Goal: Task Accomplishment & Management: Use online tool/utility

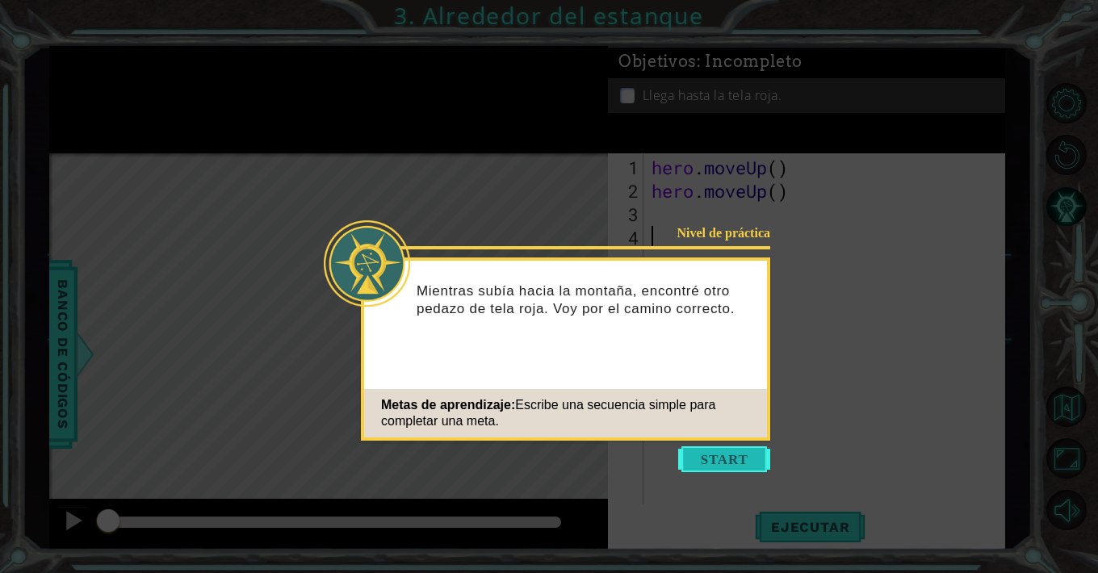
click at [725, 457] on button "Start" at bounding box center [724, 459] width 92 height 26
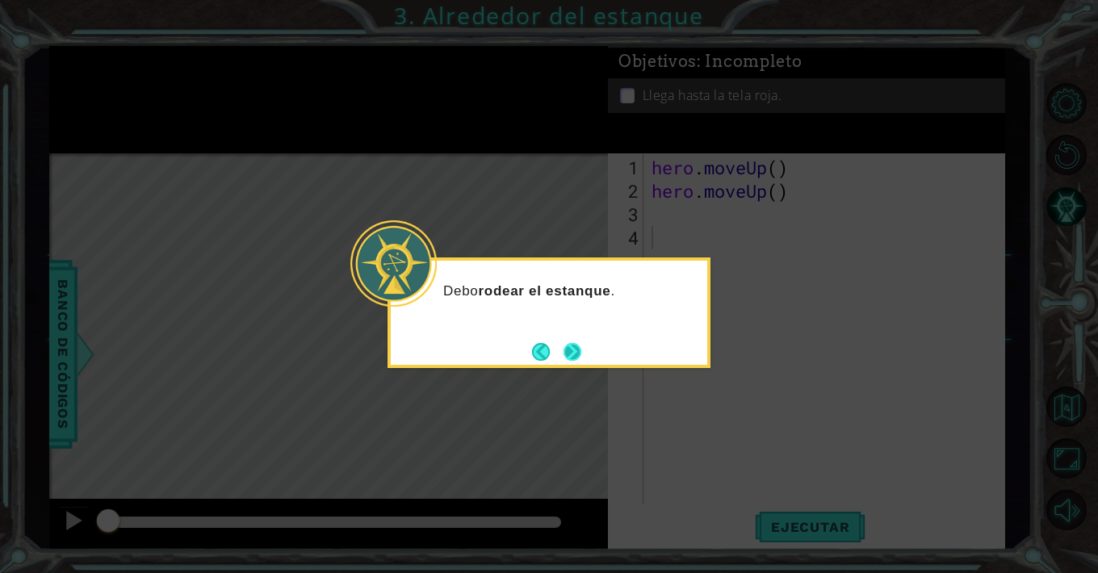
click at [576, 345] on button "Next" at bounding box center [572, 351] width 19 height 19
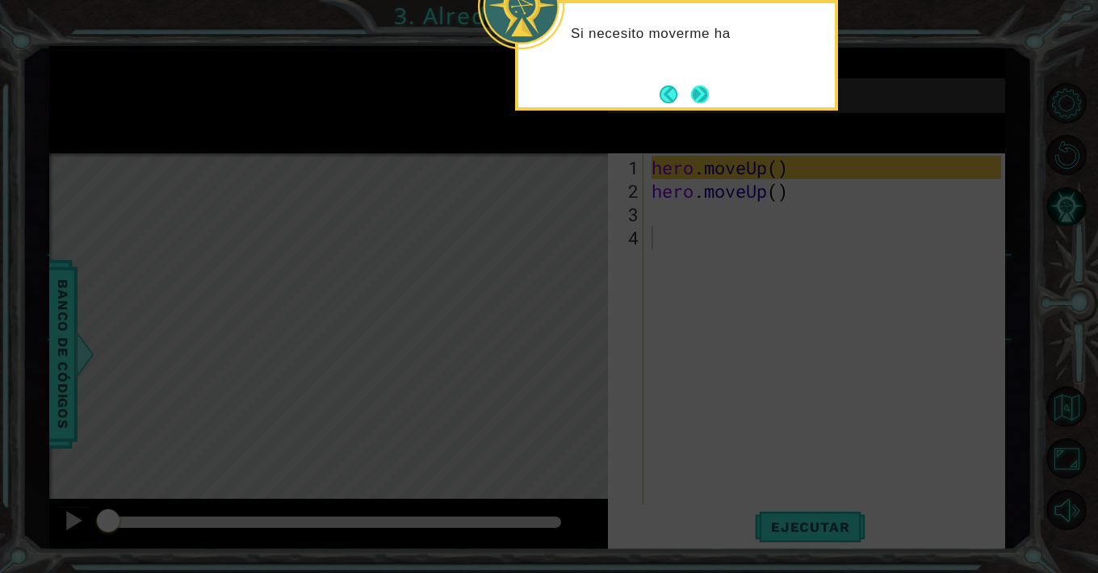
click at [698, 94] on button "Next" at bounding box center [700, 94] width 22 height 22
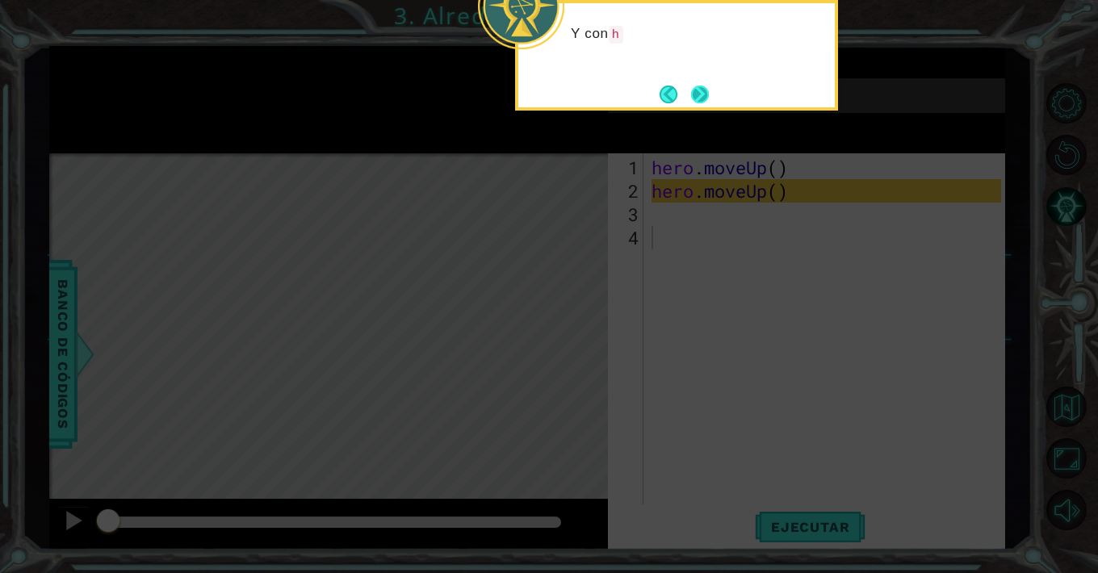
click at [698, 88] on button "Next" at bounding box center [700, 94] width 20 height 20
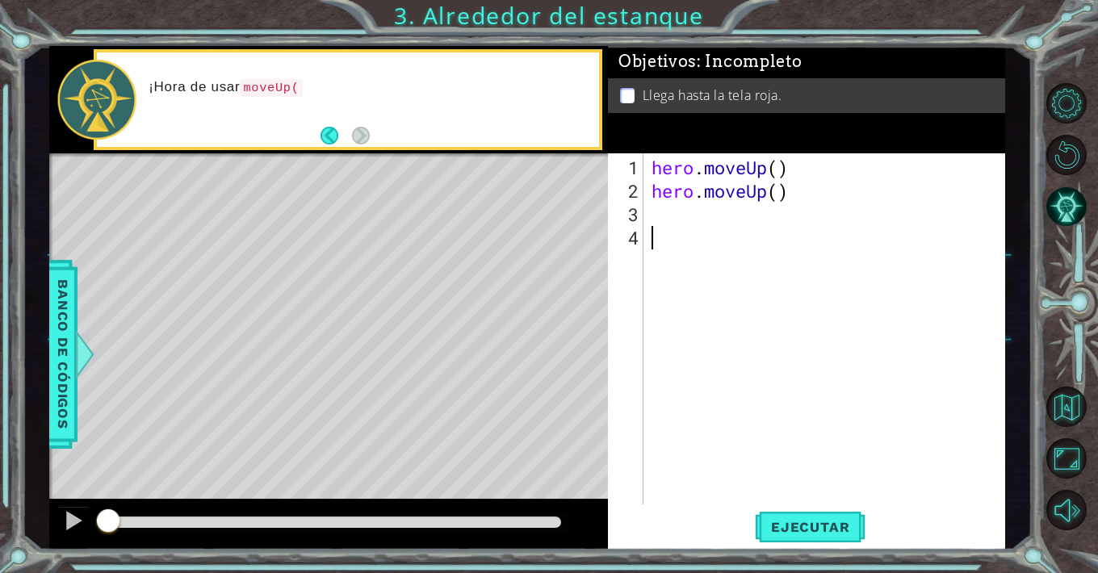
click at [687, 220] on div "hero . moveUp ( ) hero . moveUp ( )" at bounding box center [828, 355] width 361 height 398
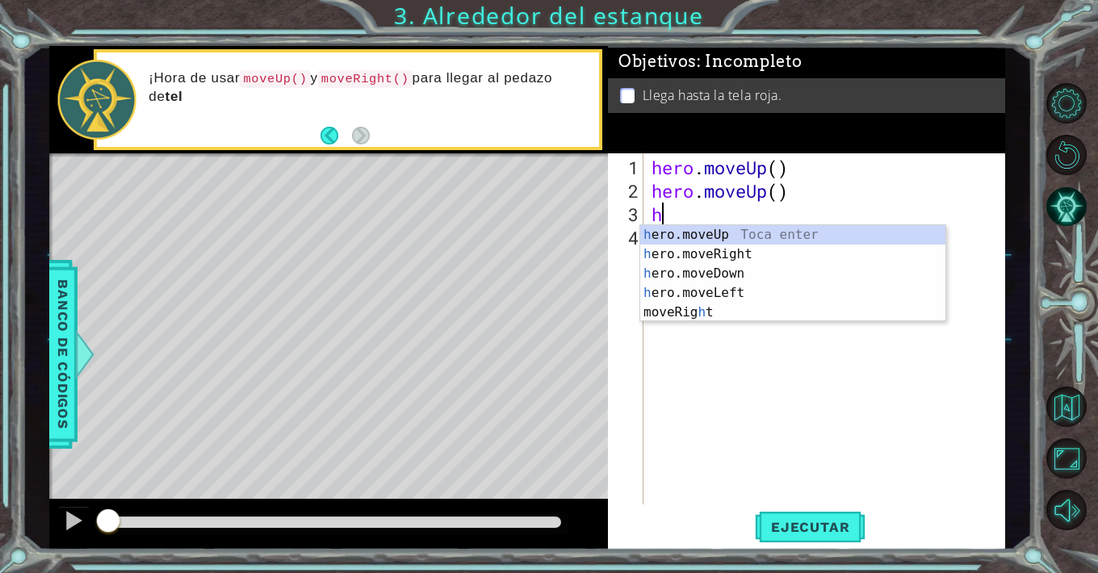
type textarea "he"
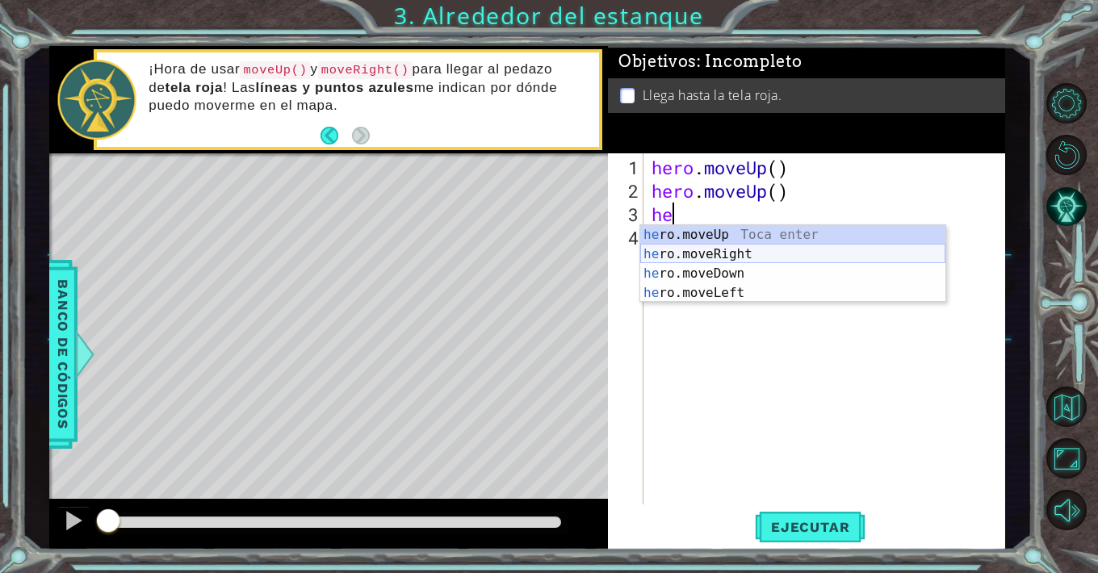
click at [689, 255] on div "he ro.moveUp Toca enter he ro.moveRight Toca enter he ro.moveDown Toca enter he…" at bounding box center [792, 283] width 305 height 116
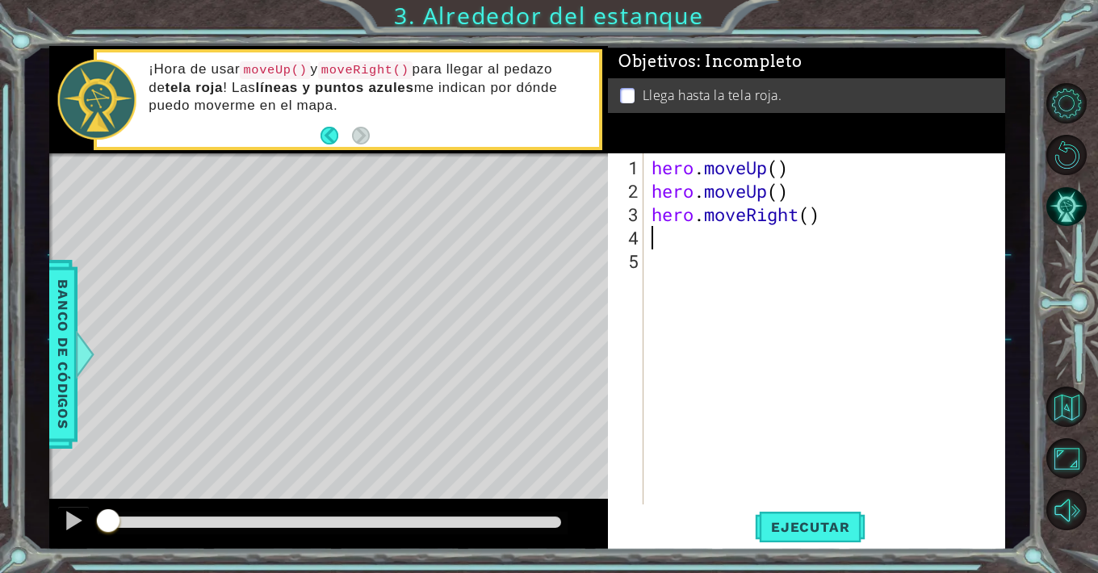
type textarea "m"
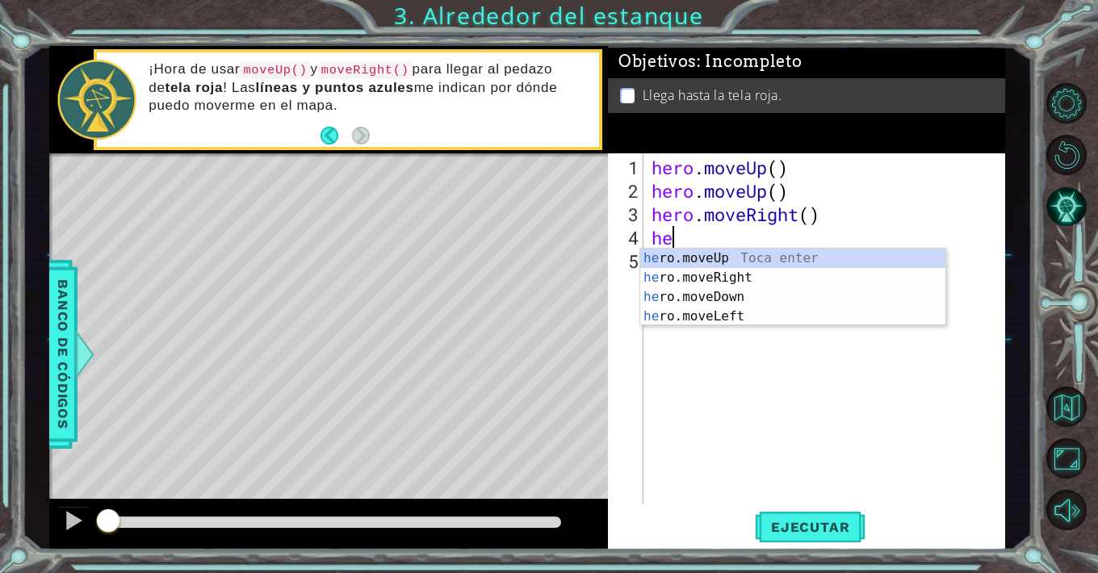
type textarea "her"
click at [706, 258] on div "her o.moveUp Toca enter her o.moveRight Toca enter her o.moveDown Toca enter he…" at bounding box center [792, 307] width 305 height 116
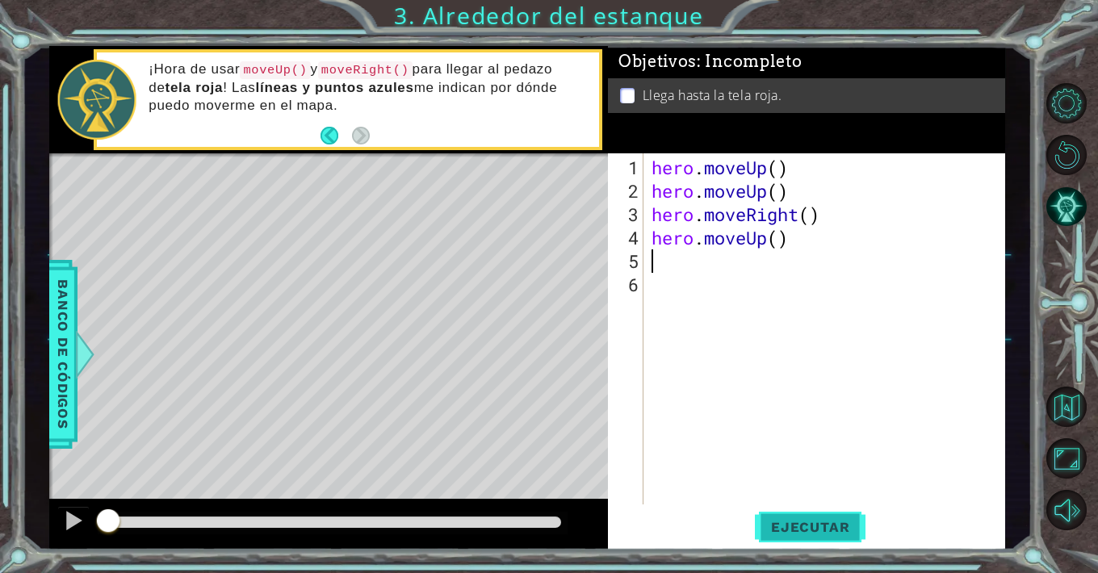
click at [786, 529] on span "Ejecutar" at bounding box center [810, 527] width 111 height 16
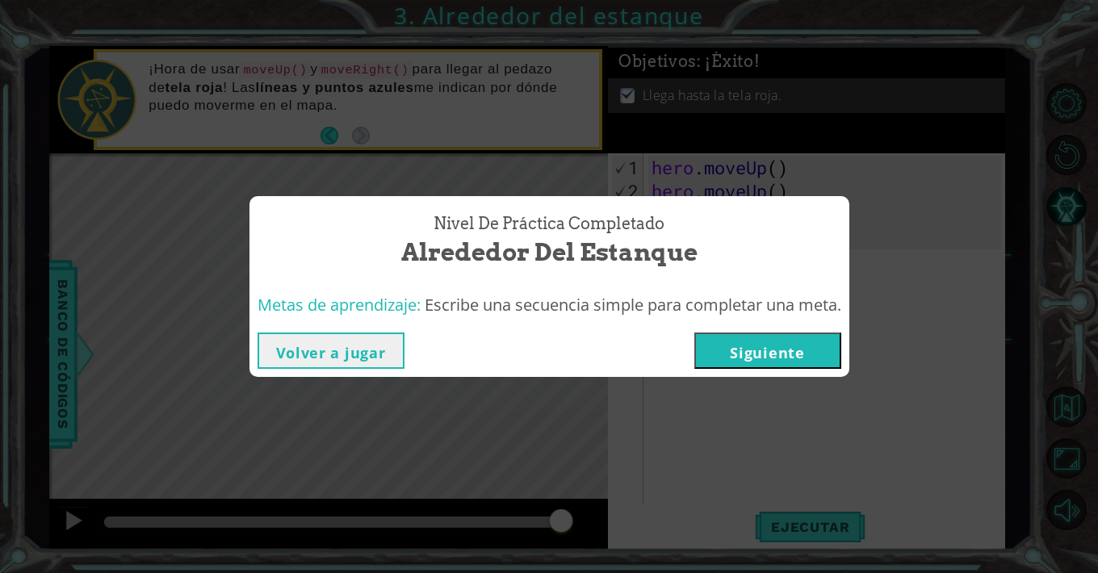
click at [791, 354] on button "Siguiente" at bounding box center [767, 351] width 147 height 36
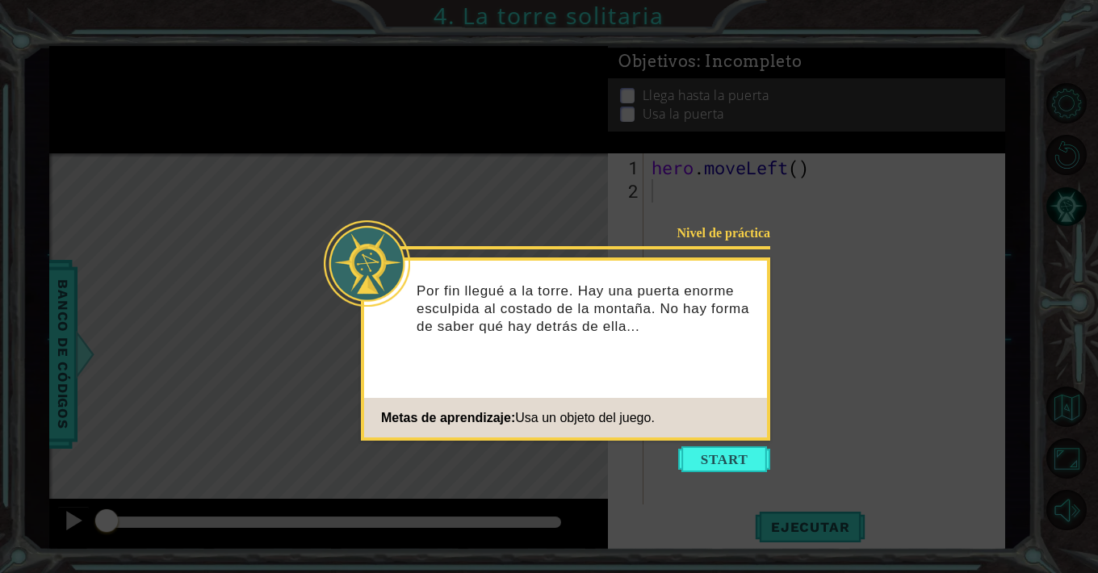
click at [721, 392] on div "Nivel de práctica Por fin llegué a la torre. Hay una puerta enorme esculpida al…" at bounding box center [565, 349] width 409 height 183
click at [736, 459] on button "Start" at bounding box center [724, 459] width 92 height 26
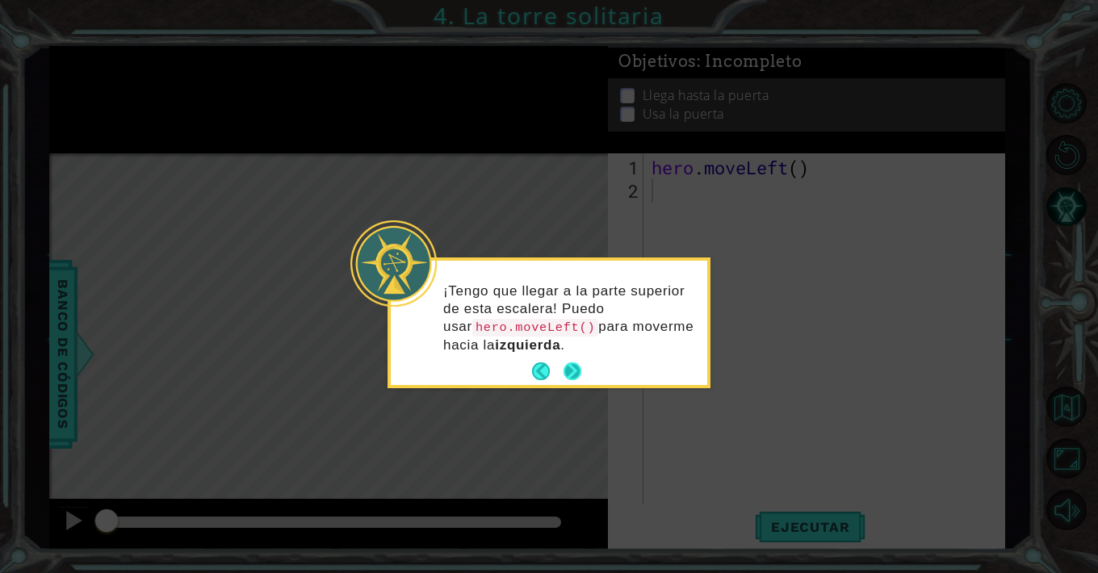
click at [572, 371] on button "Next" at bounding box center [572, 371] width 24 height 24
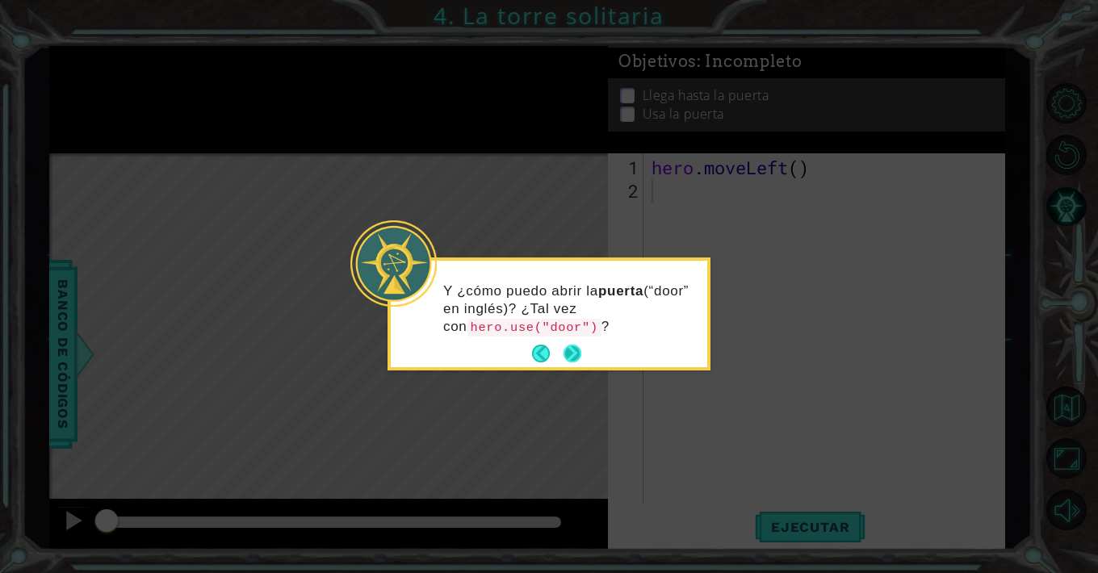
click at [585, 361] on button "Next" at bounding box center [572, 353] width 23 height 23
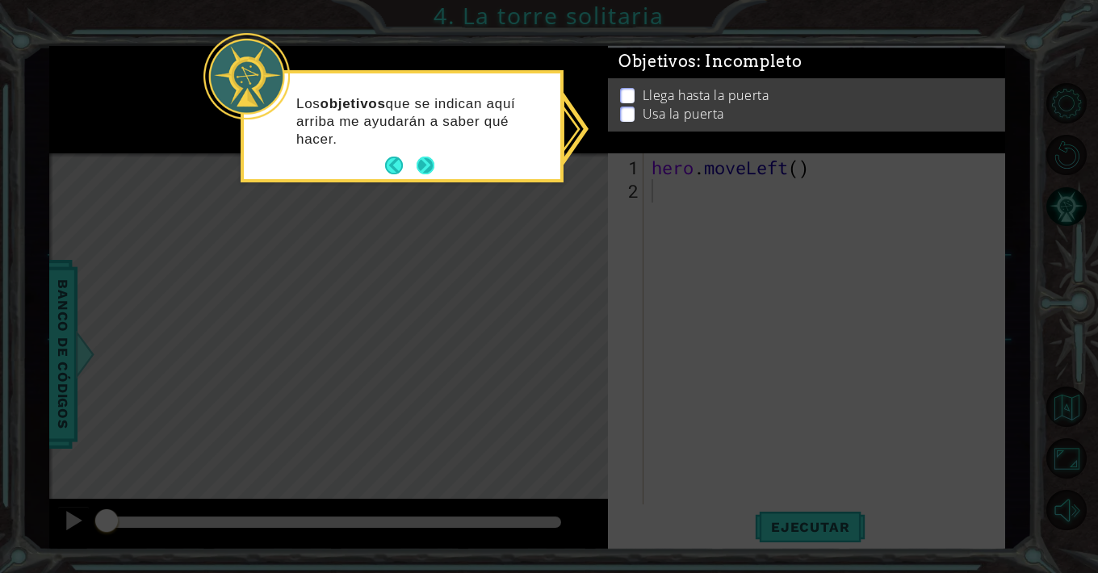
click at [430, 157] on button "Next" at bounding box center [426, 166] width 30 height 30
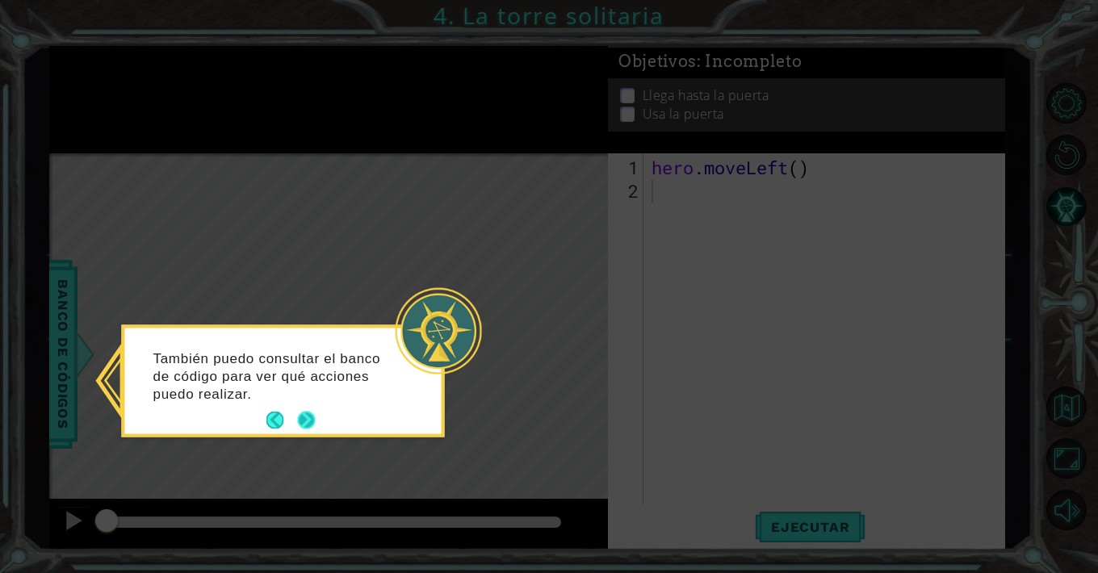
click at [311, 416] on button "Next" at bounding box center [306, 420] width 23 height 23
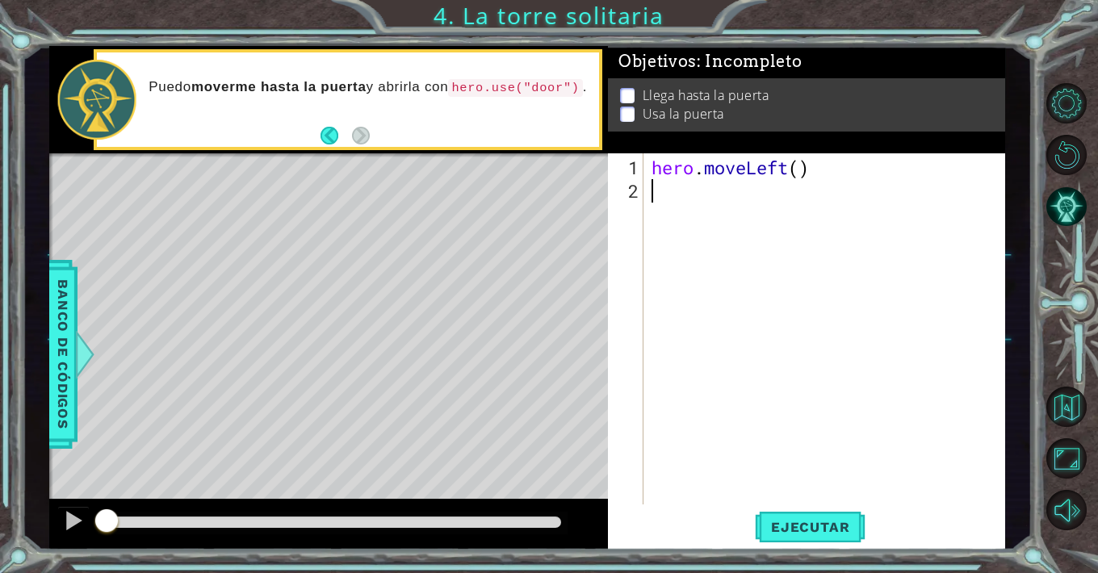
click at [392, 127] on div "Puedo moverme hasta la puerta y abrirla con hero.use("door") ." at bounding box center [368, 99] width 462 height 58
click at [333, 128] on button "Back" at bounding box center [336, 136] width 31 height 18
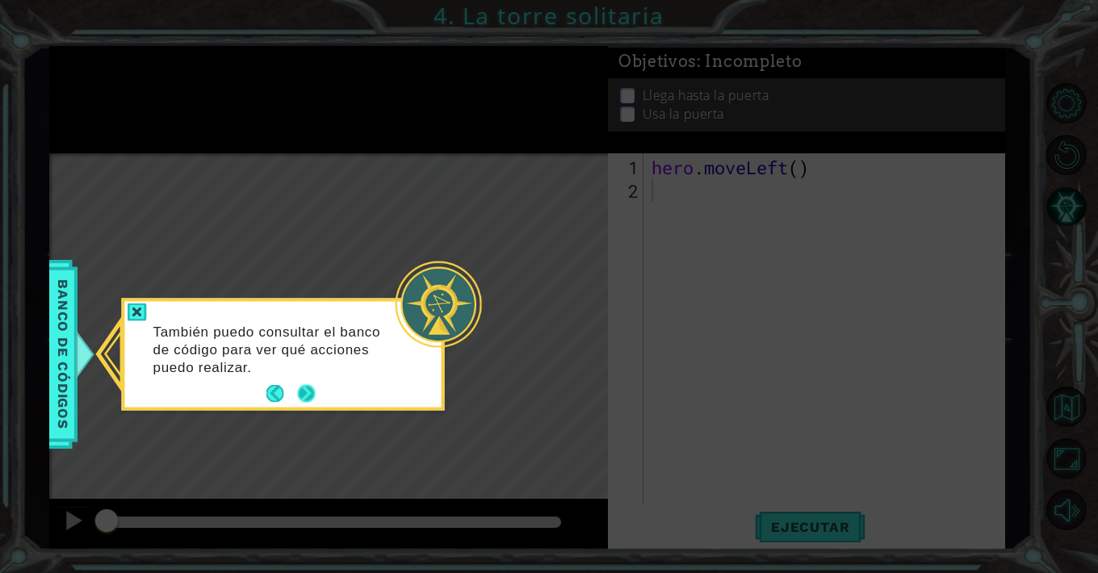
click at [313, 392] on button "Next" at bounding box center [306, 394] width 18 height 18
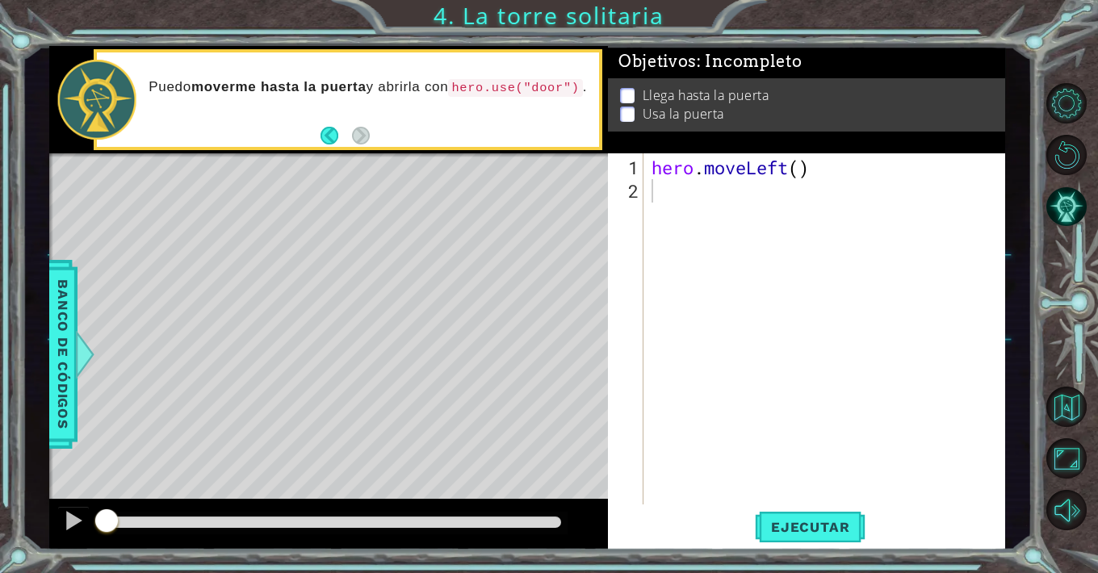
click at [446, 191] on div "Level Map" at bounding box center [422, 391] width 746 height 476
click at [696, 199] on div "hero . moveLeft ( )" at bounding box center [828, 355] width 361 height 398
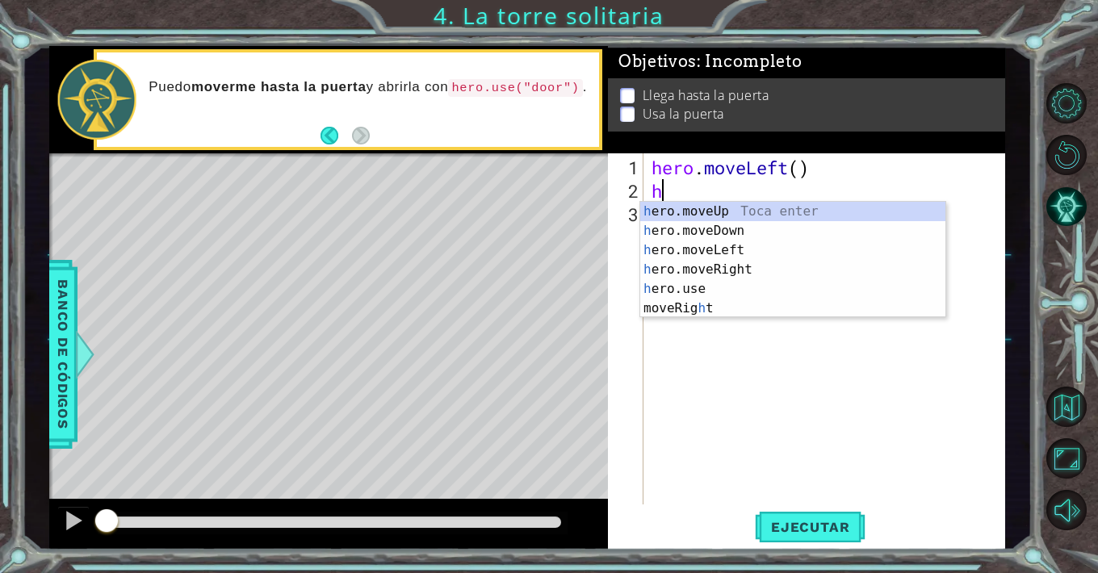
type textarea "he"
click at [670, 213] on div "he ro.moveUp Toca enter he ro.moveDown Toca enter he ro.moveLeft Toca enter he …" at bounding box center [792, 270] width 305 height 136
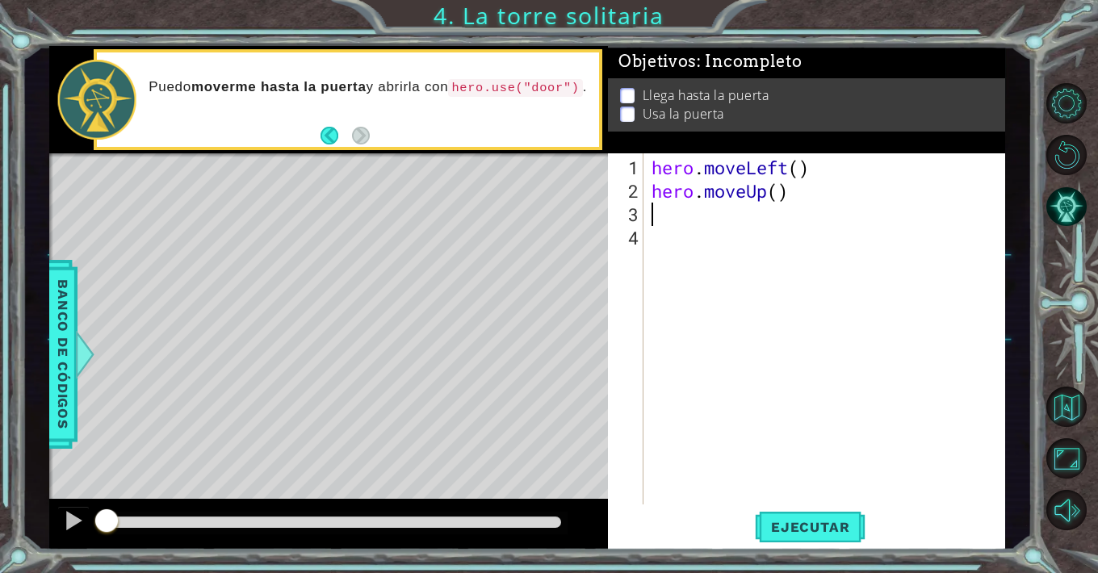
type textarea "h"
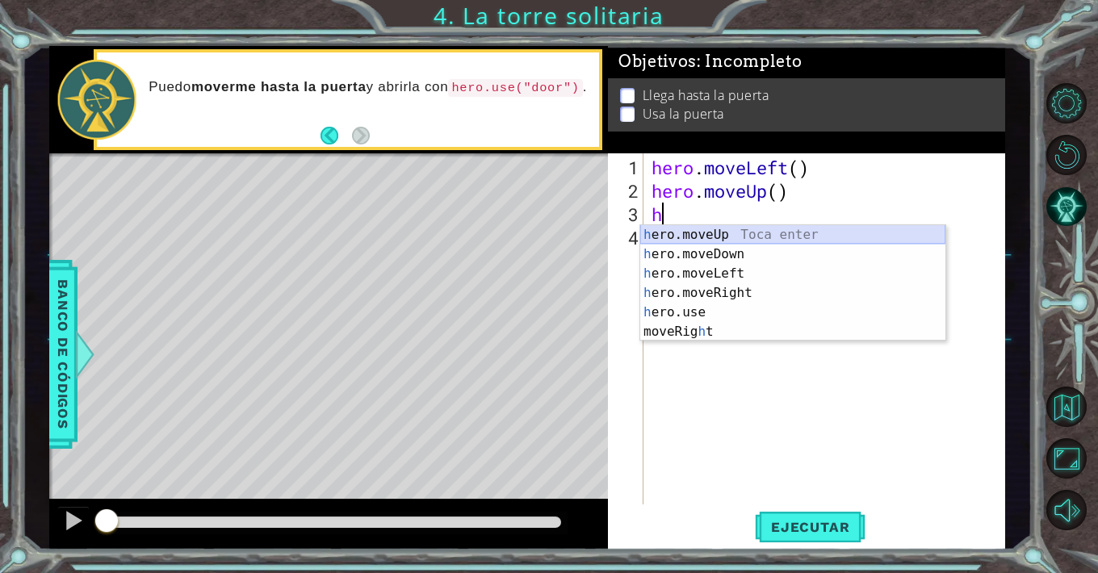
click at [706, 234] on div "h ero.moveUp Toca enter h ero.moveDown Toca enter h ero.moveLeft Toca enter h e…" at bounding box center [792, 302] width 305 height 155
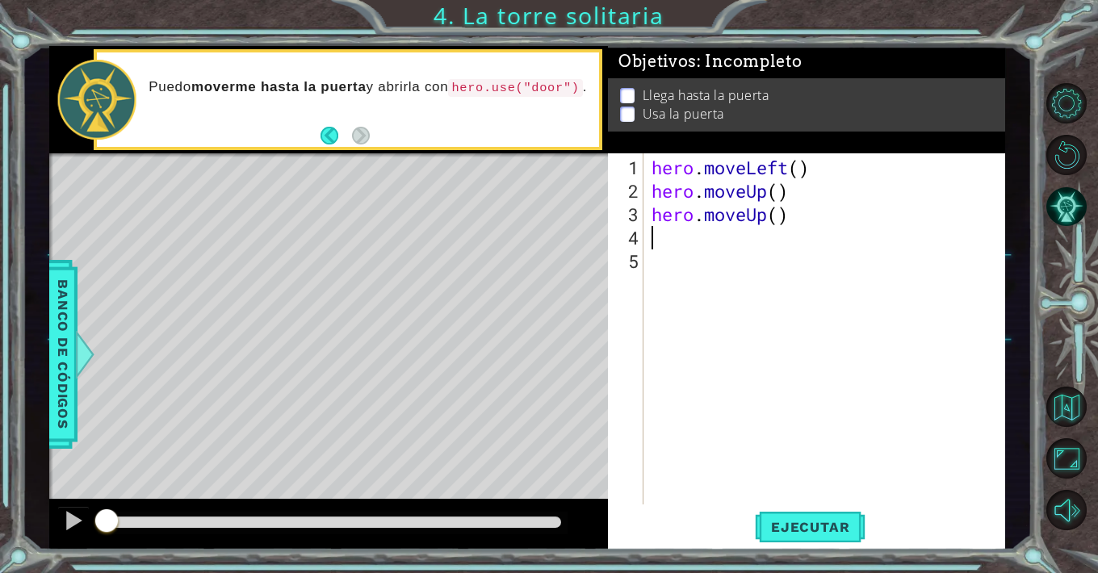
type textarea "h"
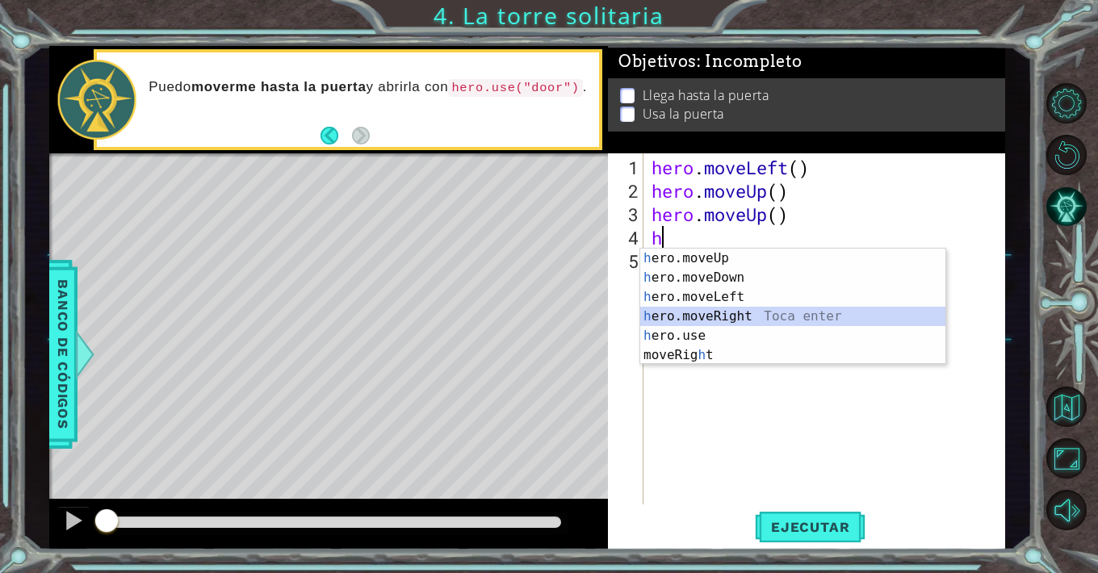
click at [719, 312] on div "h ero.moveUp Toca enter h ero.moveDown Toca enter h ero.moveLeft Toca enter h e…" at bounding box center [792, 326] width 305 height 155
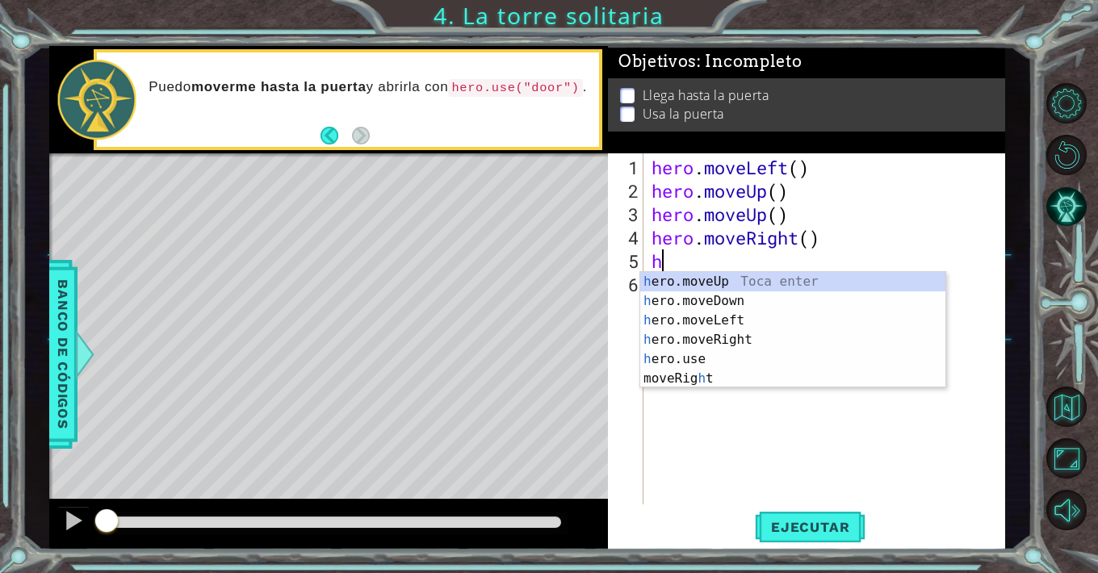
type textarea "he"
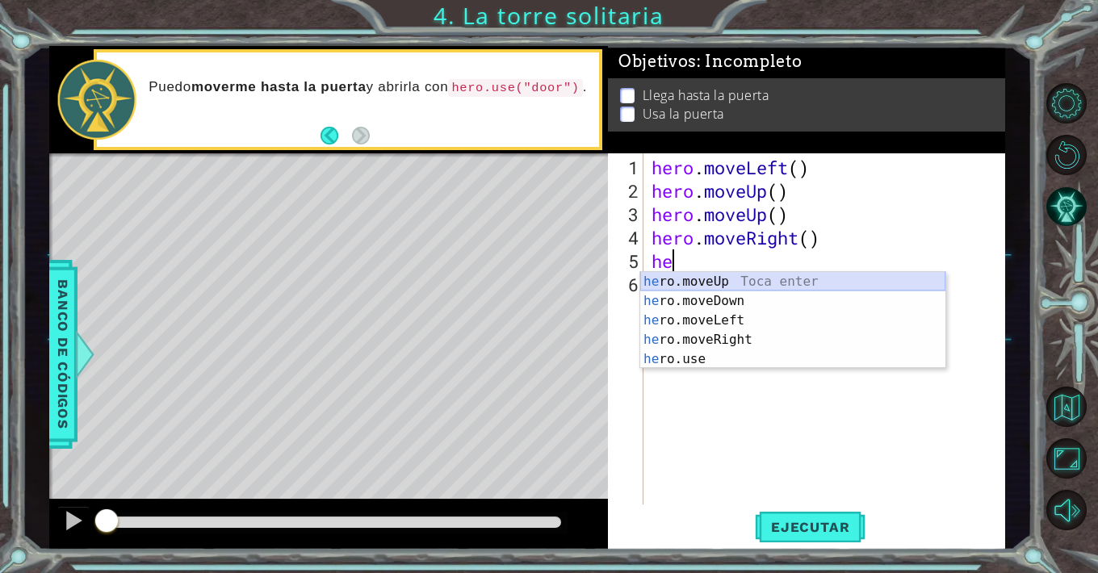
click at [694, 281] on div "he ro.moveUp Toca enter he ro.moveDown Toca enter he ro.moveLeft Toca enter he …" at bounding box center [792, 340] width 305 height 136
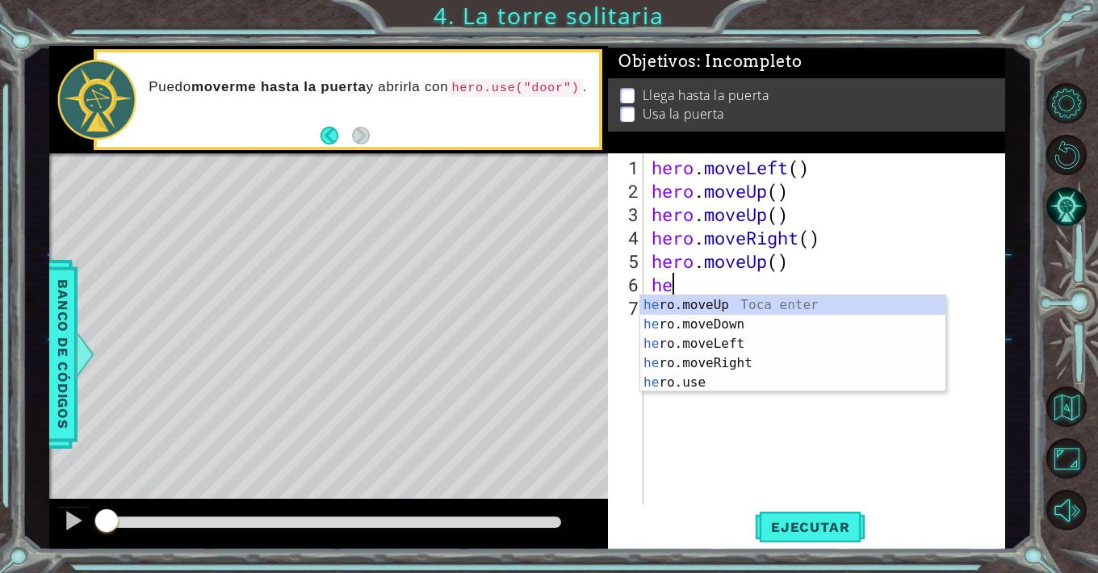
type textarea "her"
click at [715, 307] on div "her o.moveUp Toca enter her o.moveDown Toca enter her o.moveLeft [PERSON_NAME] …" at bounding box center [792, 363] width 305 height 136
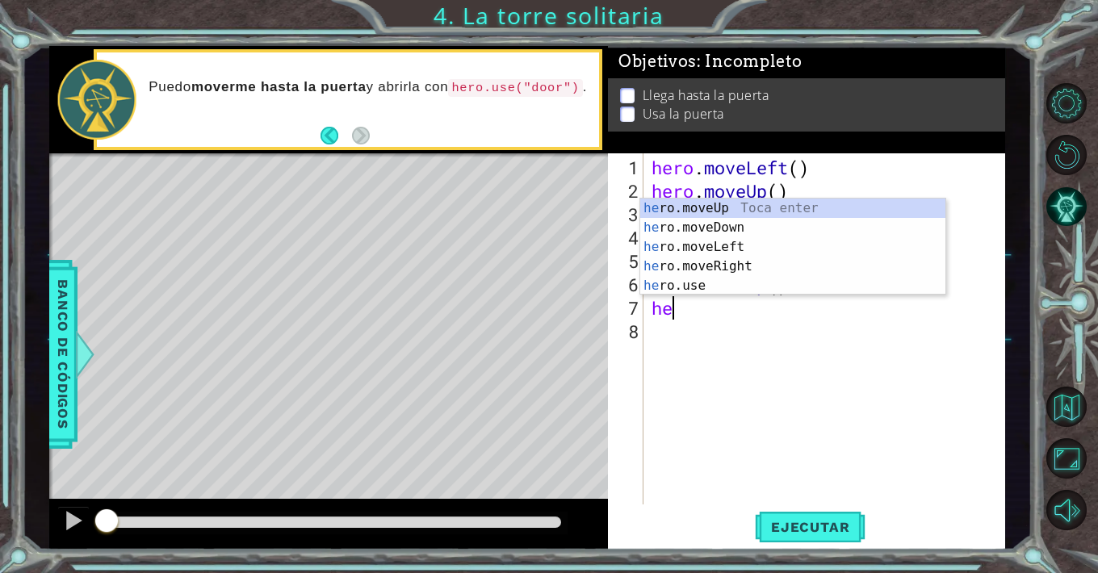
type textarea "her"
click at [747, 266] on div "her o.moveUp Toca enter her o.moveDown Toca enter her o.moveLeft [PERSON_NAME] …" at bounding box center [792, 267] width 305 height 136
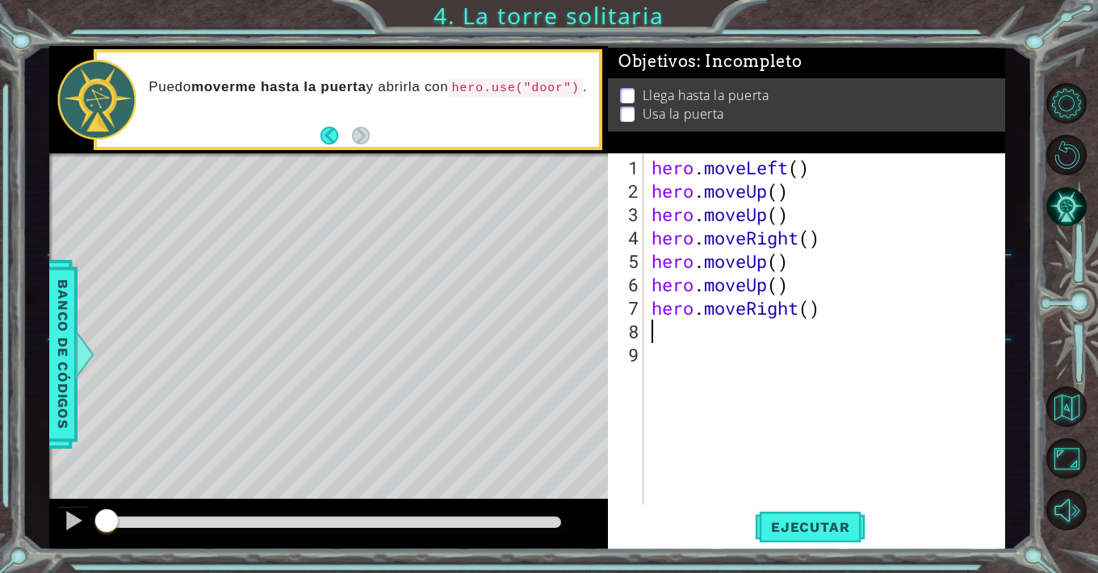
type textarea "h"
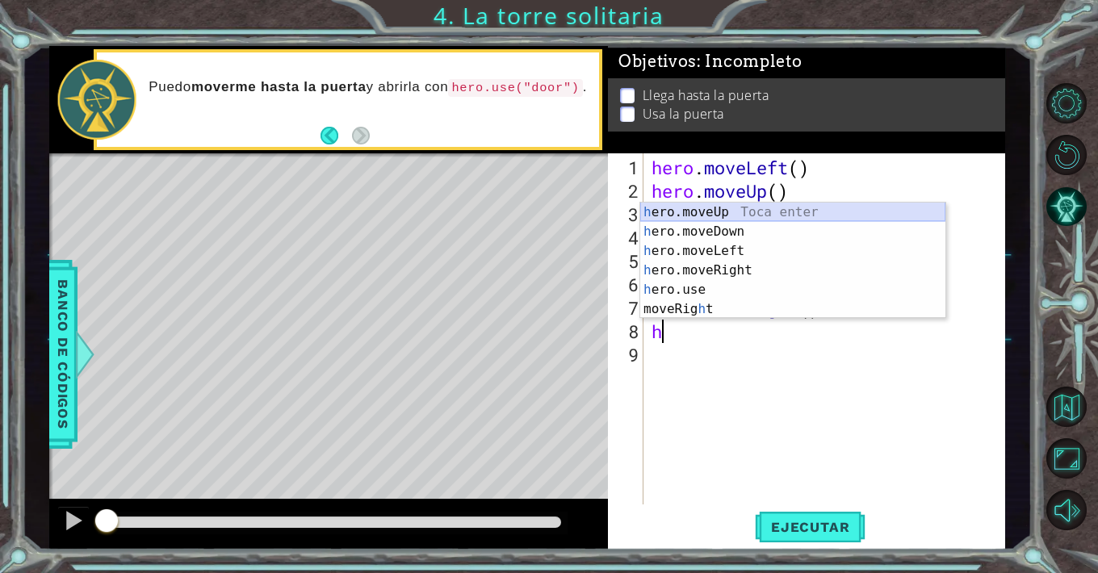
click at [749, 212] on div "h ero.moveUp Toca enter h ero.moveDown Toca enter h ero.moveLeft Toca enter h e…" at bounding box center [792, 280] width 305 height 155
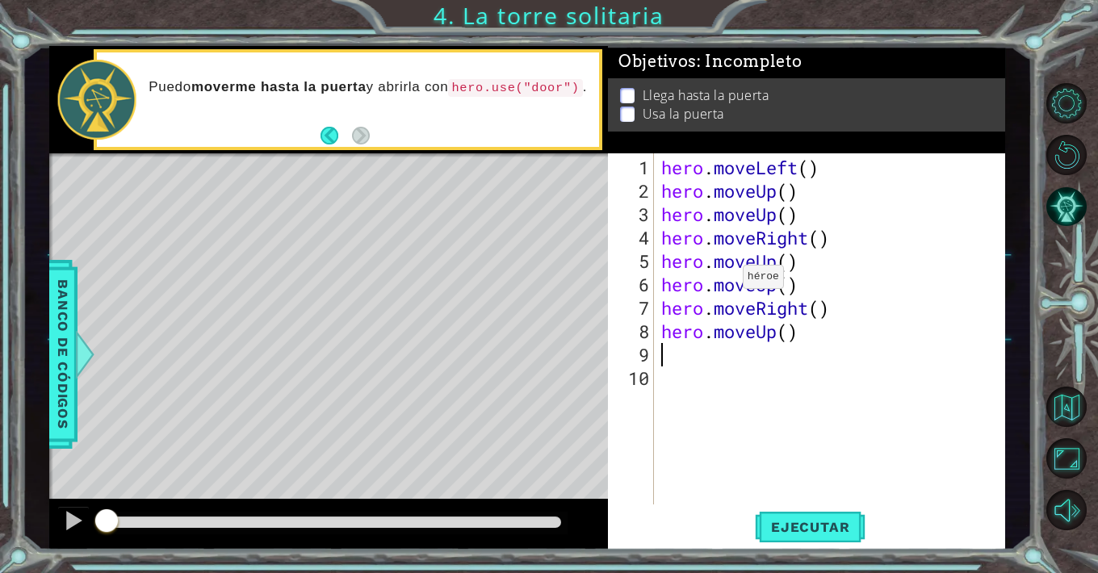
type textarea "he"
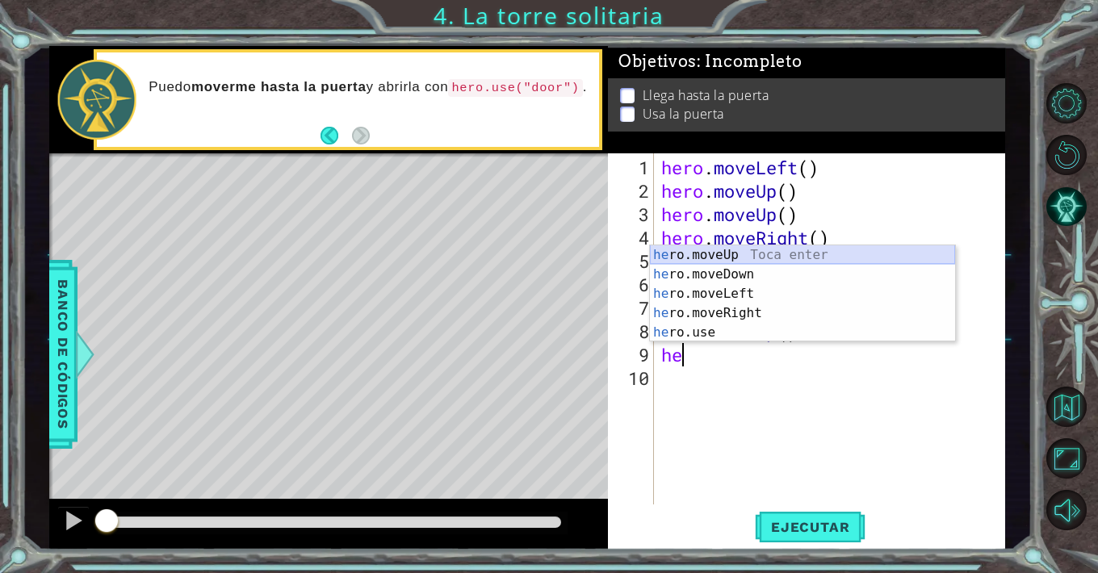
click at [728, 250] on div "he ro.moveUp Toca enter he ro.moveDown Toca enter he ro.moveLeft Toca enter he …" at bounding box center [802, 313] width 305 height 136
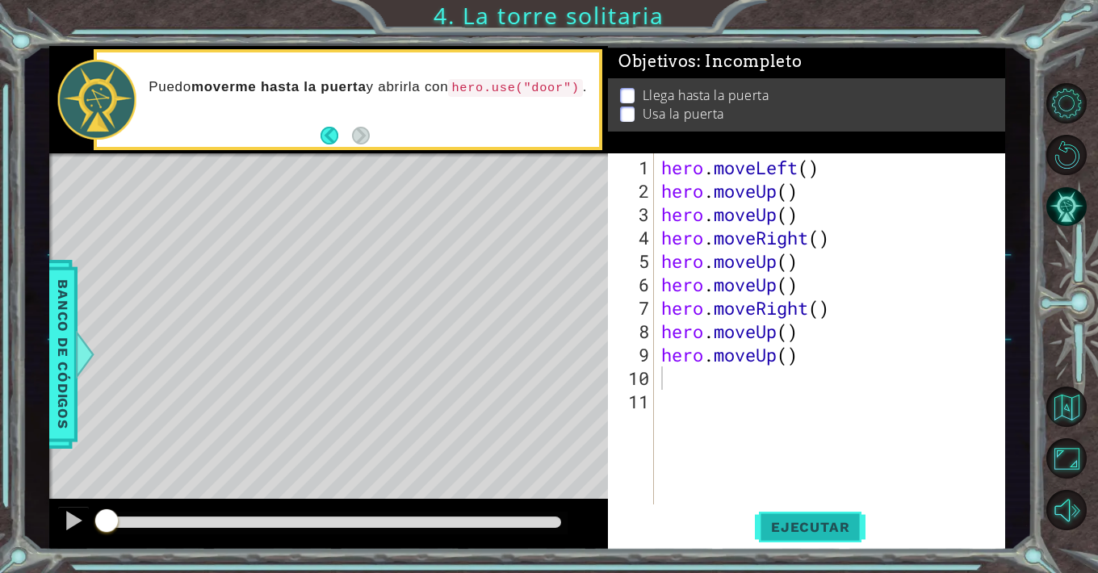
click at [819, 525] on span "Ejecutar" at bounding box center [810, 527] width 111 height 16
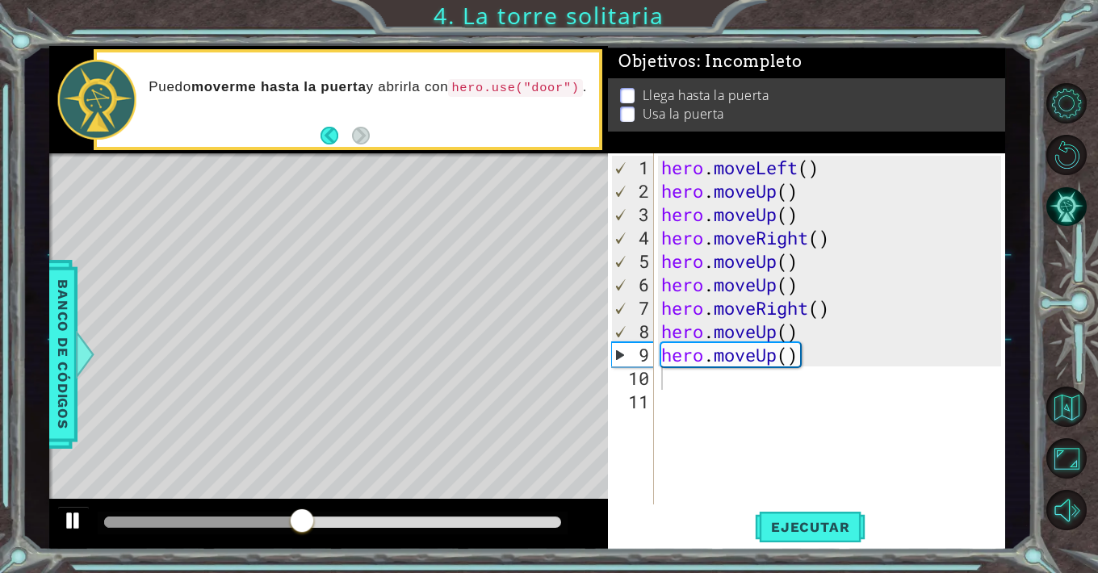
click at [61, 522] on button at bounding box center [73, 522] width 32 height 33
click at [874, 356] on div "hero . moveLeft ( ) hero . moveUp ( ) hero . moveUp ( ) hero . moveRight ( ) he…" at bounding box center [833, 355] width 351 height 398
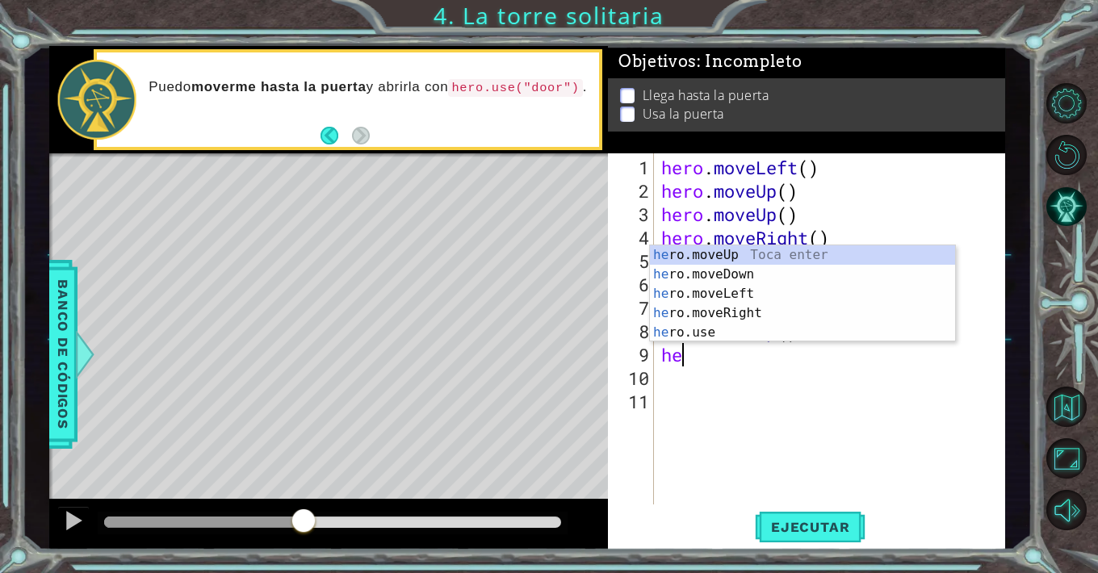
type textarea "h"
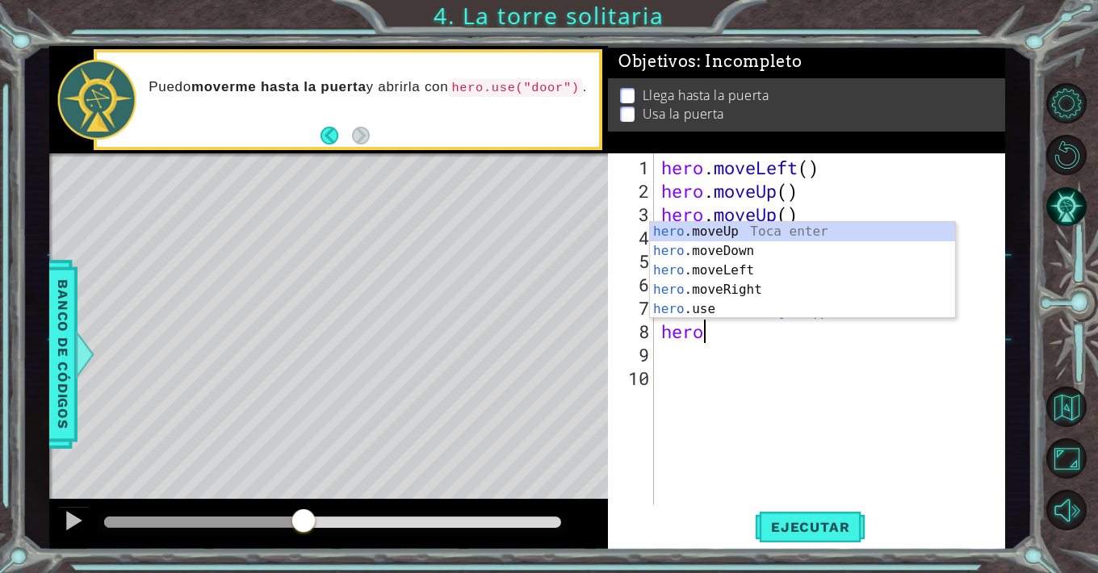
type textarea "h"
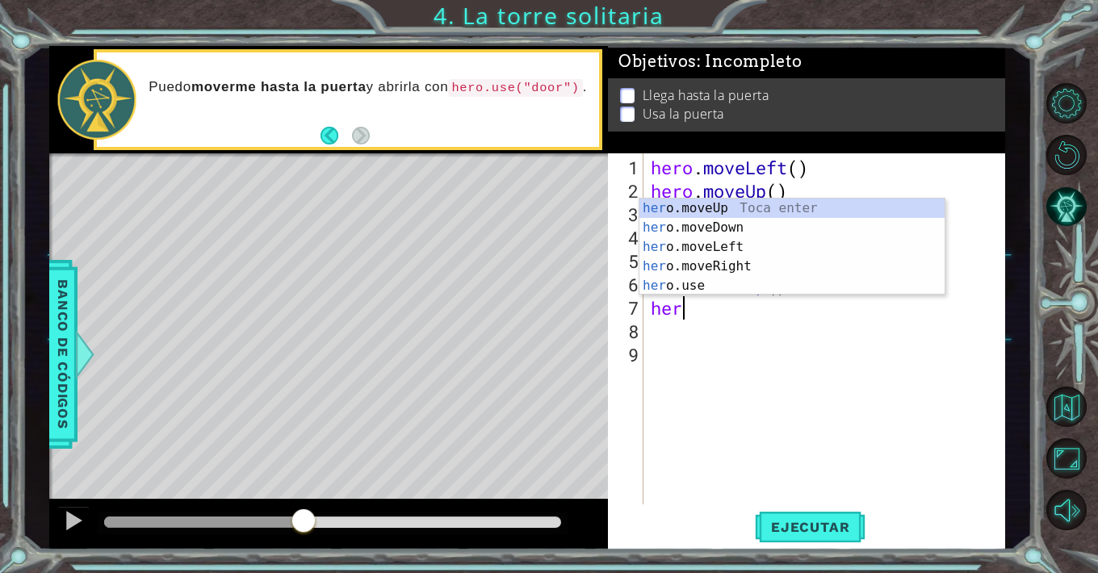
type textarea "h"
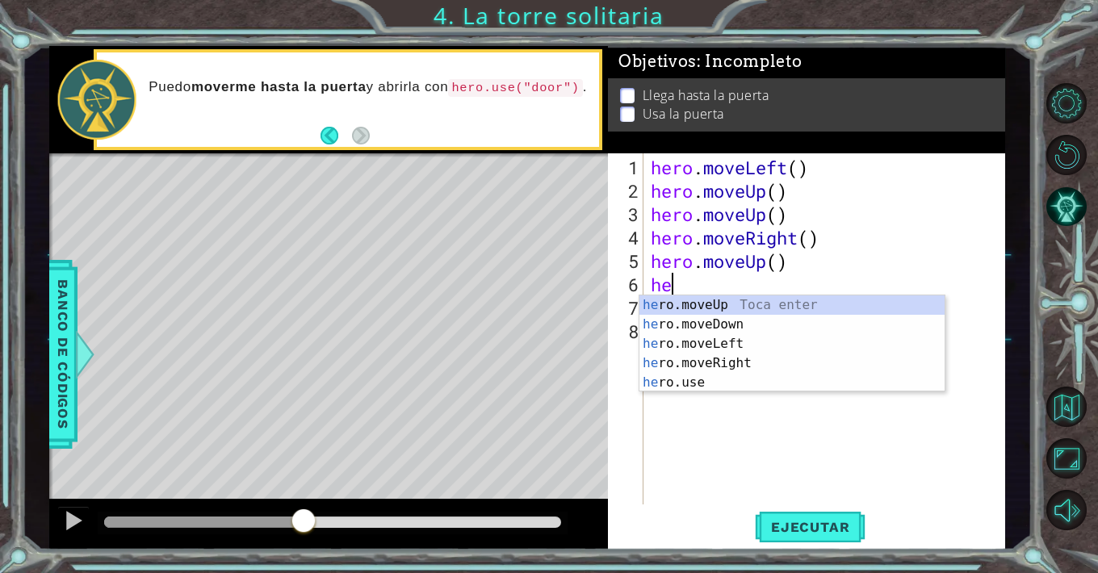
type textarea "h"
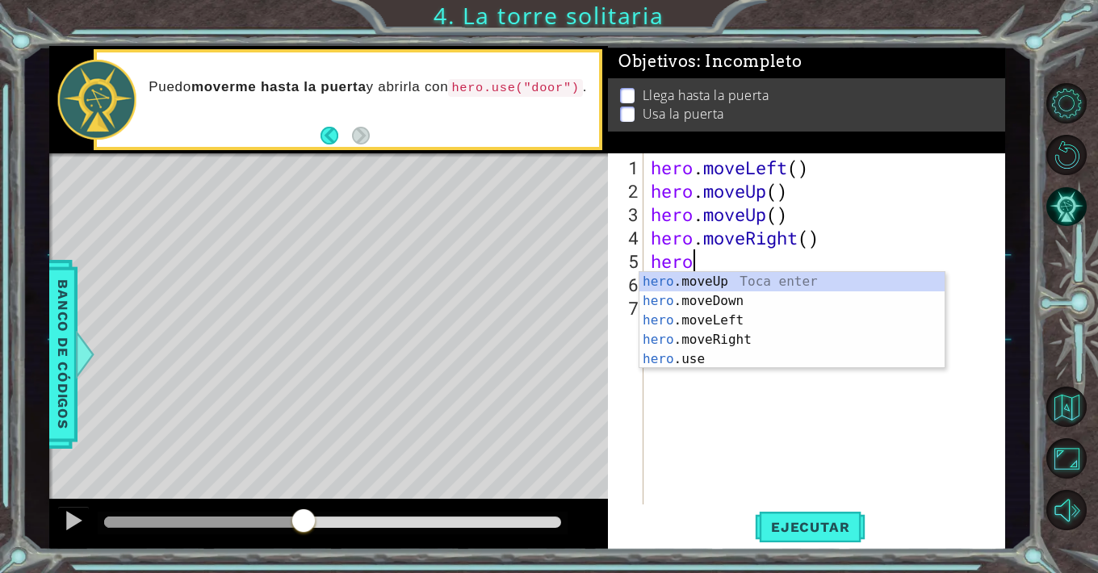
type textarea "h"
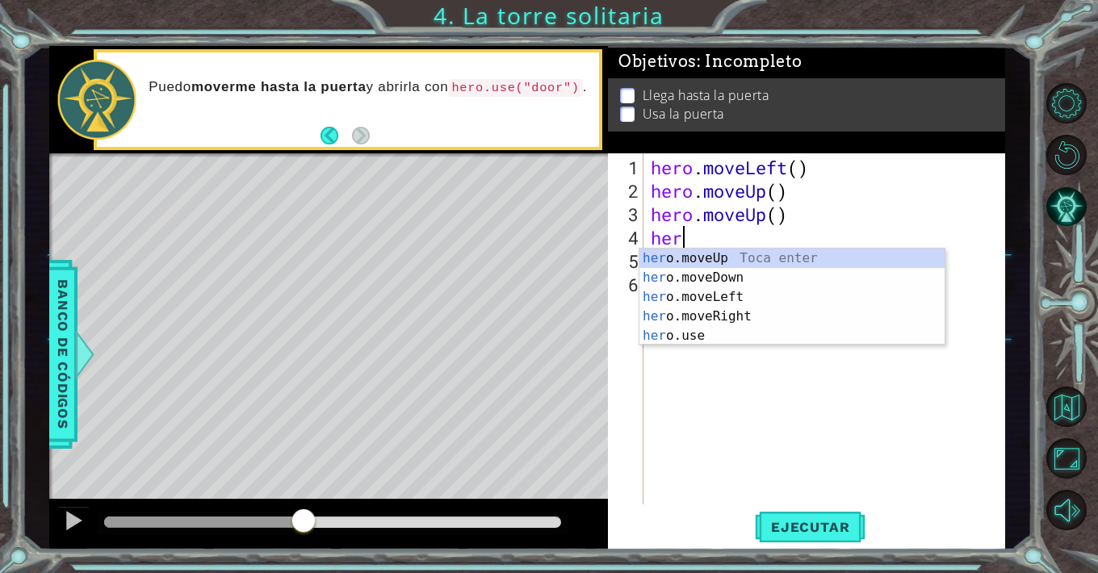
type textarea "h"
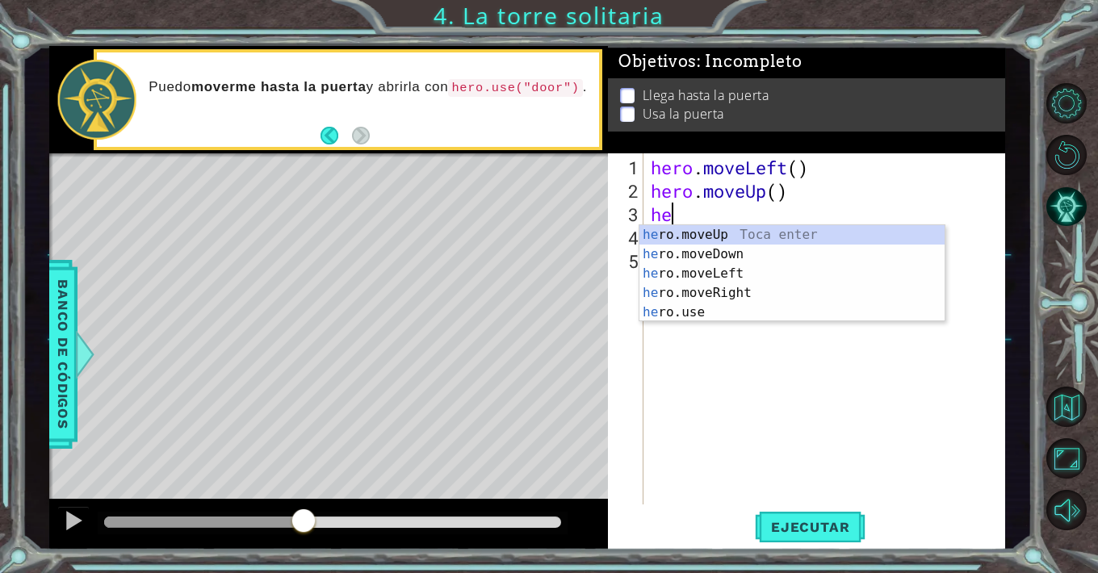
type textarea "h"
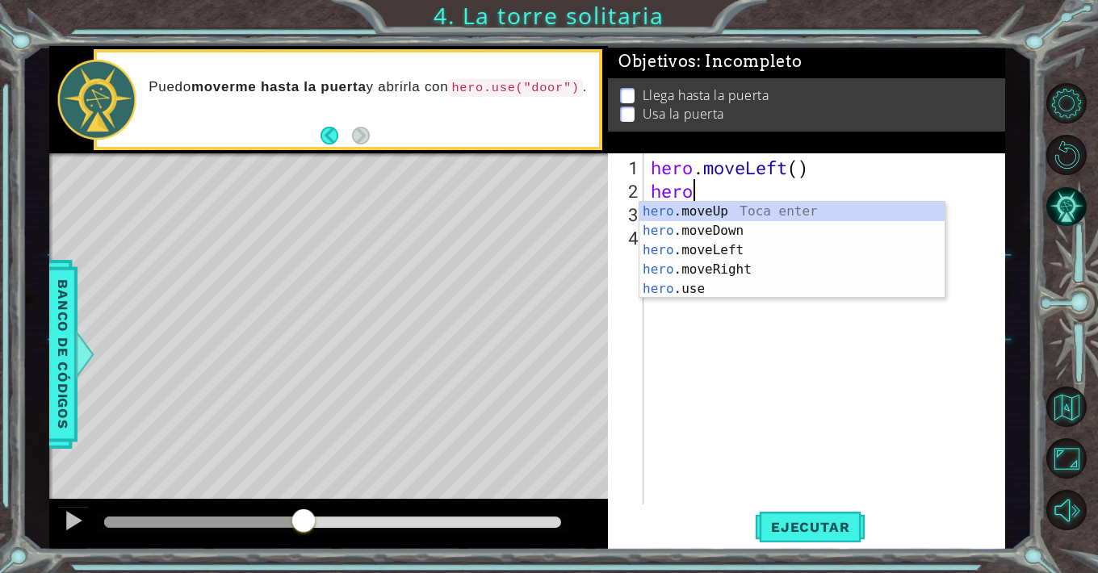
type textarea "h"
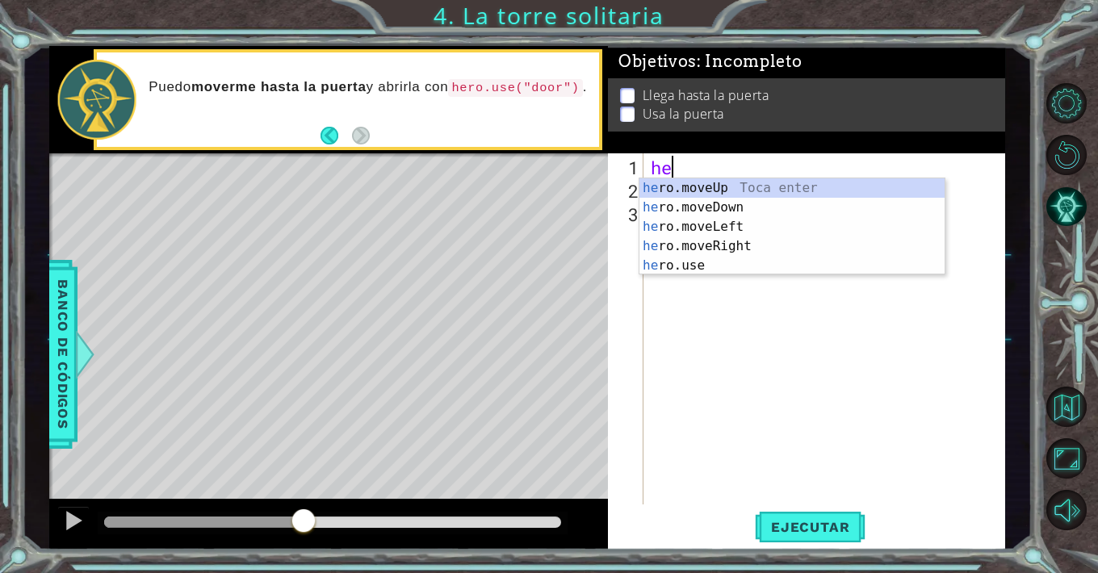
type textarea "h"
type textarea "he"
click at [884, 193] on div "he ro.moveUp Toca enter he ro.moveDown Toca enter he ro.moveLeft Toca enter he …" at bounding box center [791, 246] width 305 height 136
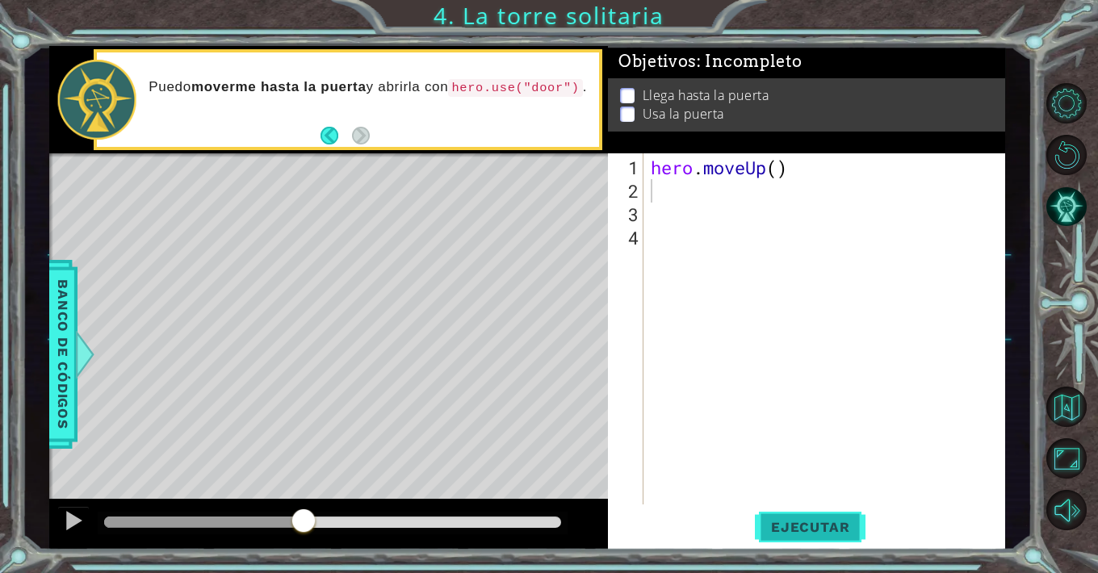
click at [807, 529] on span "Ejecutar" at bounding box center [810, 527] width 111 height 16
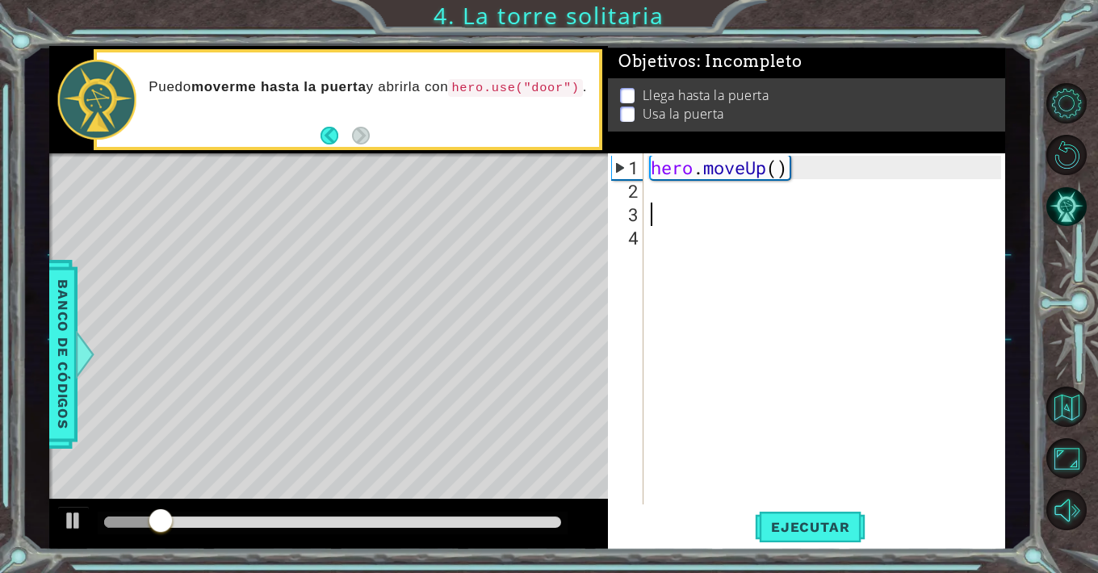
click at [727, 216] on div "hero . moveUp ( )" at bounding box center [829, 355] width 362 height 398
click at [710, 197] on div "hero . moveUp ( )" at bounding box center [829, 355] width 362 height 398
type textarea "he"
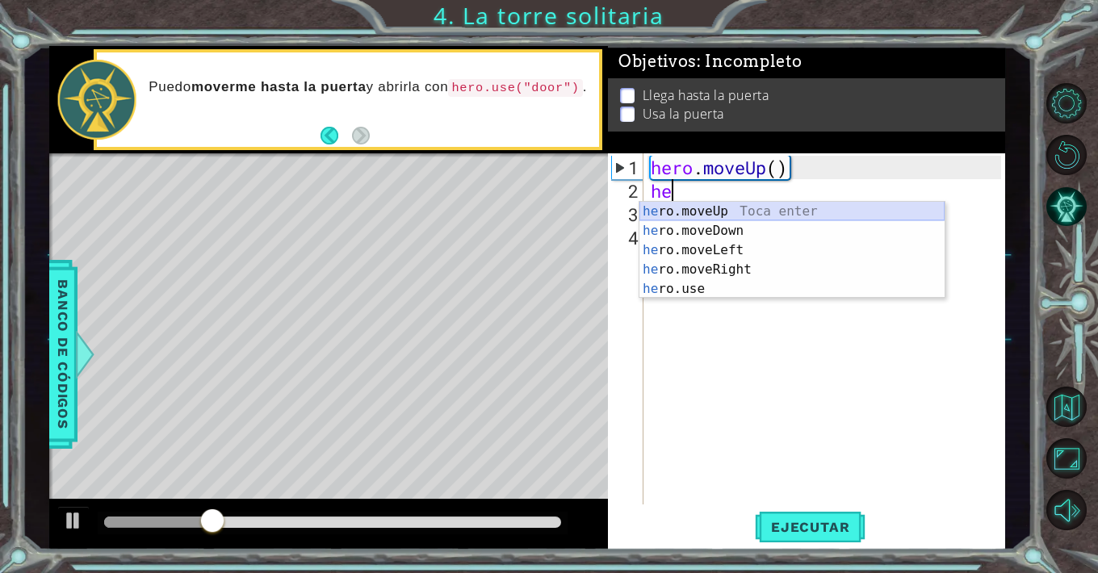
click at [703, 207] on div "he ro.moveUp Toca enter he ro.moveDown Toca enter he ro.moveLeft Toca enter he …" at bounding box center [791, 270] width 305 height 136
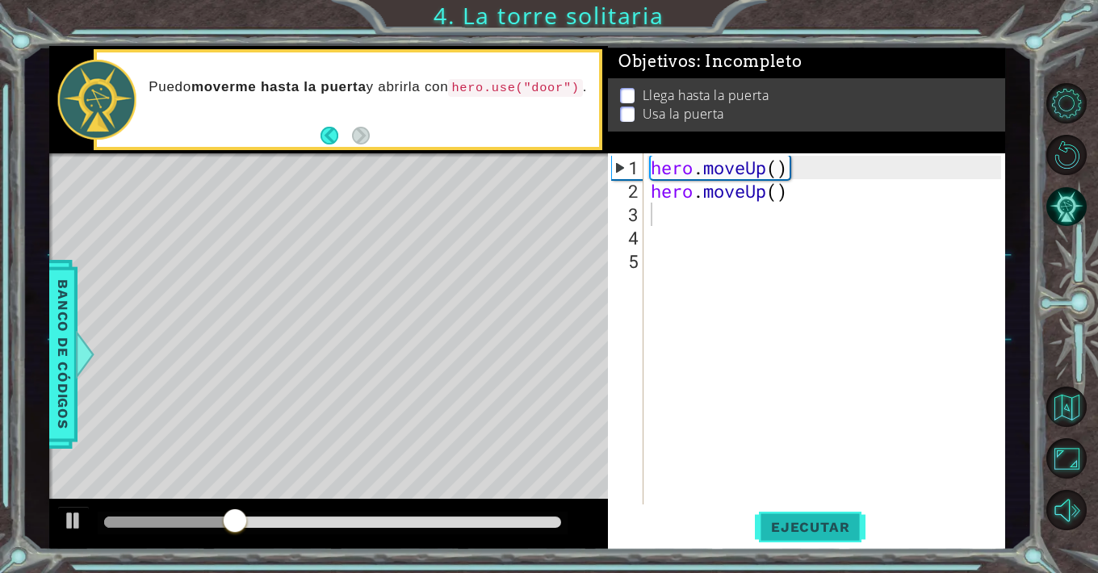
click at [828, 535] on button "Ejecutar" at bounding box center [810, 527] width 111 height 40
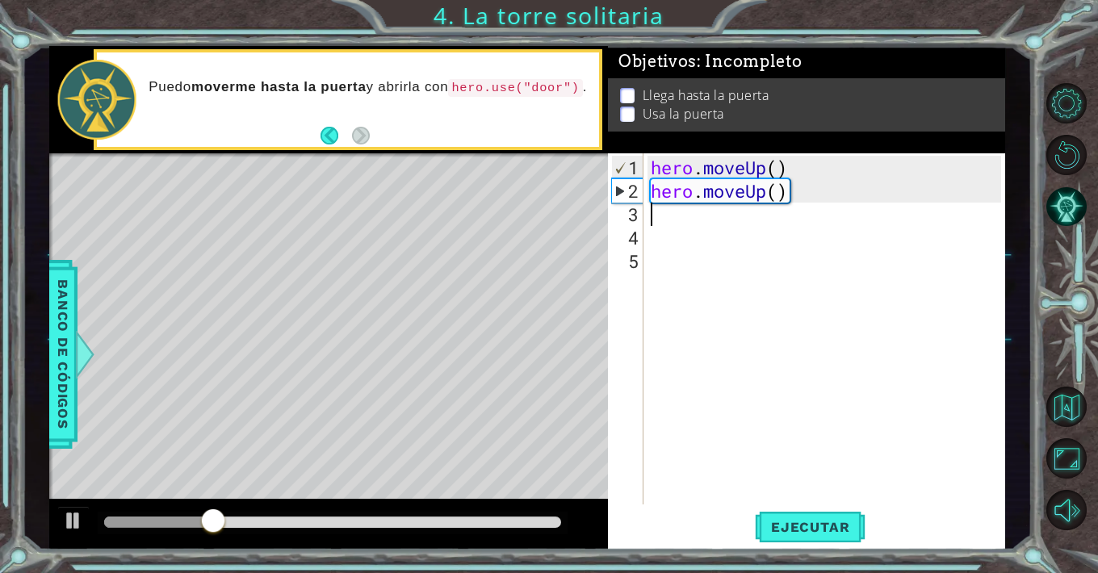
type textarea "he"
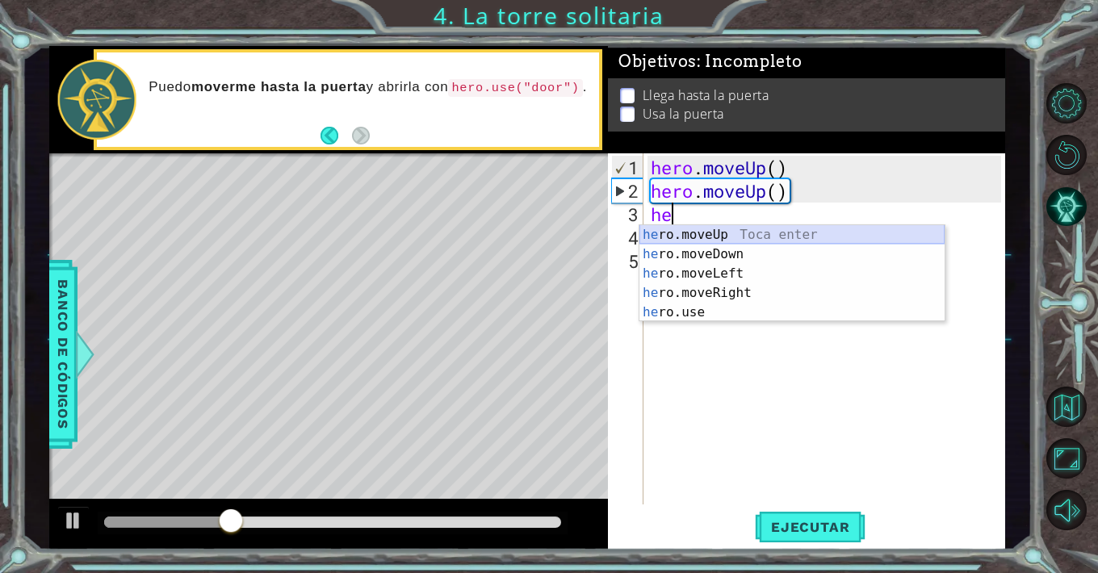
click at [757, 229] on div "he ro.moveUp Toca enter he ro.moveDown Toca enter he ro.moveLeft Toca enter he …" at bounding box center [791, 293] width 305 height 136
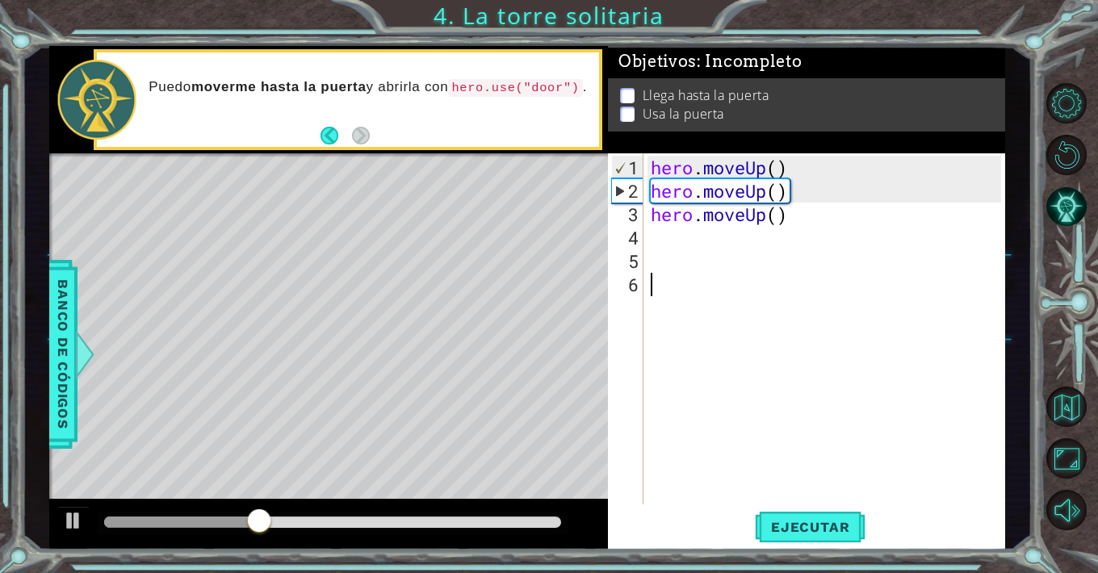
click at [759, 413] on div "hero . moveUp ( ) hero . moveUp ( ) hero . moveUp ( )" at bounding box center [829, 355] width 362 height 398
click at [81, 520] on div at bounding box center [73, 520] width 21 height 21
click at [773, 406] on div "hero . moveUp ( ) hero . moveUp ( ) hero . moveUp ( )" at bounding box center [829, 355] width 362 height 398
click at [803, 529] on span "Ejecutar" at bounding box center [810, 527] width 111 height 16
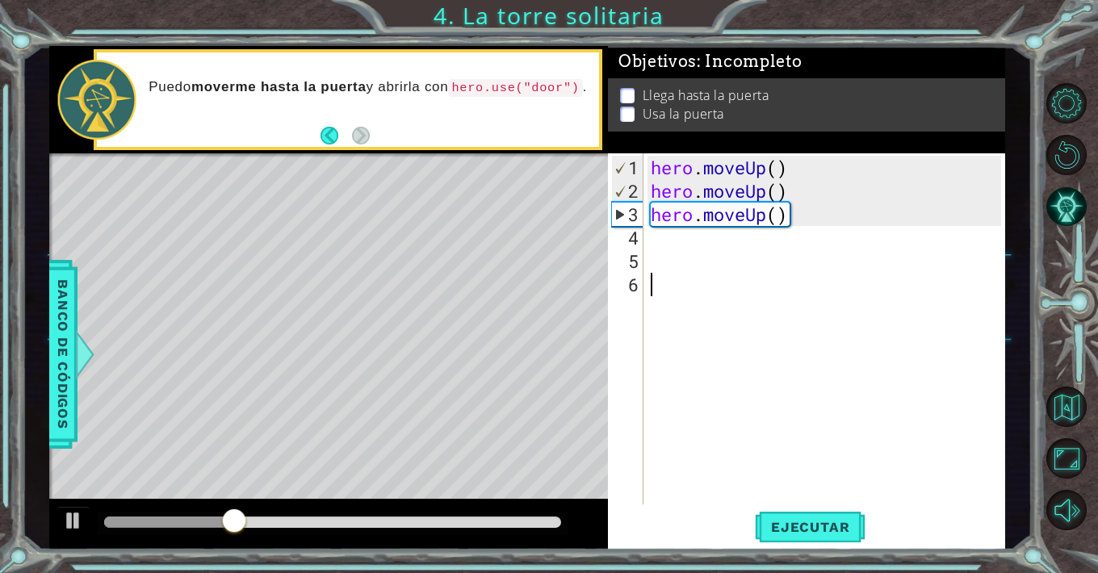
click at [682, 236] on div "hero . moveUp ( ) hero . moveUp ( ) hero . moveUp ( )" at bounding box center [829, 355] width 362 height 398
type textarea "h"
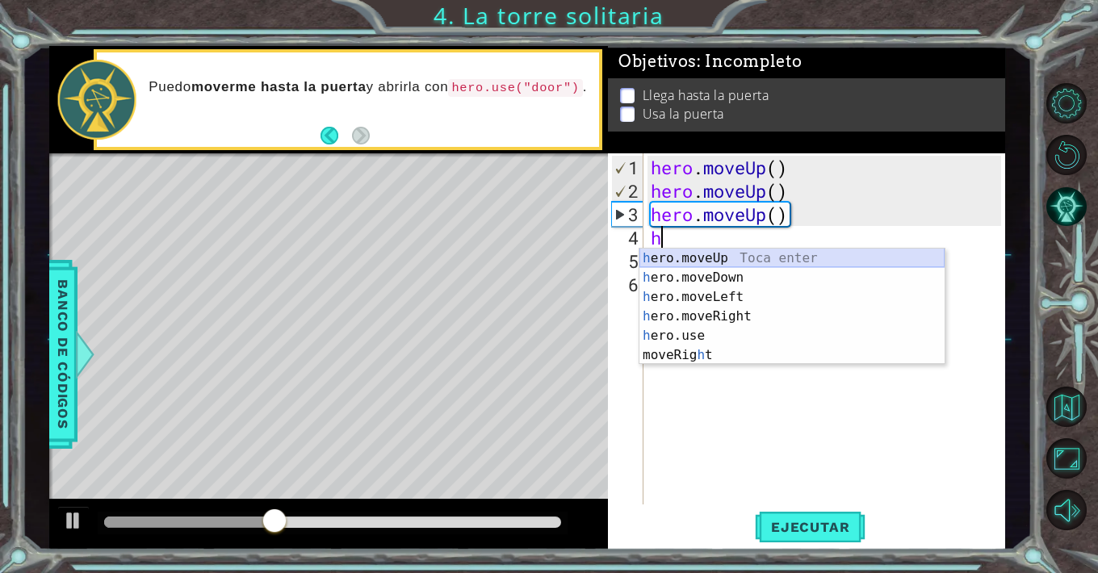
click at [702, 257] on div "h ero.moveUp Toca enter h ero.moveDown Toca enter h ero.moveLeft Toca enter h e…" at bounding box center [791, 326] width 305 height 155
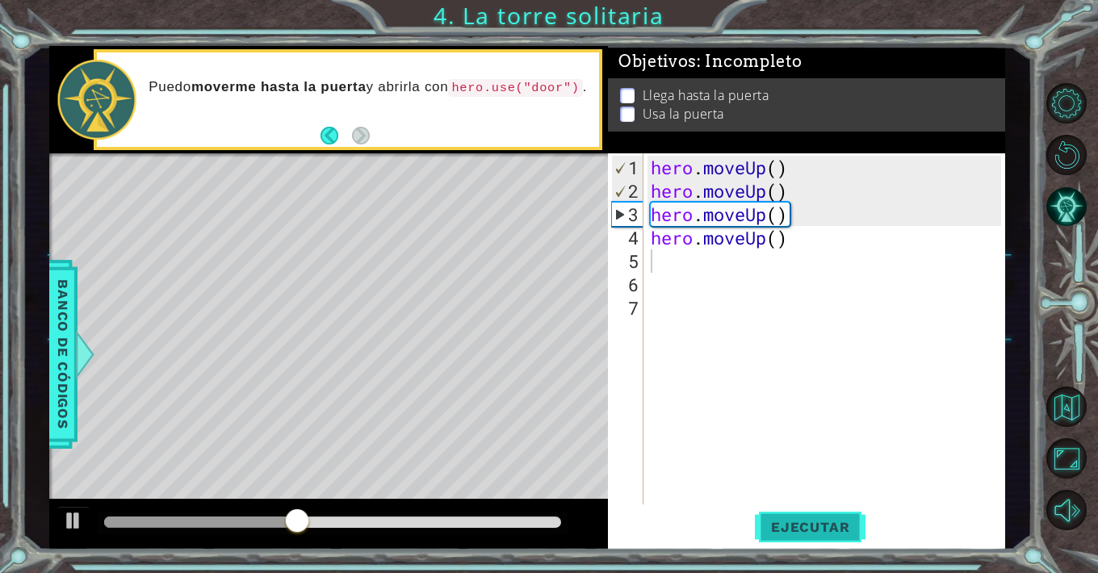
click at [806, 528] on span "Ejecutar" at bounding box center [810, 527] width 111 height 16
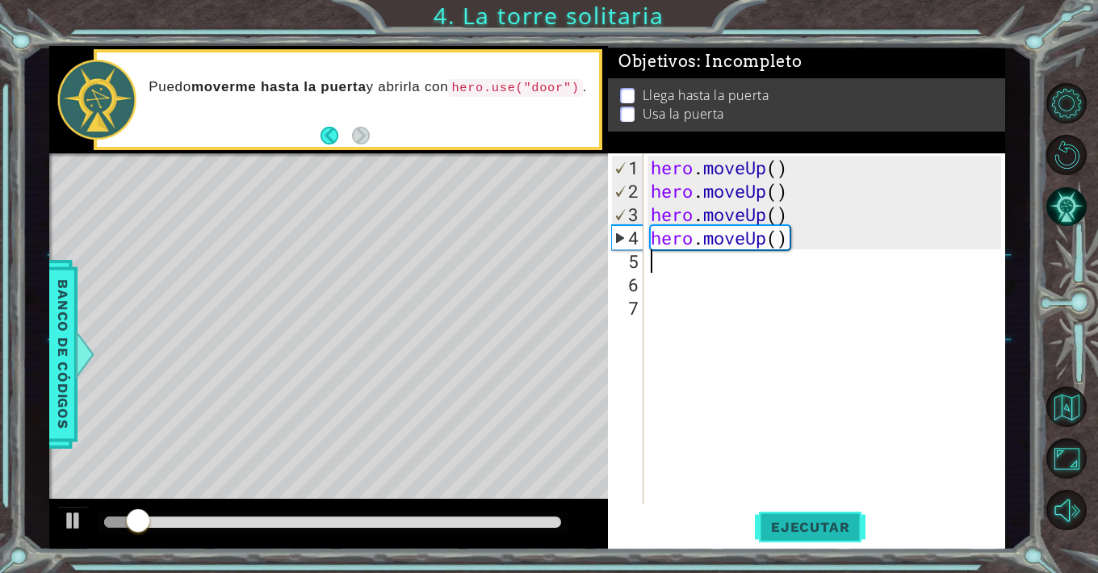
click at [806, 528] on span "Ejecutar" at bounding box center [810, 527] width 111 height 16
click at [807, 528] on span "Ejecutar" at bounding box center [810, 527] width 111 height 16
click at [723, 170] on div "hero . moveUp ( ) hero . moveUp ( ) hero . moveUp ( ) hero . moveUp ( )" at bounding box center [829, 355] width 362 height 398
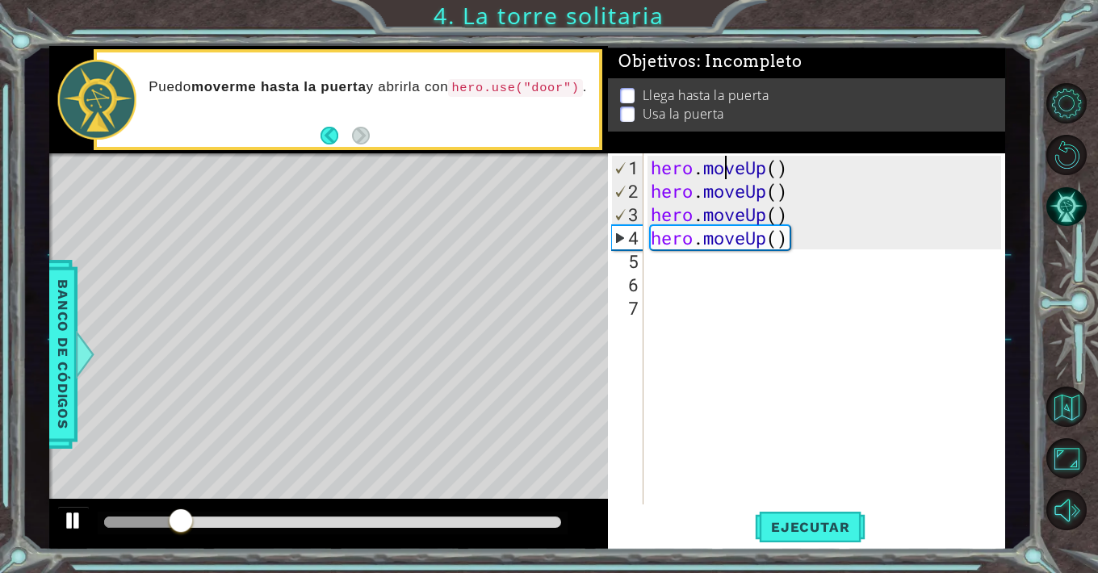
click at [78, 525] on div at bounding box center [73, 520] width 21 height 21
drag, startPoint x: 195, startPoint y: 517, endPoint x: 463, endPoint y: 515, distance: 267.2
click at [329, 515] on div at bounding box center [314, 522] width 29 height 29
click at [73, 519] on div at bounding box center [73, 520] width 21 height 21
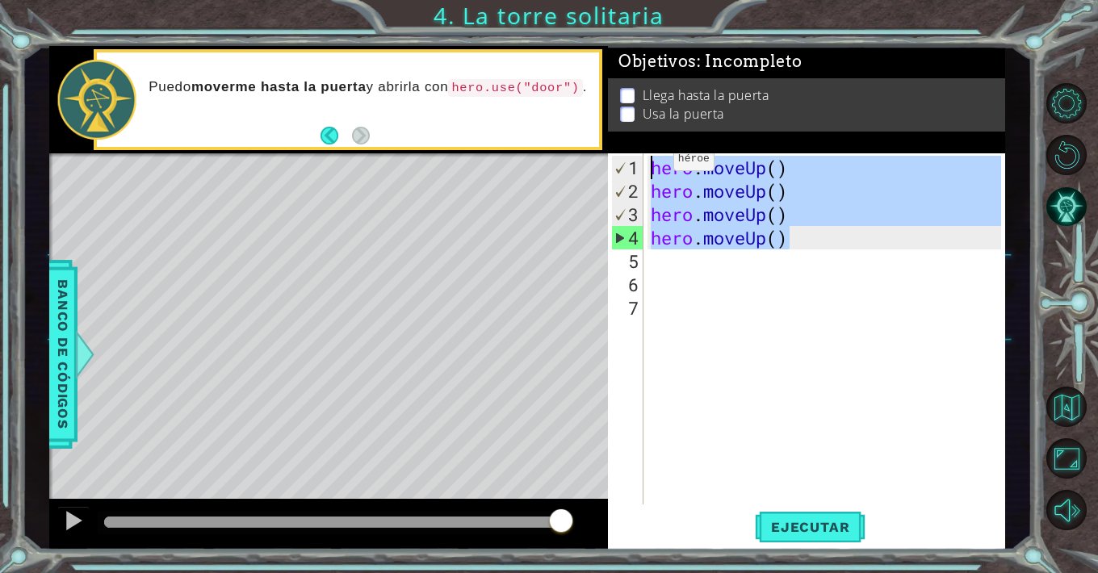
drag, startPoint x: 818, startPoint y: 237, endPoint x: 648, endPoint y: 166, distance: 184.1
click at [648, 166] on div "hero . moveUp ( ) hero . moveUp ( ) hero . moveUp ( ) hero . moveUp ( )" at bounding box center [829, 355] width 362 height 398
type textarea "hero.moveUp() hero.moveUp()"
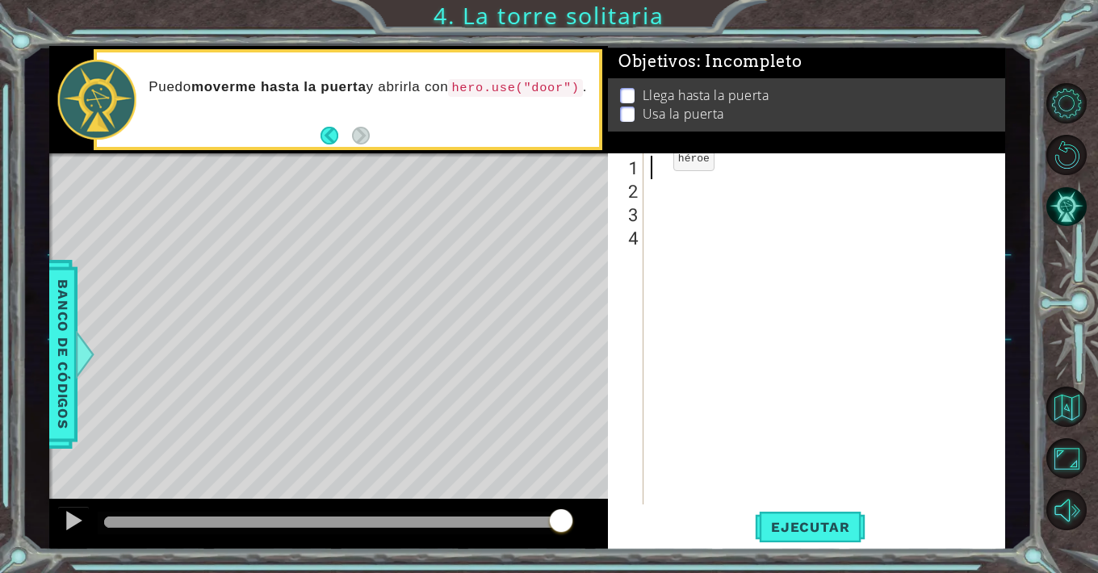
type textarea "h"
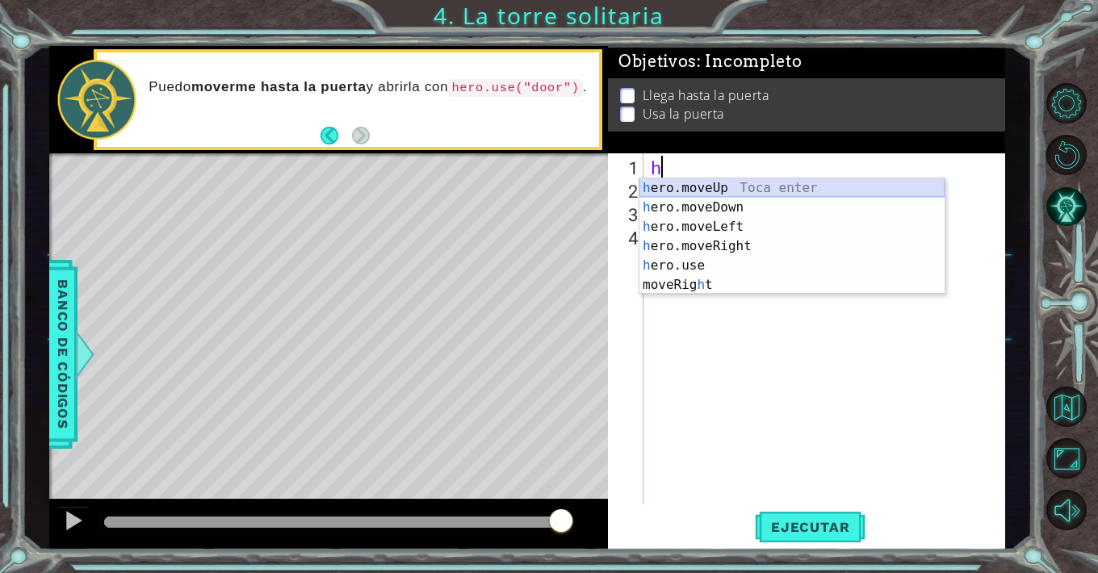
click at [689, 195] on div "h ero.moveUp Toca enter h ero.moveDown Toca enter h ero.moveLeft Toca enter h e…" at bounding box center [791, 255] width 305 height 155
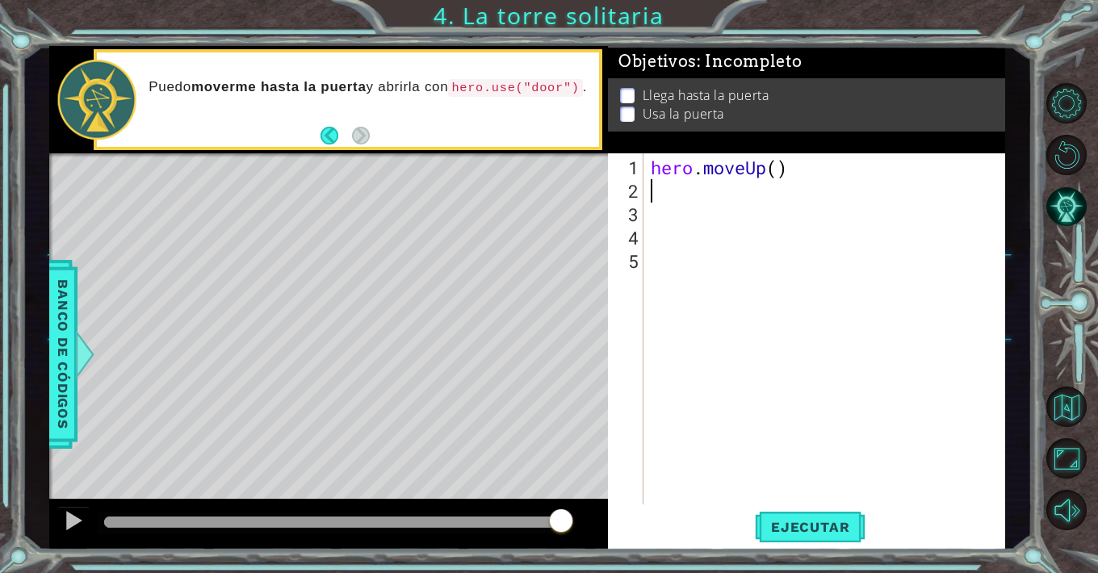
type textarea "he"
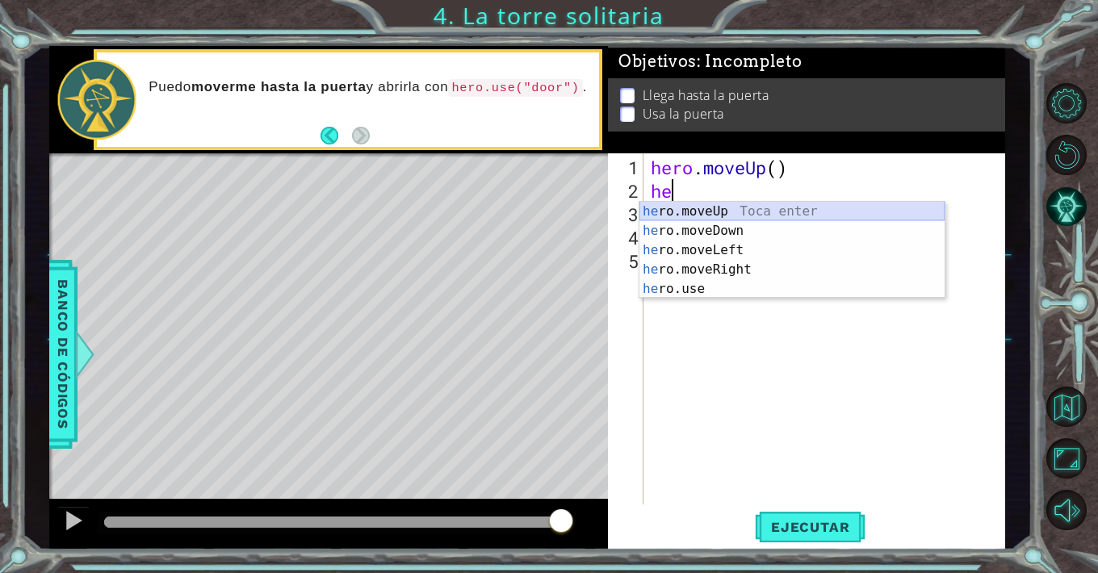
click at [698, 206] on div "he ro.moveUp Toca enter he ro.moveDown Toca enter he ro.moveLeft Toca enter he …" at bounding box center [791, 270] width 305 height 136
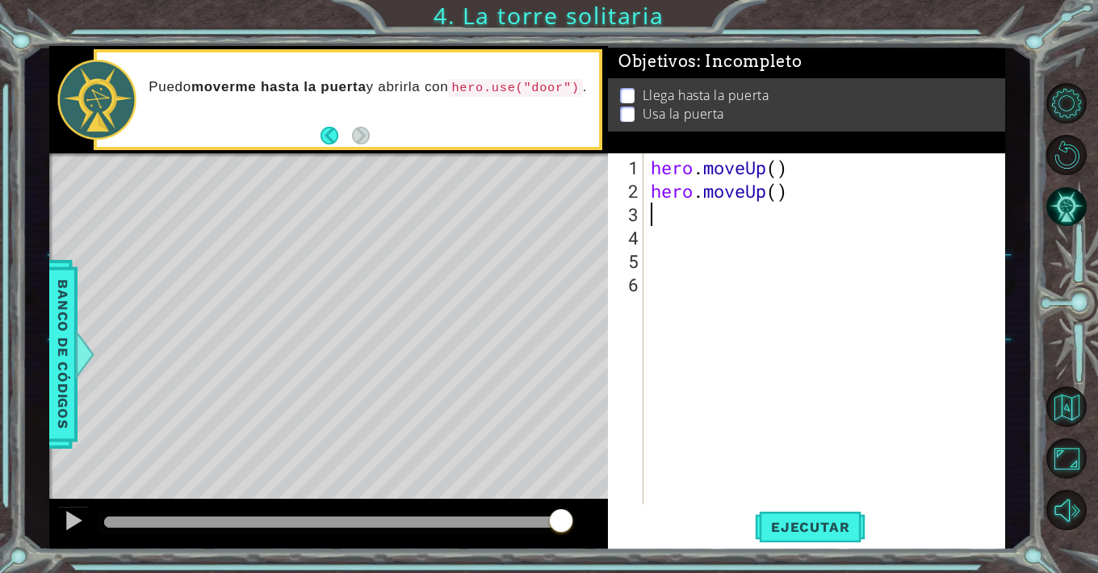
type textarea "h"
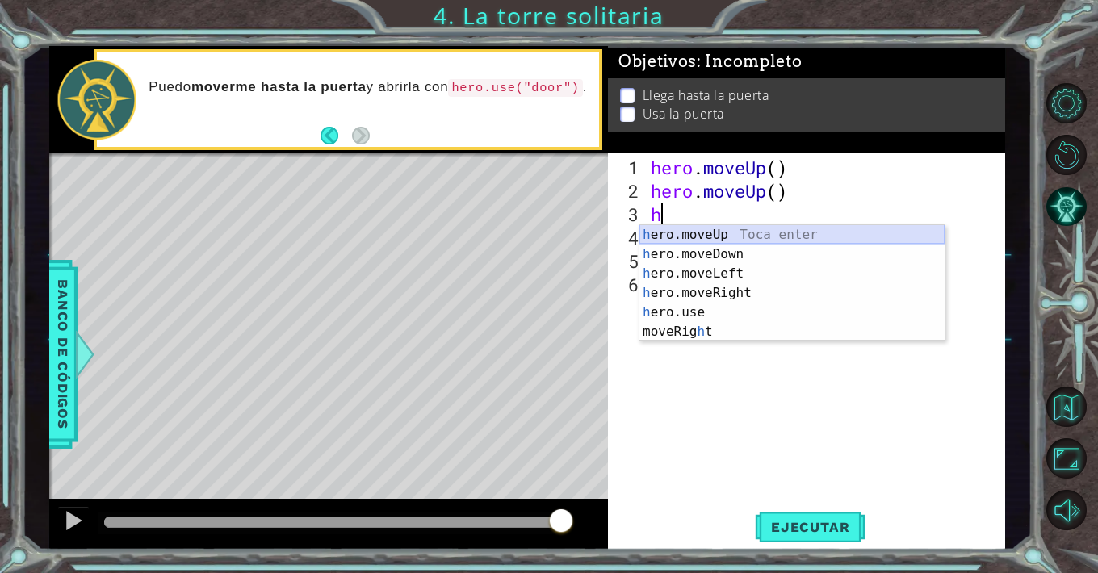
click at [744, 236] on div "h ero.moveUp Toca enter h ero.moveDown Toca enter h ero.moveLeft Toca enter h e…" at bounding box center [791, 302] width 305 height 155
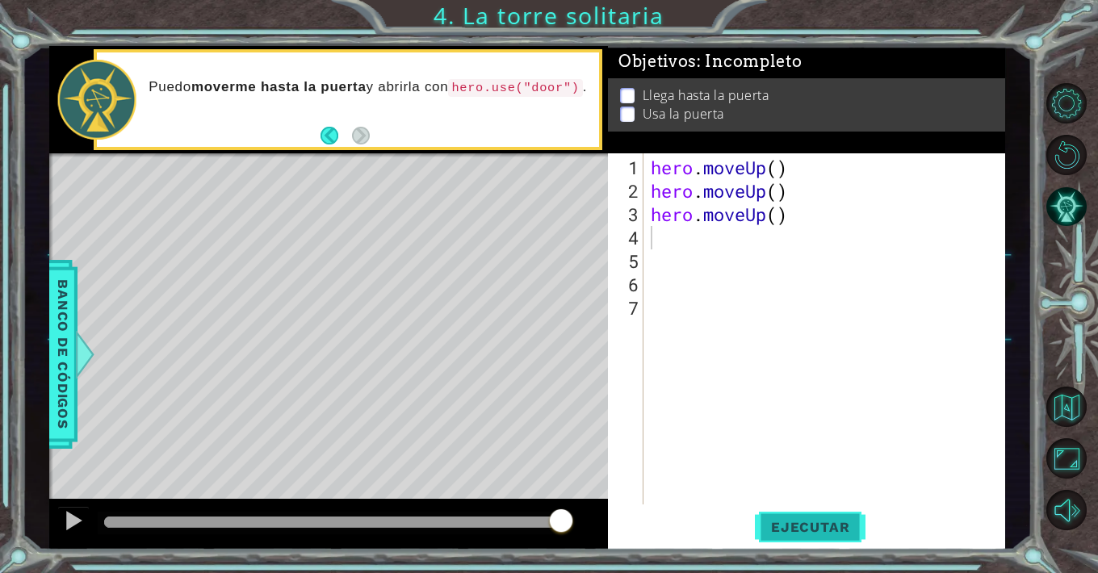
click at [790, 535] on button "Ejecutar" at bounding box center [810, 527] width 111 height 40
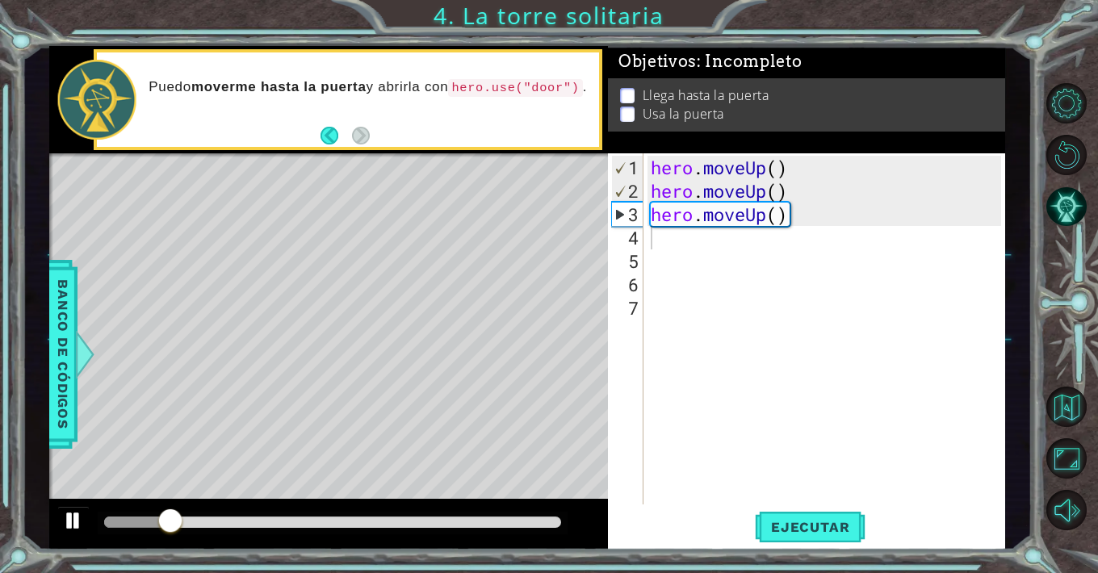
click at [80, 518] on div at bounding box center [73, 520] width 21 height 21
click at [798, 208] on div "hero . moveUp ( ) hero . moveUp ( ) hero . moveUp ( )" at bounding box center [829, 355] width 362 height 398
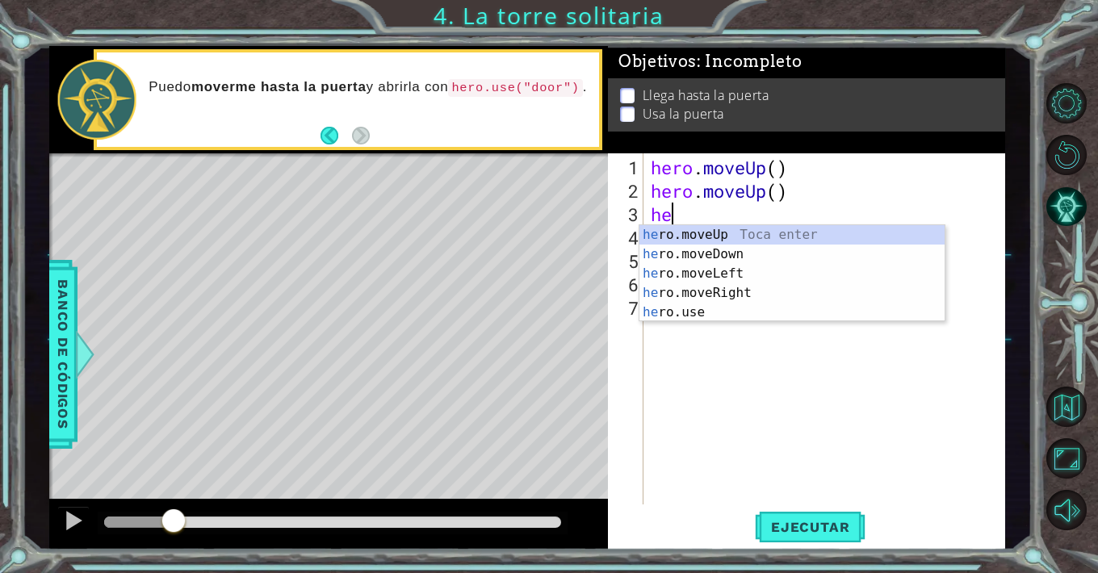
type textarea "h"
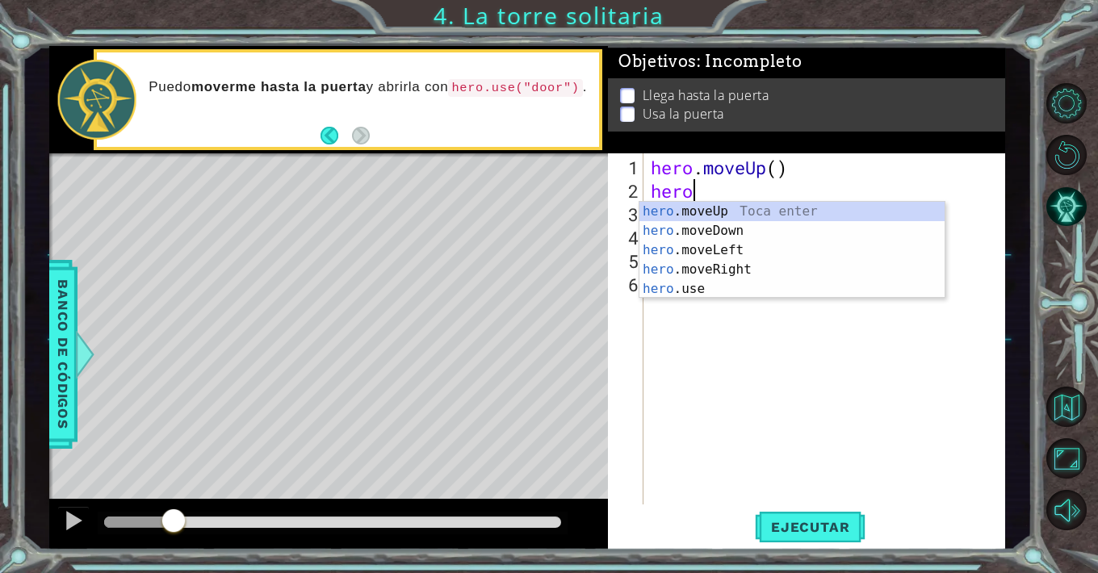
type textarea "h"
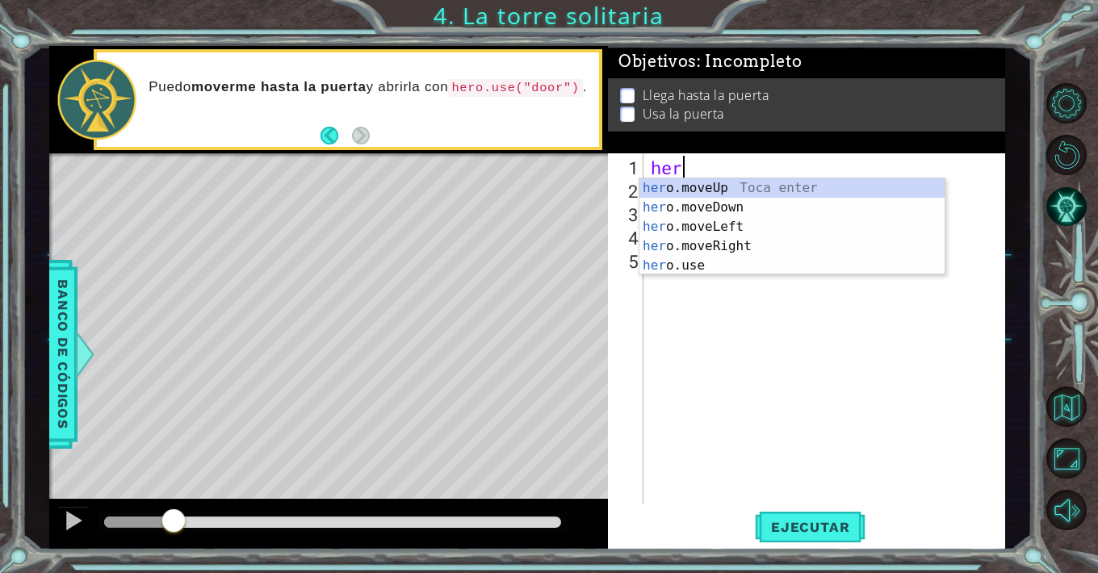
type textarea "h"
type textarea "hero"
click at [761, 225] on div "hero .moveUp Toca enter hero .moveDown Toca enter hero .moveLeft Toca enter her…" at bounding box center [791, 246] width 305 height 136
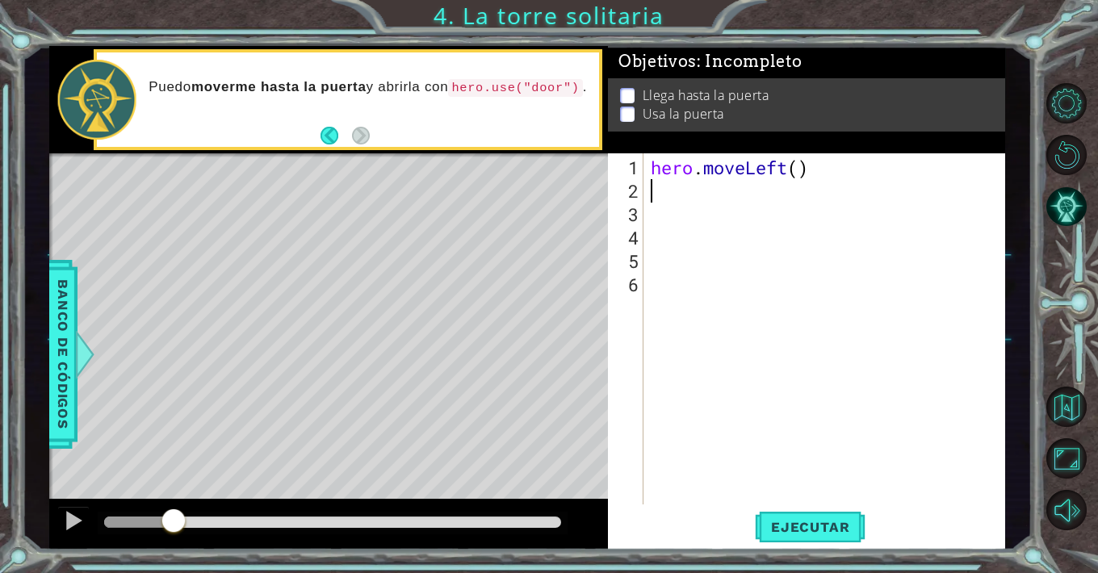
scroll to position [0, 0]
click at [805, 525] on span "Ejecutar" at bounding box center [810, 527] width 111 height 16
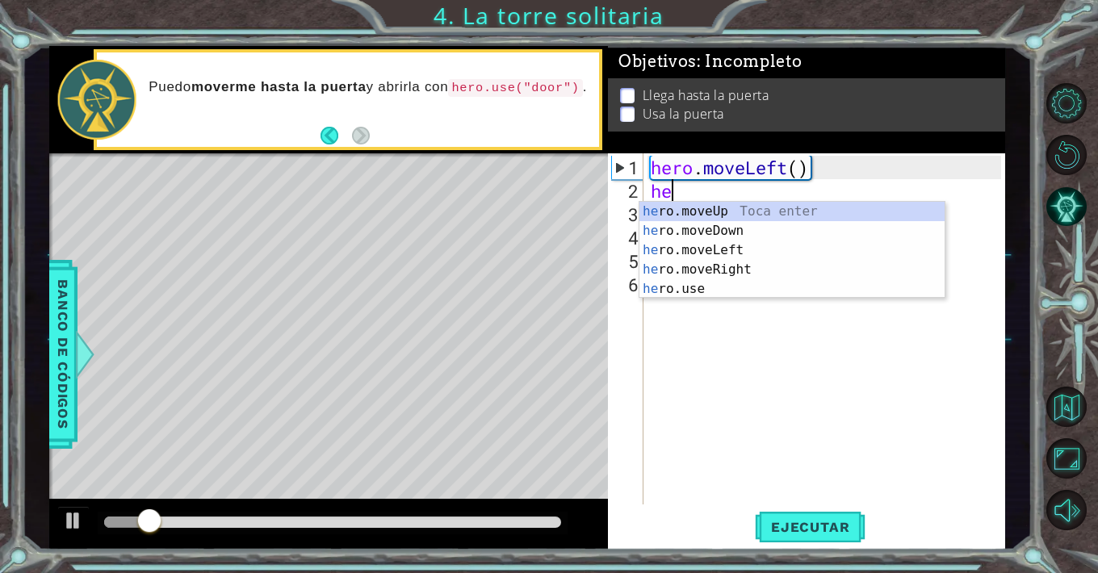
type textarea "her"
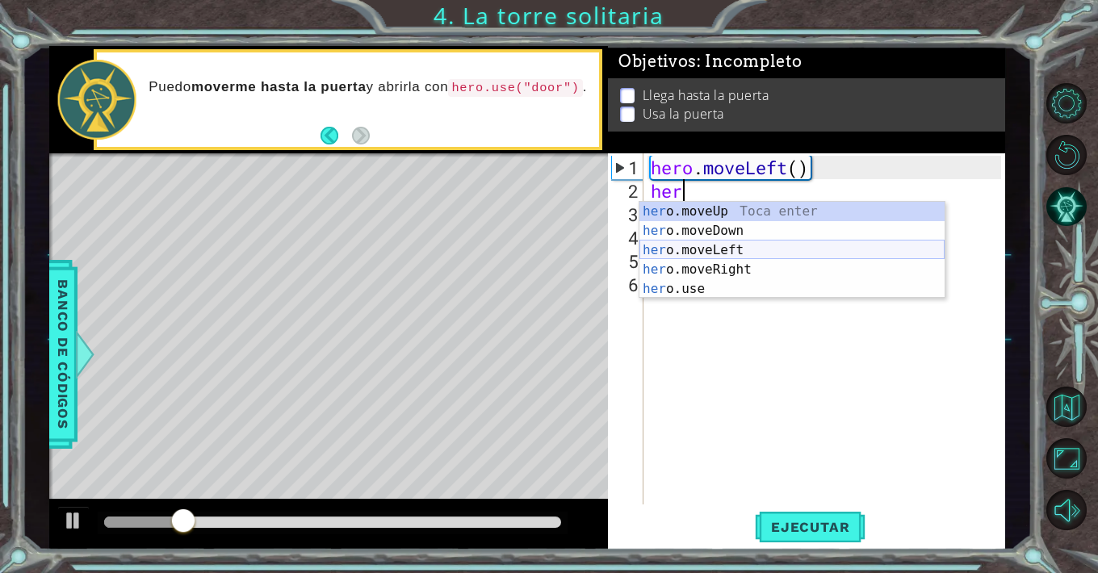
click at [749, 247] on div "her o.moveUp Toca enter her o.moveDown Toca enter her o.moveLeft [PERSON_NAME] …" at bounding box center [791, 270] width 305 height 136
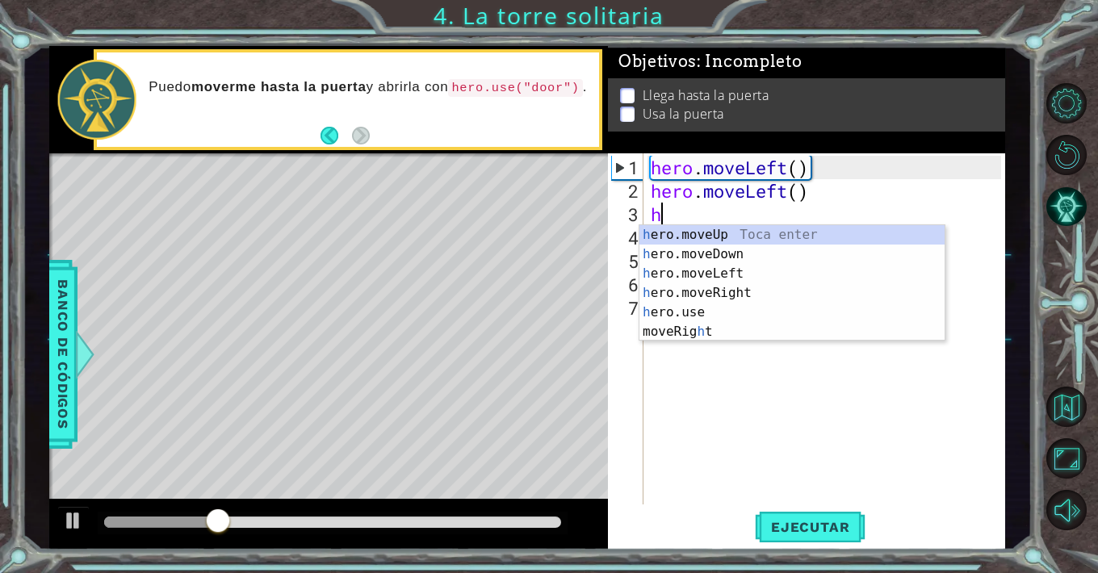
type textarea "he"
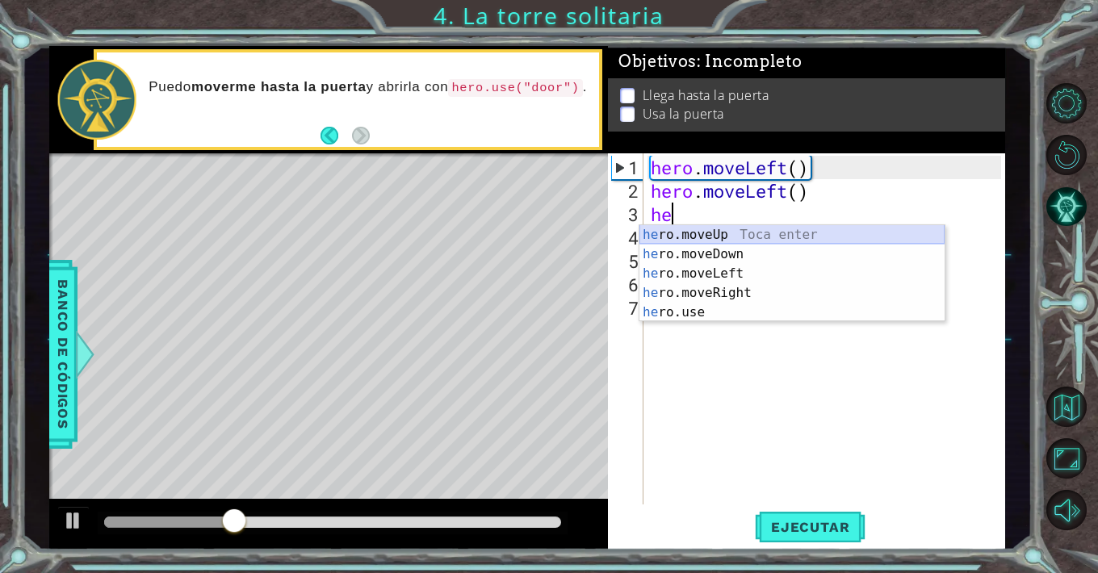
click at [717, 235] on div "he ro.moveUp Toca enter he ro.moveDown Toca enter he ro.moveLeft Toca enter he …" at bounding box center [791, 293] width 305 height 136
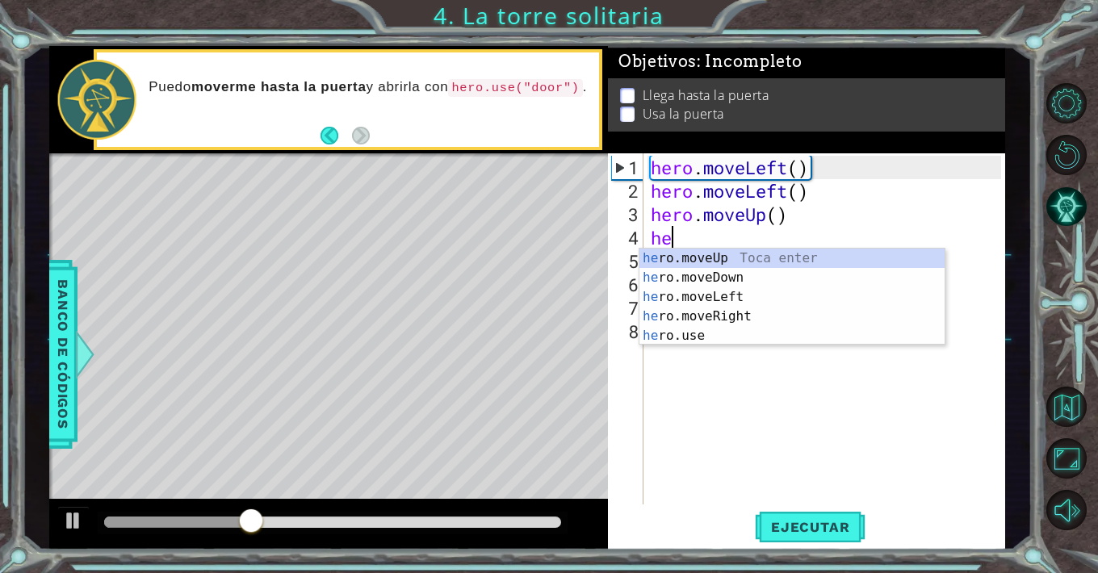
type textarea "her"
click at [713, 258] on div "her o.moveUp Toca enter her o.moveDown Toca enter her o.moveLeft [PERSON_NAME] …" at bounding box center [791, 317] width 305 height 136
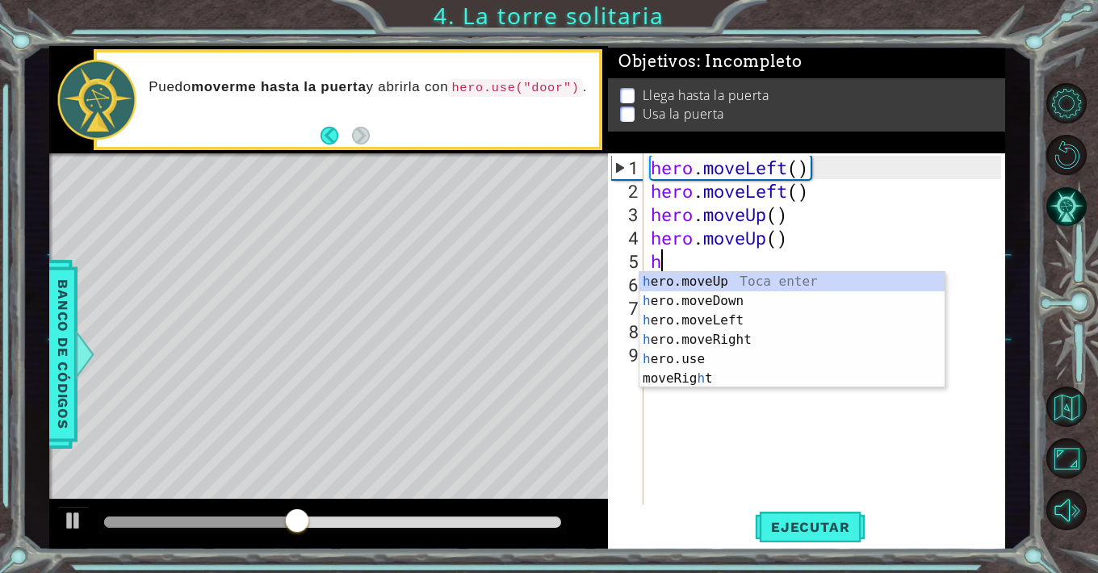
type textarea "he"
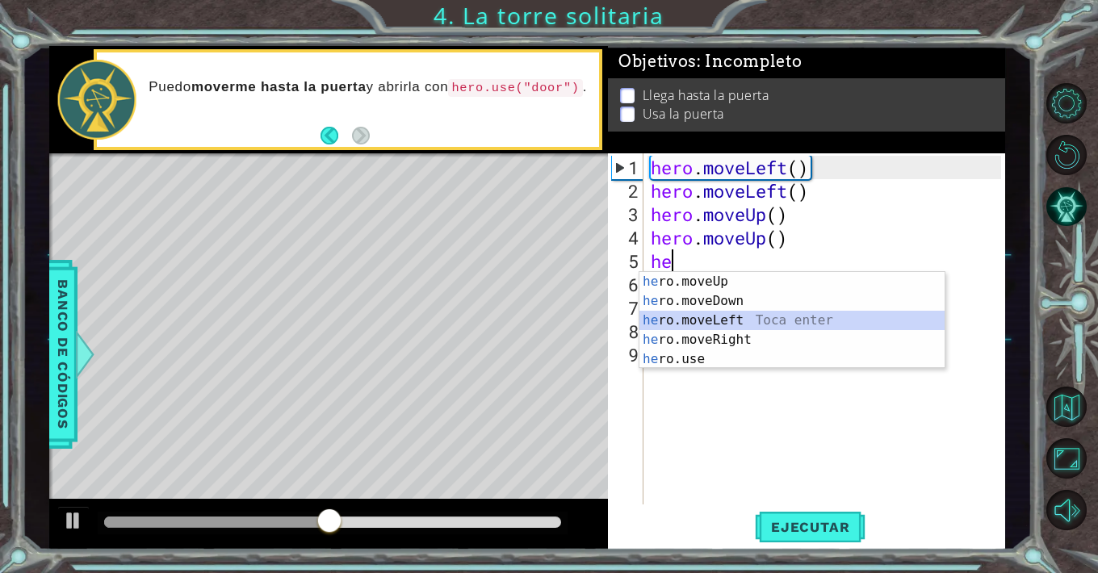
click at [709, 320] on div "he ro.moveUp Toca enter he ro.moveDown Toca enter he ro.moveLeft Toca enter he …" at bounding box center [791, 340] width 305 height 136
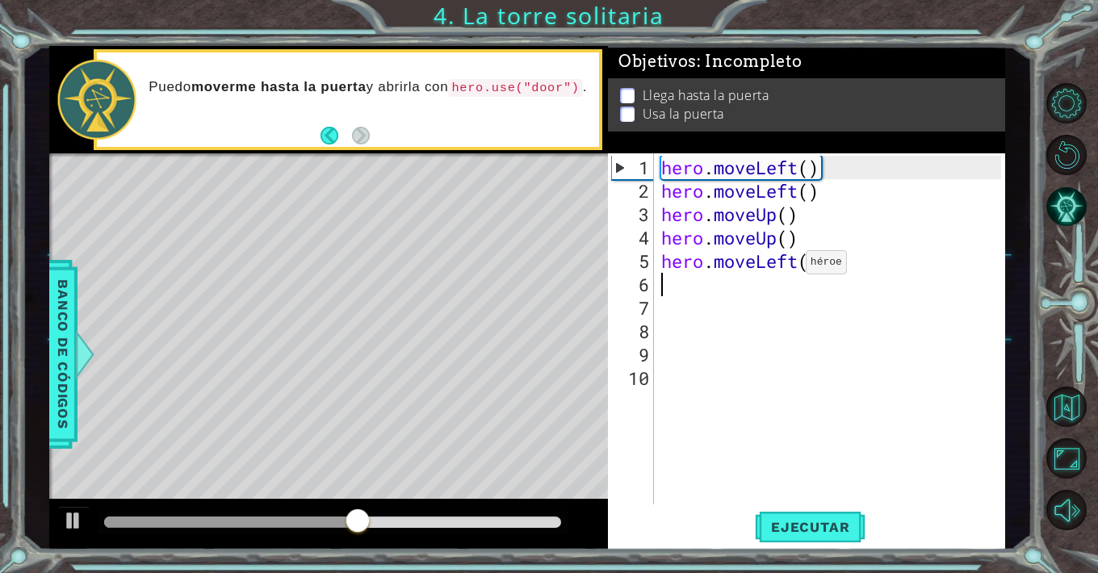
click at [791, 269] on div "hero . moveLeft ( ) hero . moveLeft ( ) hero . moveUp ( ) hero . moveUp ( ) her…" at bounding box center [833, 355] width 351 height 398
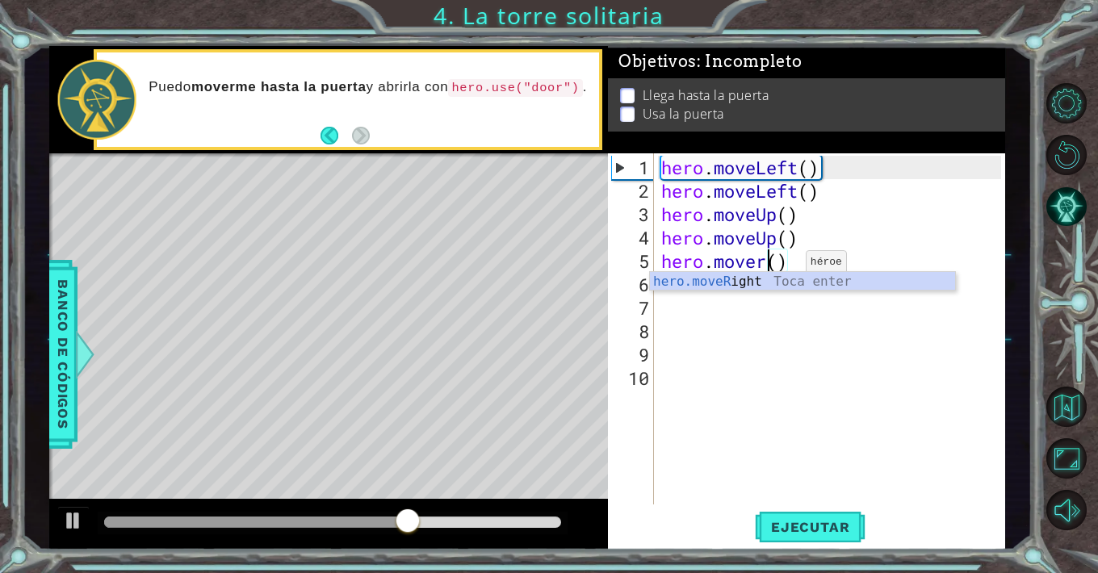
scroll to position [0, 5]
click at [773, 283] on div "hero.moveR ight Toca enter" at bounding box center [802, 301] width 305 height 58
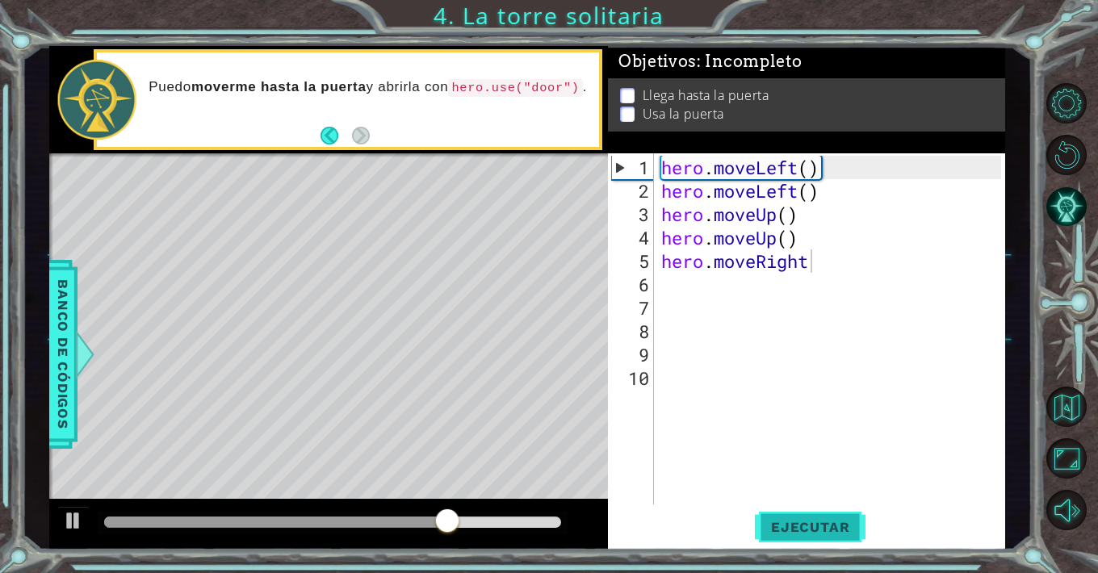
click at [784, 535] on button "Ejecutar" at bounding box center [810, 527] width 111 height 40
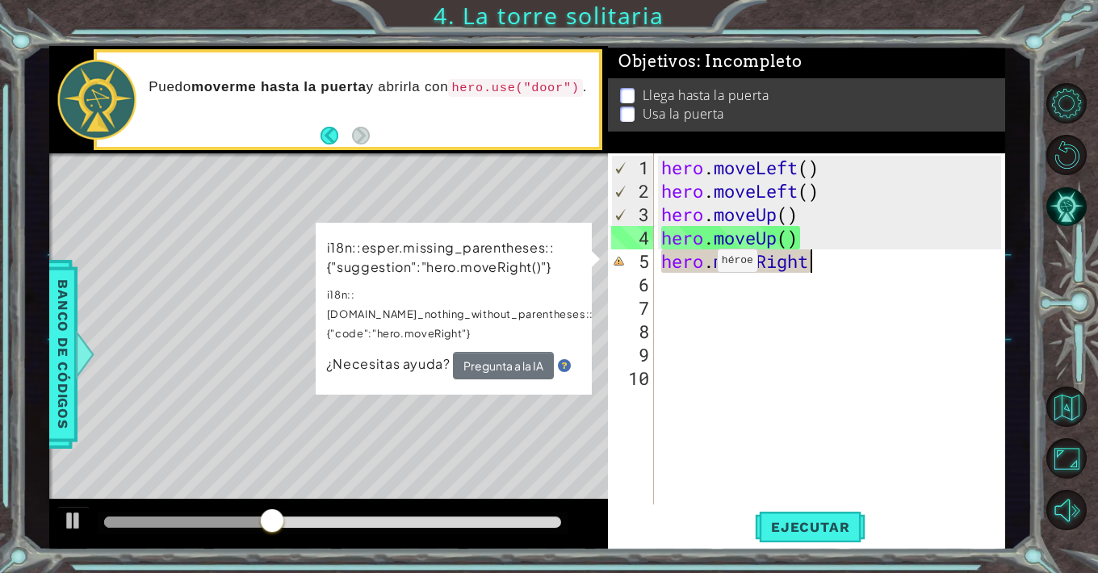
click at [702, 267] on div "hero . moveLeft ( ) hero . moveLeft ( ) hero . moveUp ( ) hero . moveUp ( ) her…" at bounding box center [833, 355] width 351 height 398
click at [806, 265] on div "hero . moveLeft ( ) hero . moveLeft ( ) hero . moveUp ( ) hero . moveUp ( ) her…" at bounding box center [833, 355] width 351 height 398
click at [825, 263] on div "hero . moveLeft ( ) hero . moveLeft ( ) hero . moveUp ( ) hero . moveUp ( ) her…" at bounding box center [833, 355] width 351 height 398
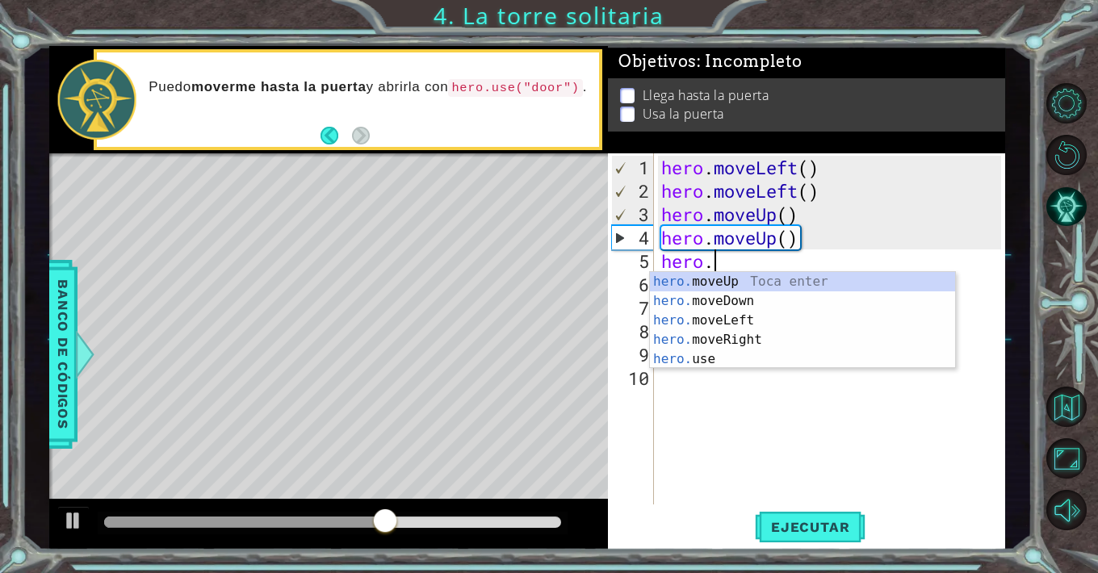
scroll to position [0, 1]
type textarea "her"
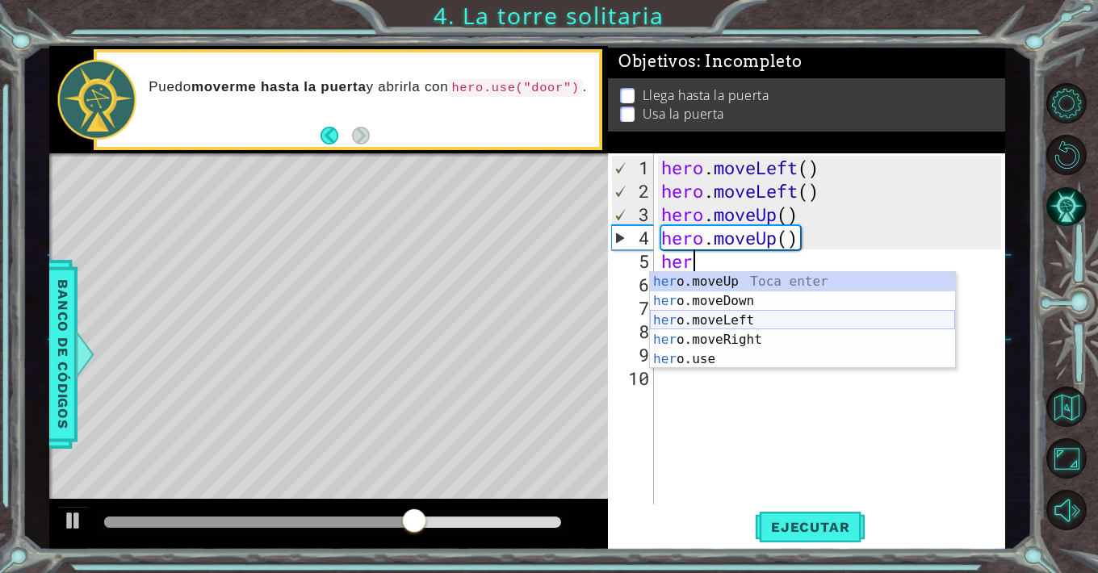
click at [773, 316] on div "her o.moveUp Toca enter her o.moveDown Toca enter her o.moveLeft [PERSON_NAME] …" at bounding box center [802, 340] width 305 height 136
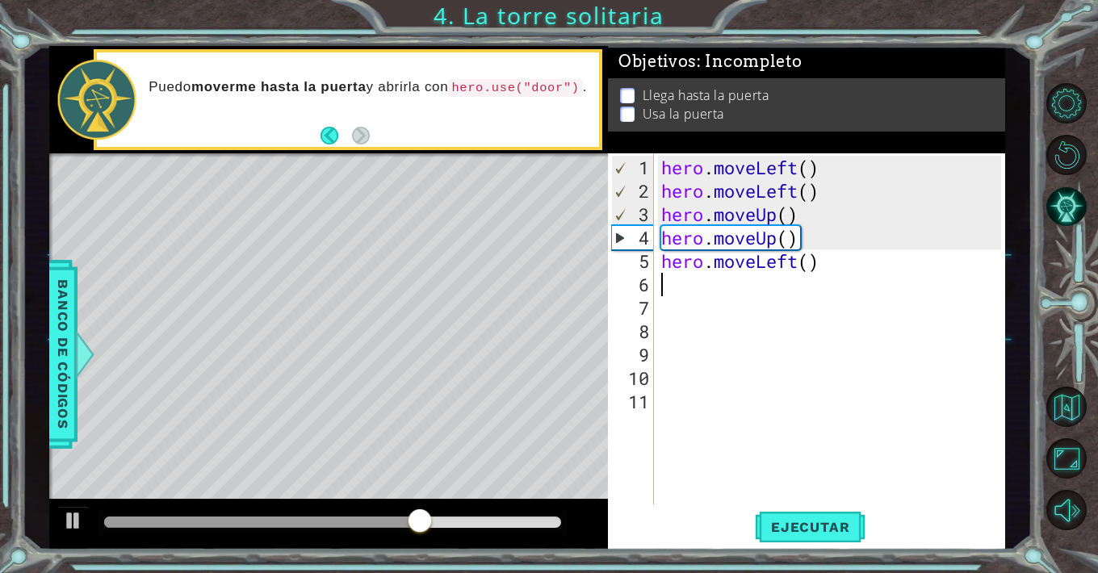
scroll to position [0, 0]
click at [819, 537] on button "Ejecutar" at bounding box center [810, 527] width 111 height 40
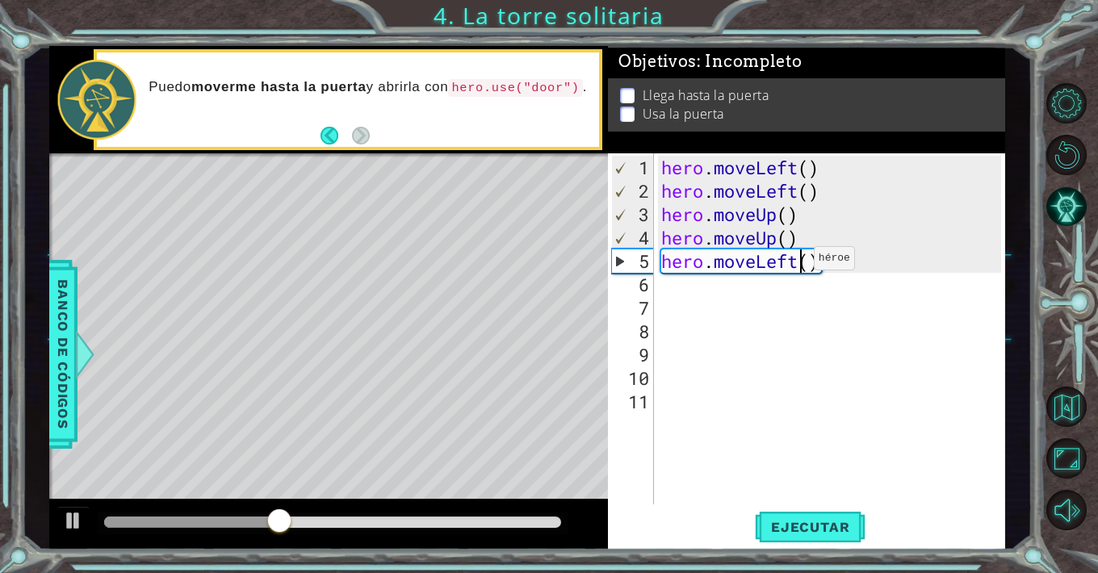
click at [799, 265] on div "hero . moveLeft ( ) hero . moveLeft ( ) hero . moveUp ( ) hero . moveUp ( ) her…" at bounding box center [833, 355] width 351 height 398
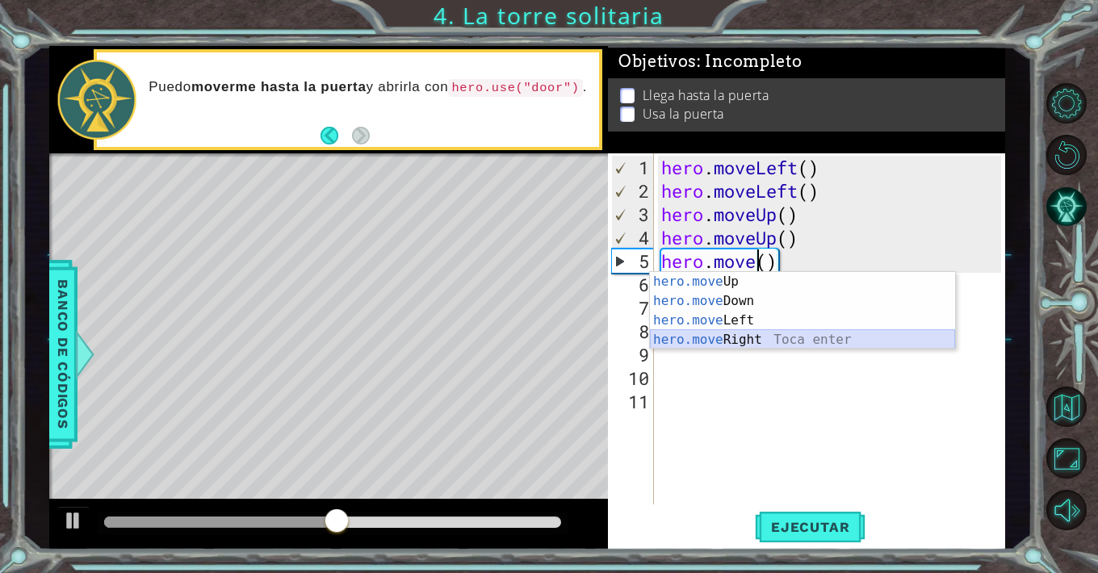
click at [757, 338] on div "hero.move Up Toca enter hero.move Down Toca enter hero.move Left Toca enter her…" at bounding box center [802, 330] width 305 height 116
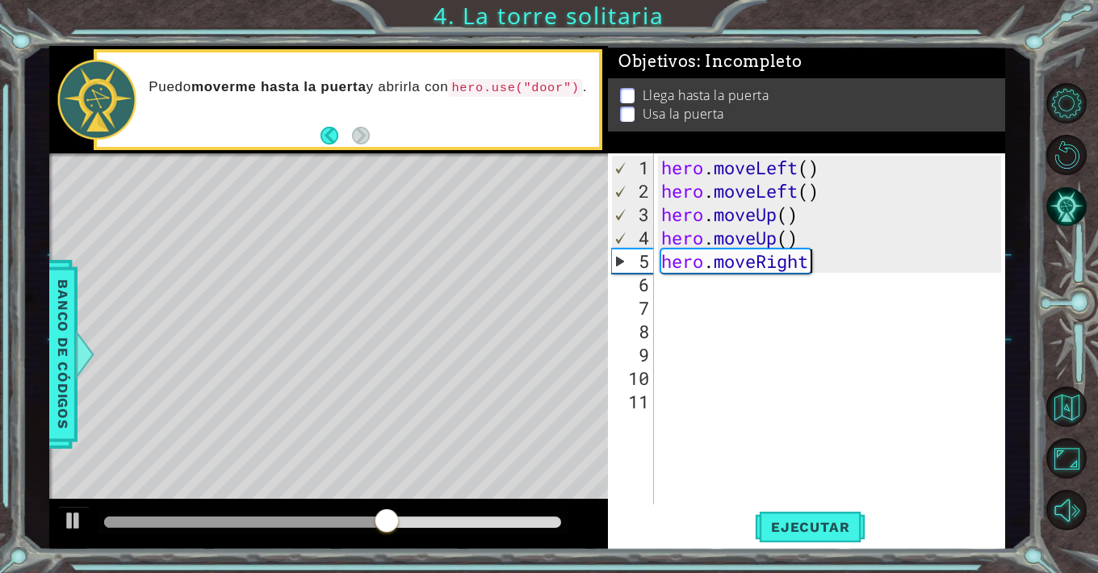
click at [824, 266] on div "hero . moveLeft ( ) hero . moveLeft ( ) hero . moveUp ( ) hero . moveUp ( ) her…" at bounding box center [833, 355] width 351 height 398
type textarea "hero.moveRight()"
click at [804, 399] on div "hero . moveLeft ( ) hero . moveLeft ( ) hero . moveUp ( ) hero . moveUp ( ) her…" at bounding box center [833, 355] width 351 height 398
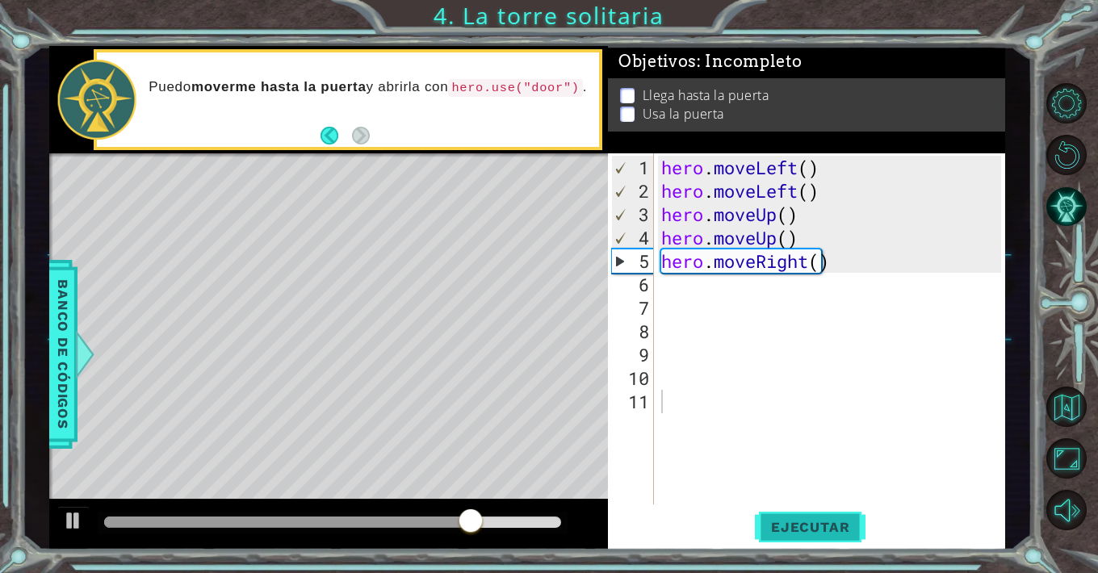
click at [822, 530] on span "Ejecutar" at bounding box center [810, 527] width 111 height 16
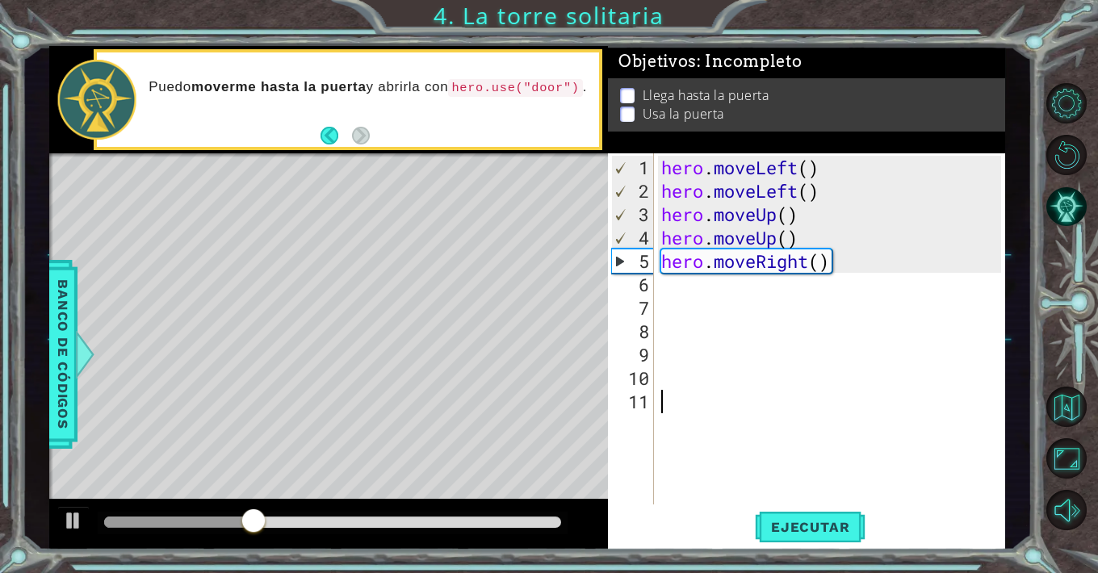
click at [868, 265] on div "hero . moveLeft ( ) hero . moveLeft ( ) hero . moveUp ( ) hero . moveUp ( ) her…" at bounding box center [833, 355] width 351 height 398
type textarea "hero.moveRight()"
type textarea "h"
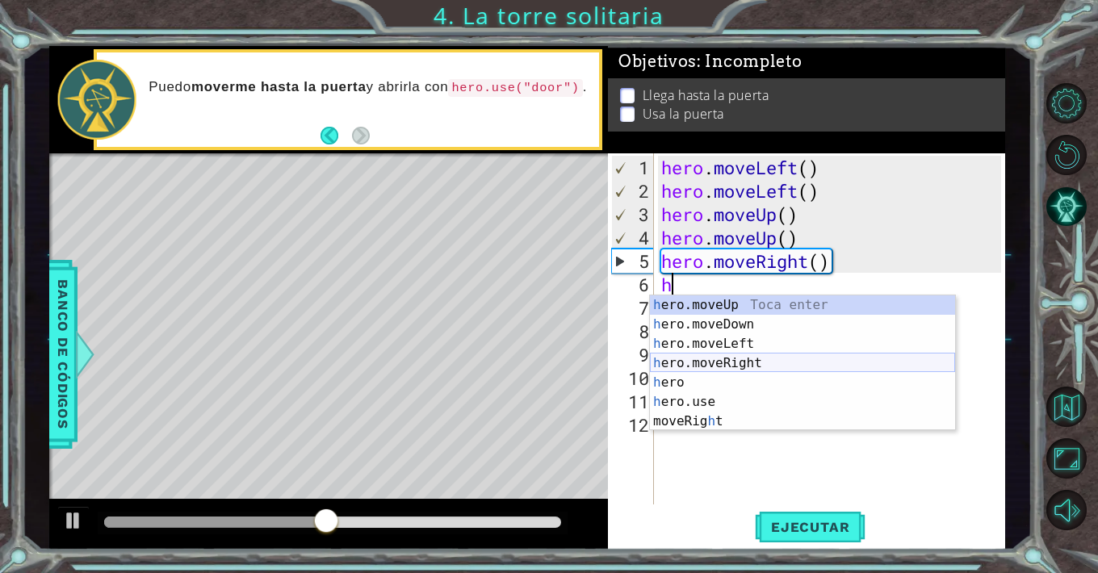
click at [765, 367] on div "h ero.moveUp Toca enter h ero.moveDown Toca enter h ero.moveLeft Toca enter h e…" at bounding box center [802, 382] width 305 height 174
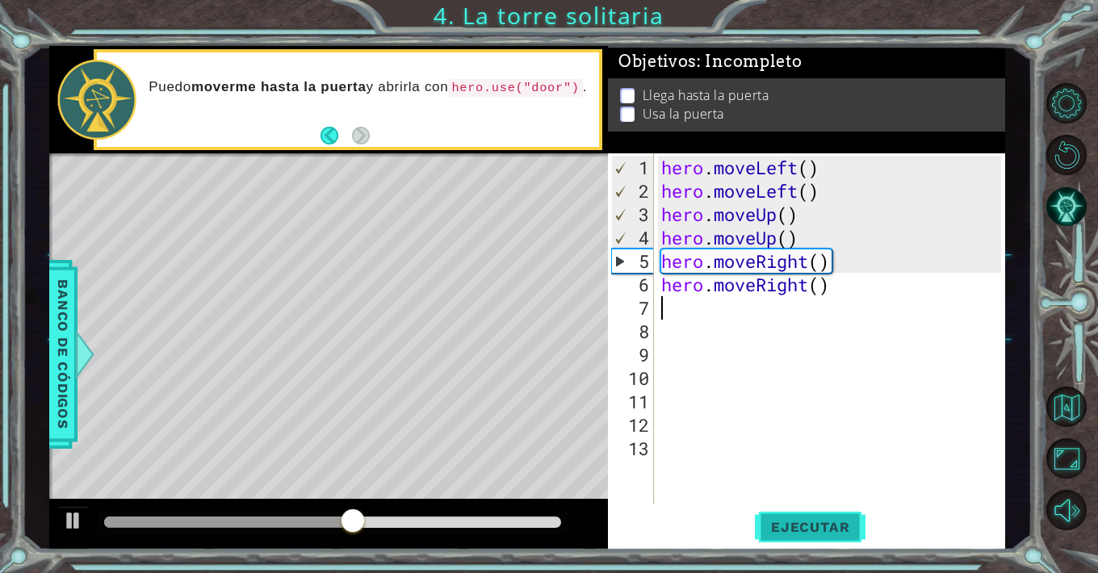
click at [807, 520] on span "Ejecutar" at bounding box center [810, 527] width 111 height 16
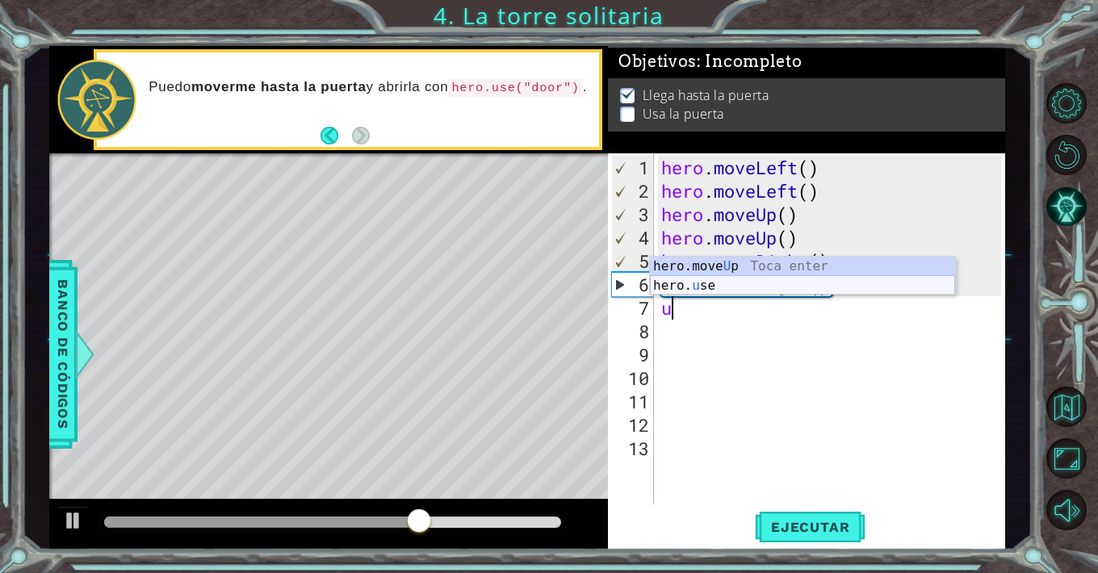
click at [718, 291] on div "hero.move U p Toca enter hero. u se Toca enter" at bounding box center [802, 296] width 305 height 78
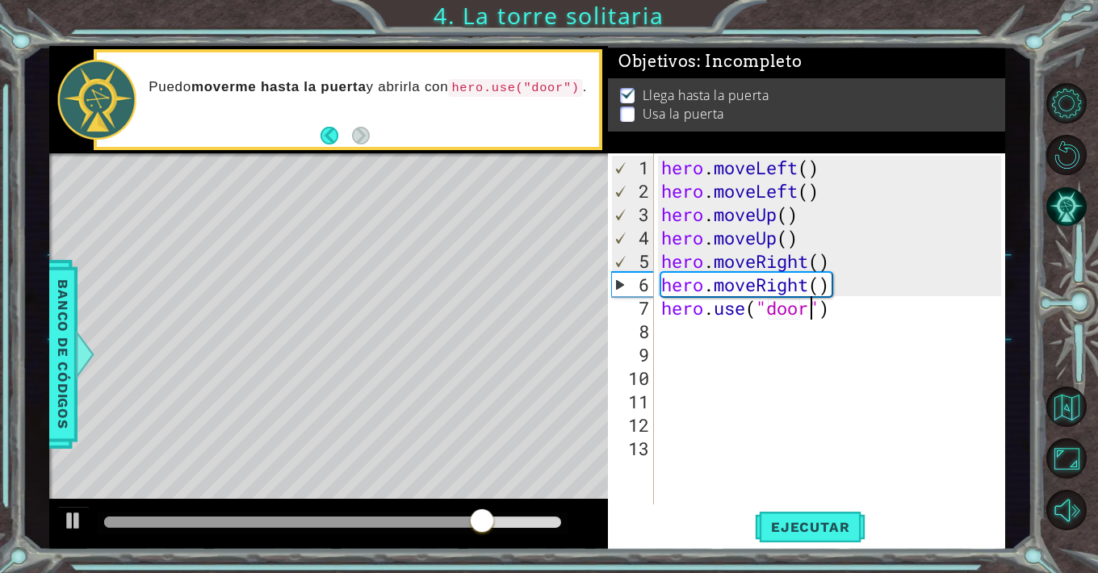
scroll to position [0, 6]
type textarea "hero.use("door")"
click at [837, 532] on span "Ejecutar" at bounding box center [810, 527] width 111 height 16
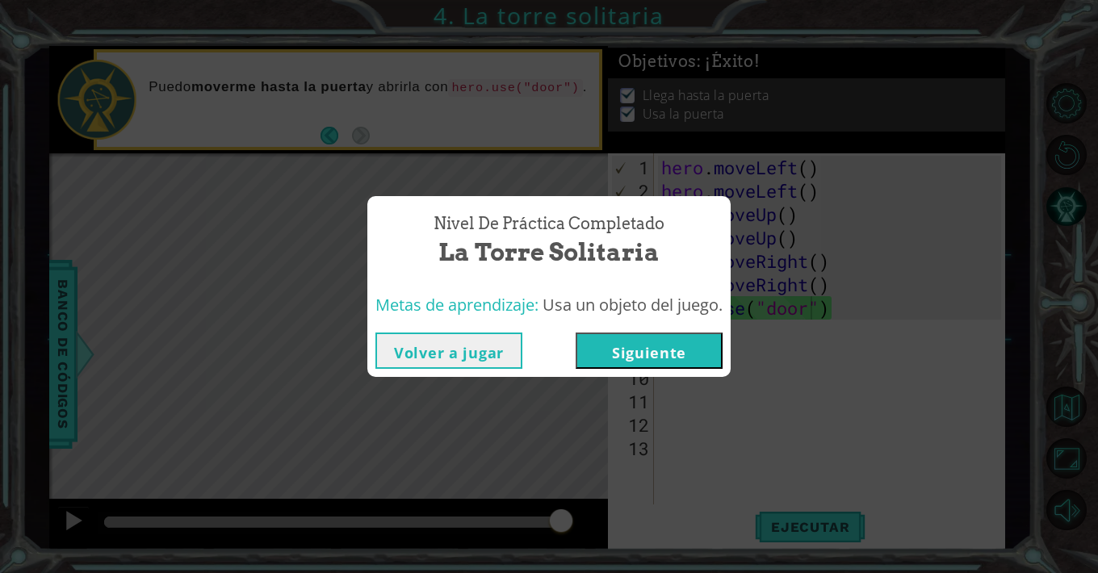
click at [700, 340] on button "Siguiente" at bounding box center [649, 351] width 147 height 36
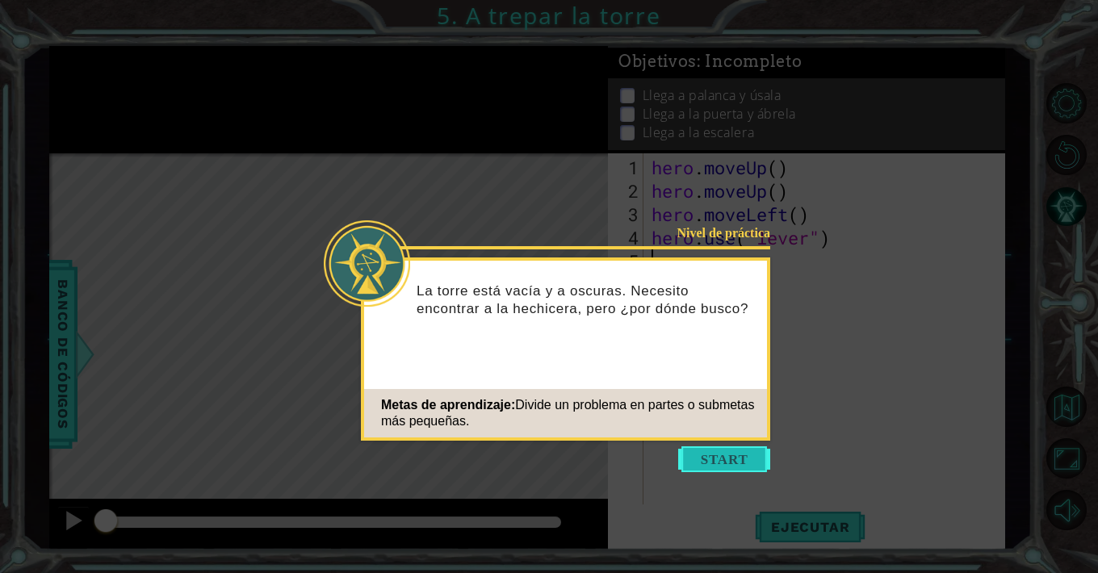
click at [744, 462] on button "Start" at bounding box center [724, 459] width 92 height 26
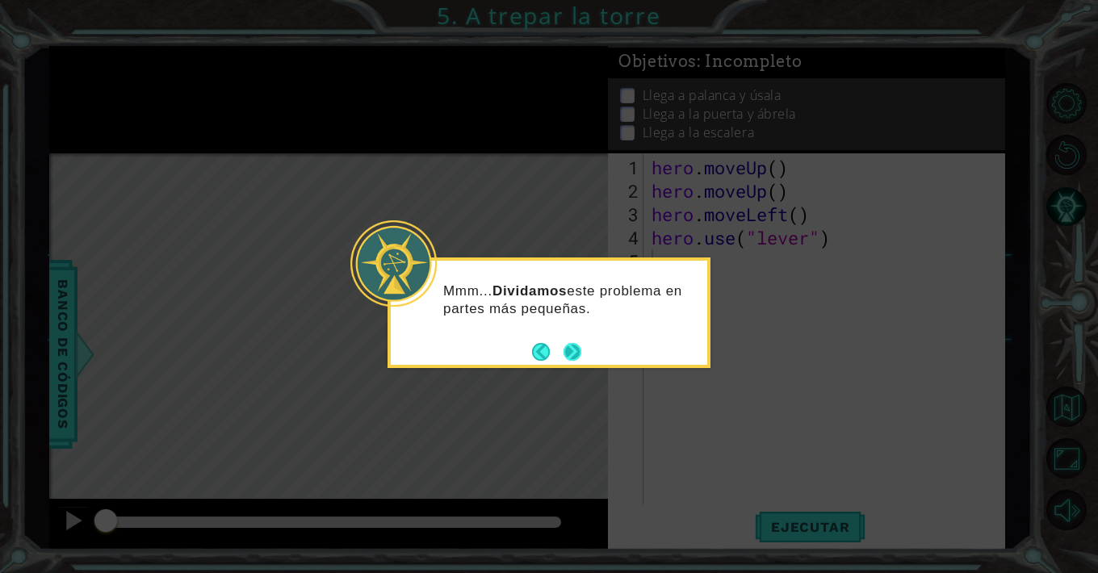
click at [567, 355] on button "Next" at bounding box center [573, 352] width 18 height 18
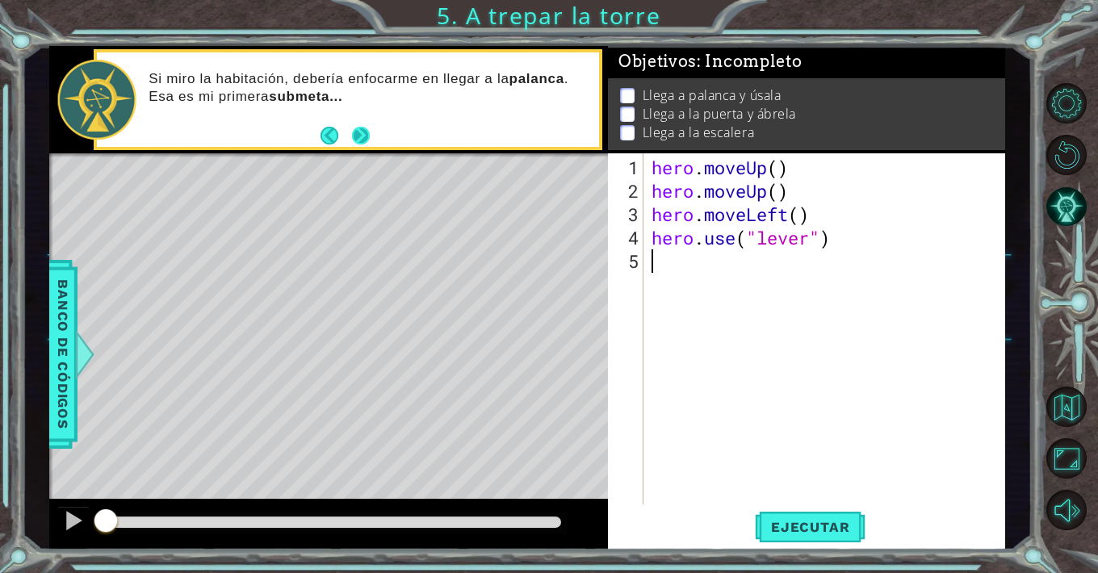
click at [366, 133] on button "Next" at bounding box center [360, 135] width 19 height 19
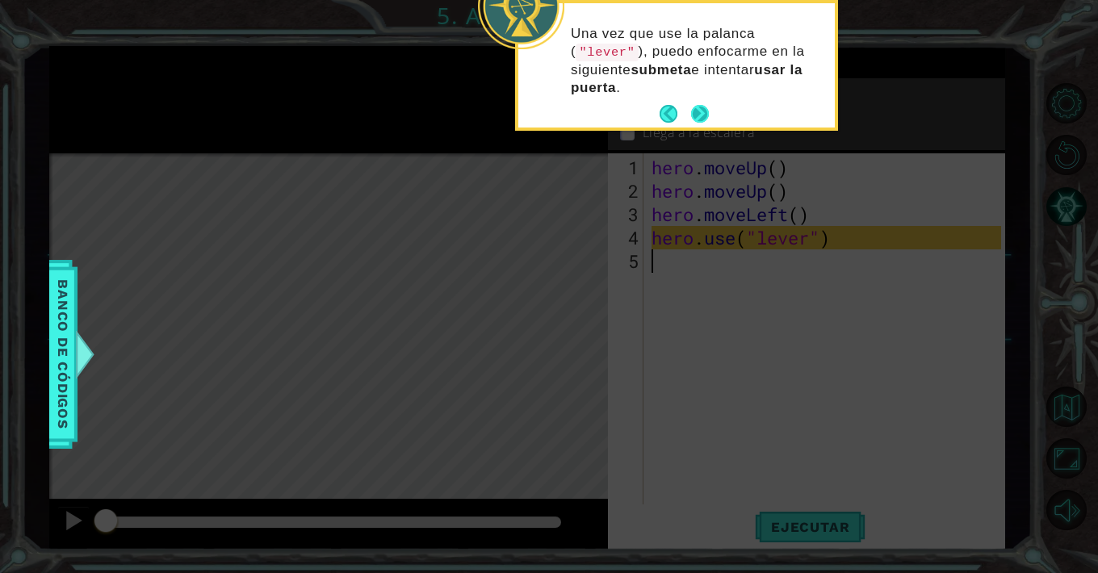
click at [690, 116] on button "Next" at bounding box center [700, 114] width 30 height 30
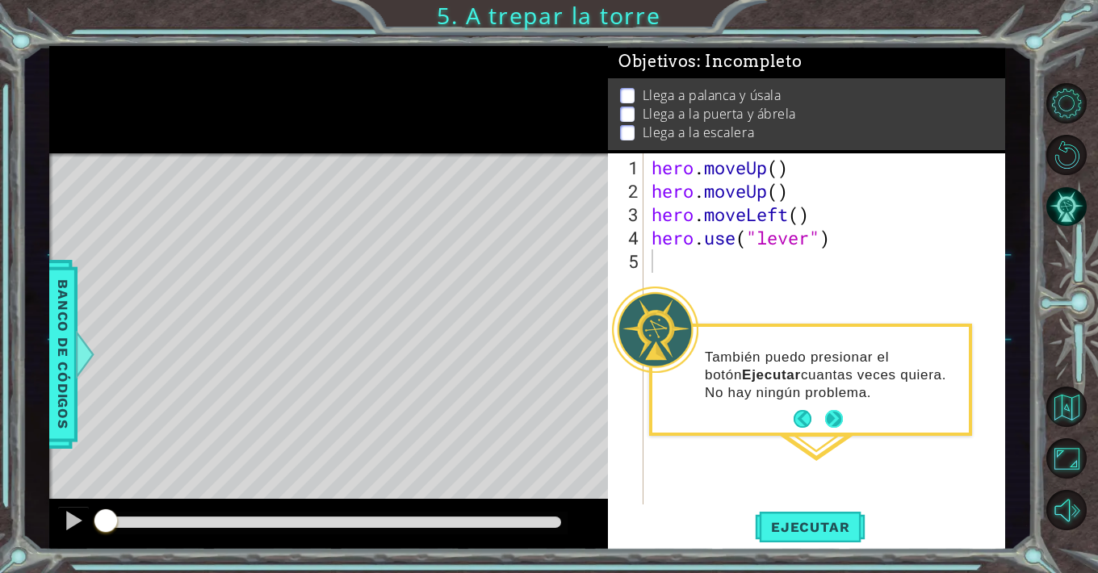
click at [836, 418] on button "Next" at bounding box center [834, 419] width 18 height 18
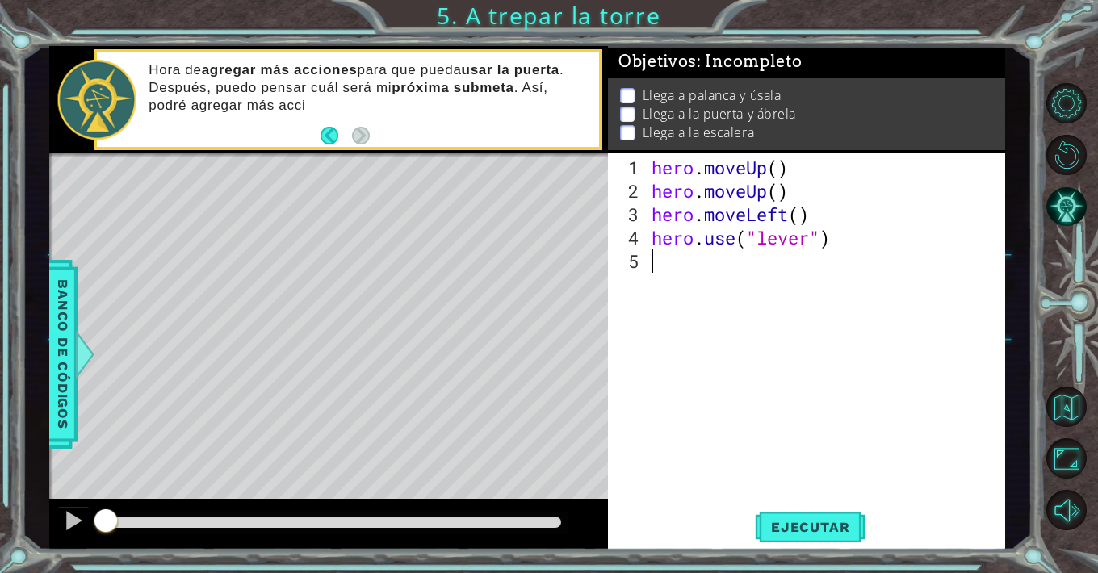
click at [733, 395] on div "hero . moveUp ( ) hero . moveUp ( ) hero . moveLeft ( ) hero . use ( "lever" )" at bounding box center [828, 355] width 361 height 398
click at [854, 526] on span "Ejecutar" at bounding box center [810, 527] width 111 height 16
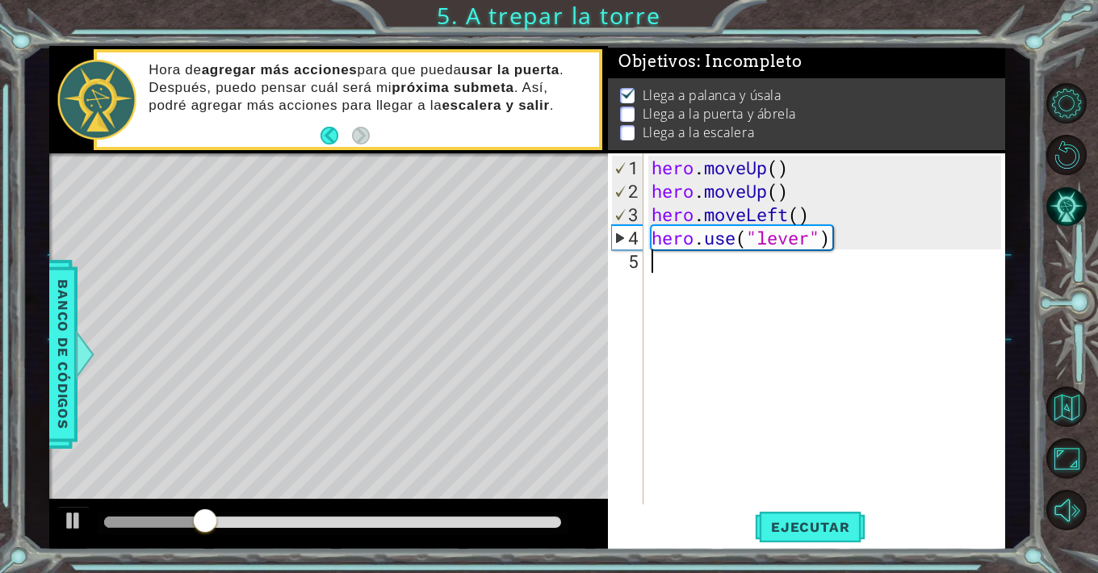
click at [788, 284] on div "hero . moveUp ( ) hero . moveUp ( ) hero . moveLeft ( ) hero . use ( "lever" )" at bounding box center [828, 355] width 361 height 398
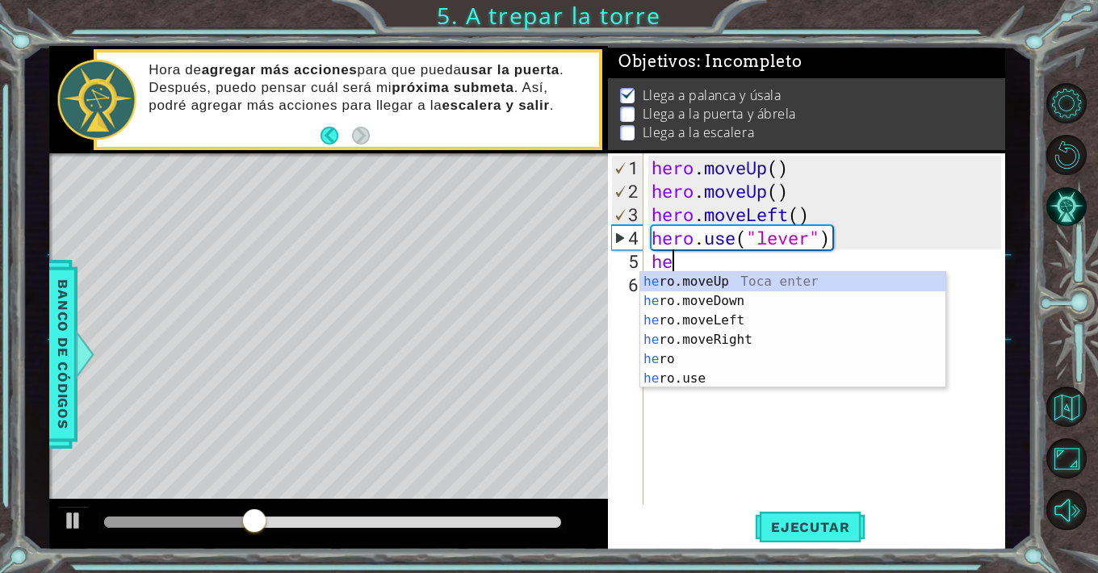
type textarea "her"
click at [744, 340] on div "her o.moveUp Toca enter her o.moveDown Toca enter her o.moveLeft [PERSON_NAME] …" at bounding box center [792, 349] width 305 height 155
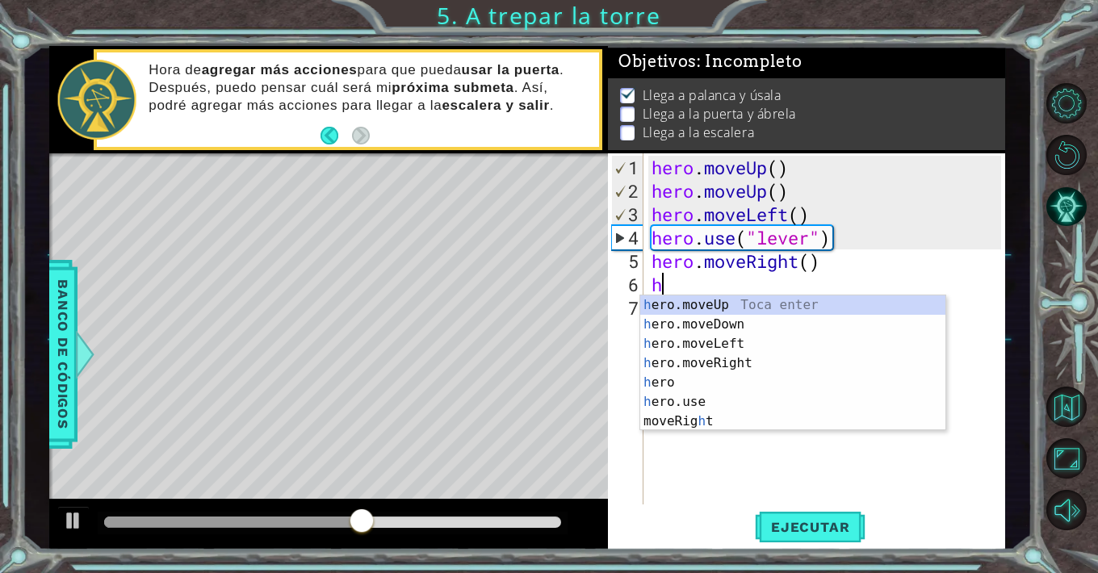
type textarea "he"
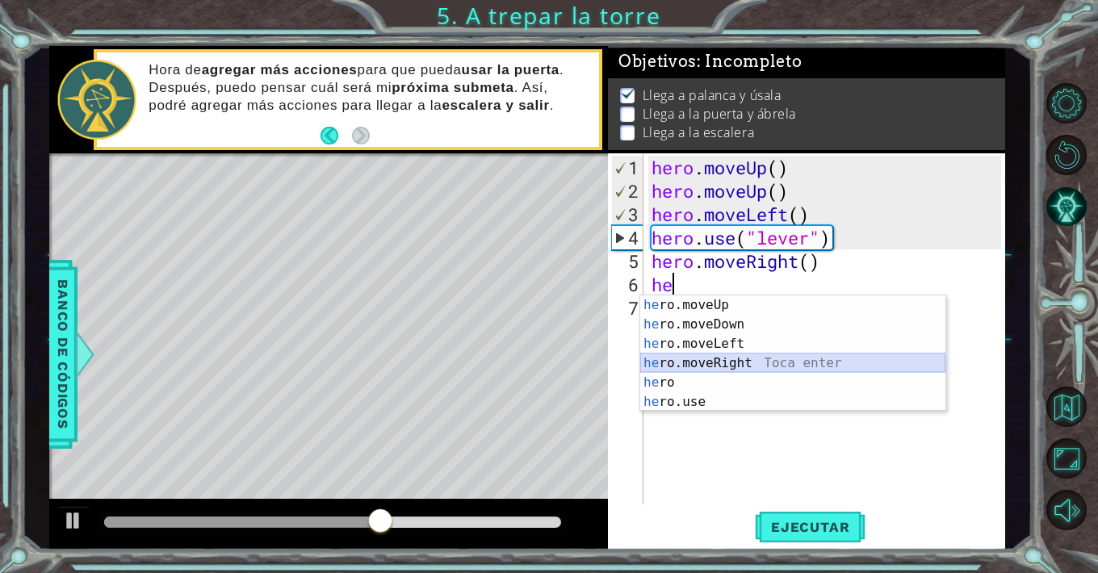
click at [761, 357] on div "he ro.moveUp Toca enter he ro.moveDown Toca enter he ro.moveLeft Toca enter he …" at bounding box center [792, 372] width 305 height 155
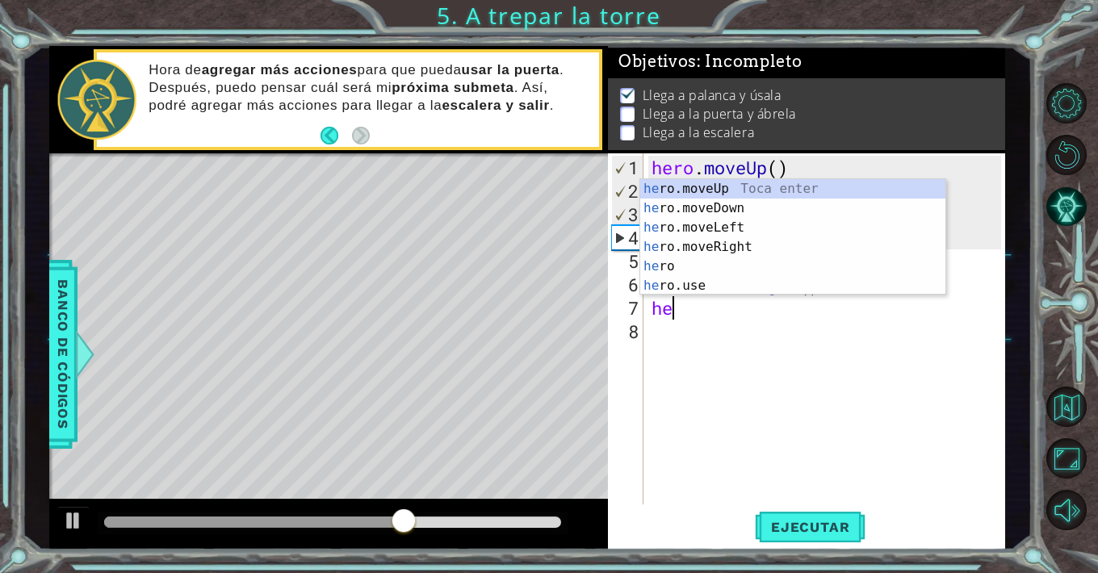
type textarea "her"
click at [760, 248] on div "her o.moveUp Toca enter her o.moveDown Toca enter her o.moveLeft [PERSON_NAME] …" at bounding box center [792, 256] width 305 height 155
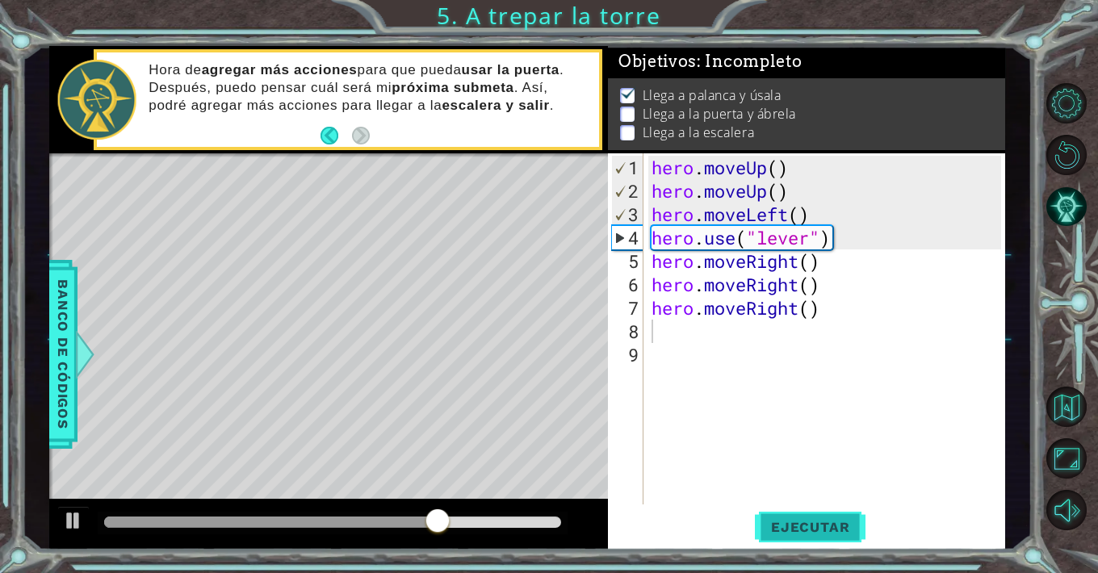
click at [803, 534] on span "Ejecutar" at bounding box center [810, 527] width 111 height 16
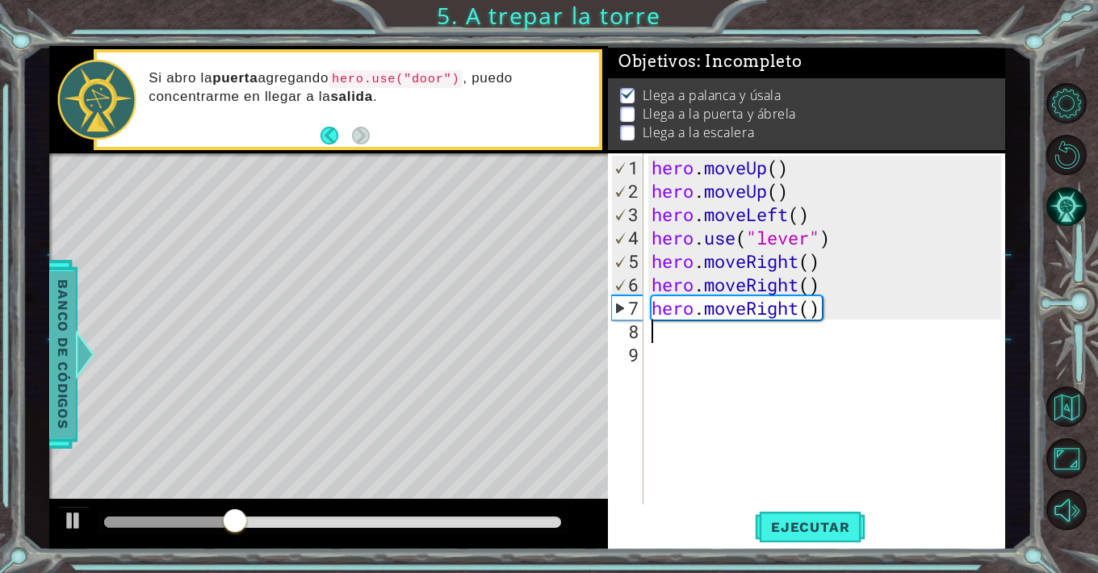
click at [76, 383] on div "Banco de códigos" at bounding box center [62, 354] width 29 height 189
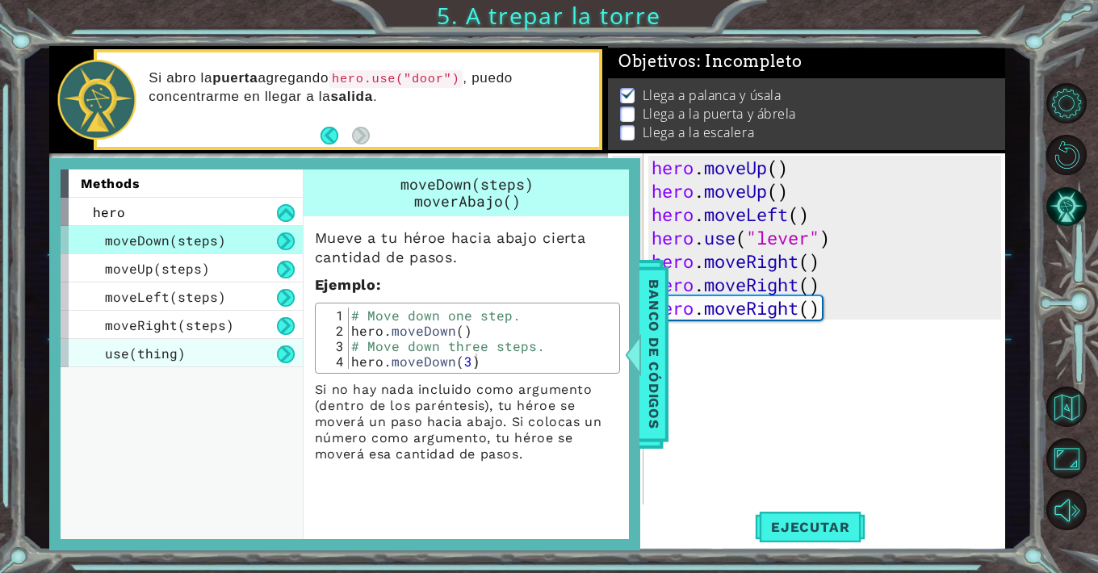
click at [269, 360] on div "use(thing)" at bounding box center [182, 353] width 242 height 28
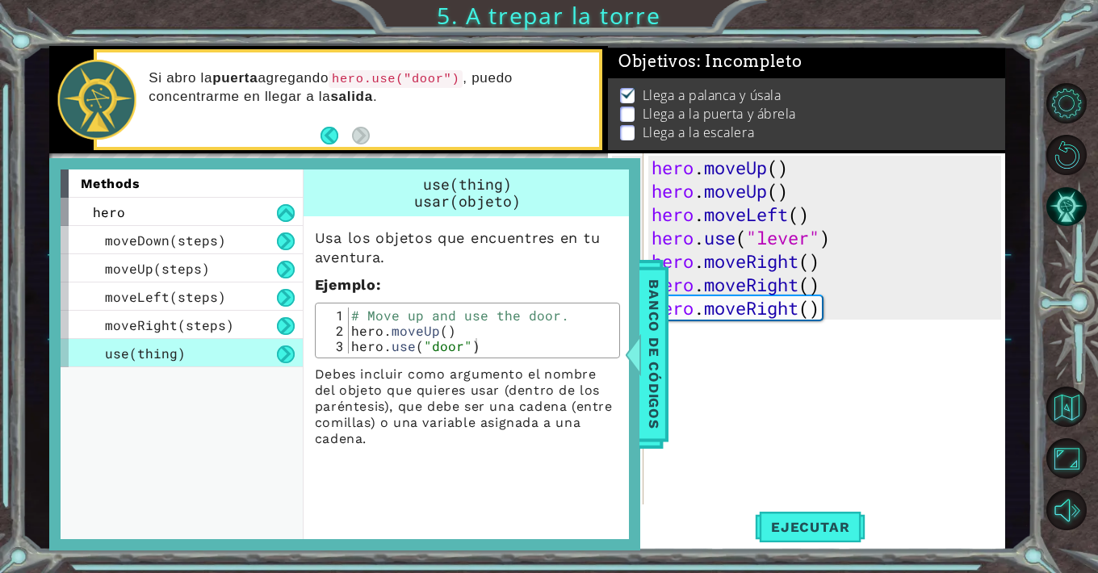
click at [777, 385] on div "hero . moveUp ( ) hero . moveUp ( ) hero . moveLeft ( ) hero . use ( "lever" ) …" at bounding box center [828, 355] width 361 height 398
click at [656, 350] on span "Banco de códigos" at bounding box center [654, 353] width 26 height 167
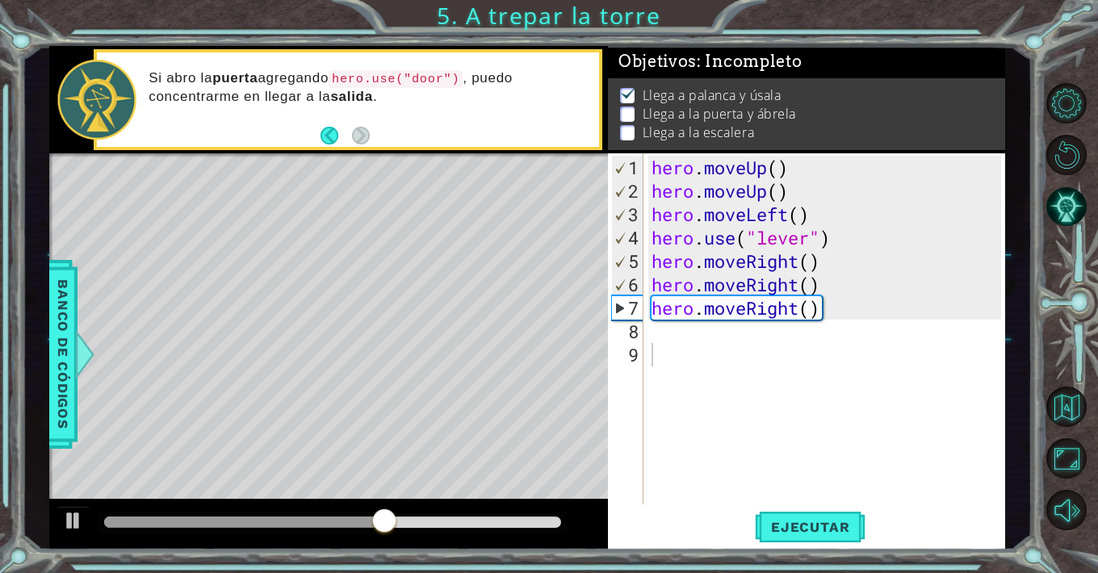
click at [682, 331] on div "hero . moveUp ( ) hero . moveUp ( ) hero . moveLeft ( ) hero . use ( "lever" ) …" at bounding box center [828, 355] width 361 height 398
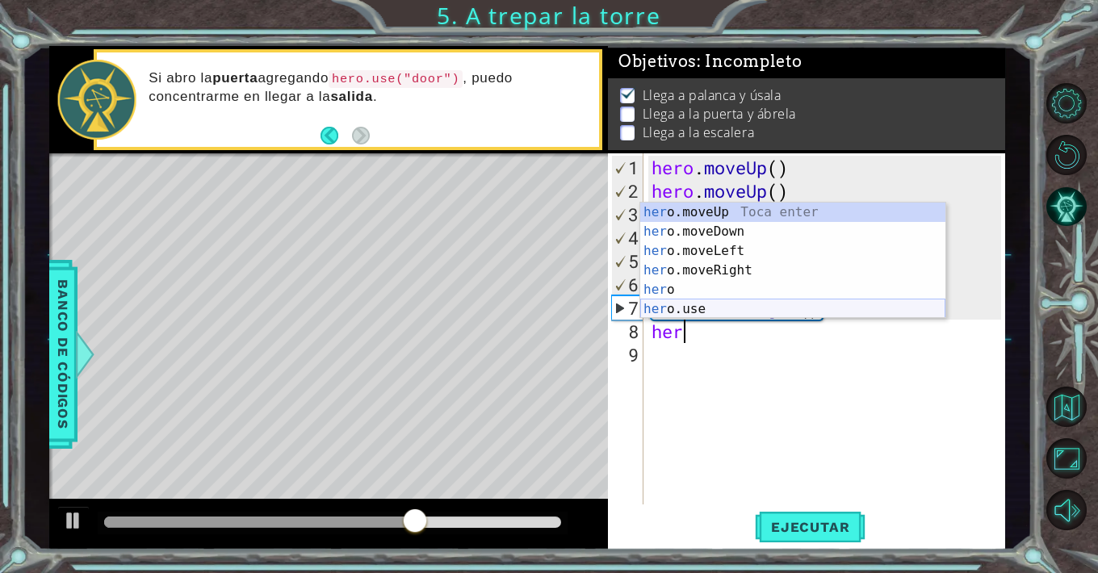
click at [678, 314] on div "her o.moveUp Toca enter her o.moveDown Toca enter her o.moveLeft [PERSON_NAME] …" at bounding box center [792, 280] width 305 height 155
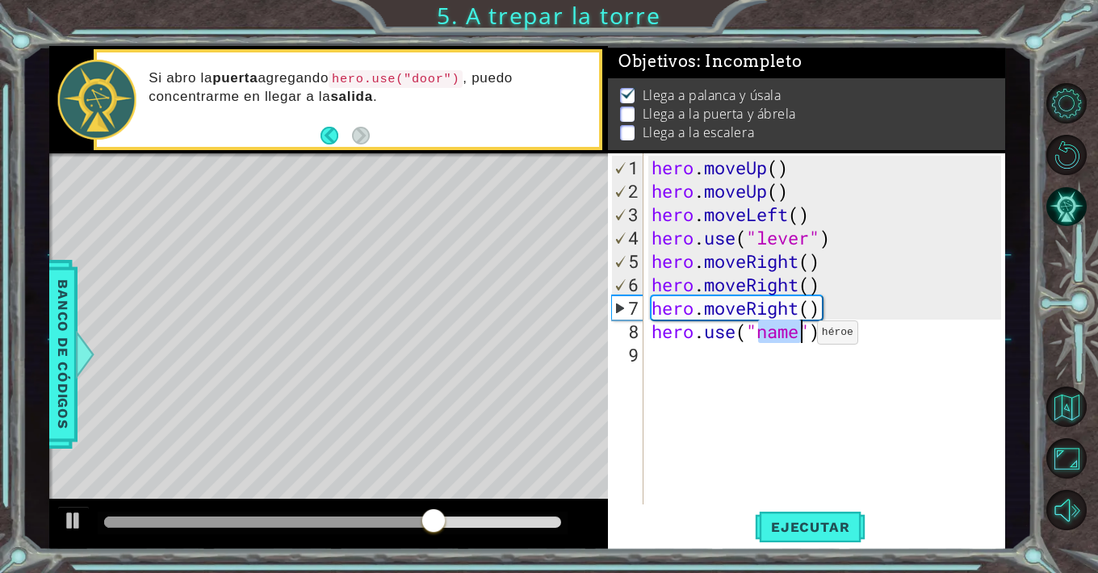
click at [794, 339] on div "hero . moveUp ( ) hero . moveUp ( ) hero . moveLeft ( ) hero . use ( "lever" ) …" at bounding box center [828, 355] width 361 height 398
type textarea "hero.use("door")"
click at [789, 527] on span "Ejecutar" at bounding box center [810, 527] width 111 height 16
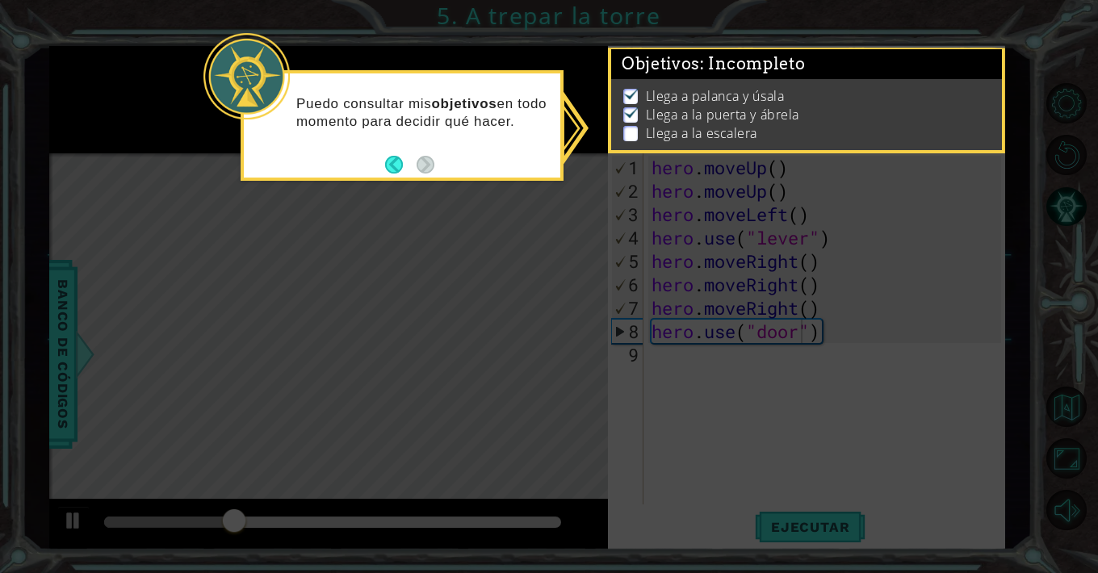
click at [775, 151] on div "Objetivos : Incompleto Llega a palanca y úsala Llega a la puerta y ábrela Llega…" at bounding box center [806, 99] width 397 height 107
click at [403, 164] on button "Back" at bounding box center [400, 165] width 31 height 18
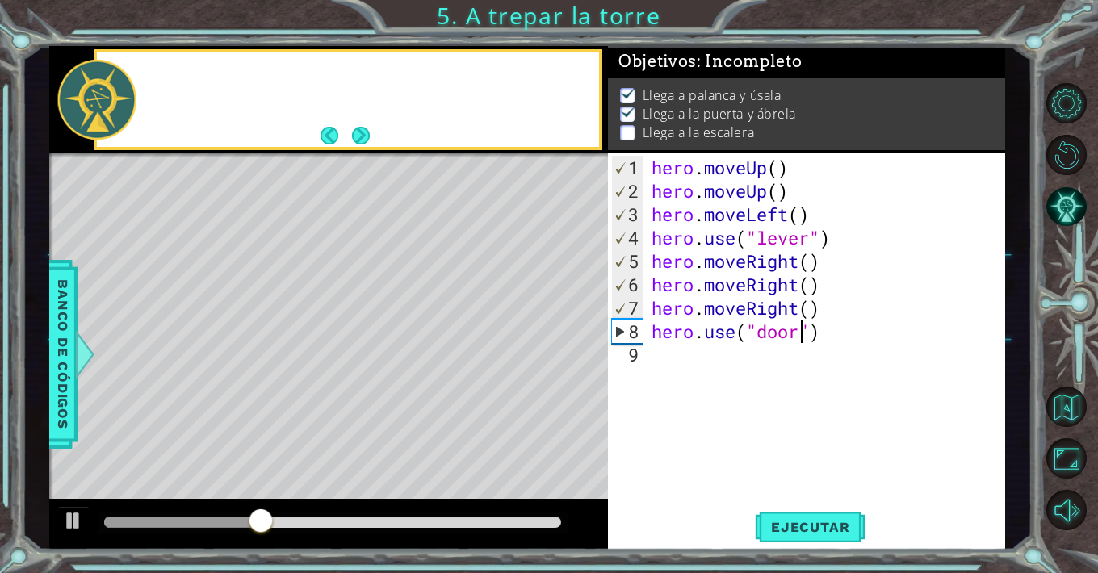
scroll to position [0, 0]
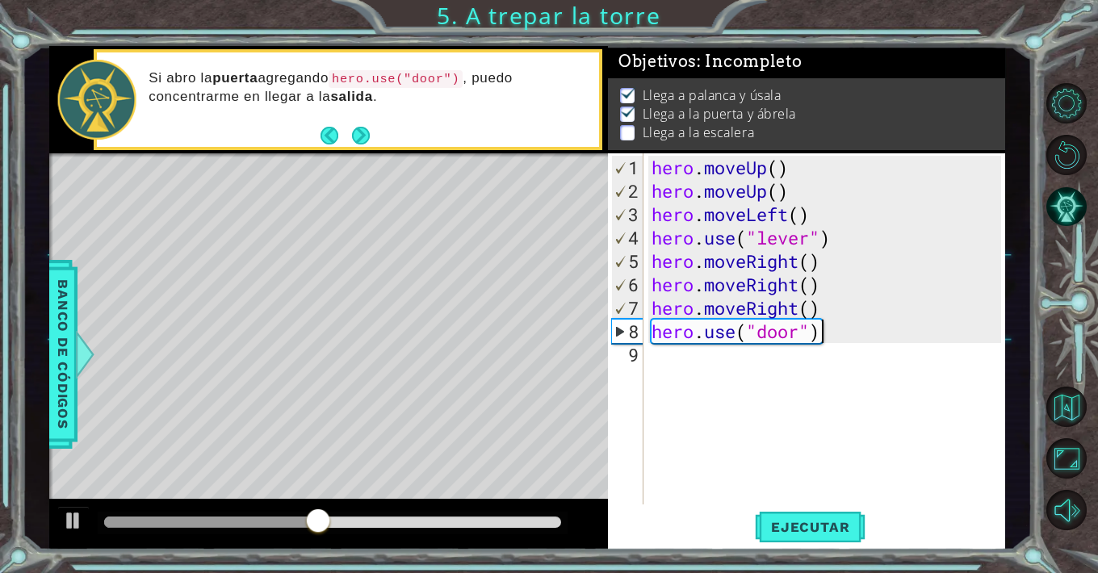
click at [821, 340] on div "hero . moveUp ( ) hero . moveUp ( ) hero . moveLeft ( ) hero . use ( "lever" ) …" at bounding box center [828, 355] width 361 height 398
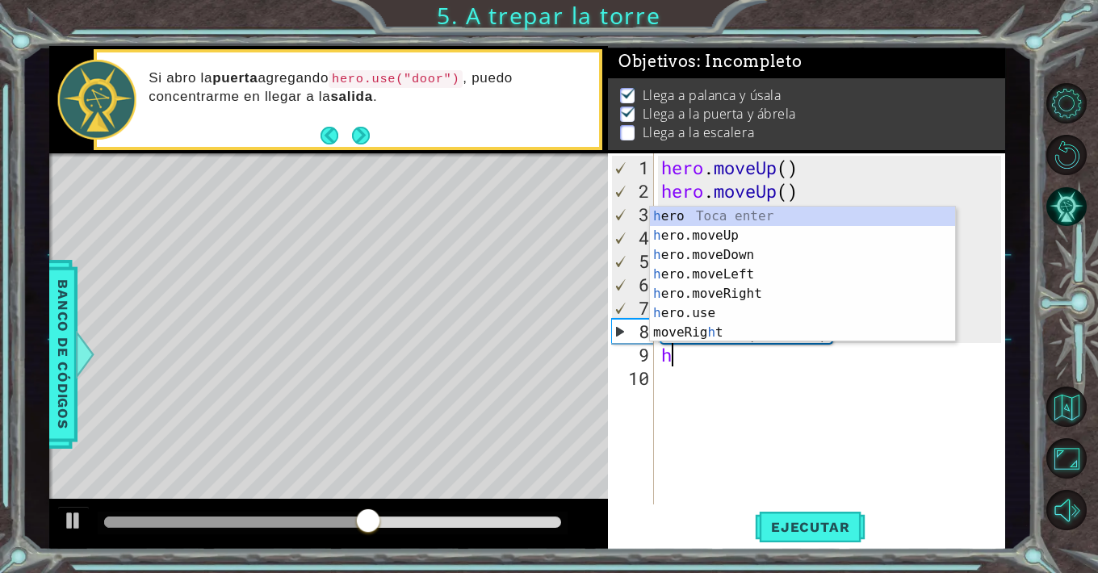
type textarea "he"
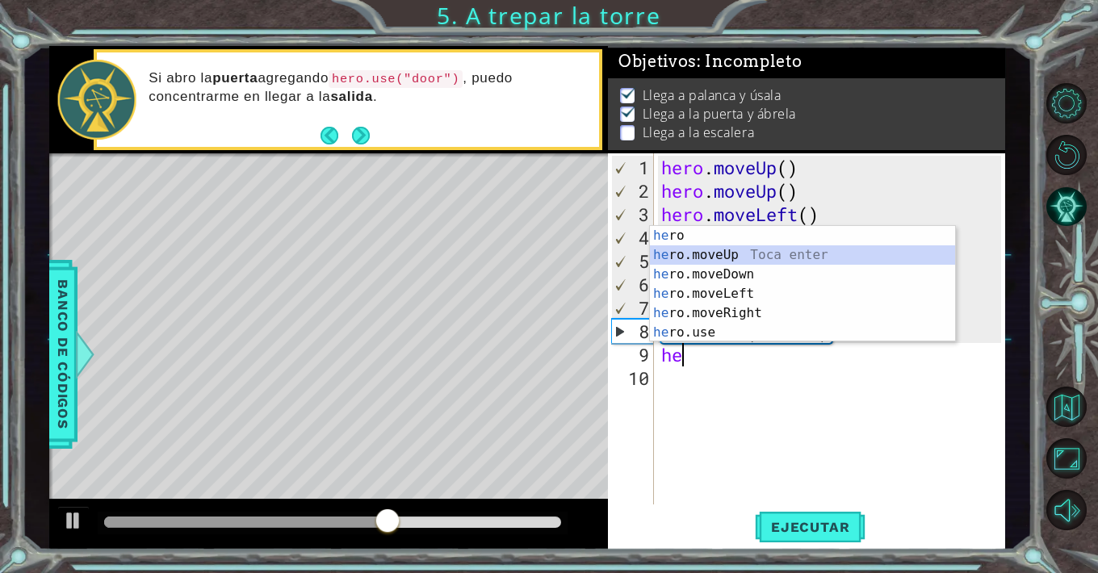
click at [782, 258] on div "he ro Toca enter he ro.moveUp Toca enter he ro.moveDown Toca enter he ro.moveLe…" at bounding box center [802, 303] width 305 height 155
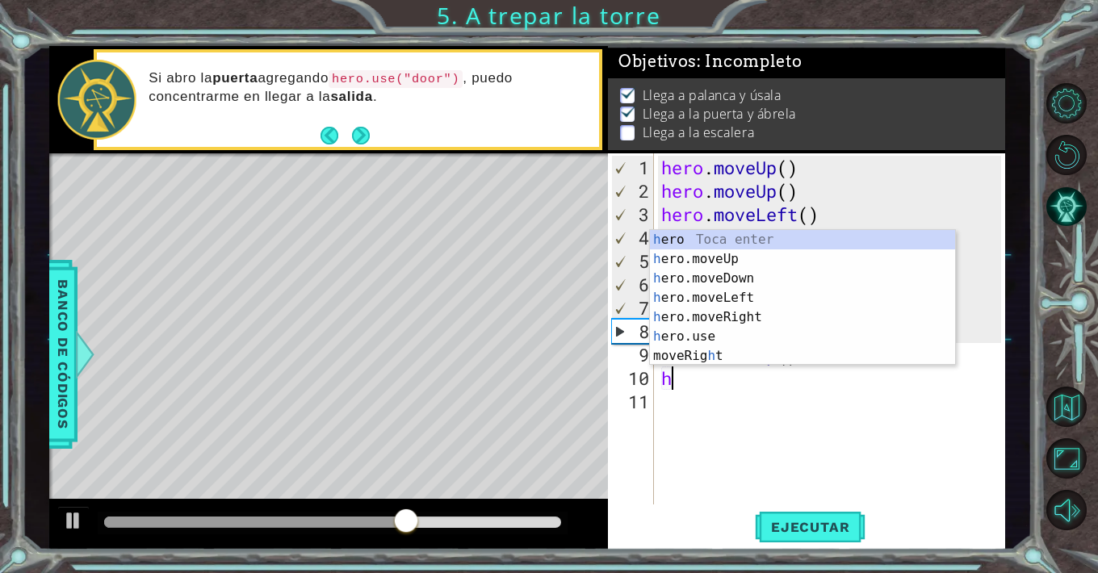
type textarea "he"
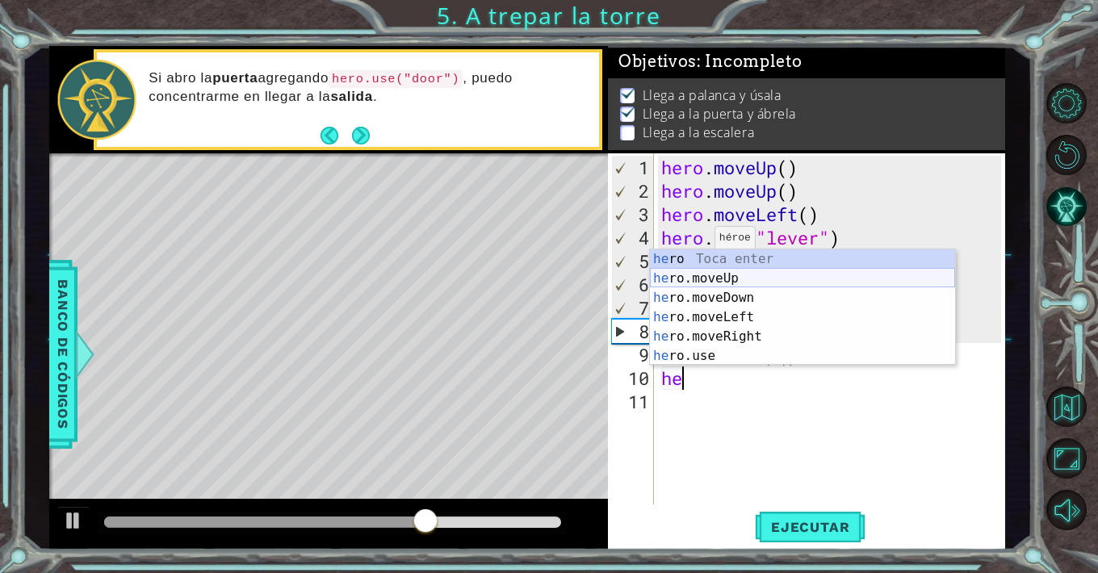
click at [718, 276] on div "he ro Toca enter he ro.moveUp Toca enter he ro.moveDown Toca enter he ro.moveLe…" at bounding box center [802, 326] width 305 height 155
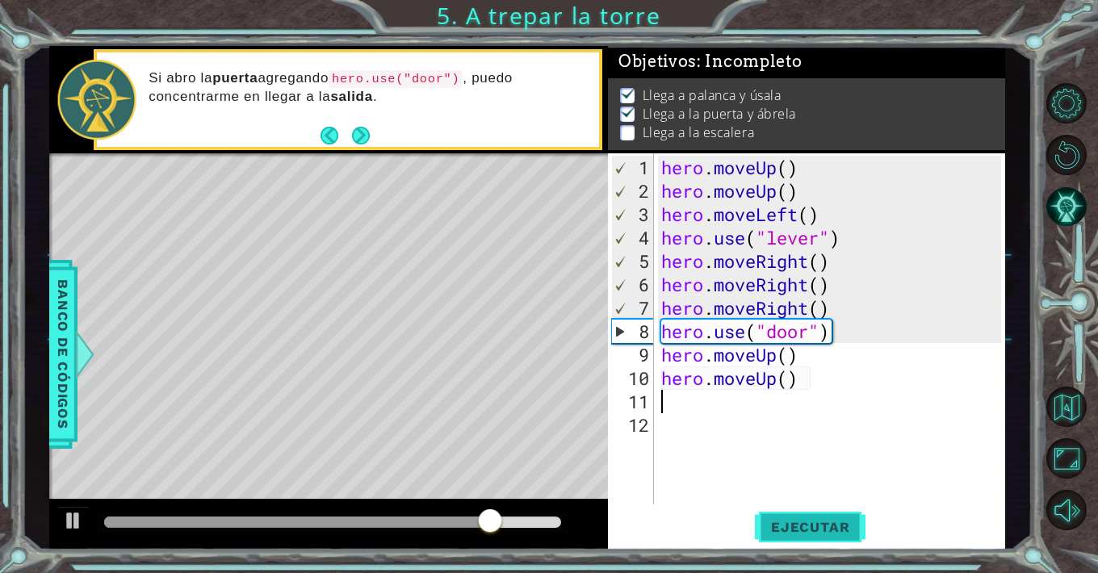
click at [791, 519] on span "Ejecutar" at bounding box center [810, 527] width 111 height 16
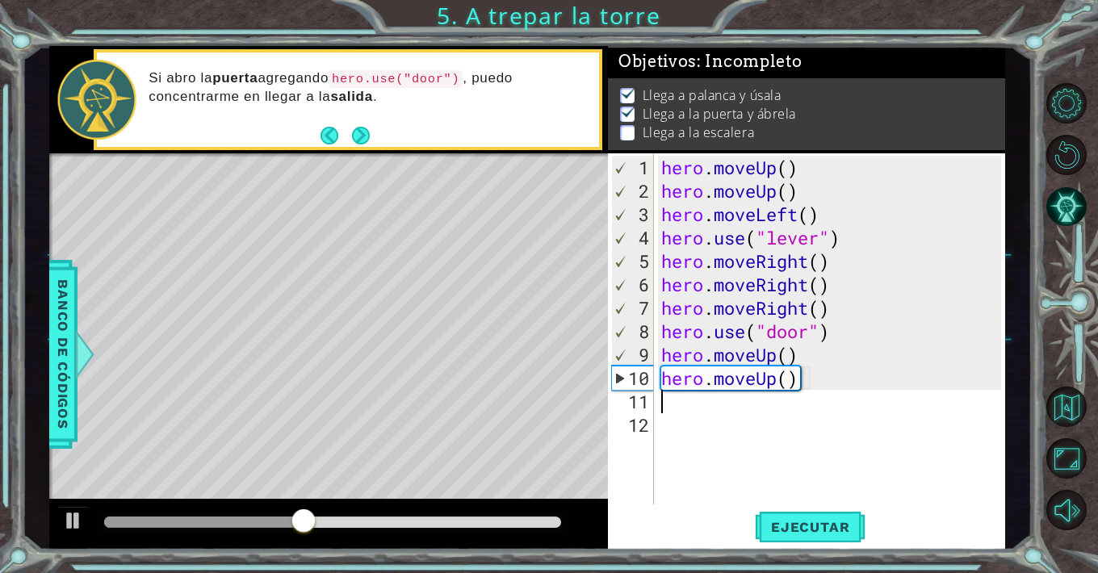
type textarea "h"
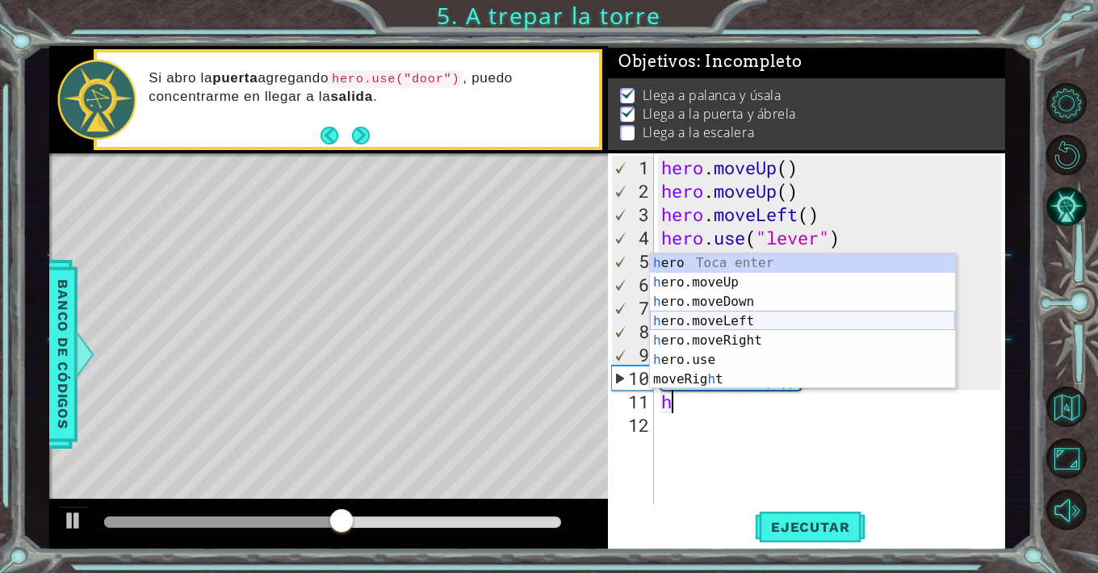
click at [785, 321] on div "h ero Toca enter h ero.moveUp Toca enter h ero.moveDown Toca enter h ero.moveLe…" at bounding box center [802, 341] width 305 height 174
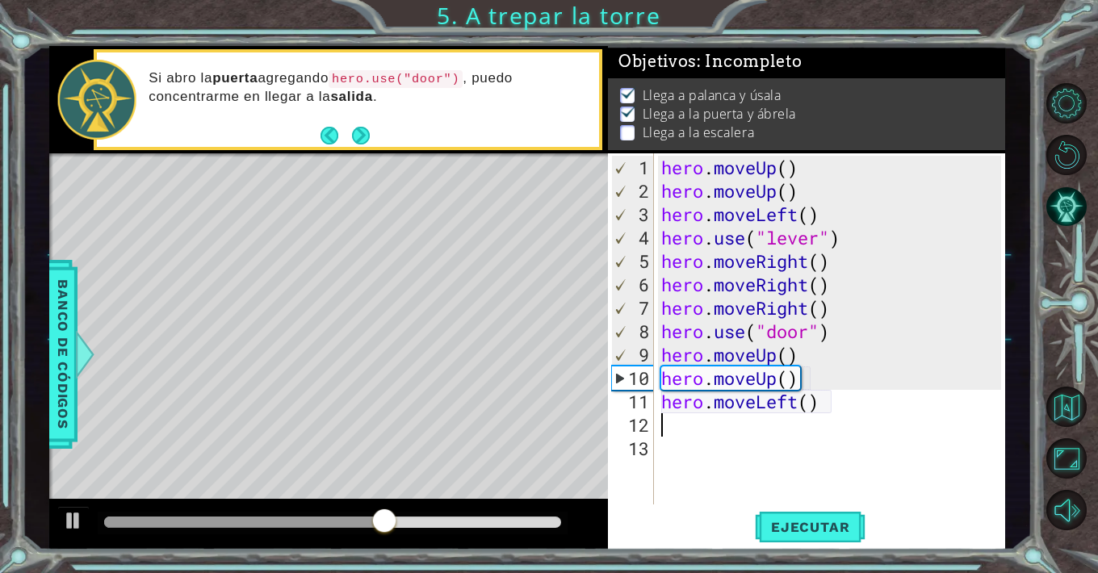
type textarea "h"
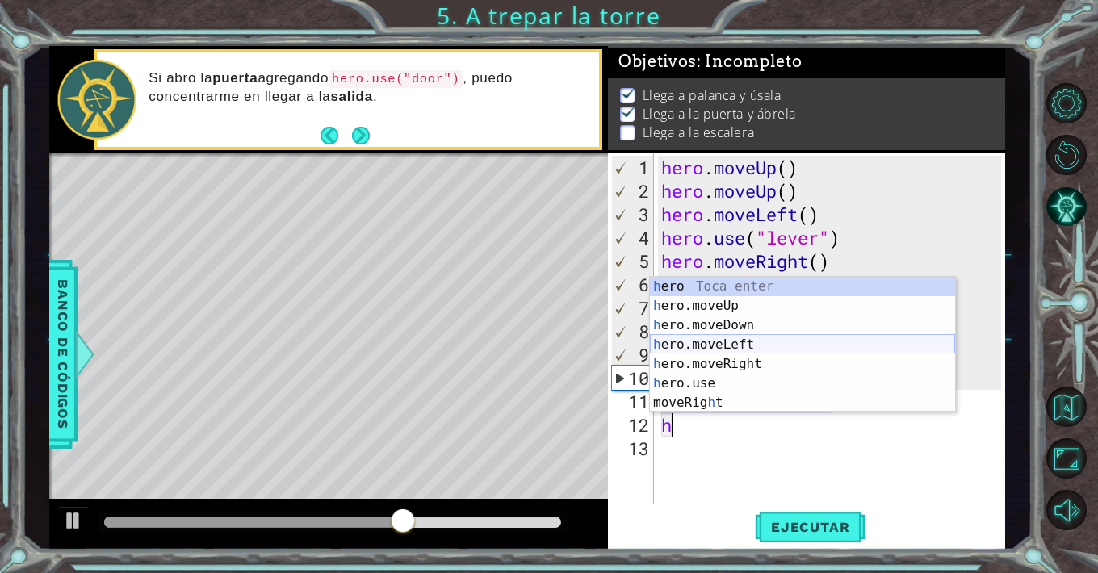
click at [769, 341] on div "h ero Toca enter h ero.moveUp Toca enter h ero.moveDown Toca enter h ero.moveLe…" at bounding box center [802, 364] width 305 height 174
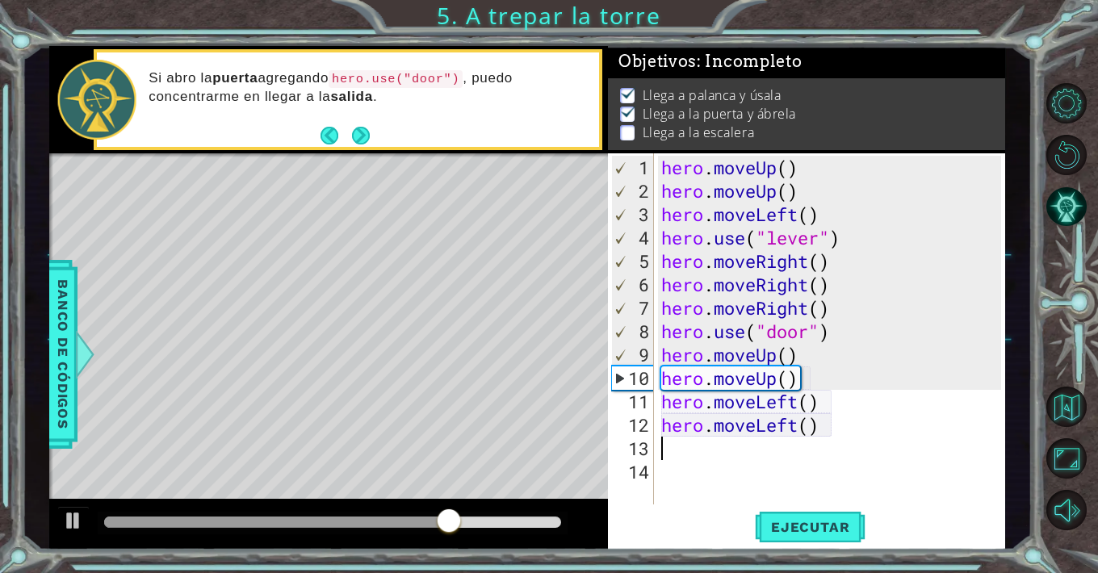
type textarea "h"
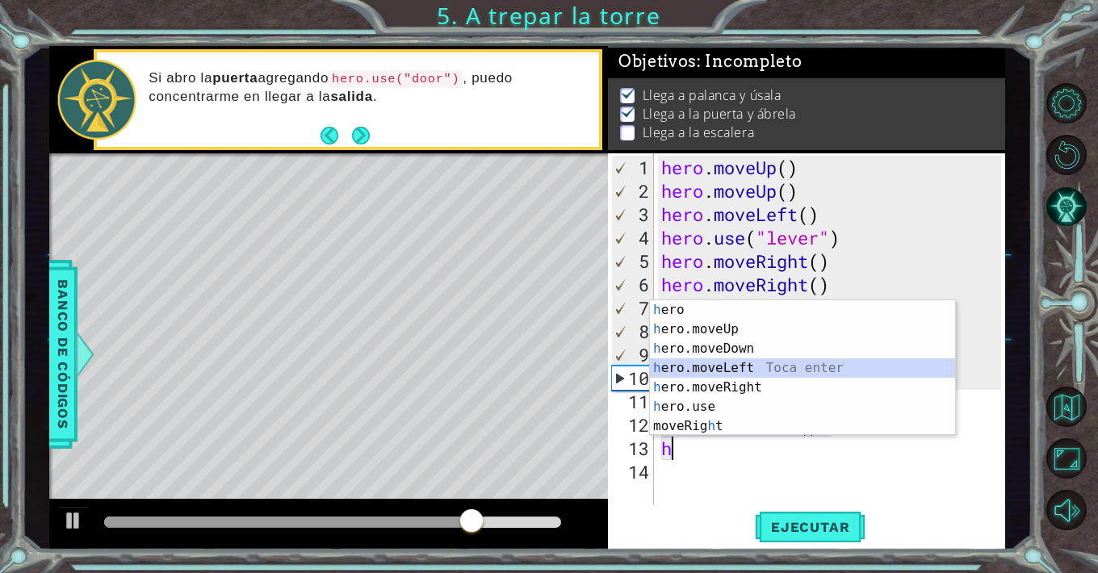
click at [752, 369] on div "h ero Toca enter h ero.moveUp Toca enter h ero.moveDown Toca enter h ero.moveLe…" at bounding box center [802, 387] width 305 height 174
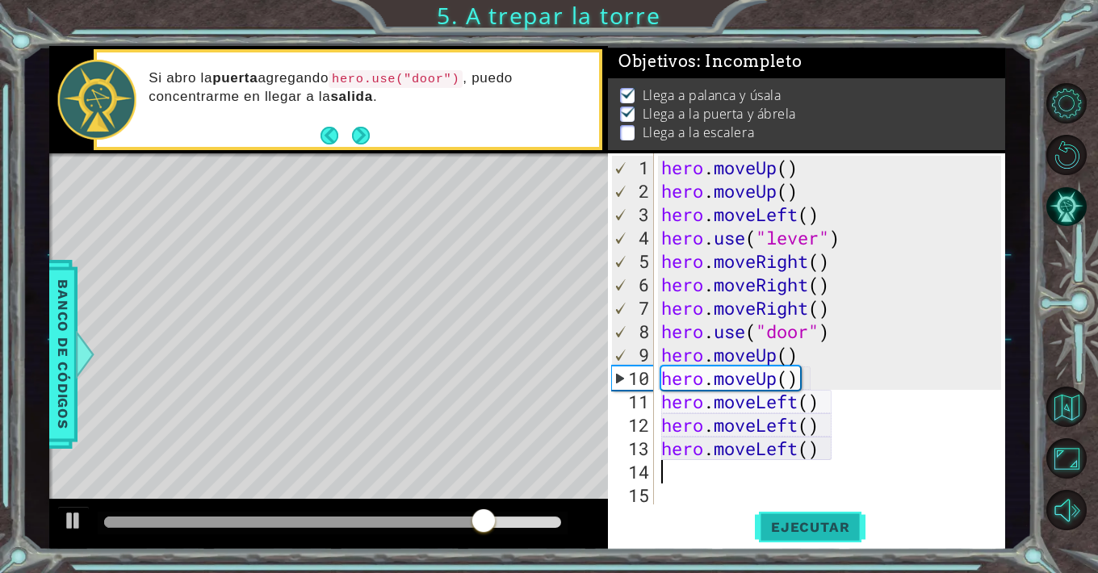
click at [803, 529] on span "Ejecutar" at bounding box center [810, 527] width 111 height 16
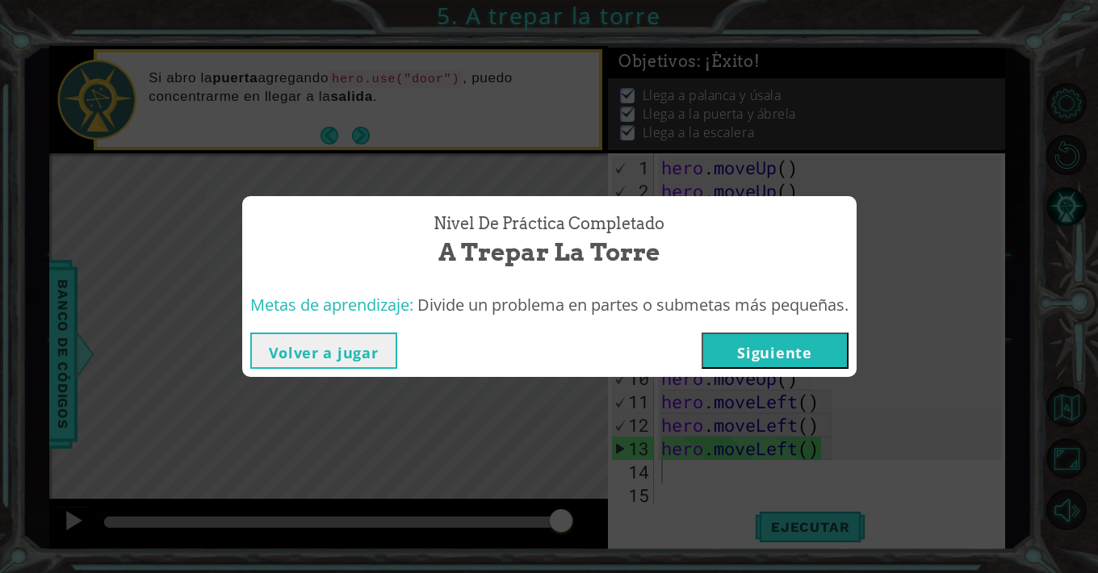
click at [818, 351] on button "Siguiente" at bounding box center [775, 351] width 147 height 36
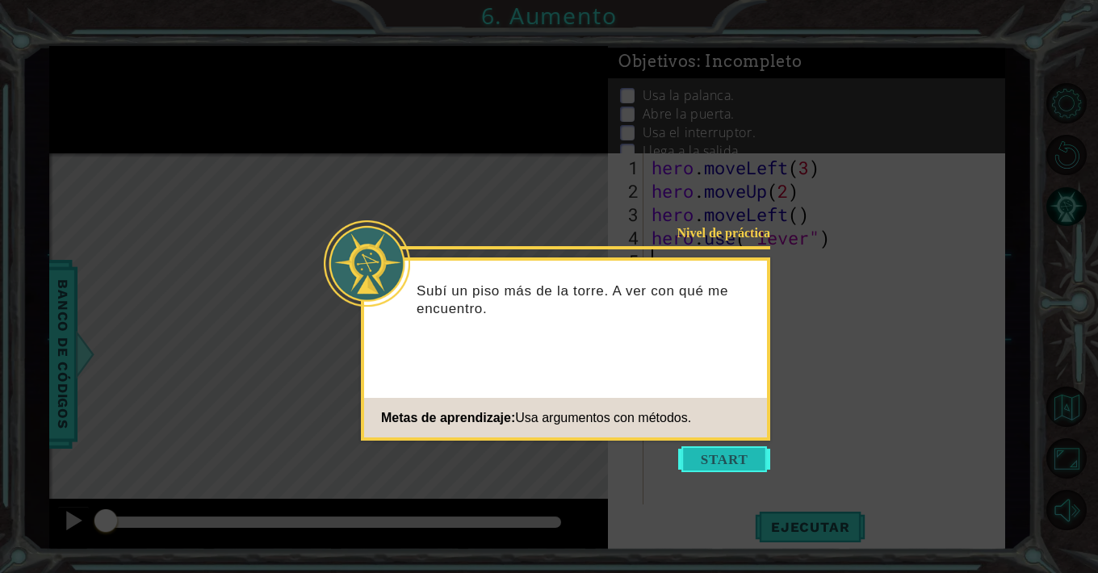
click at [747, 455] on button "Start" at bounding box center [724, 459] width 92 height 26
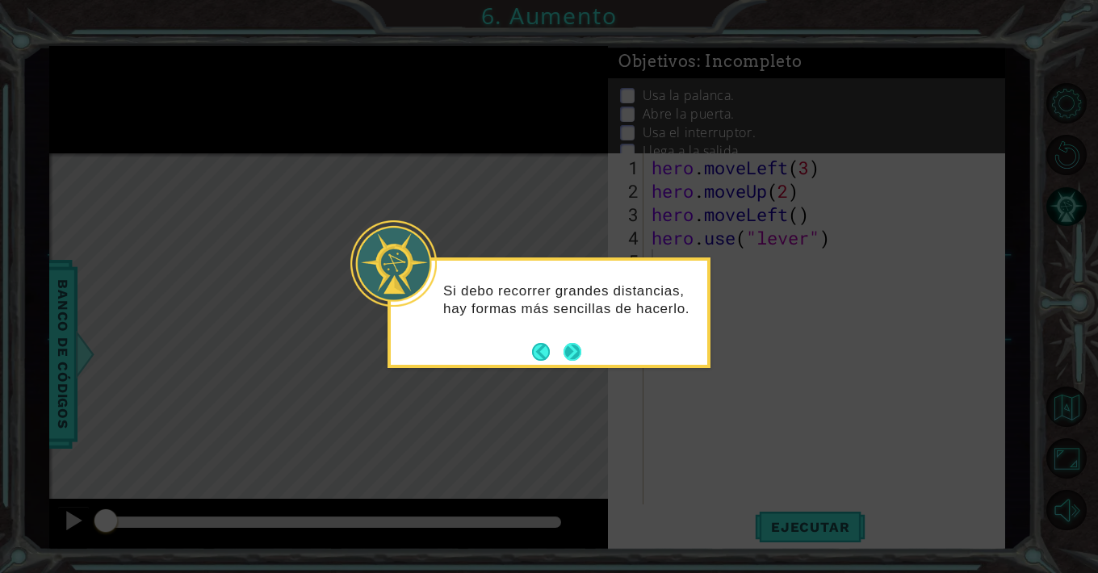
click at [577, 354] on button "Next" at bounding box center [573, 352] width 18 height 18
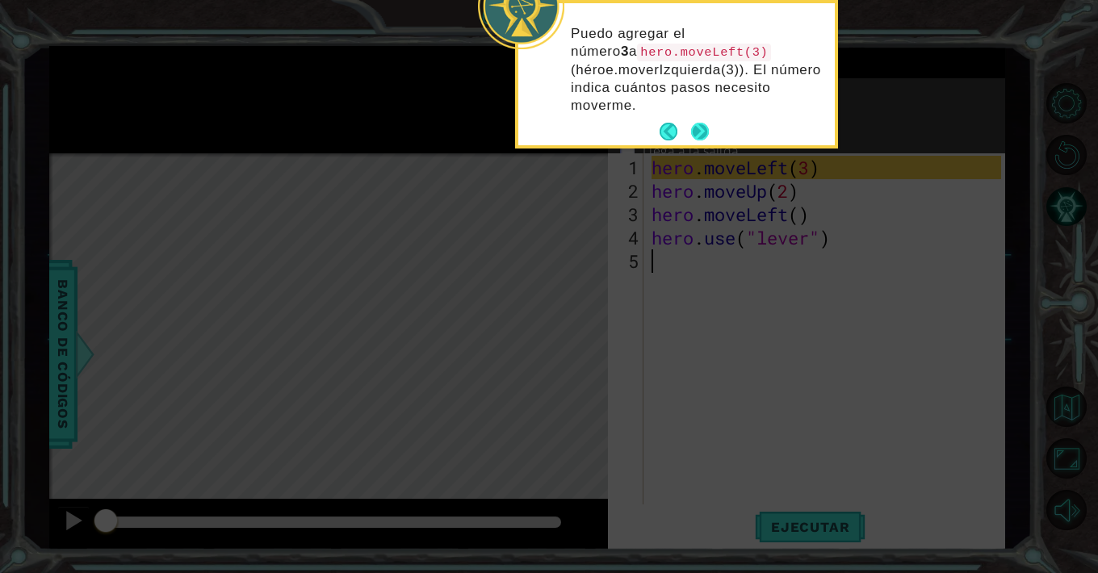
click at [708, 139] on button "Next" at bounding box center [700, 132] width 28 height 28
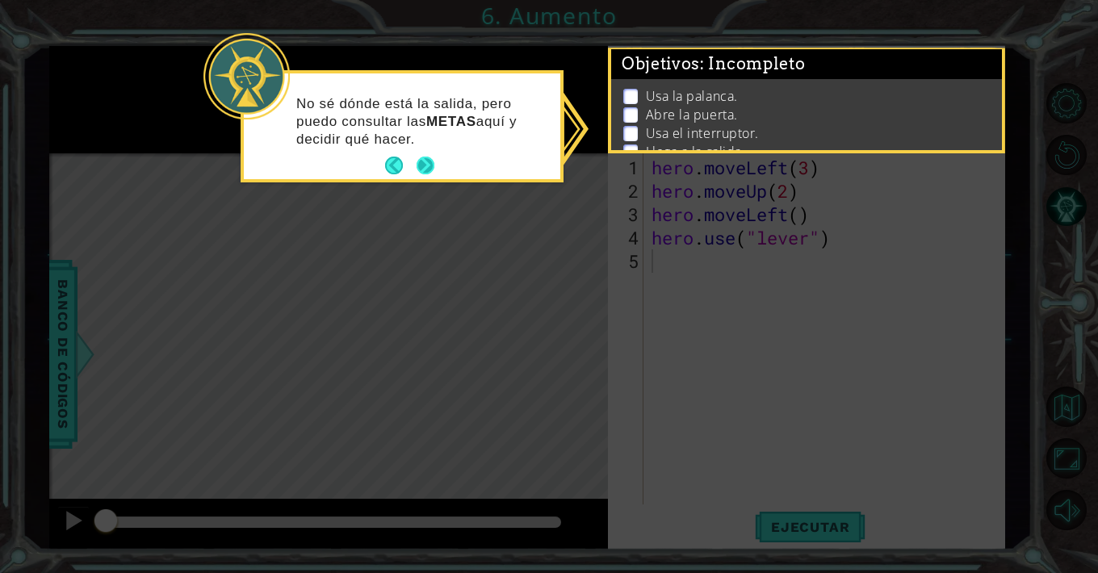
click at [433, 169] on button "Next" at bounding box center [425, 166] width 22 height 22
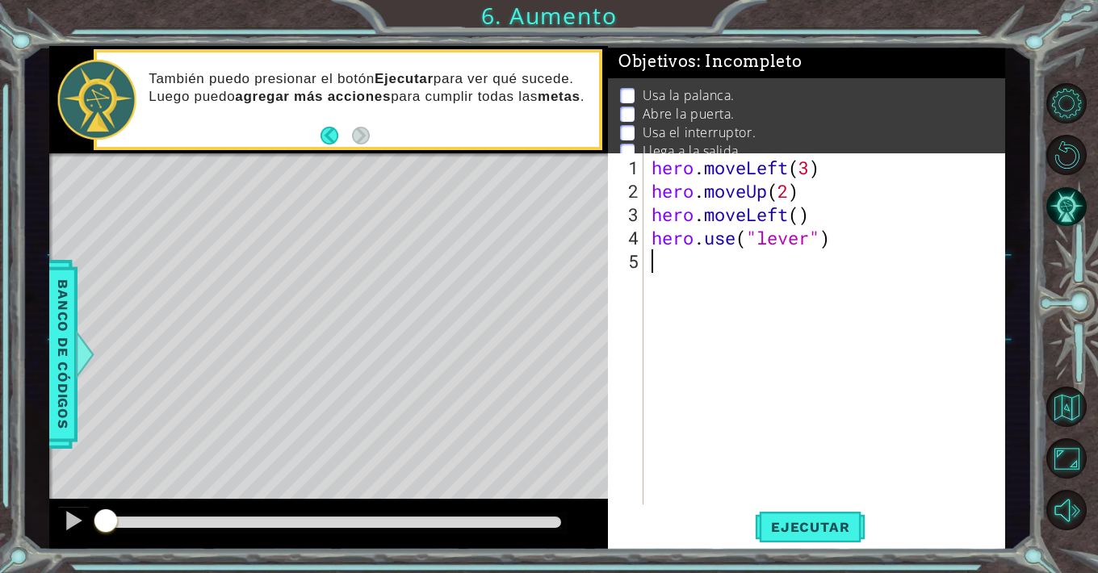
click at [509, 126] on div "También puedo presionar el botón Ejecutar para ver qué sucede. Luego puedo agre…" at bounding box center [368, 99] width 462 height 75
click at [786, 120] on li "Abre la puerta." at bounding box center [808, 114] width 377 height 19
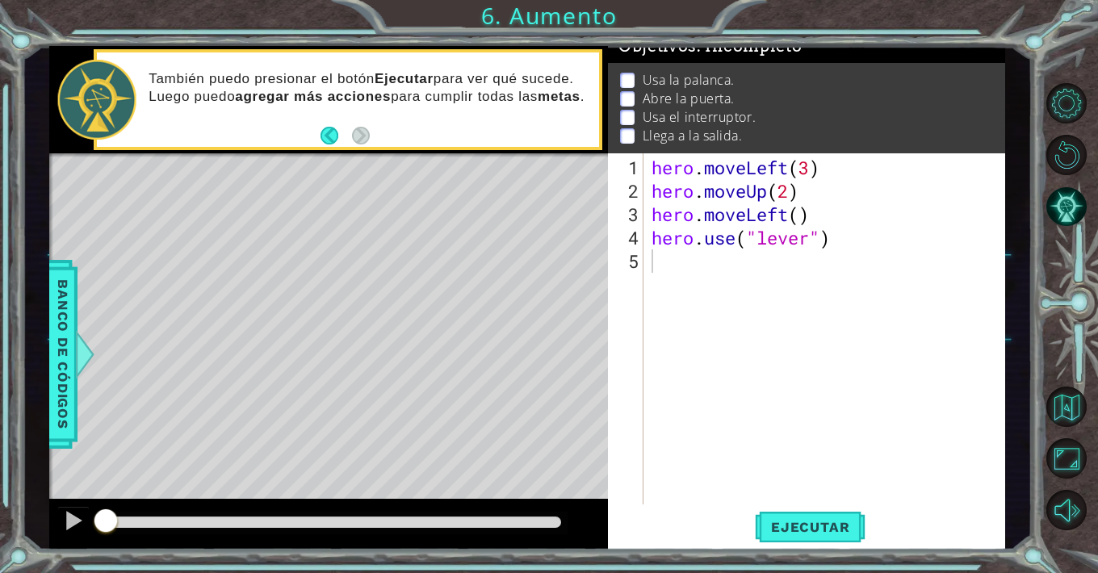
scroll to position [15, 0]
click at [815, 518] on button "Ejecutar" at bounding box center [810, 527] width 111 height 40
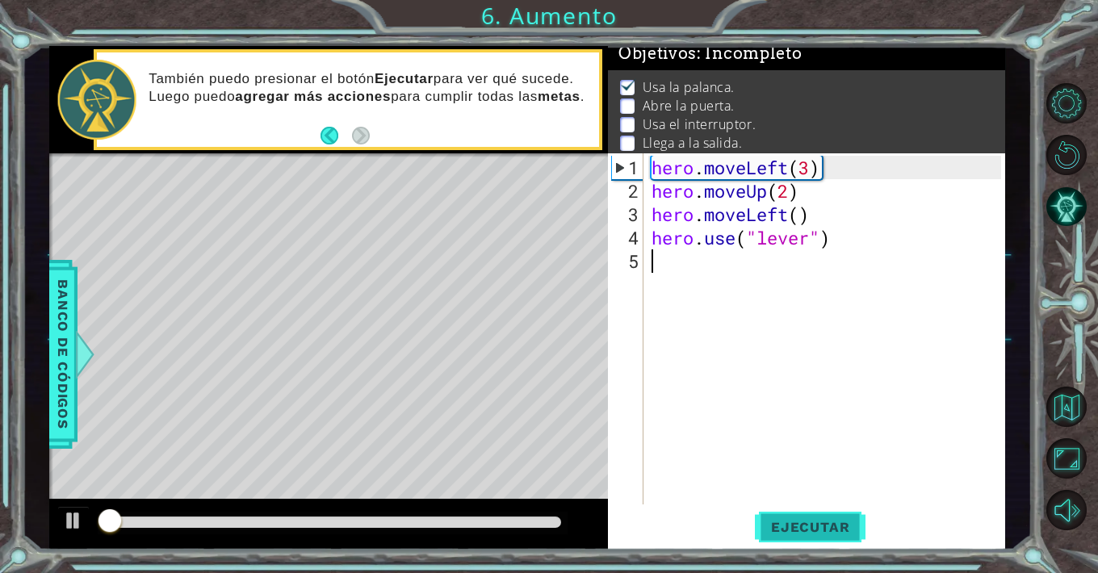
scroll to position [7, 0]
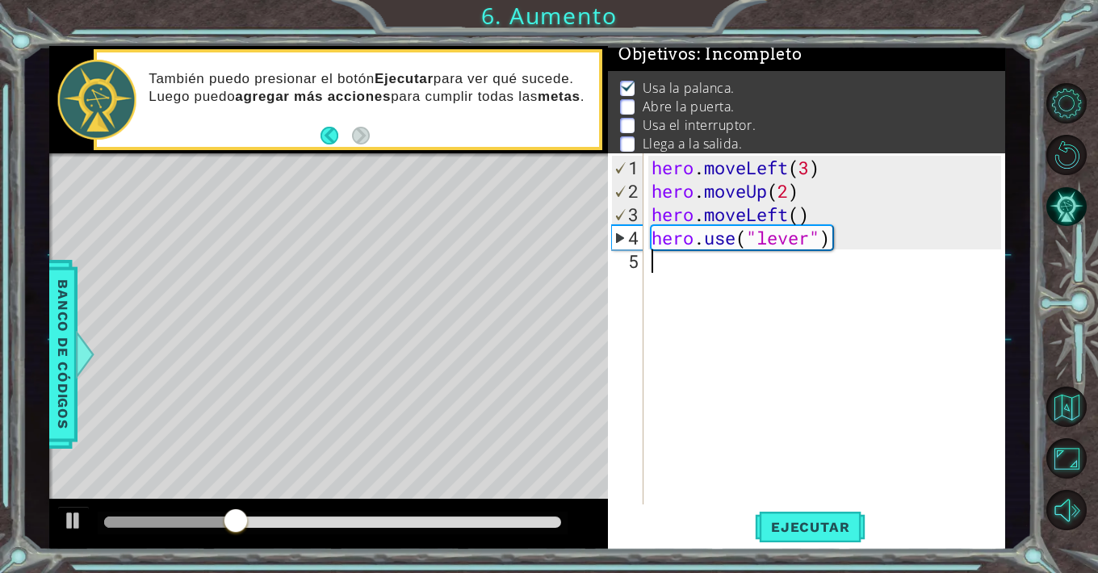
click at [730, 270] on div "hero . moveLeft ( 3 ) hero . moveUp ( 2 ) hero . moveLeft ( ) hero . use ( "lev…" at bounding box center [828, 355] width 361 height 398
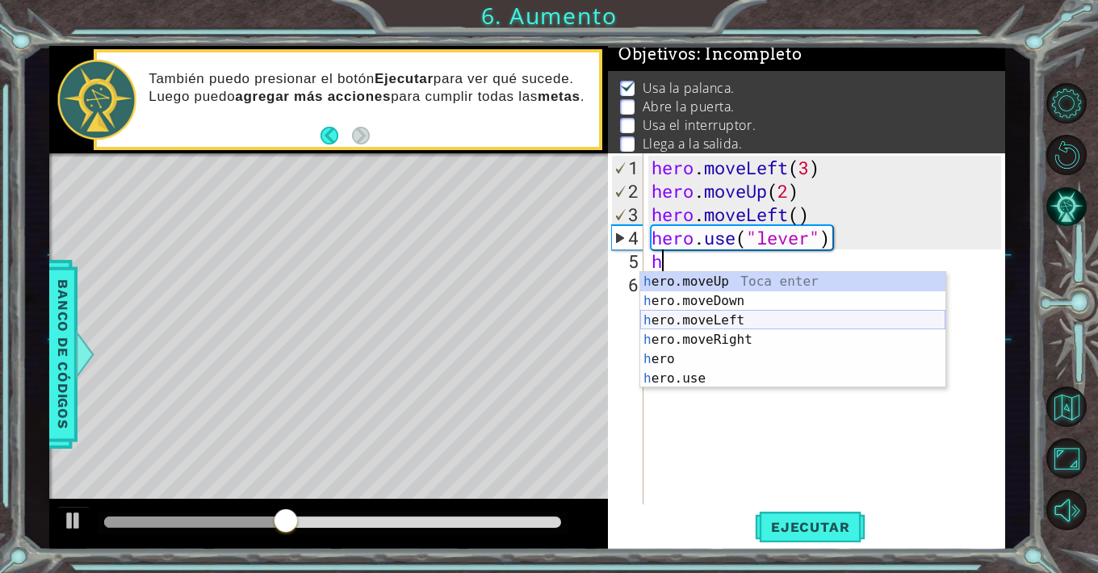
click at [741, 320] on div "h ero.moveUp Toca enter h ero.moveDown Toca enter h ero.moveLeft Toca enter h e…" at bounding box center [792, 349] width 305 height 155
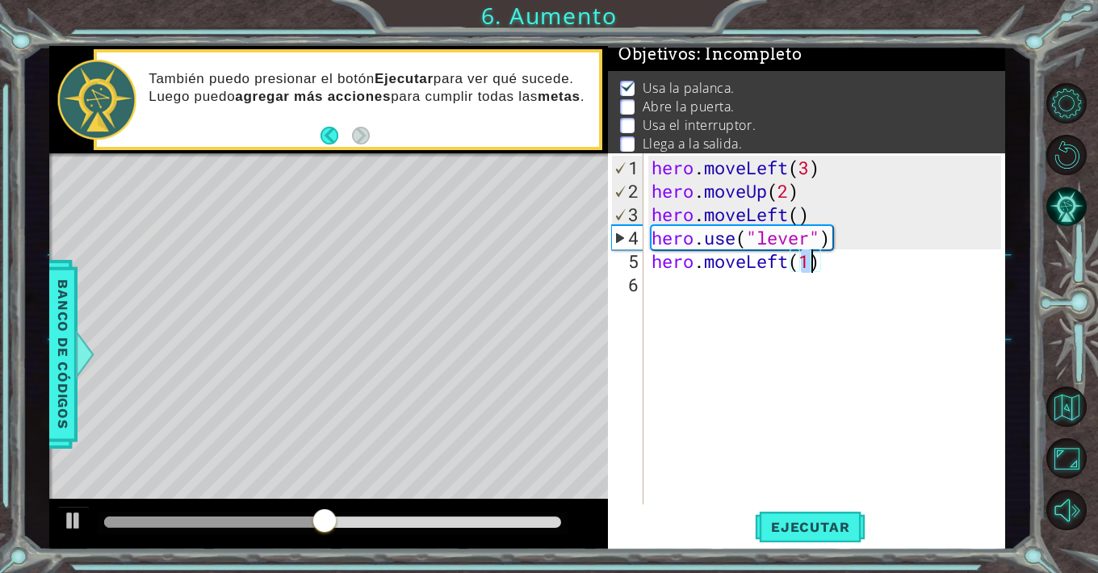
type textarea "hero.moveLeft()"
click at [832, 279] on div "hero . moveLeft ( 3 ) hero . moveUp ( 2 ) hero . moveLeft ( ) hero . use ( "lev…" at bounding box center [828, 355] width 361 height 398
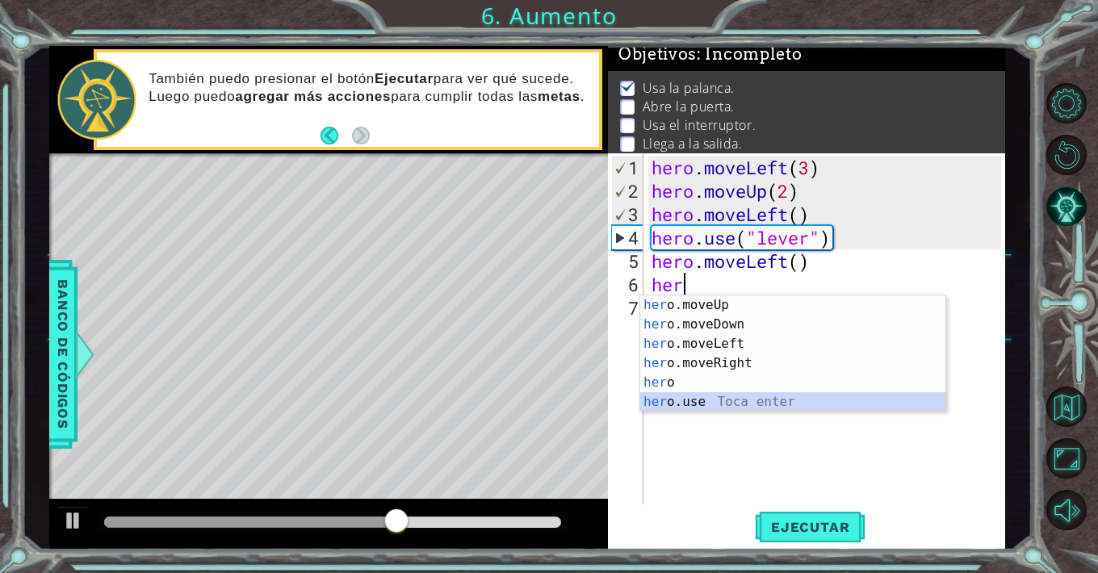
click at [732, 404] on div "her o.moveUp Toca enter her o.moveDown Toca enter her o.moveLeft [PERSON_NAME] …" at bounding box center [792, 372] width 305 height 155
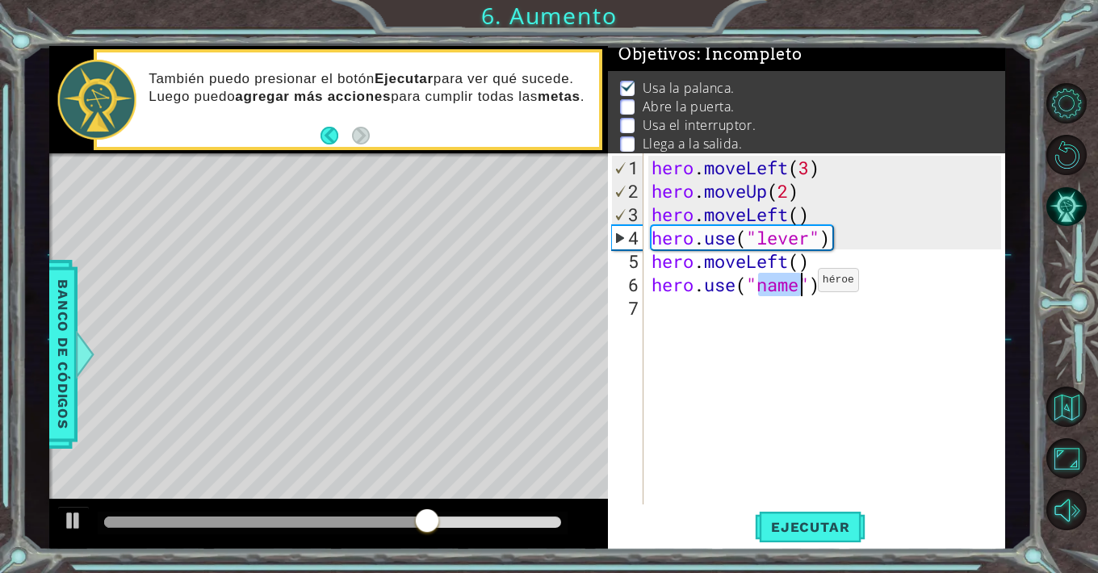
type textarea "hero.use(")"
click at [790, 295] on div "hero . moveLeft ( 3 ) hero . moveUp ( 2 ) hero . moveLeft ( ) hero . use ( "lev…" at bounding box center [828, 355] width 361 height 398
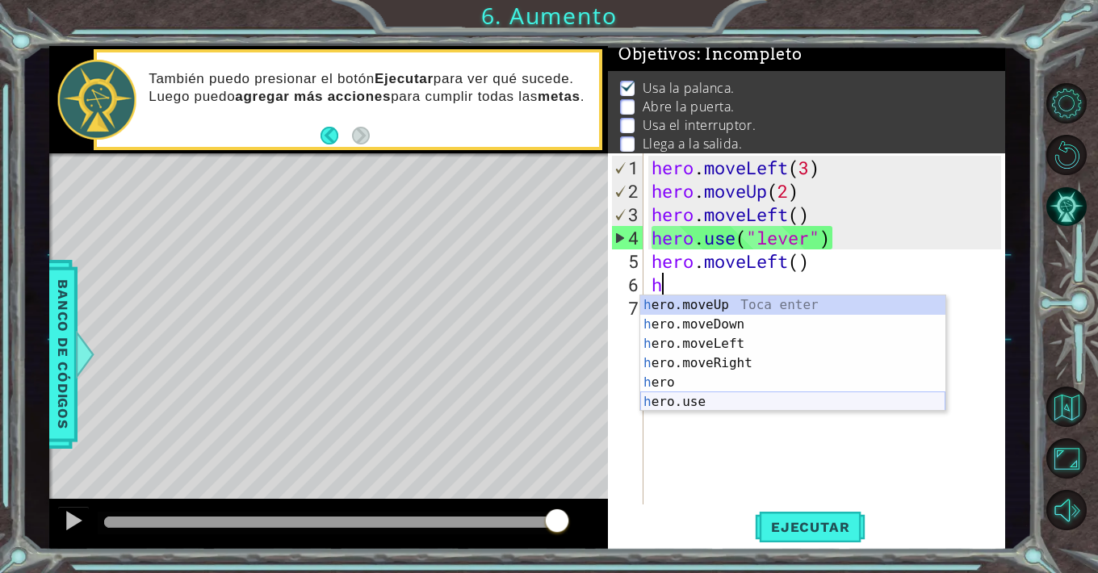
click at [753, 406] on div "h ero.moveUp Toca enter h ero.moveDown Toca enter h ero.moveLeft Toca enter h e…" at bounding box center [792, 372] width 305 height 155
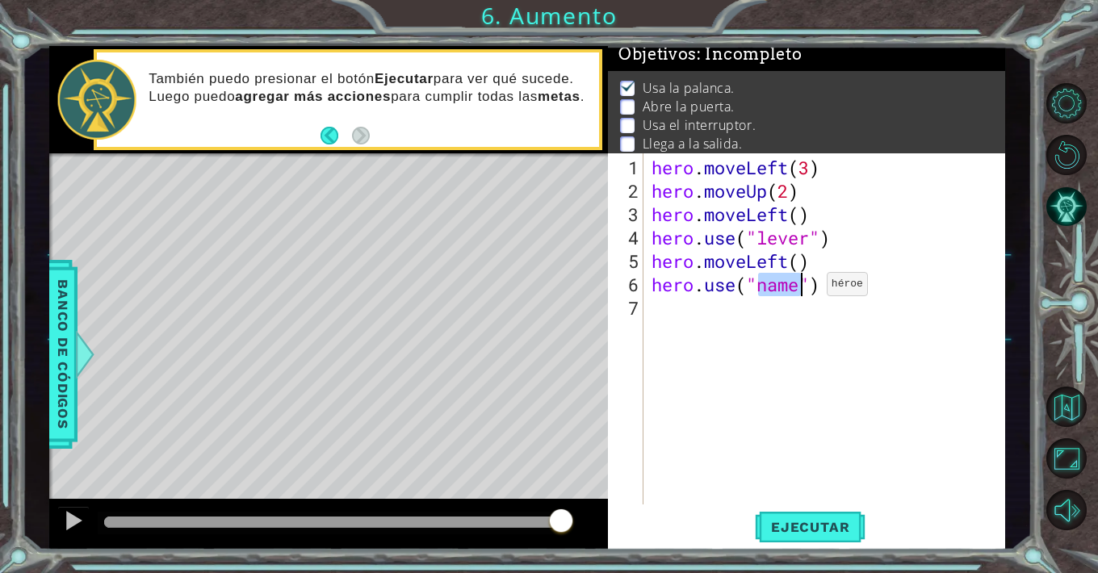
click at [803, 291] on div "hero . moveLeft ( 3 ) hero . moveUp ( 2 ) hero . moveLeft ( ) hero . use ( "lev…" at bounding box center [828, 355] width 361 height 398
type textarea "hero.use("door")"
click at [728, 310] on div "hero . moveLeft ( 3 ) hero . moveUp ( 2 ) hero . moveLeft ( ) hero . use ( "lev…" at bounding box center [828, 355] width 361 height 398
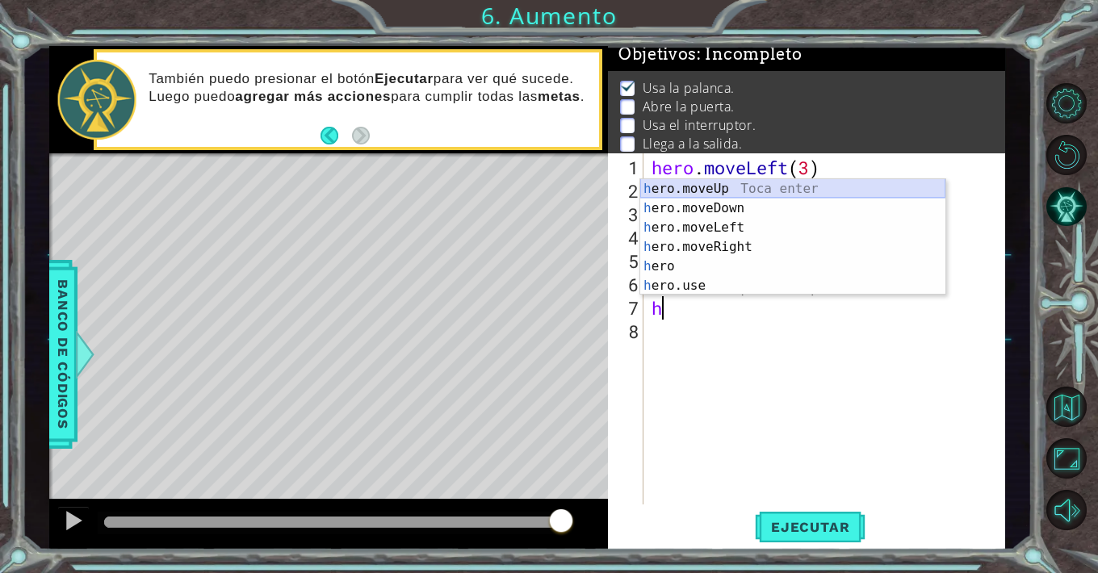
click at [744, 191] on div "h ero.moveUp Toca enter h ero.moveDown Toca enter h ero.moveLeft Toca enter h e…" at bounding box center [792, 256] width 305 height 155
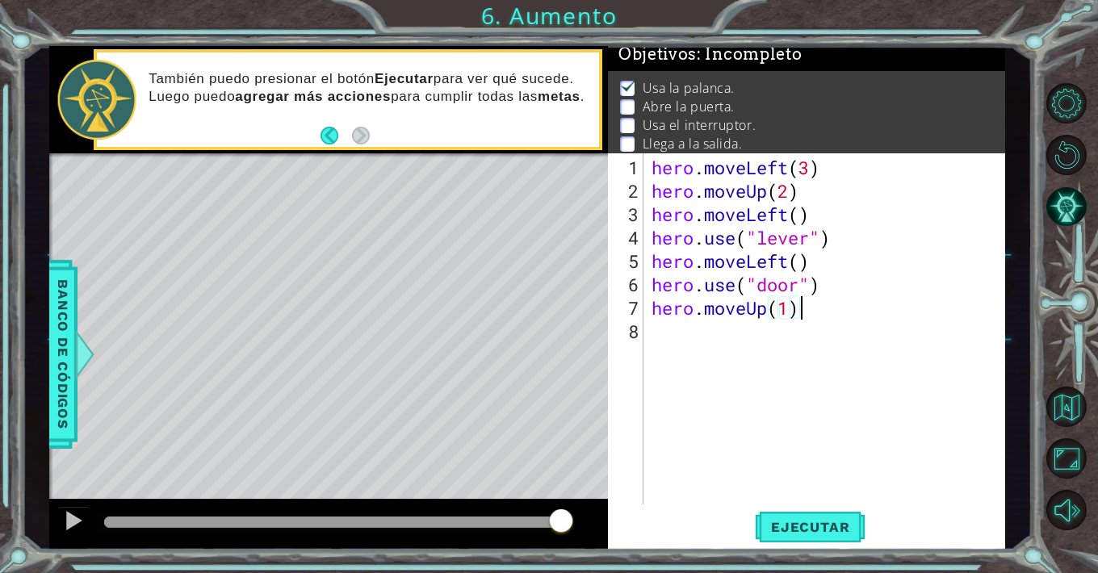
click at [815, 309] on div "hero . moveLeft ( 3 ) hero . moveUp ( 2 ) hero . moveLeft ( ) hero . use ( "lev…" at bounding box center [828, 355] width 361 height 398
click at [790, 312] on div "hero . moveLeft ( 3 ) hero . moveUp ( 2 ) hero . moveLeft ( ) hero . use ( "lev…" at bounding box center [828, 355] width 361 height 398
type textarea "hero.moveUp()"
click at [760, 337] on div "hero . moveLeft ( 3 ) hero . moveUp ( 2 ) hero . moveLeft ( ) hero . use ( "lev…" at bounding box center [828, 355] width 361 height 398
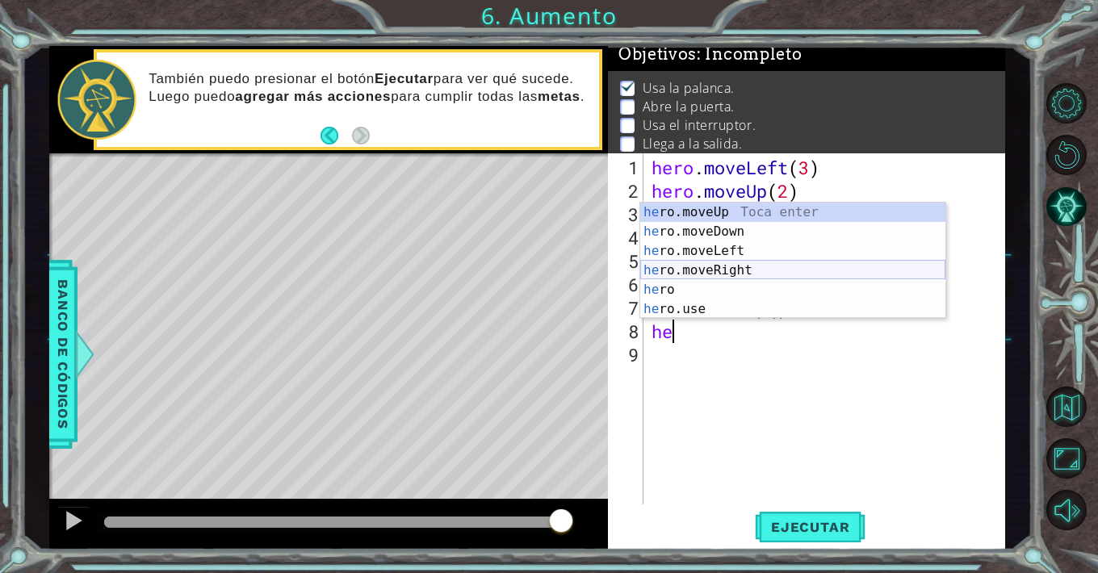
click at [728, 271] on div "he ro.moveUp Toca enter he ro.moveDown Toca enter he ro.moveLeft Toca enter he …" at bounding box center [792, 280] width 305 height 155
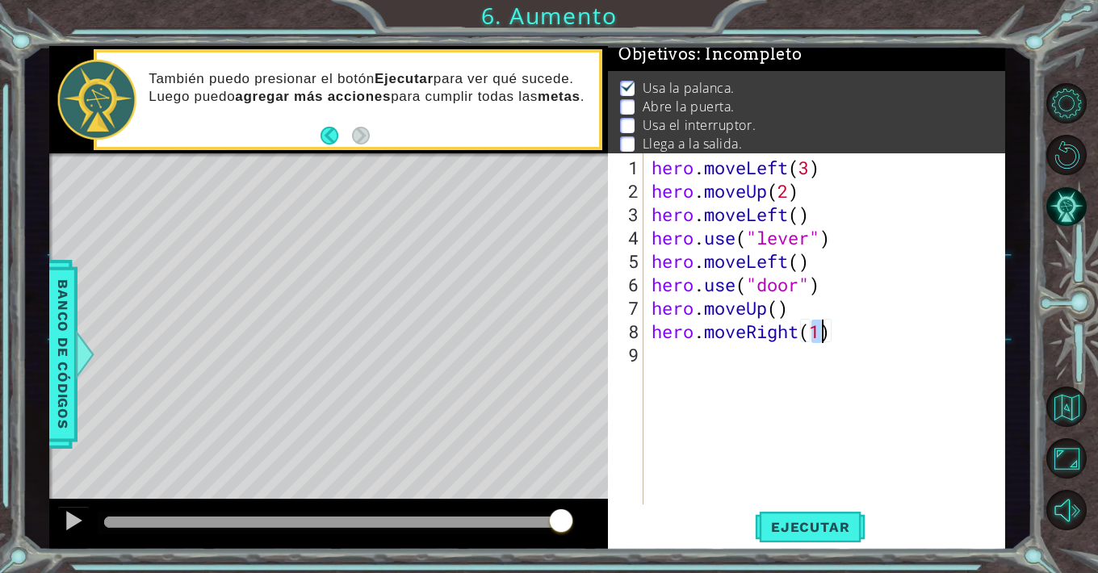
type textarea "hero.moveRight()"
click at [784, 406] on div "hero . moveLeft ( 3 ) hero . moveUp ( 2 ) hero . moveLeft ( ) hero . use ( "lev…" at bounding box center [828, 355] width 361 height 398
click at [804, 532] on span "Ejecutar" at bounding box center [810, 527] width 111 height 16
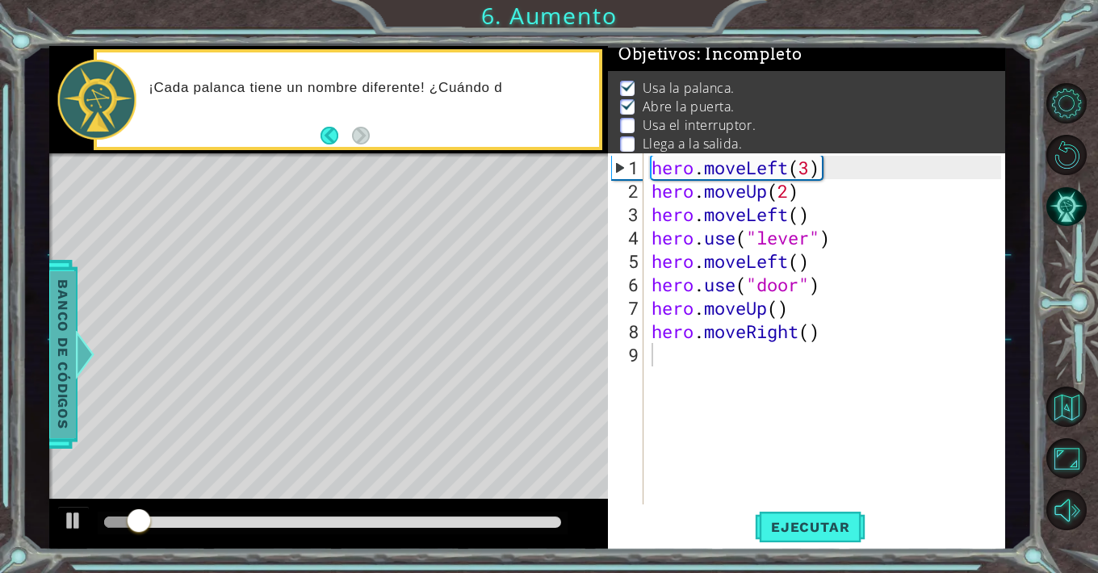
click at [81, 375] on div at bounding box center [84, 354] width 20 height 48
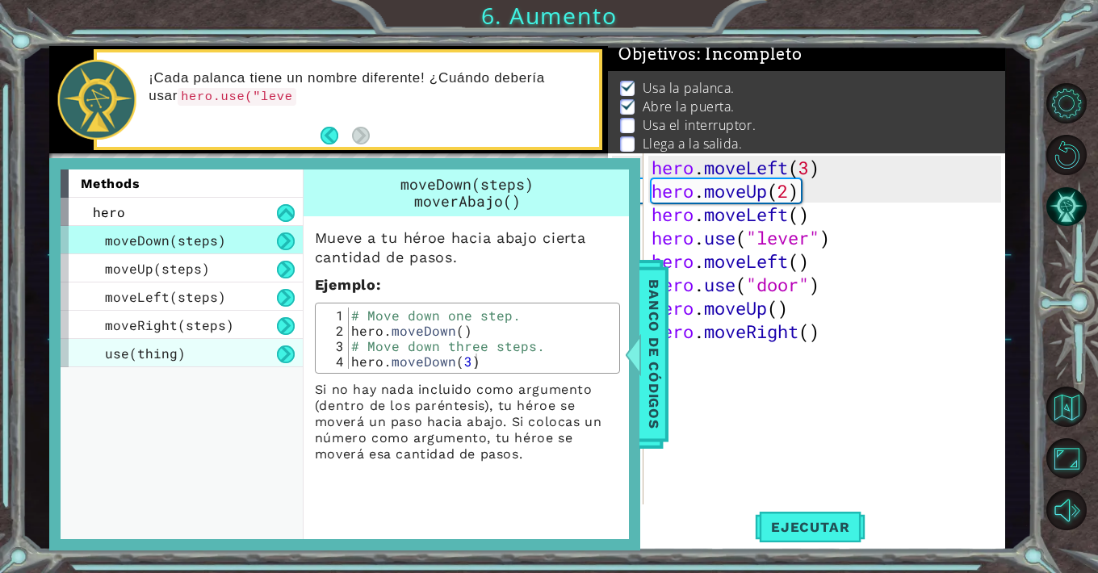
click at [152, 353] on span "use(thing)" at bounding box center [145, 353] width 81 height 17
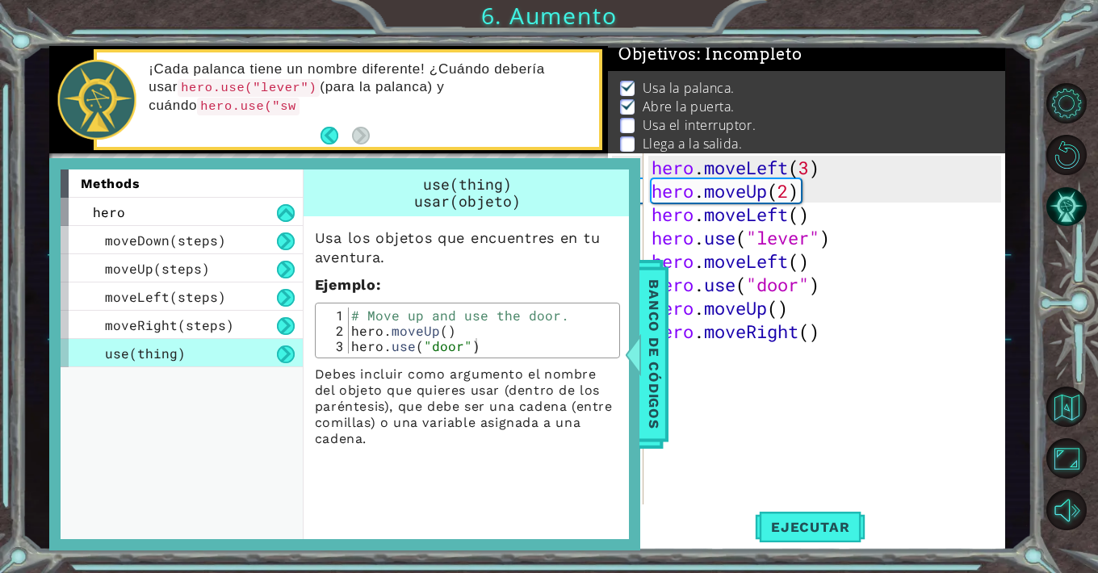
click at [266, 354] on div "use(thing)" at bounding box center [182, 353] width 242 height 28
click at [434, 456] on div "use(thing) usar(objeto) Usa los objetos que encuentres en tu aventura. Ejemplo …" at bounding box center [469, 355] width 333 height 370
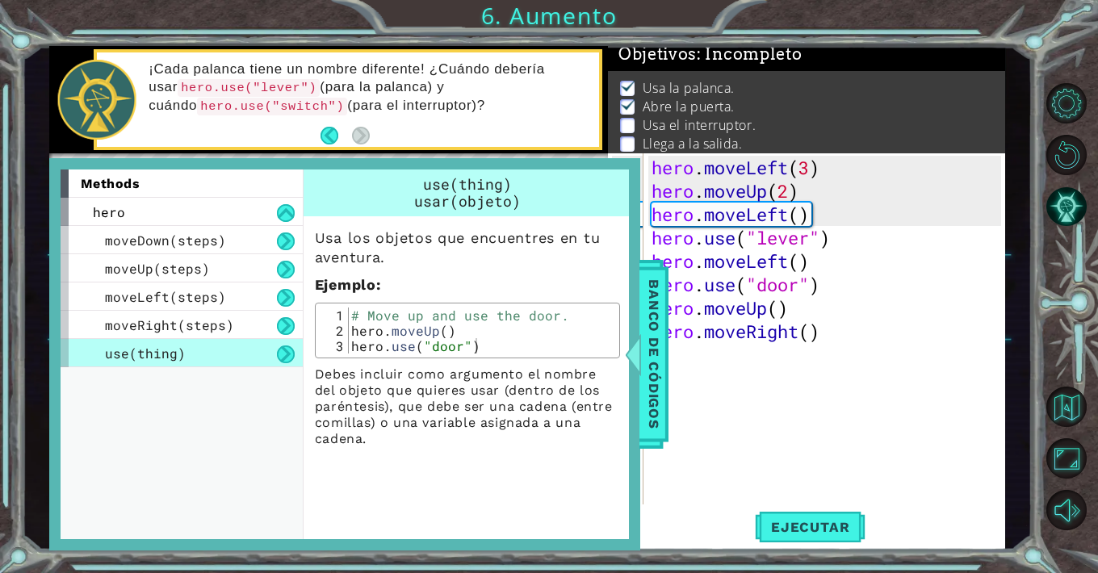
click at [533, 436] on p "Debes incluir como argumento el nombre del objeto que quieres usar (dentro de l…" at bounding box center [467, 407] width 305 height 81
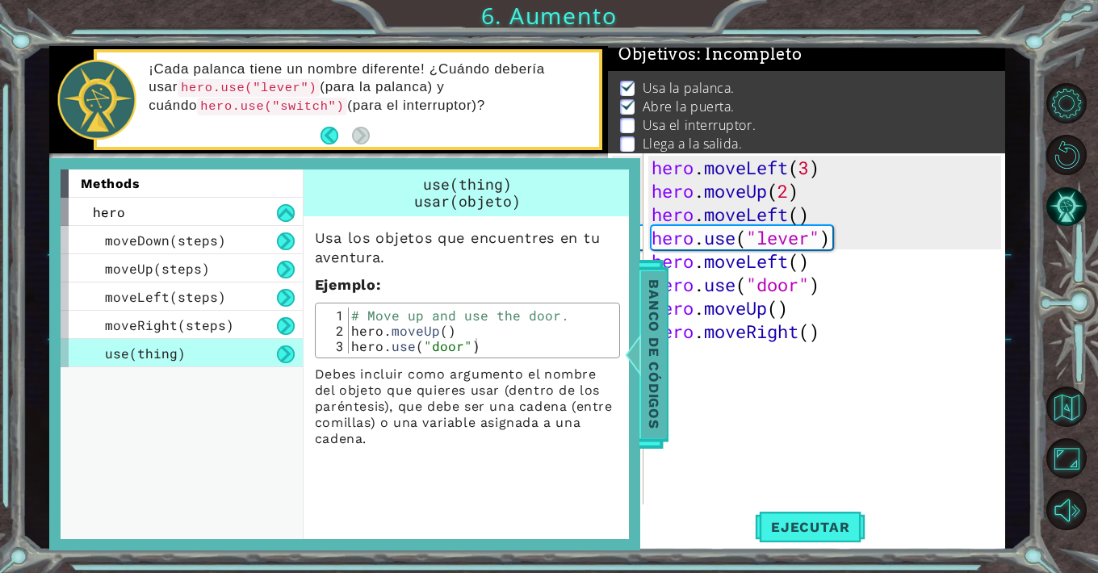
click at [657, 383] on span "Banco de códigos" at bounding box center [654, 353] width 26 height 167
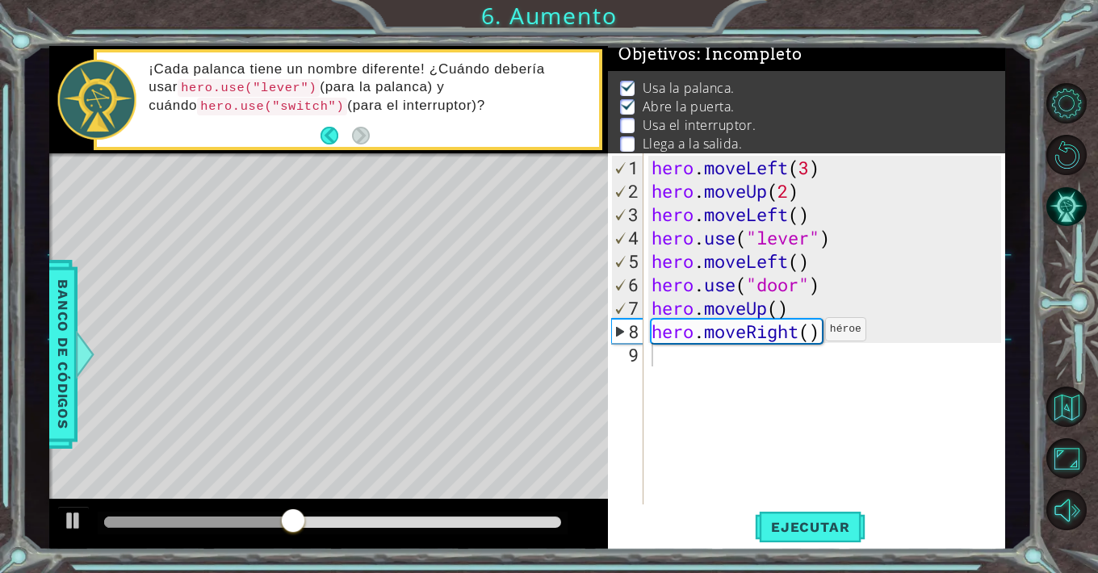
click at [801, 336] on div "hero . moveLeft ( 3 ) hero . moveUp ( 2 ) hero . moveLeft ( ) hero . use ( "lev…" at bounding box center [828, 355] width 361 height 398
click at [773, 313] on div "hero . moveLeft ( 3 ) hero . moveUp ( 2 ) hero . moveLeft ( ) hero . use ( "lev…" at bounding box center [828, 355] width 361 height 398
click at [777, 311] on div "hero . moveLeft ( 3 ) hero . moveUp ( 2 ) hero . moveLeft ( ) hero . use ( "lev…" at bounding box center [828, 355] width 361 height 398
type textarea "hero.moveUp(2)"
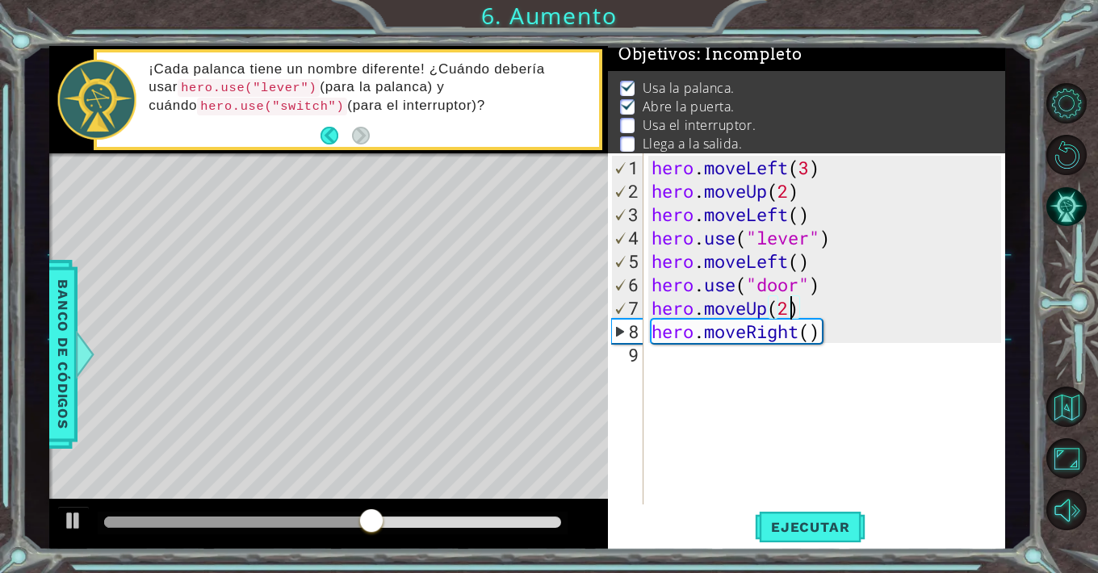
click at [809, 411] on div "hero . moveLeft ( 3 ) hero . moveUp ( 2 ) hero . moveLeft ( ) hero . use ( "lev…" at bounding box center [828, 355] width 361 height 398
click at [814, 338] on div "hero . moveLeft ( 3 ) hero . moveUp ( 2 ) hero . moveLeft ( ) hero . use ( "lev…" at bounding box center [828, 355] width 361 height 398
type textarea "hero.moveRight(2)"
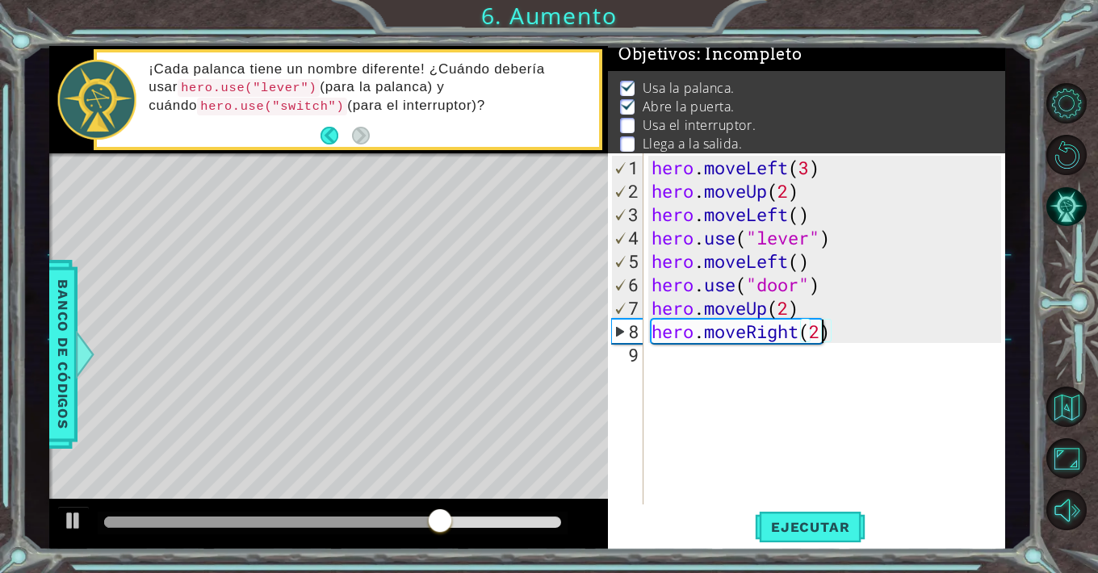
click at [841, 352] on div "hero . moveLeft ( 3 ) hero . moveUp ( 2 ) hero . moveLeft ( ) hero . use ( "lev…" at bounding box center [828, 355] width 361 height 398
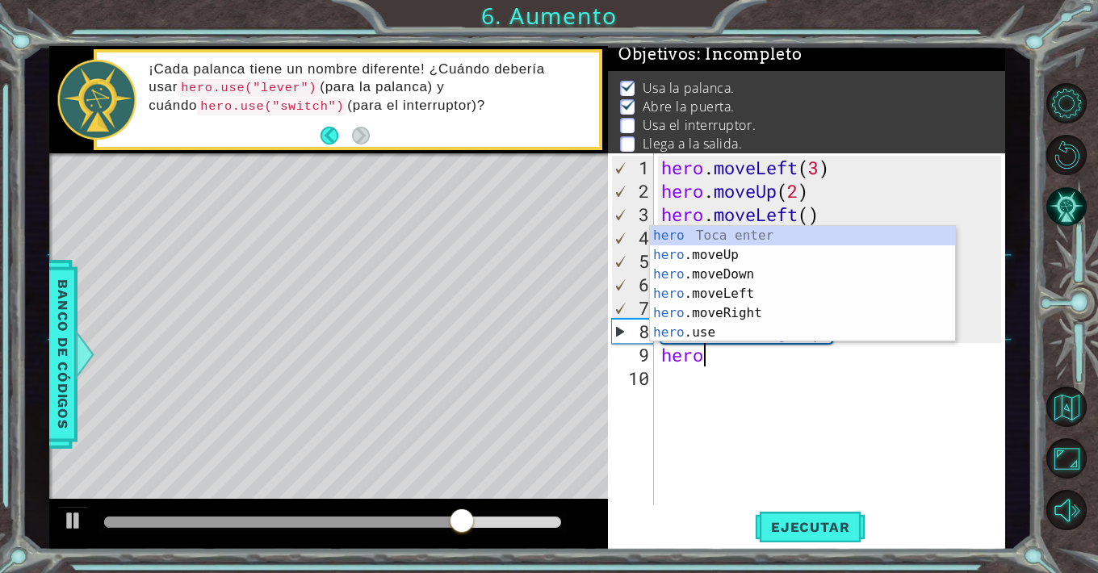
scroll to position [0, 1]
click at [777, 337] on div "hero Toca enter hero .moveUp Toca enter hero .moveDown Toca enter hero .moveLef…" at bounding box center [802, 303] width 305 height 155
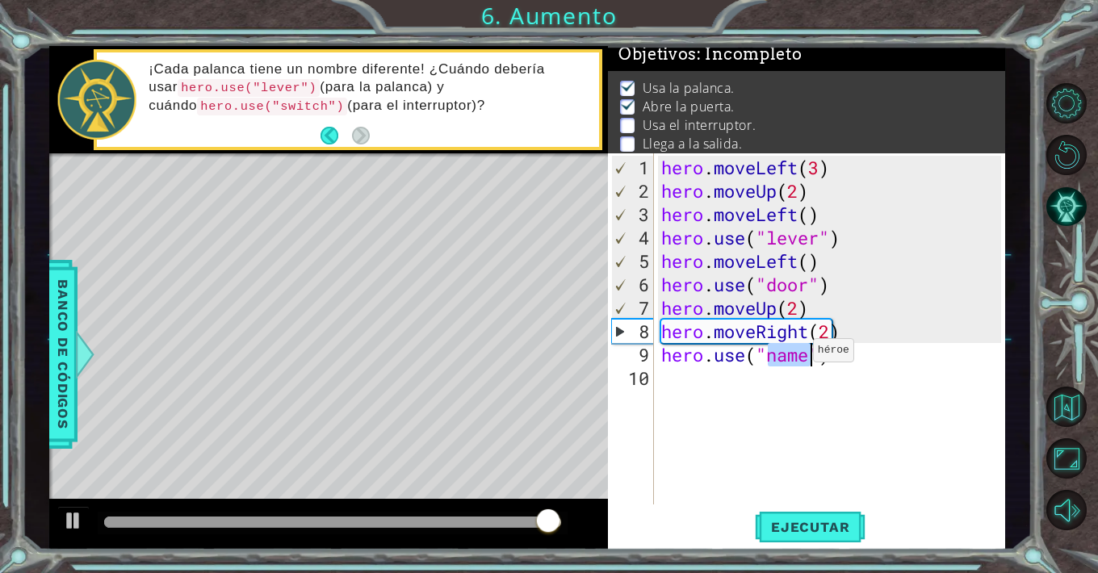
click at [798, 357] on div "hero . moveLeft ( 3 ) hero . moveUp ( 2 ) hero . moveLeft ( ) hero . use ( "lev…" at bounding box center [829, 328] width 343 height 351
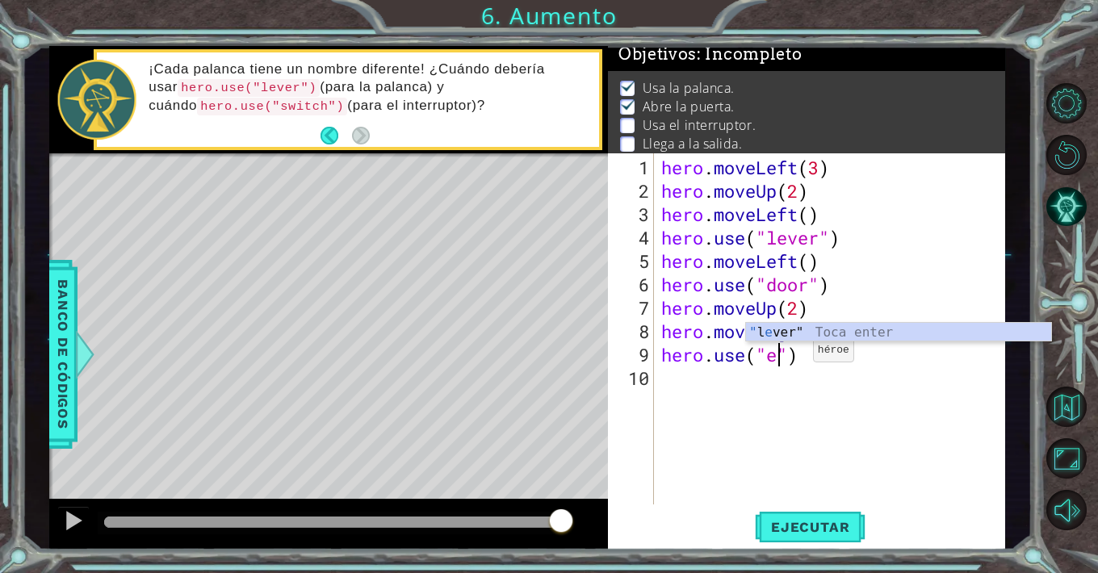
scroll to position [0, 6]
click at [779, 336] on div "" l e ver" Toca enter" at bounding box center [898, 352] width 305 height 58
type textarea "hero.use("lever"")"
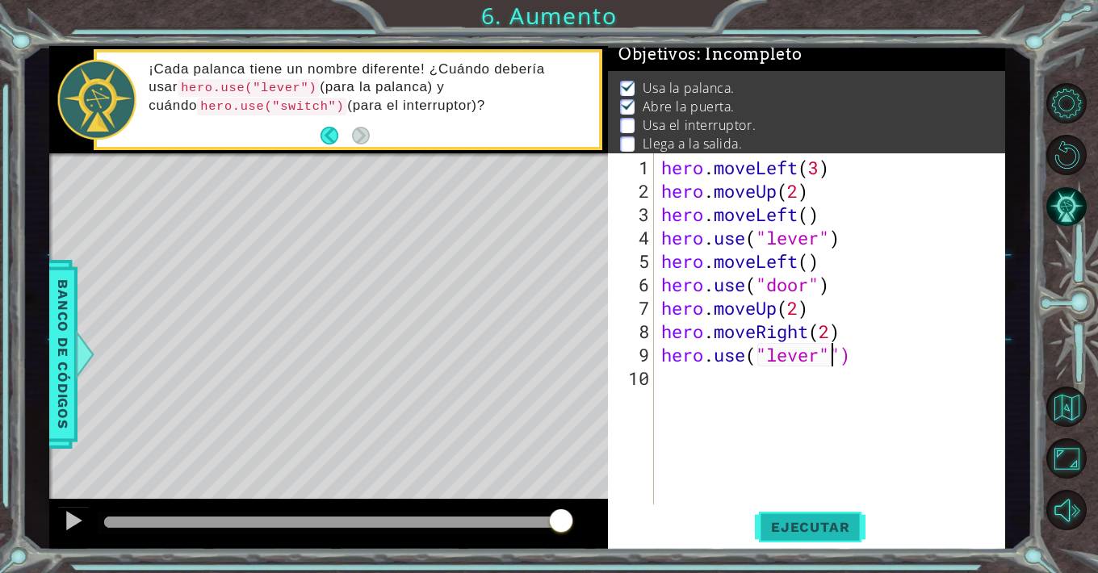
click at [821, 530] on span "Ejecutar" at bounding box center [810, 527] width 111 height 16
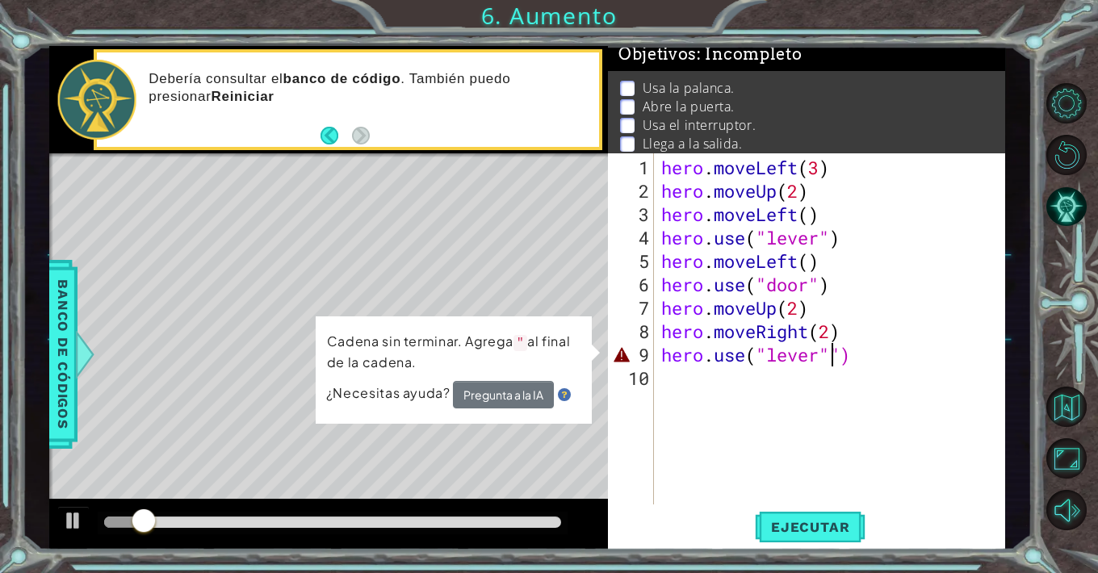
click at [0, 0] on icon at bounding box center [0, 0] width 0 height 0
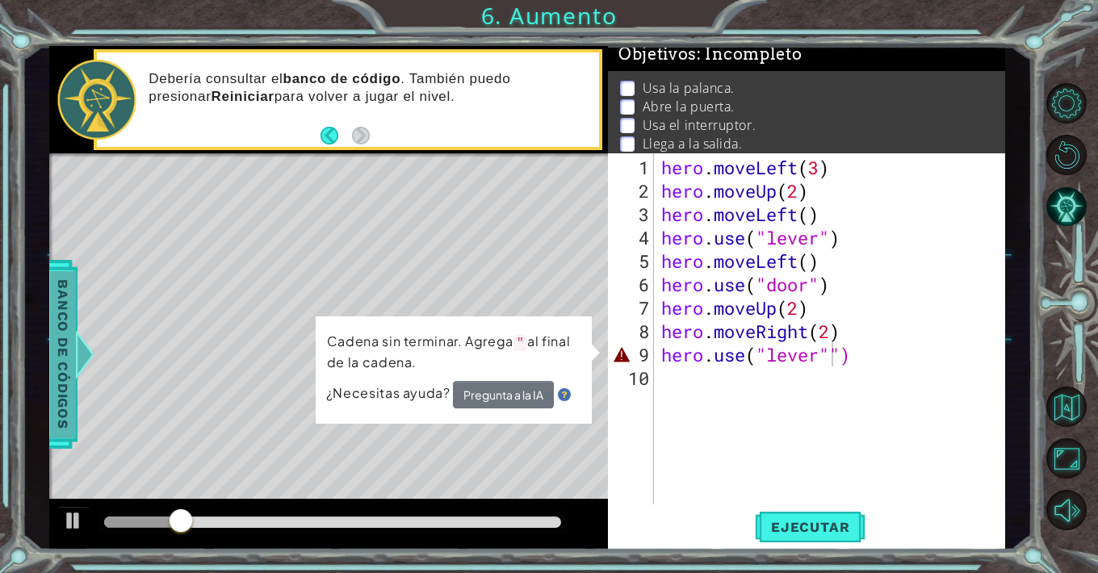
click at [72, 327] on span "Banco de códigos" at bounding box center [63, 353] width 26 height 167
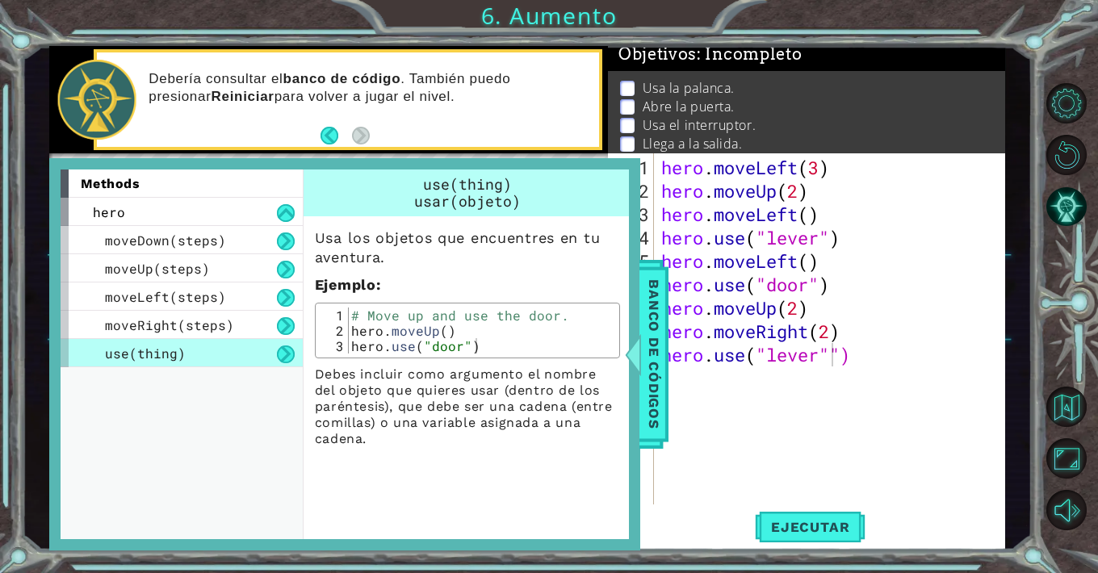
click at [157, 351] on span "use(thing)" at bounding box center [145, 353] width 81 height 17
click at [0, 0] on icon at bounding box center [0, 0] width 0 height 0
click at [656, 333] on span "Banco de códigos" at bounding box center [654, 353] width 26 height 167
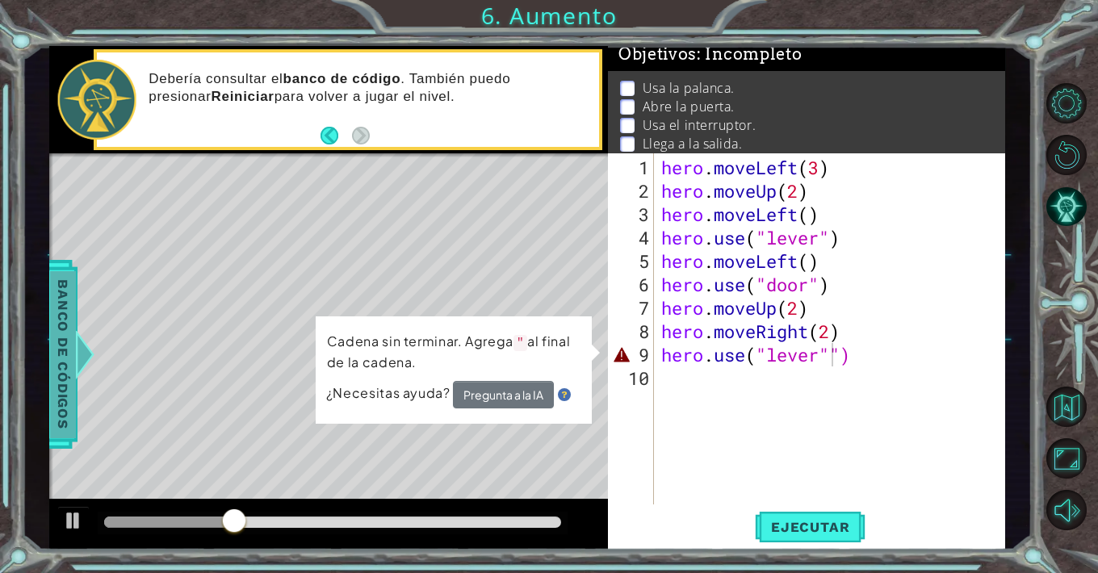
click at [74, 372] on span "Banco de códigos" at bounding box center [63, 353] width 26 height 167
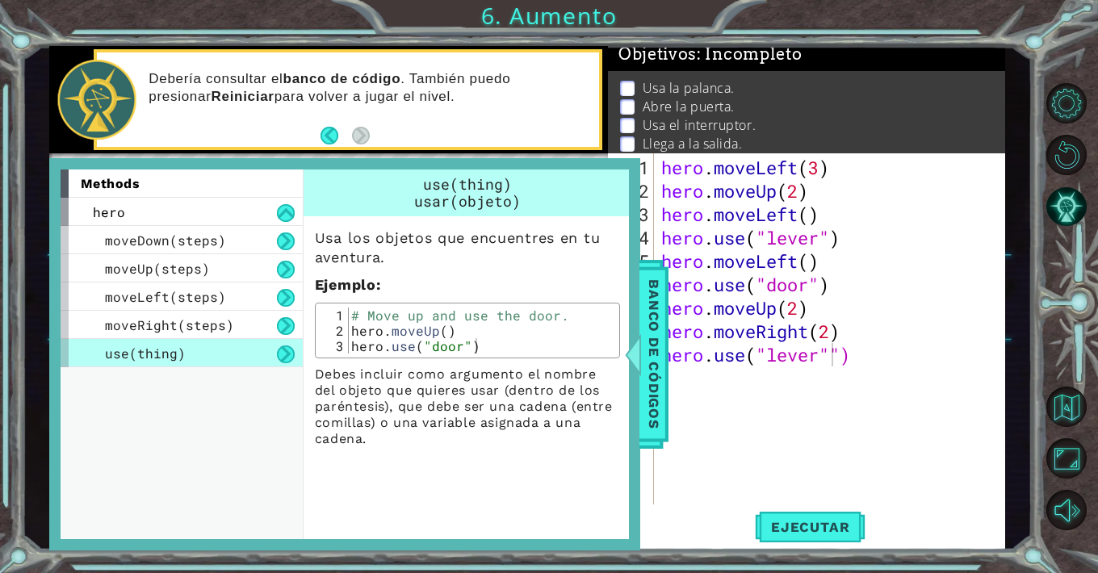
click at [300, 417] on div "methods hero moveDown(steps) moveUp(steps) moveLeft(steps) moveRight(steps) use…" at bounding box center [182, 355] width 242 height 370
click at [489, 438] on p "Debes incluir como argumento el nombre del objeto que quieres usar (dentro de l…" at bounding box center [467, 407] width 305 height 81
click at [639, 451] on div "methods hero moveDown(steps) moveUp(steps) moveLeft(steps) moveRight(steps) use…" at bounding box center [344, 354] width 591 height 392
click at [0, 0] on icon at bounding box center [0, 0] width 0 height 0
click at [526, 205] on div "usar(objeto)" at bounding box center [467, 201] width 315 height 17
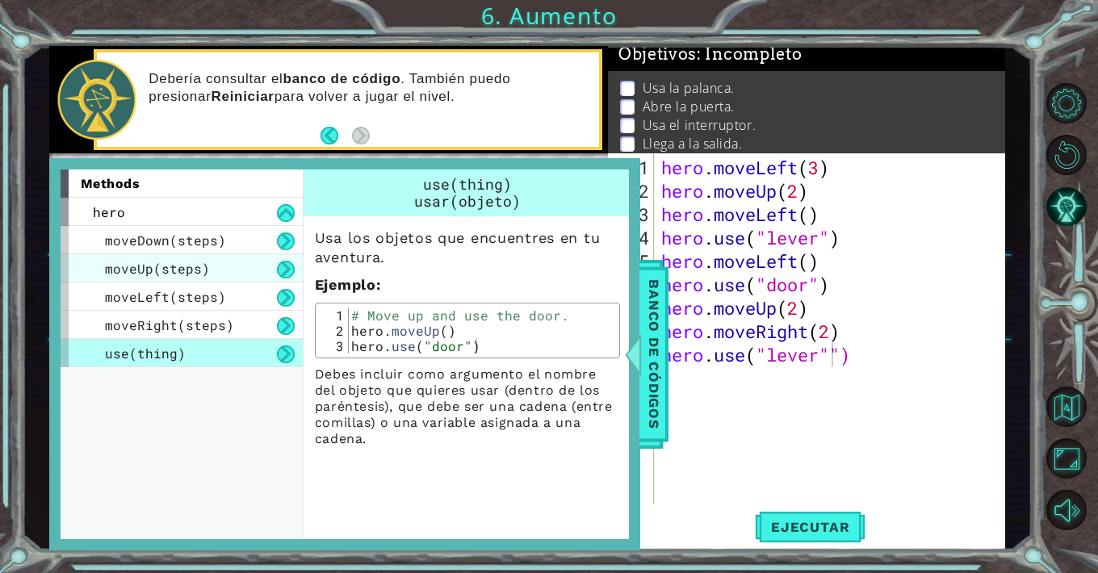
click at [197, 279] on div "moveUp(steps)" at bounding box center [182, 268] width 242 height 28
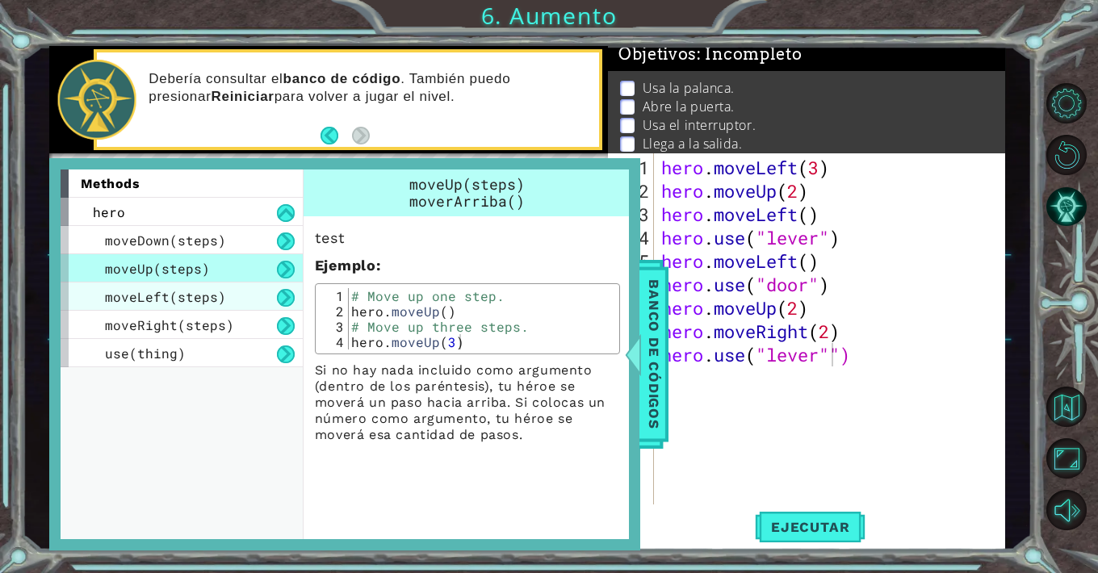
click at [207, 300] on span "moveLeft(steps)" at bounding box center [165, 296] width 121 height 17
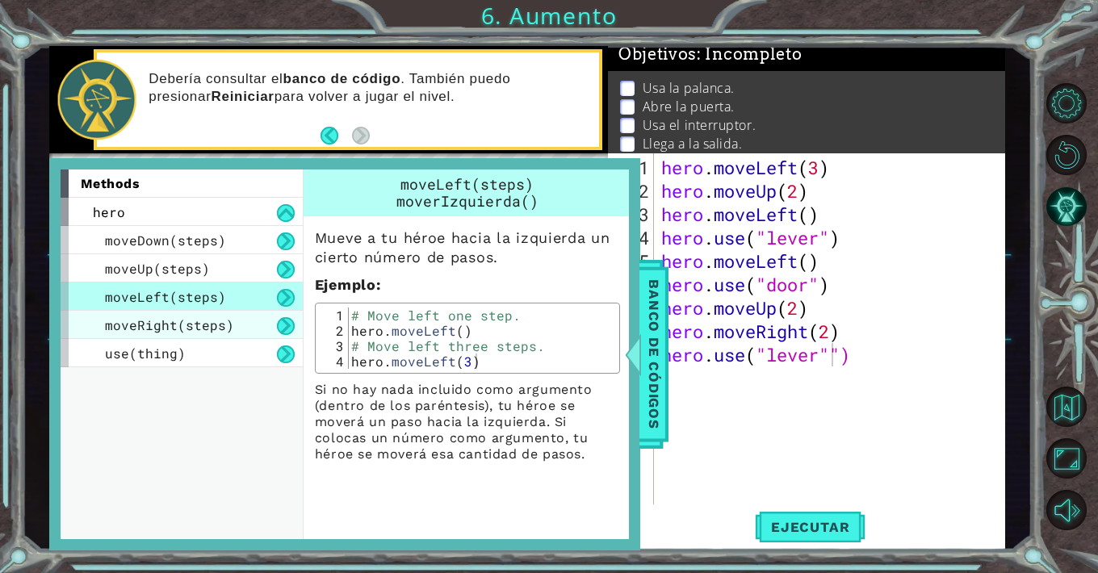
click at [212, 311] on div "moveRight(steps)" at bounding box center [182, 325] width 242 height 28
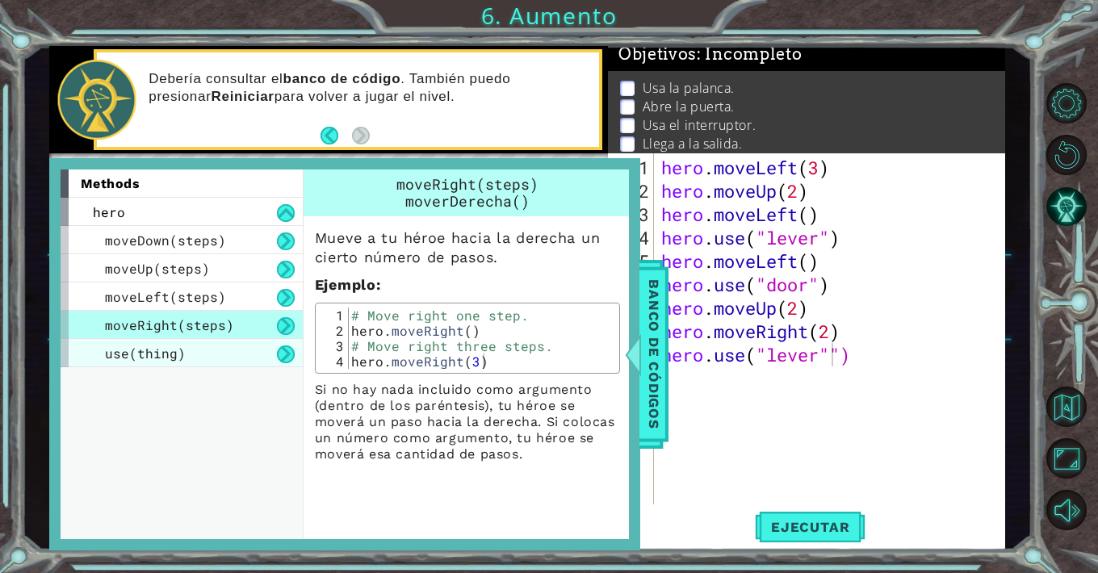
click at [228, 349] on div "use(thing)" at bounding box center [182, 353] width 242 height 28
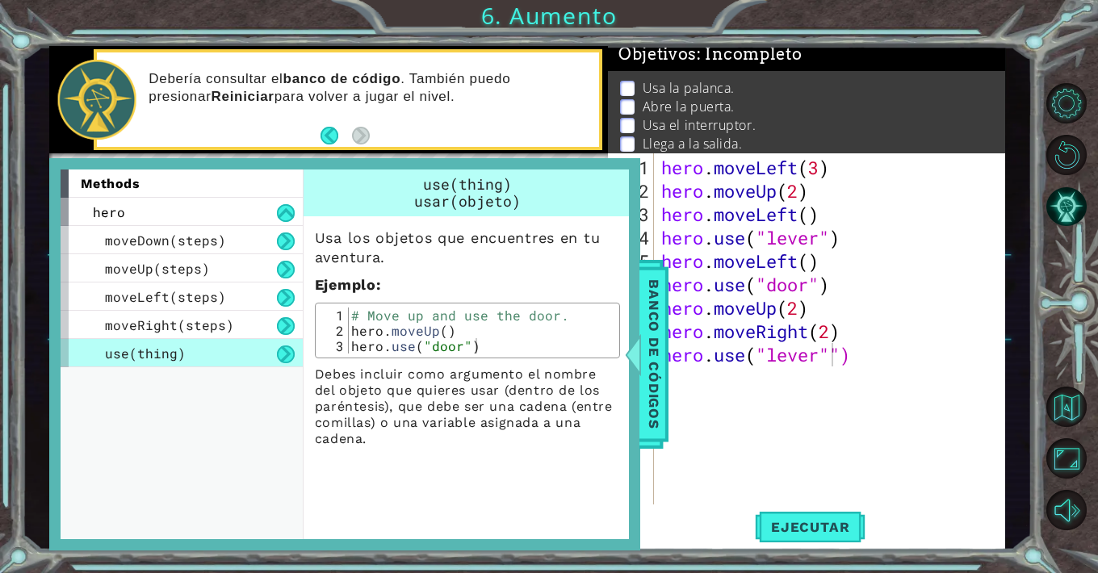
click at [614, 354] on div "1 2 3 # Move up and use the door. hero . moveUp ( ) hero . use ( "door" ) ההההה…" at bounding box center [467, 331] width 305 height 56
click at [655, 354] on span "Banco de códigos" at bounding box center [654, 353] width 26 height 167
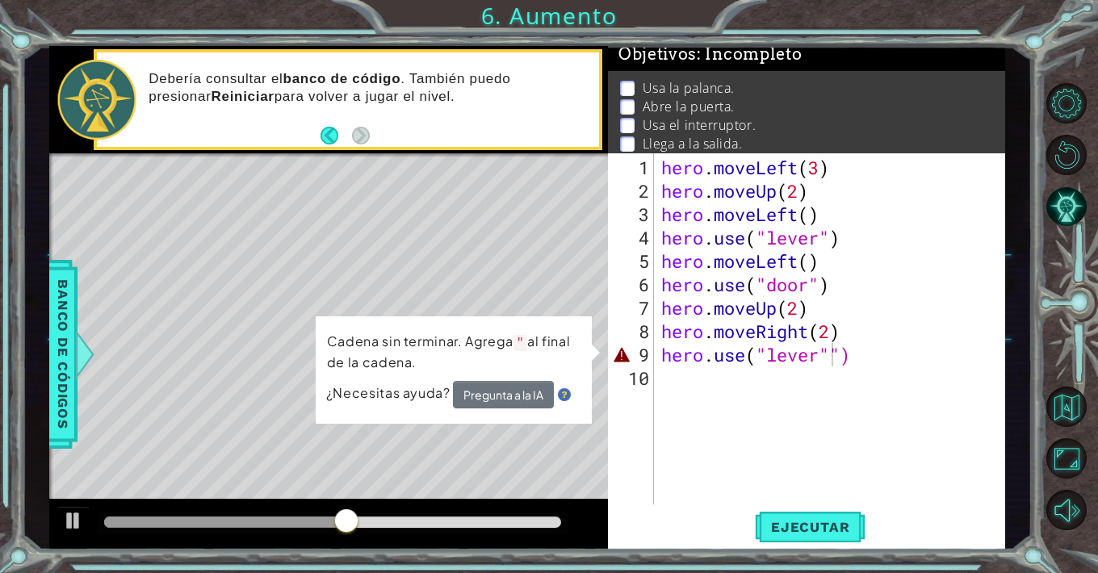
click at [0, 0] on icon at bounding box center [0, 0] width 0 height 0
click at [52, 371] on span "Banco de códigos" at bounding box center [63, 353] width 26 height 167
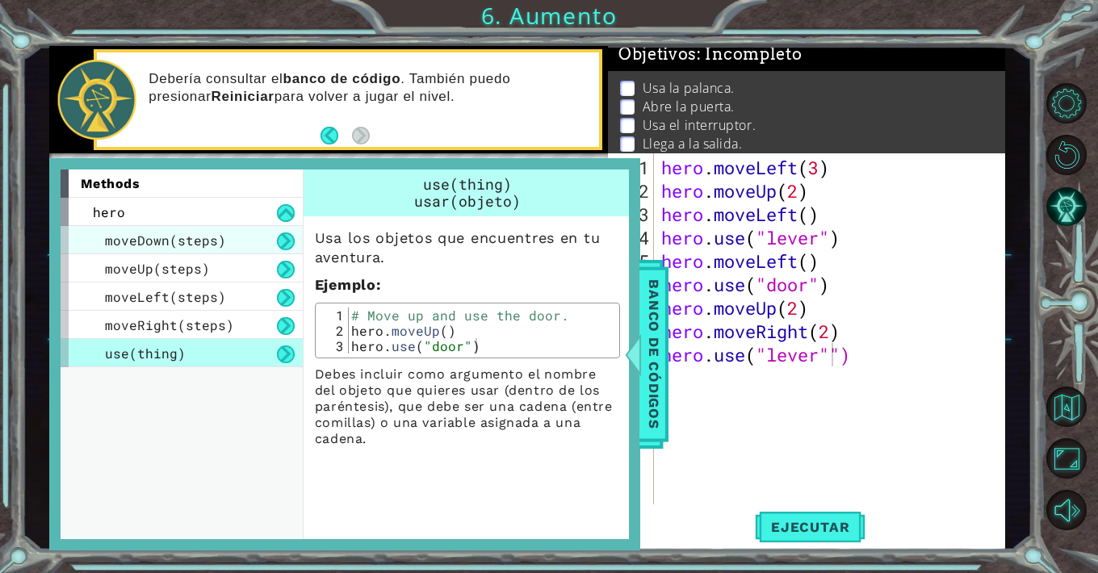
click at [219, 226] on div "moveDown(steps)" at bounding box center [182, 240] width 242 height 28
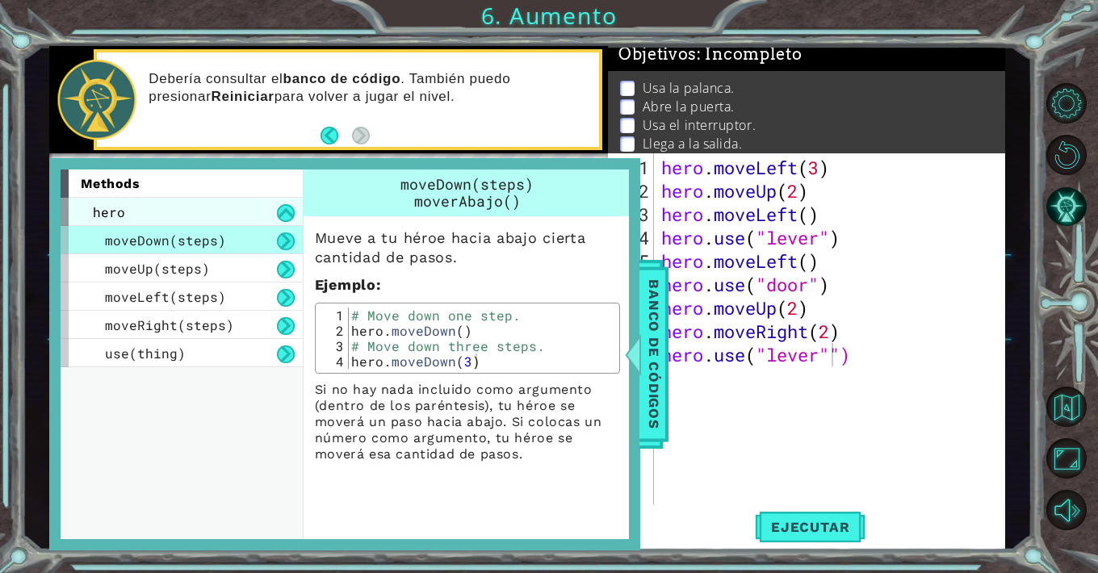
click at [218, 220] on div "hero" at bounding box center [182, 212] width 242 height 28
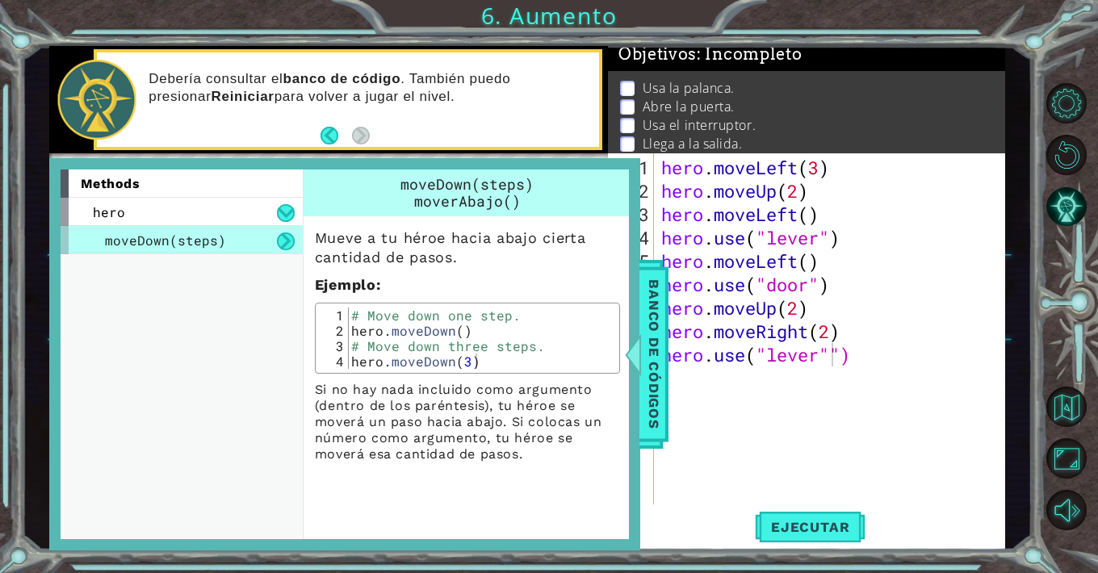
click at [334, 239] on p "Mueve a tu héroe hacia abajo cierta cantidad de pasos." at bounding box center [467, 247] width 305 height 39
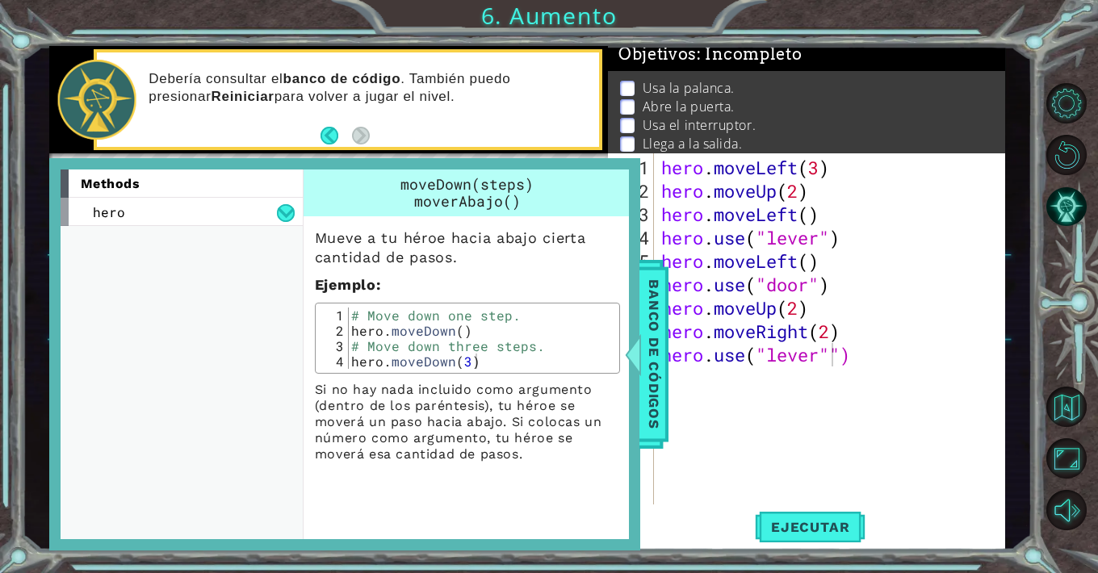
click at [601, 262] on p "Mueve a tu héroe hacia abajo cierta cantidad de pasos." at bounding box center [467, 247] width 305 height 39
click at [0, 0] on icon at bounding box center [0, 0] width 0 height 0
click at [626, 165] on div "methods hero moveDown(steps) moveUp(steps) moveLeft(steps) moveRight(steps) use…" at bounding box center [344, 354] width 591 height 392
click at [561, 277] on p "Ejemplo :" at bounding box center [467, 284] width 305 height 19
type textarea "hero.moveDown(3)"
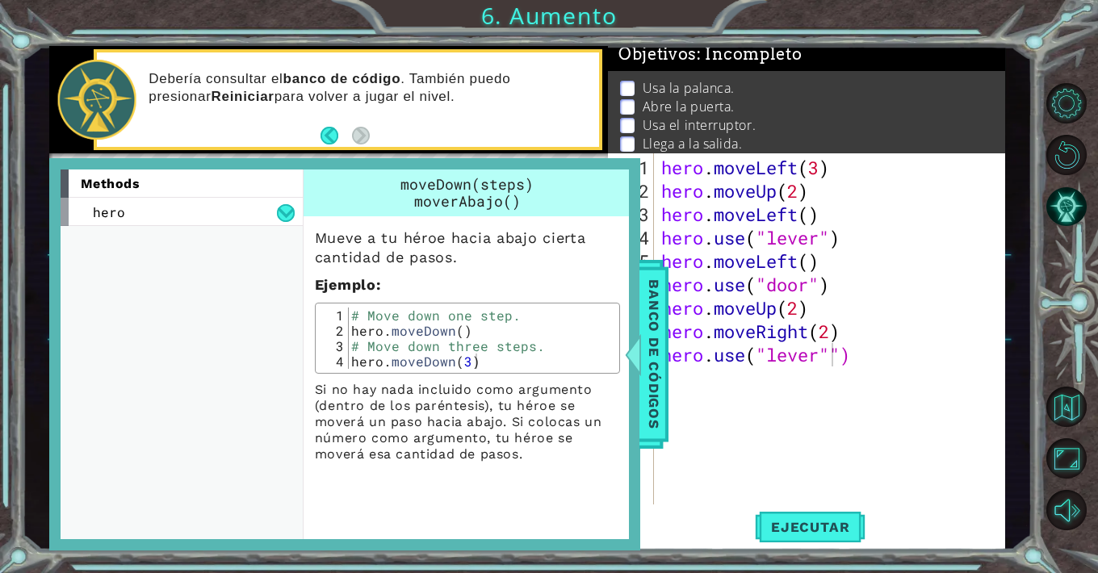
click at [441, 365] on div "# Move down one step. hero . moveDown ( ) # Move down three steps. hero . moveD…" at bounding box center [481, 354] width 267 height 92
click at [477, 407] on p "Si no hay nada incluido como argumento (dentro de los paréntesis), tu héroe se …" at bounding box center [467, 422] width 305 height 81
click at [643, 352] on span "Banco de códigos" at bounding box center [654, 353] width 26 height 167
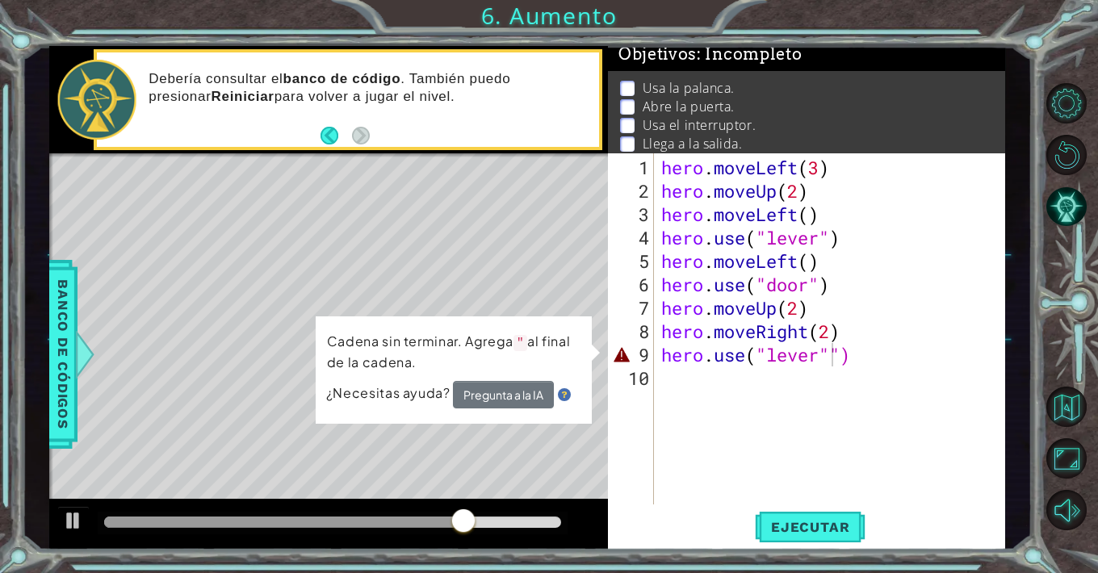
click at [0, 0] on icon at bounding box center [0, 0] width 0 height 0
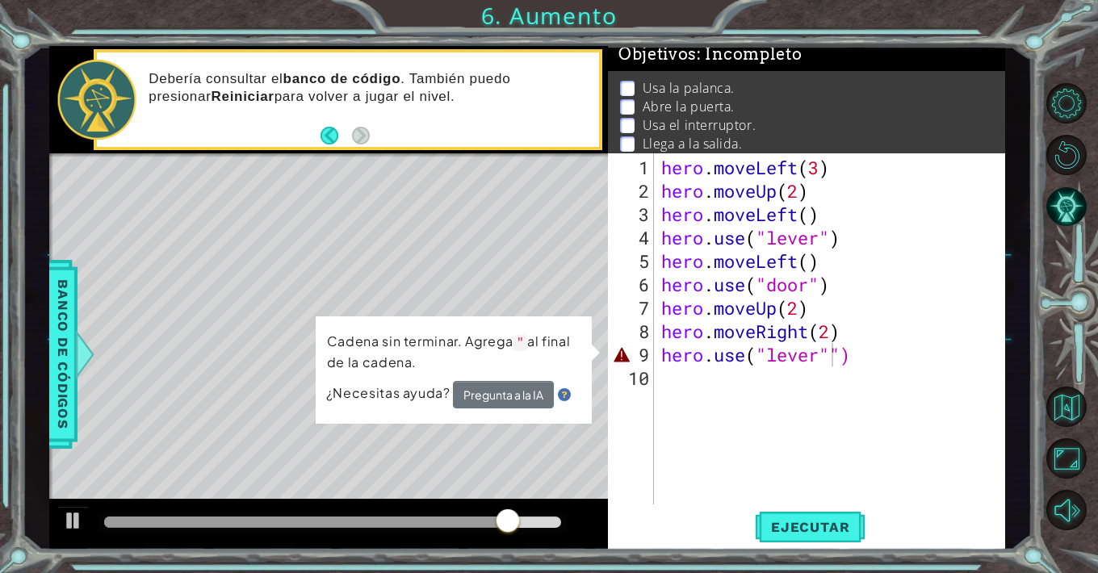
click at [0, 0] on icon at bounding box center [0, 0] width 0 height 0
click at [834, 349] on div "hero . moveLeft ( 3 ) hero . moveUp ( 2 ) hero . moveLeft ( ) hero . use ( "lev…" at bounding box center [833, 355] width 351 height 398
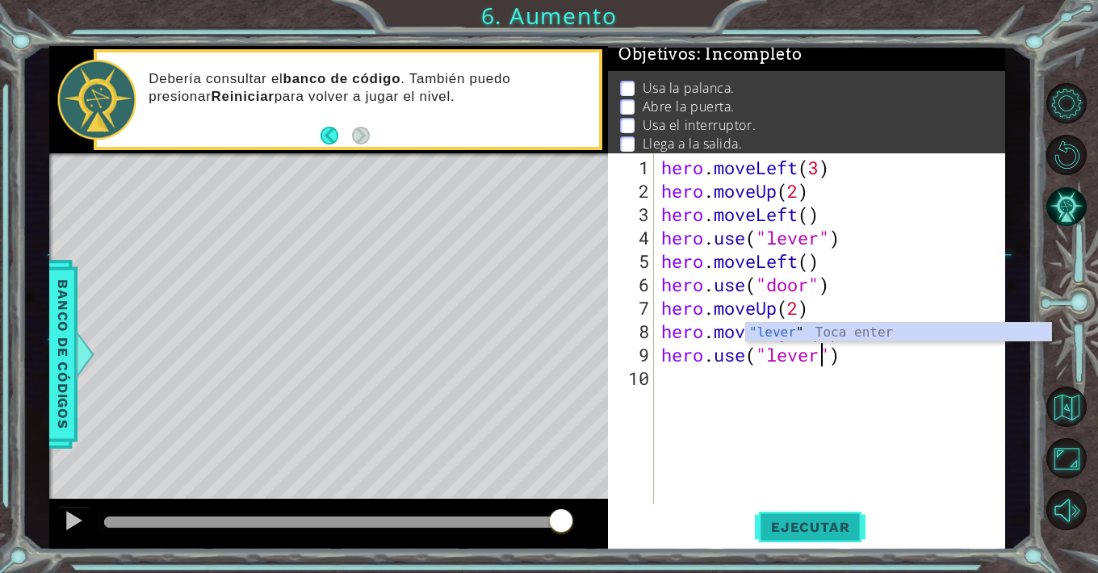
click at [812, 516] on button "Ejecutar" at bounding box center [810, 527] width 111 height 40
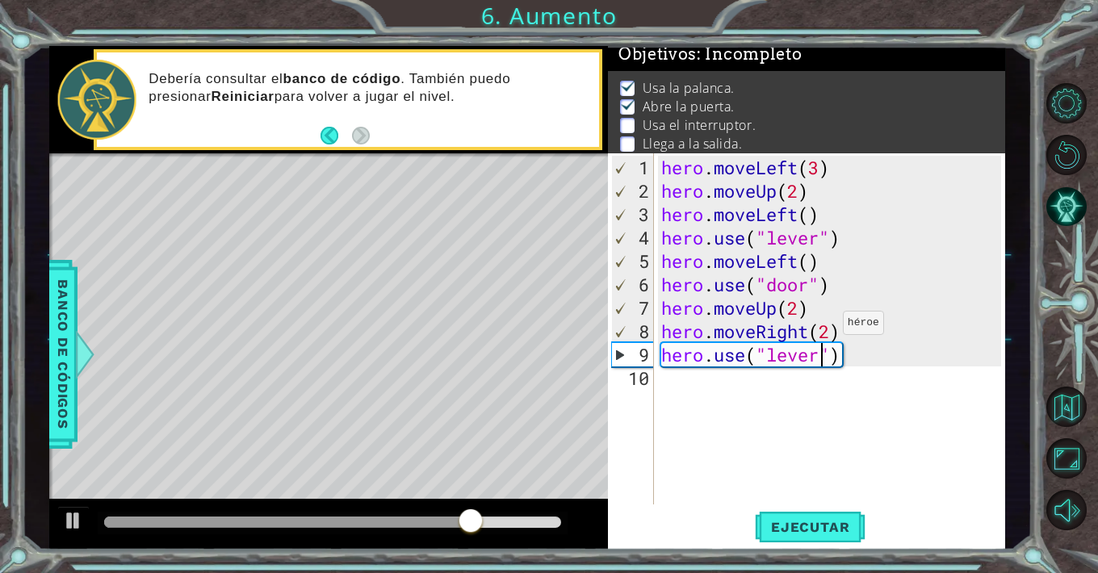
click at [828, 329] on div "hero . moveLeft ( 3 ) hero . moveUp ( 2 ) hero . moveLeft ( ) hero . use ( "lev…" at bounding box center [833, 355] width 351 height 398
type textarea "hero.moveRight()"
click at [829, 449] on div "hero . moveLeft ( 3 ) hero . moveUp ( 2 ) hero . moveLeft ( ) hero . use ( "lev…" at bounding box center [833, 355] width 351 height 398
click at [838, 531] on span "Ejecutar" at bounding box center [810, 527] width 111 height 16
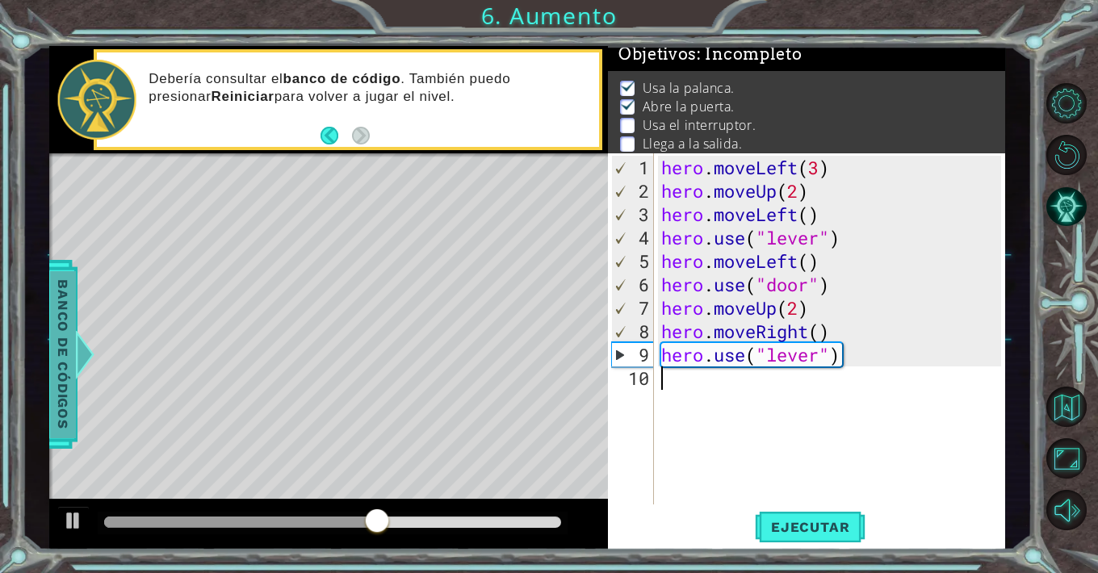
click at [69, 350] on span "Banco de códigos" at bounding box center [63, 353] width 26 height 167
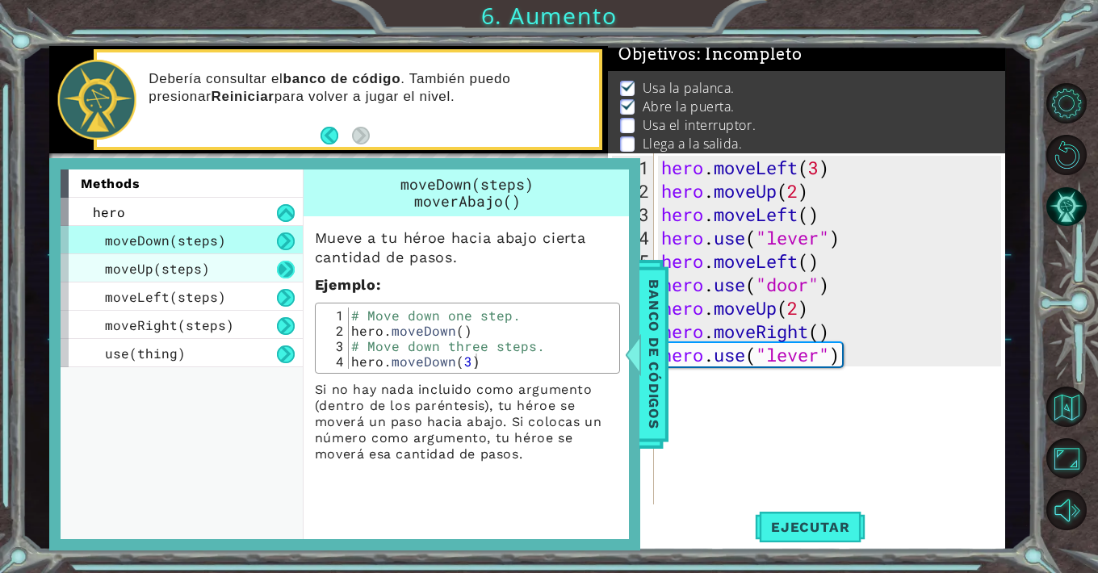
click at [288, 271] on button at bounding box center [286, 270] width 18 height 18
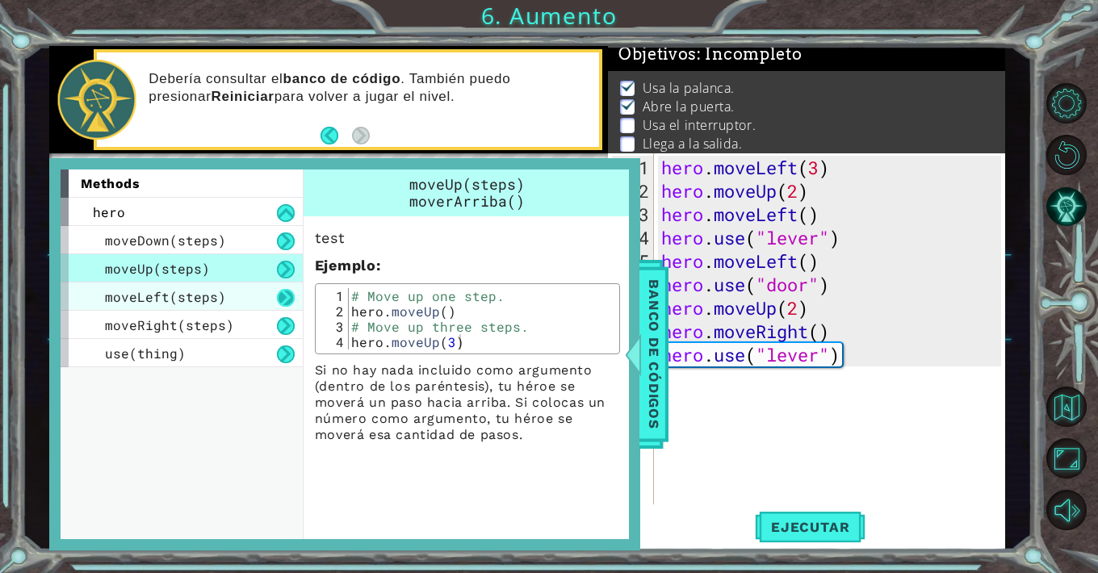
click at [291, 296] on button at bounding box center [286, 298] width 18 height 18
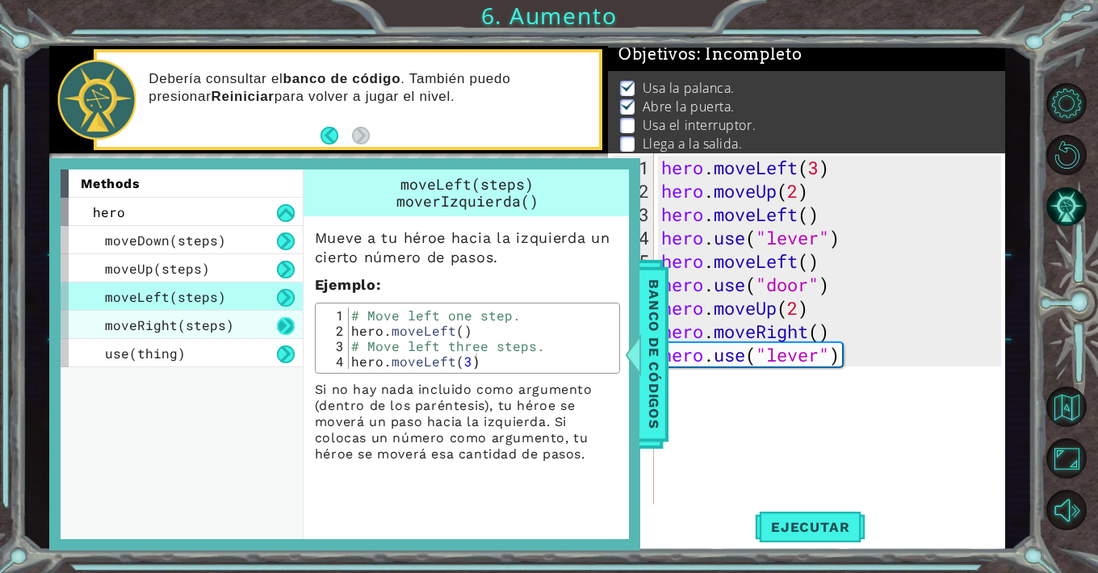
click at [287, 325] on button at bounding box center [286, 326] width 18 height 18
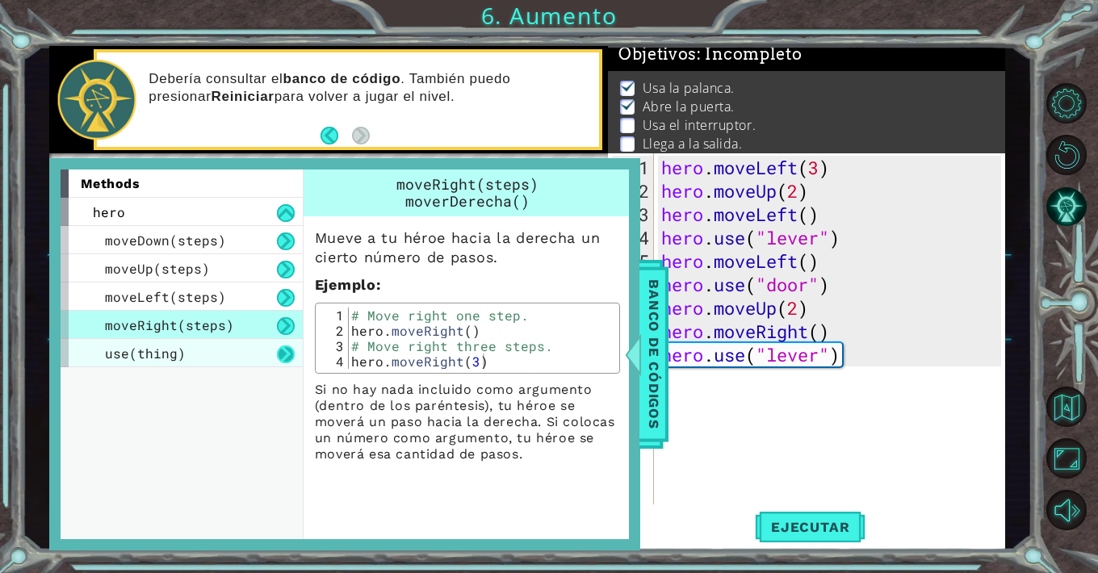
click at [288, 347] on button at bounding box center [286, 355] width 18 height 18
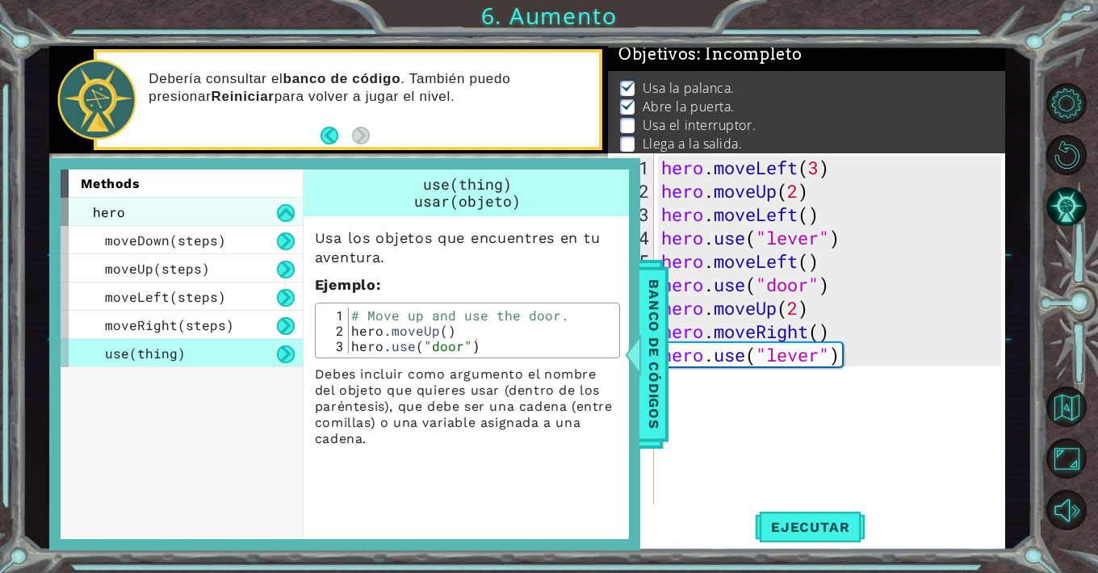
click at [295, 215] on div "hero" at bounding box center [182, 212] width 242 height 28
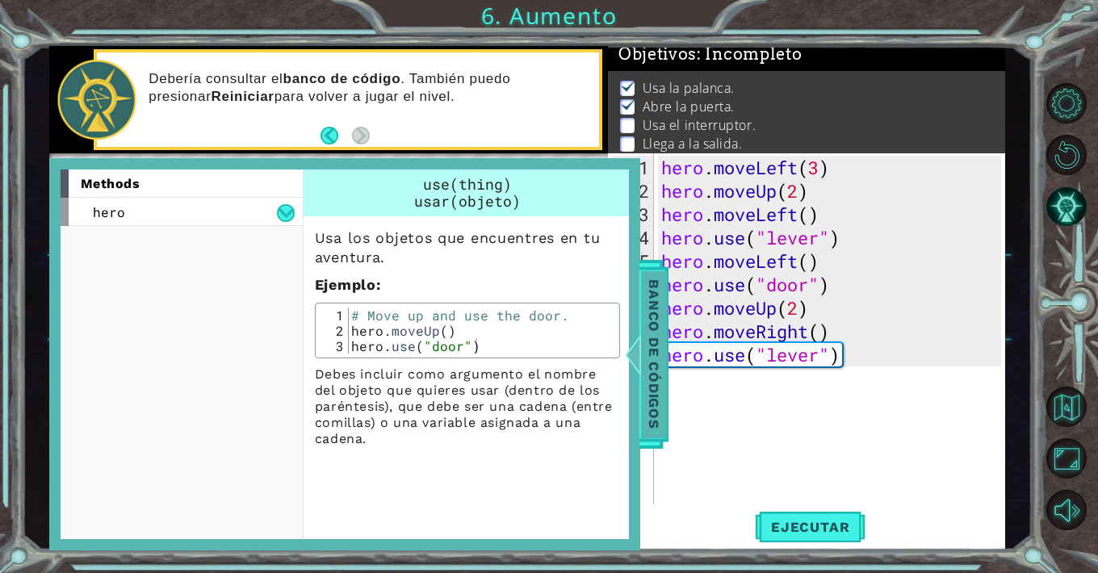
click at [645, 305] on span "Banco de códigos" at bounding box center [654, 353] width 26 height 167
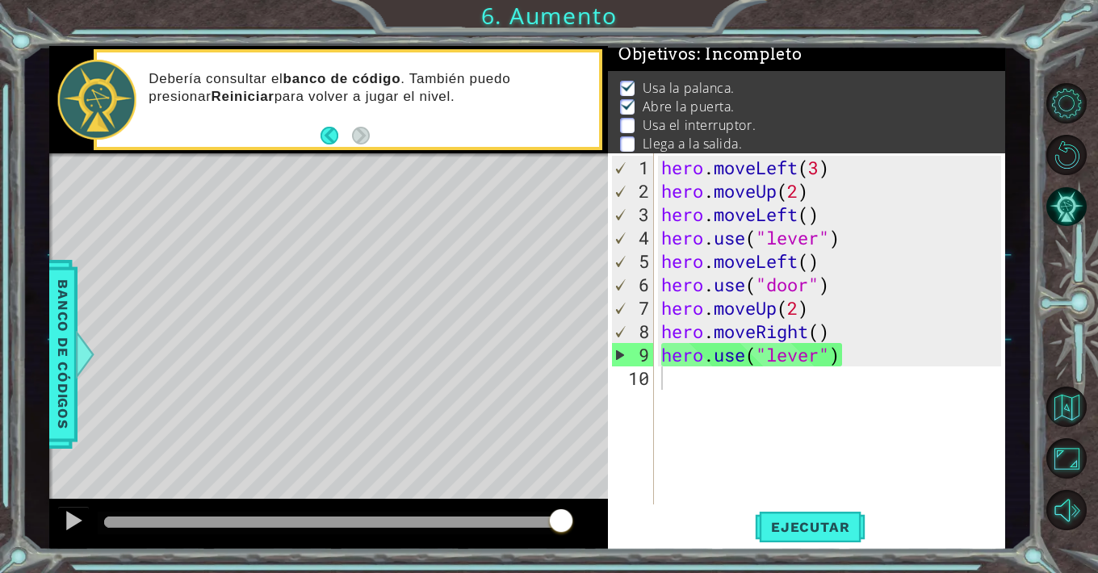
click at [809, 380] on div "hero . moveLeft ( 3 ) hero . moveUp ( 2 ) hero . moveLeft ( ) hero . use ( "lev…" at bounding box center [833, 355] width 351 height 398
click at [822, 333] on div "hero . moveLeft ( 3 ) hero . moveUp ( 2 ) hero . moveLeft ( ) hero . use ( "lev…" at bounding box center [833, 355] width 351 height 398
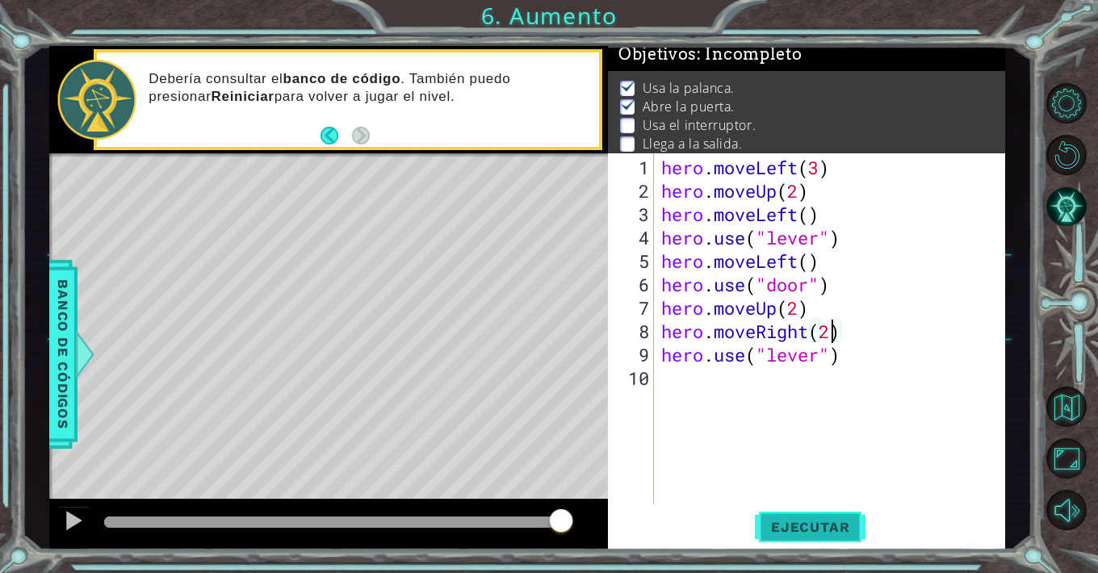
click at [855, 521] on span "Ejecutar" at bounding box center [810, 527] width 111 height 16
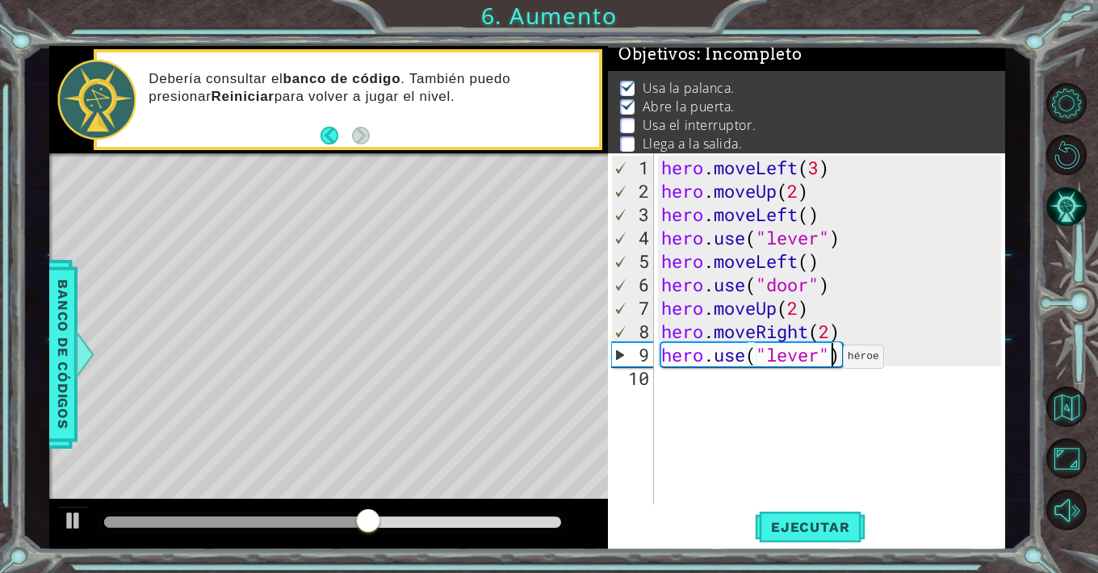
click at [828, 363] on div "hero . moveLeft ( 3 ) hero . moveUp ( 2 ) hero . moveLeft ( ) hero . use ( "lev…" at bounding box center [833, 355] width 351 height 398
click at [817, 358] on div "hero . moveLeft ( 3 ) hero . moveUp ( 2 ) hero . moveLeft ( ) hero . use ( "lev…" at bounding box center [833, 355] width 351 height 398
type textarea "hero.use("switch")"
click at [811, 524] on span "Ejecutar" at bounding box center [810, 527] width 111 height 16
click at [773, 388] on div "hero . moveLeft ( 3 ) hero . moveUp ( 2 ) hero . moveLeft ( ) hero . use ( "lev…" at bounding box center [833, 355] width 351 height 398
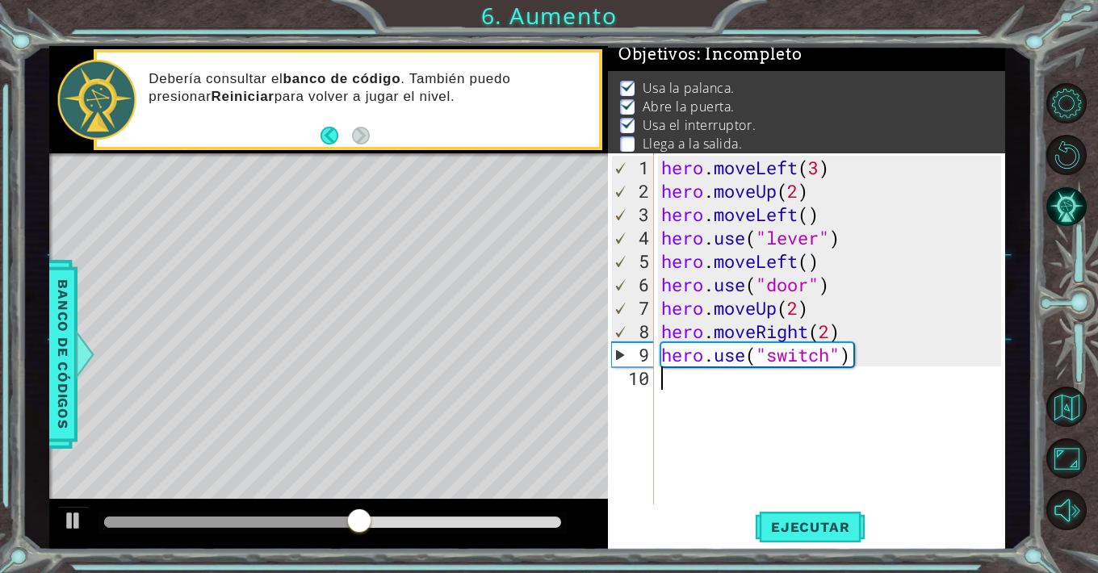
scroll to position [0, 0]
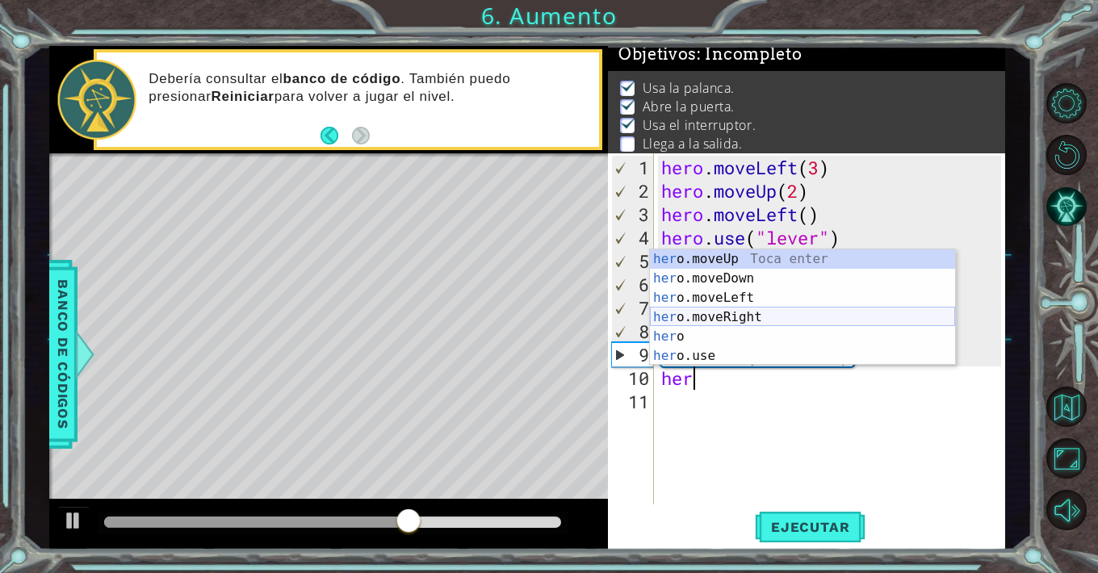
click at [761, 312] on div "her o.moveUp Toca enter her o.moveDown Toca enter her o.moveLeft [PERSON_NAME] …" at bounding box center [802, 326] width 305 height 155
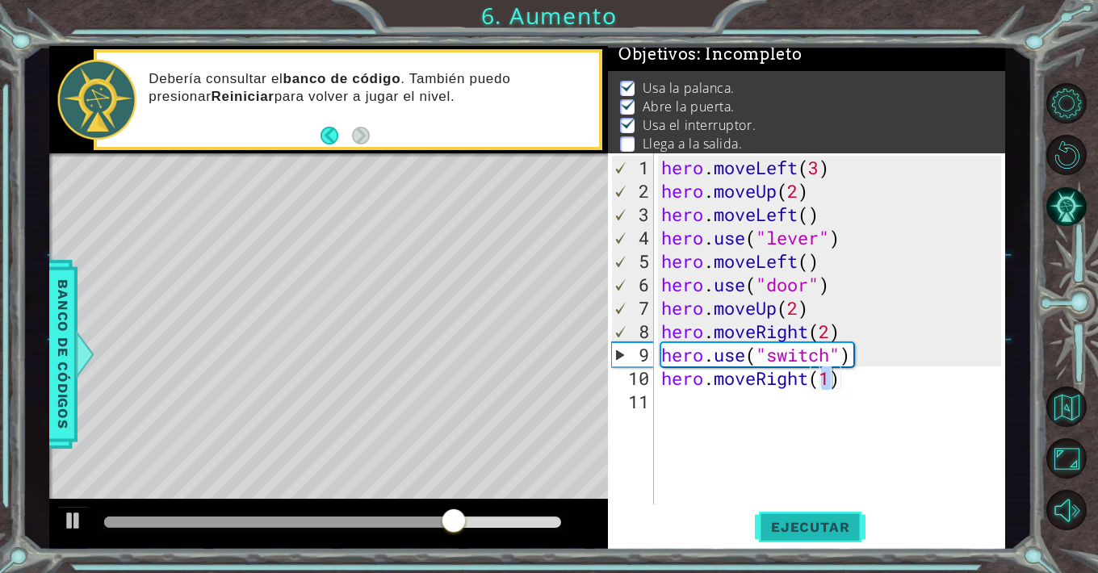
click at [839, 522] on span "Ejecutar" at bounding box center [810, 527] width 111 height 16
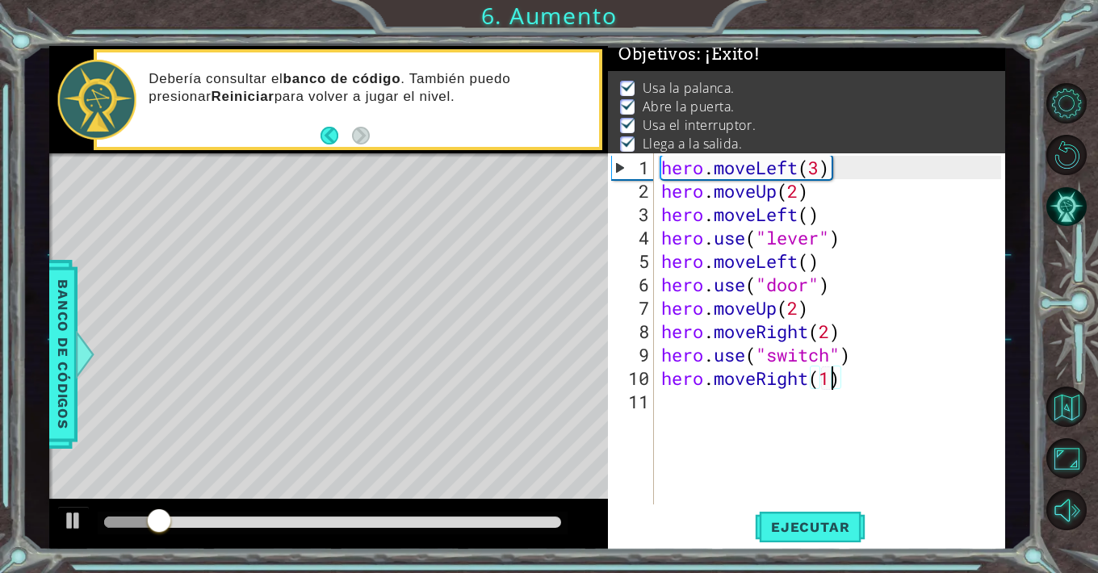
type textarea "hero.moveRight()"
click at [888, 427] on div "hero . moveLeft ( 3 ) hero . moveUp ( 2 ) hero . moveLeft ( ) hero . use ( "lev…" at bounding box center [833, 355] width 351 height 398
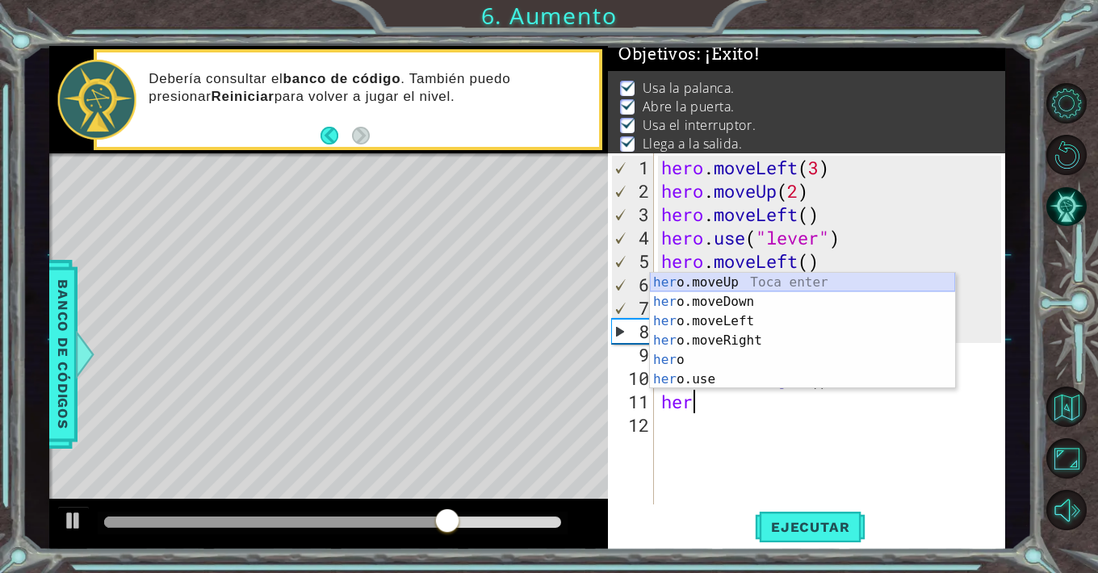
click at [767, 282] on div "her o.moveUp Toca enter her o.moveDown Toca enter her o.moveLeft [PERSON_NAME] …" at bounding box center [802, 350] width 305 height 155
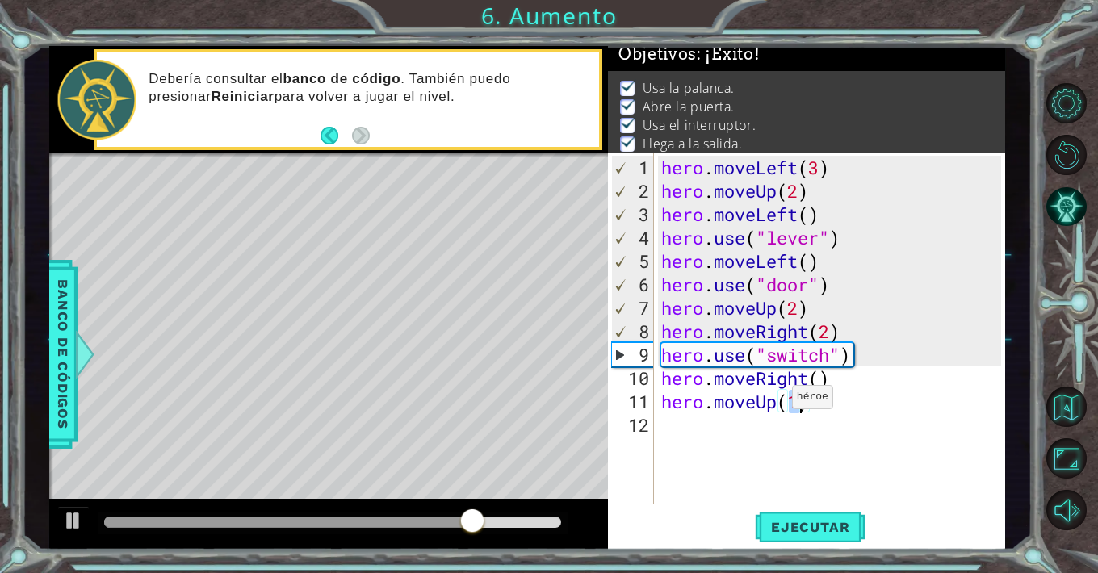
type textarea "hero.moveUp()"
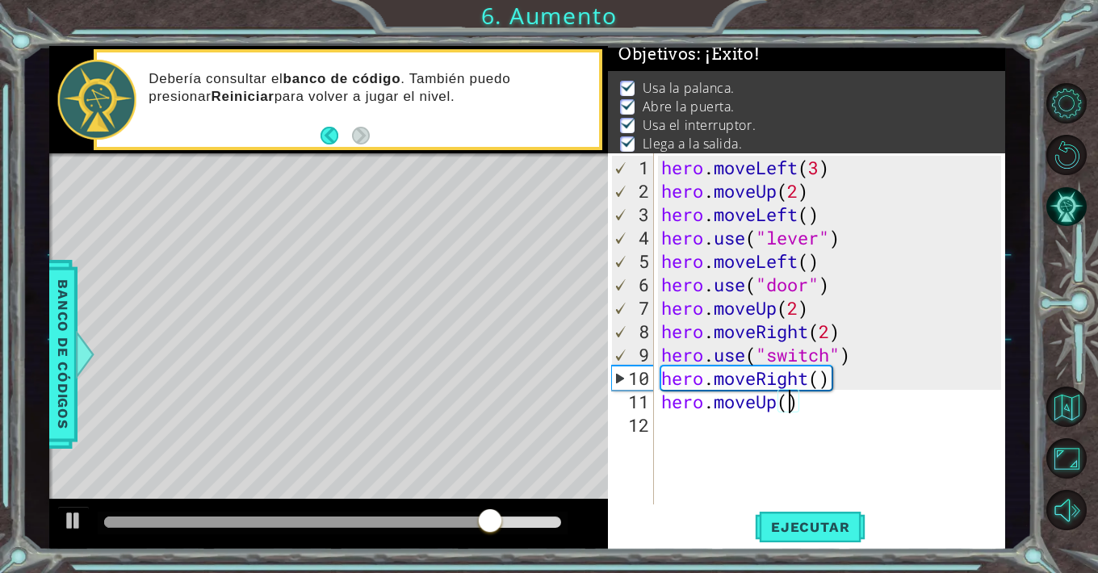
click at [794, 448] on div "hero . moveLeft ( 3 ) hero . moveUp ( 2 ) hero . moveLeft ( ) hero . use ( "lev…" at bounding box center [833, 355] width 351 height 398
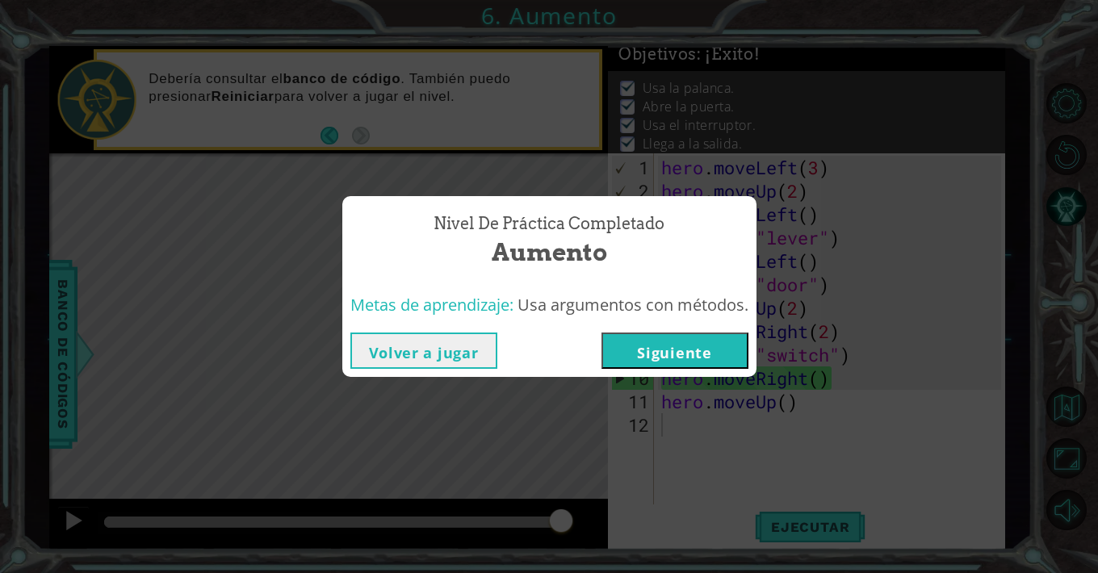
click at [733, 355] on button "Siguiente" at bounding box center [674, 351] width 147 height 36
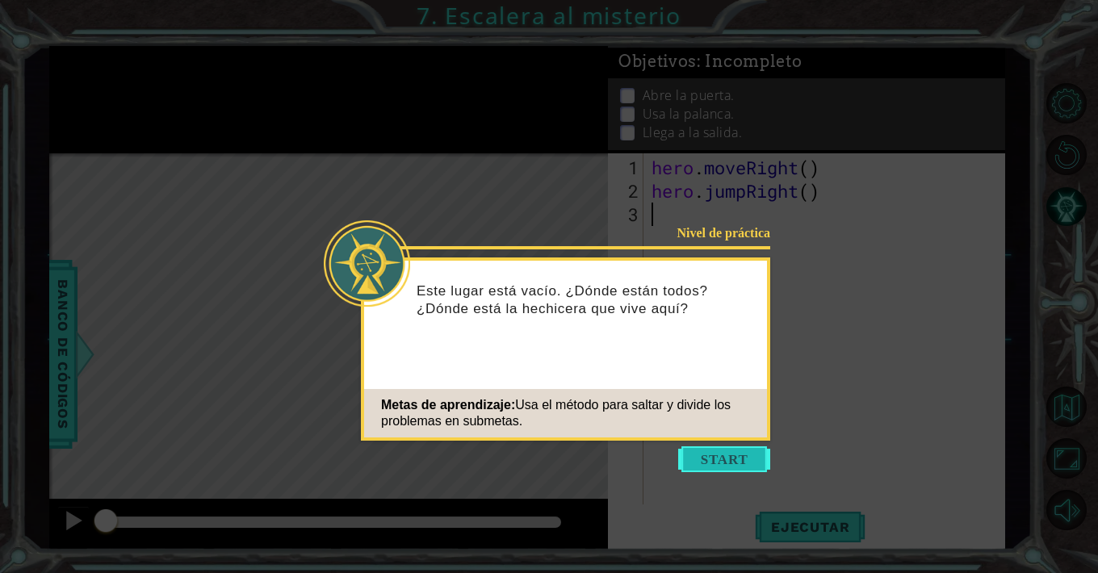
click at [732, 460] on button "Start" at bounding box center [724, 459] width 92 height 26
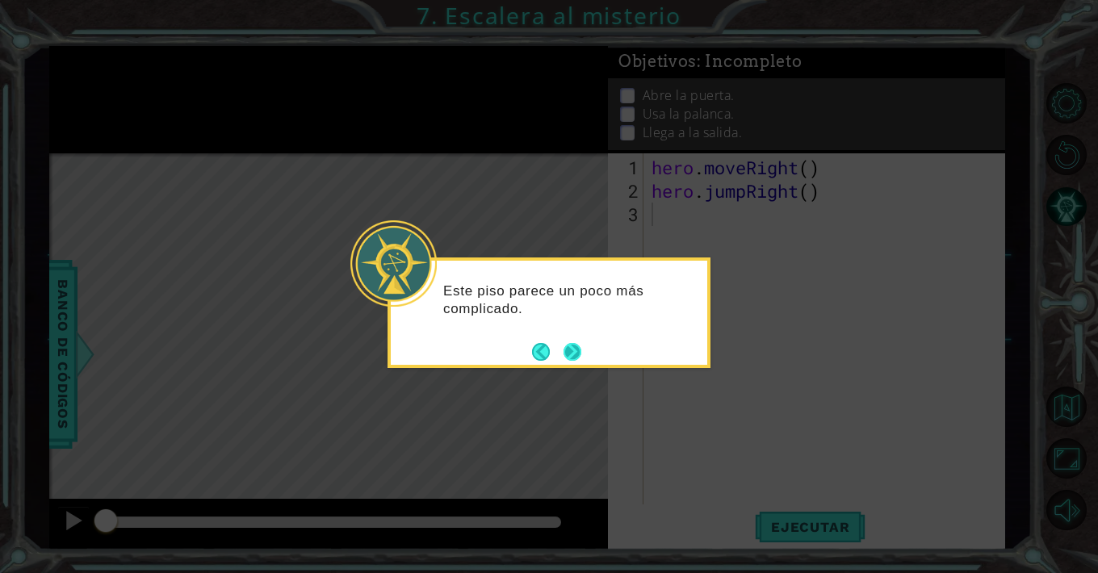
click at [572, 353] on button "Next" at bounding box center [572, 351] width 25 height 25
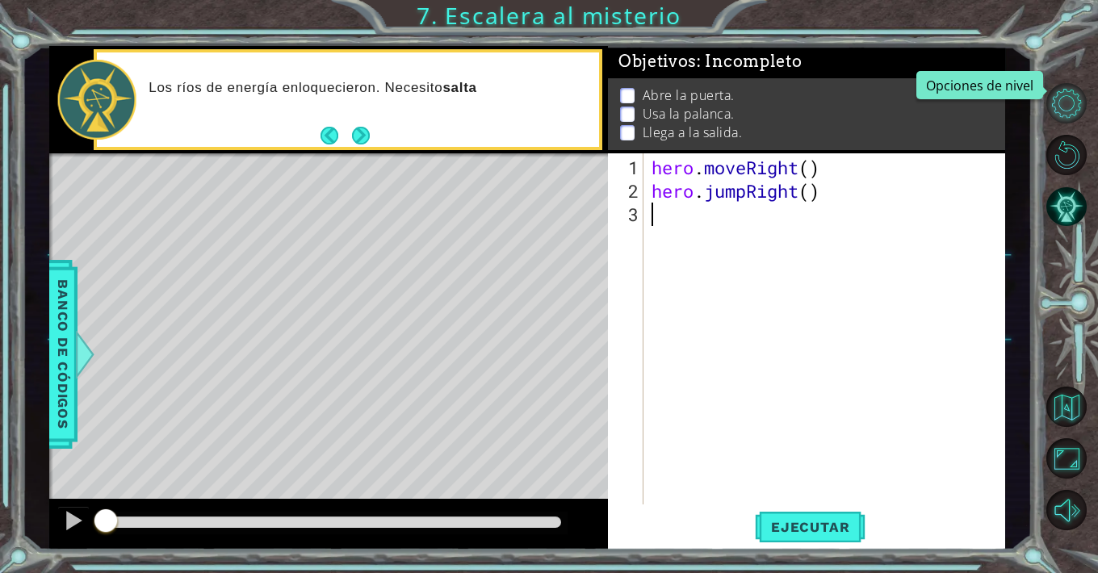
click at [1067, 113] on button "Opciones de nivel" at bounding box center [1066, 103] width 40 height 40
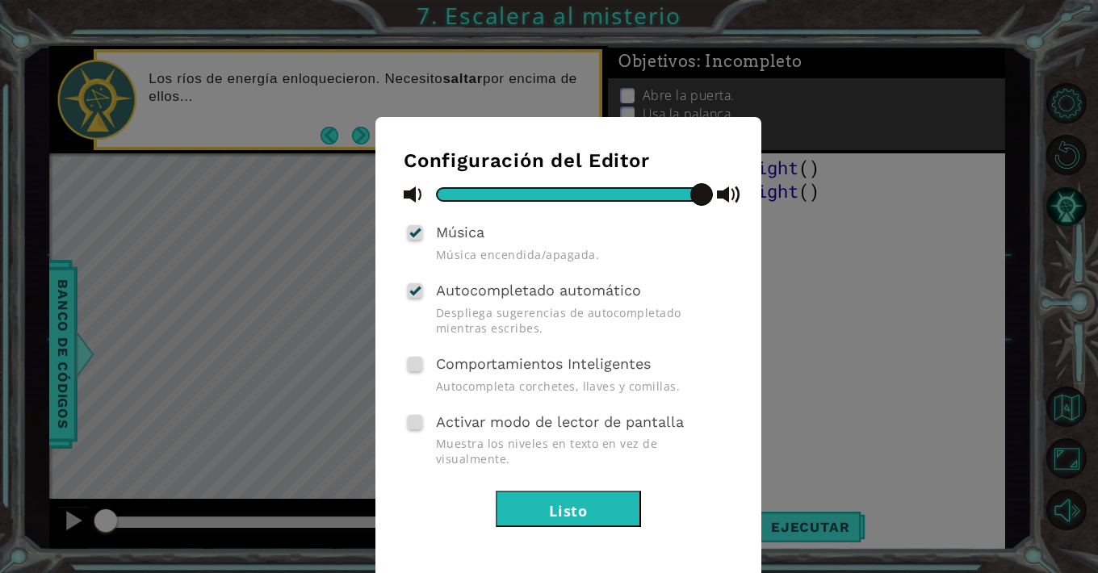
click at [603, 491] on button "Listo" at bounding box center [568, 509] width 145 height 36
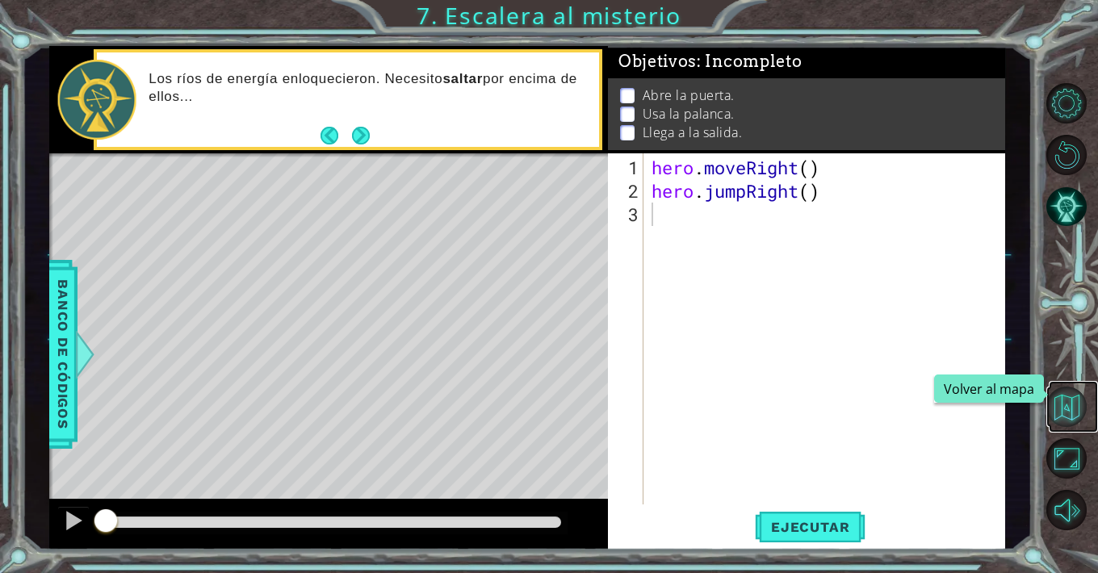
click at [1071, 403] on button "Volver al mapa" at bounding box center [1066, 407] width 40 height 40
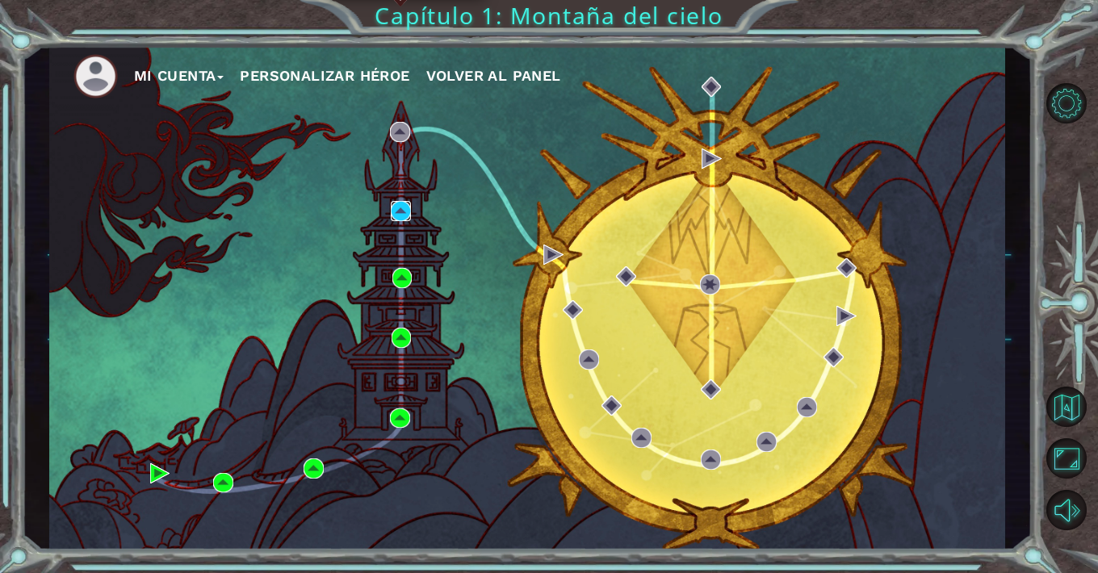
click at [408, 207] on img at bounding box center [401, 211] width 20 height 20
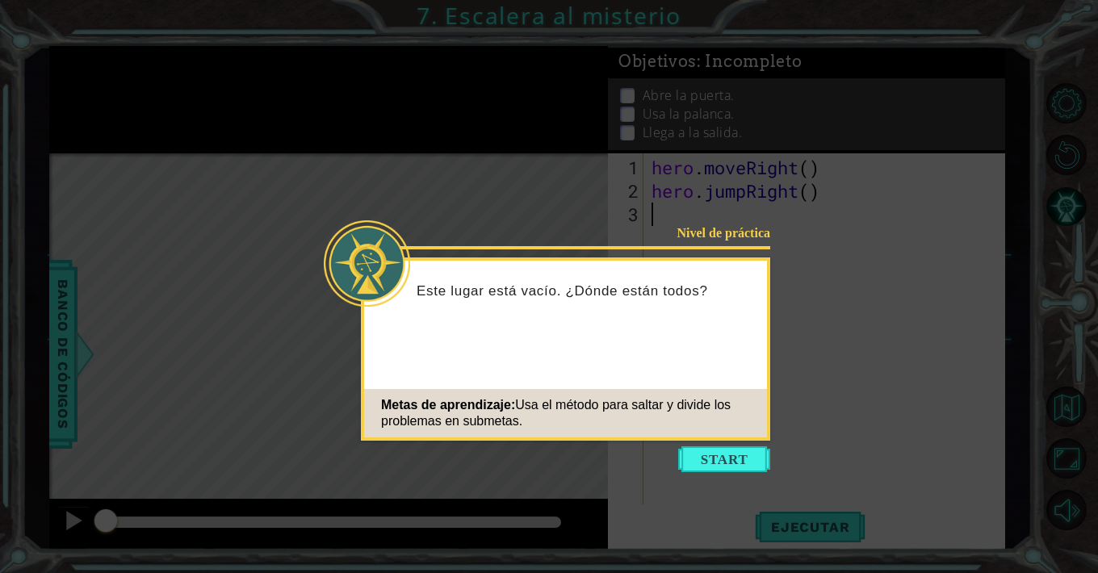
click at [897, 310] on icon at bounding box center [549, 286] width 1098 height 573
click at [721, 345] on div "Este lugar está vacío. ¿Dónde están todos? ¿Dónde está la hech" at bounding box center [565, 308] width 403 height 82
click at [746, 465] on button "Start" at bounding box center [724, 459] width 92 height 26
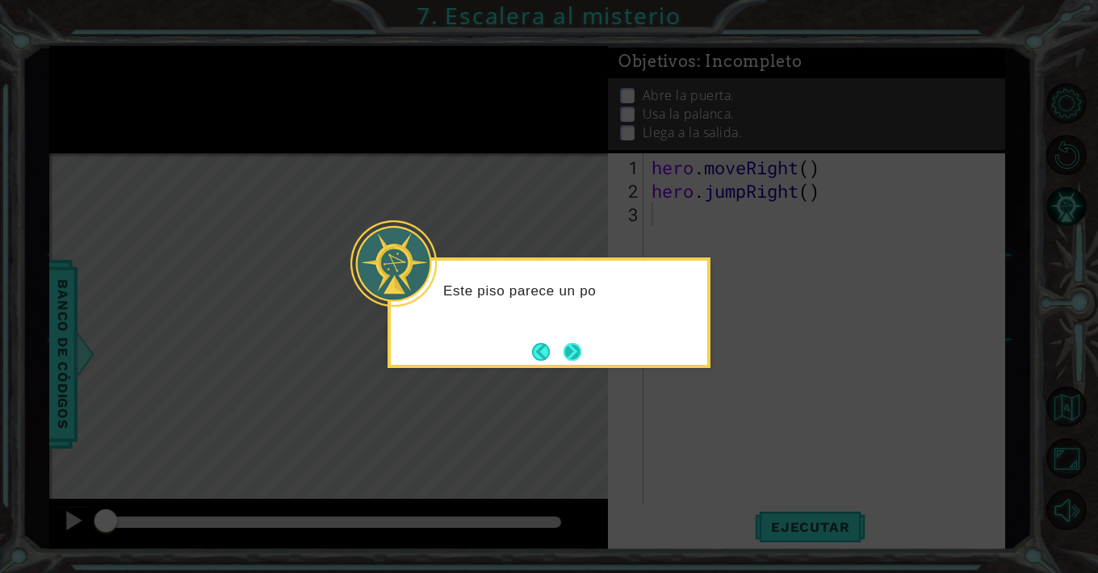
click at [580, 350] on button "Next" at bounding box center [572, 351] width 27 height 27
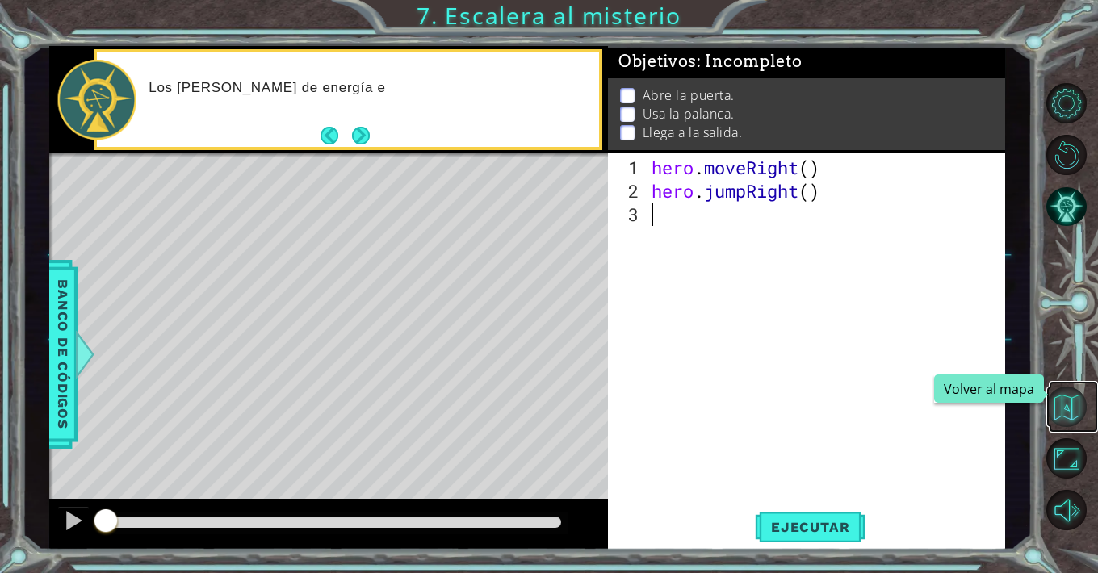
click at [1069, 415] on button "Volver al mapa" at bounding box center [1066, 407] width 40 height 40
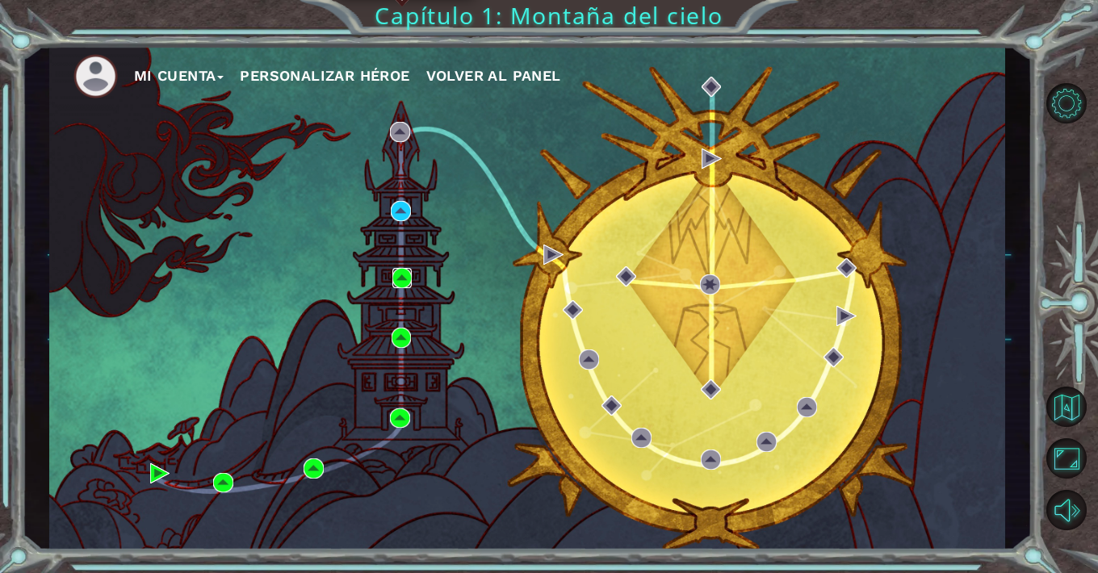
click at [404, 279] on img at bounding box center [402, 278] width 20 height 20
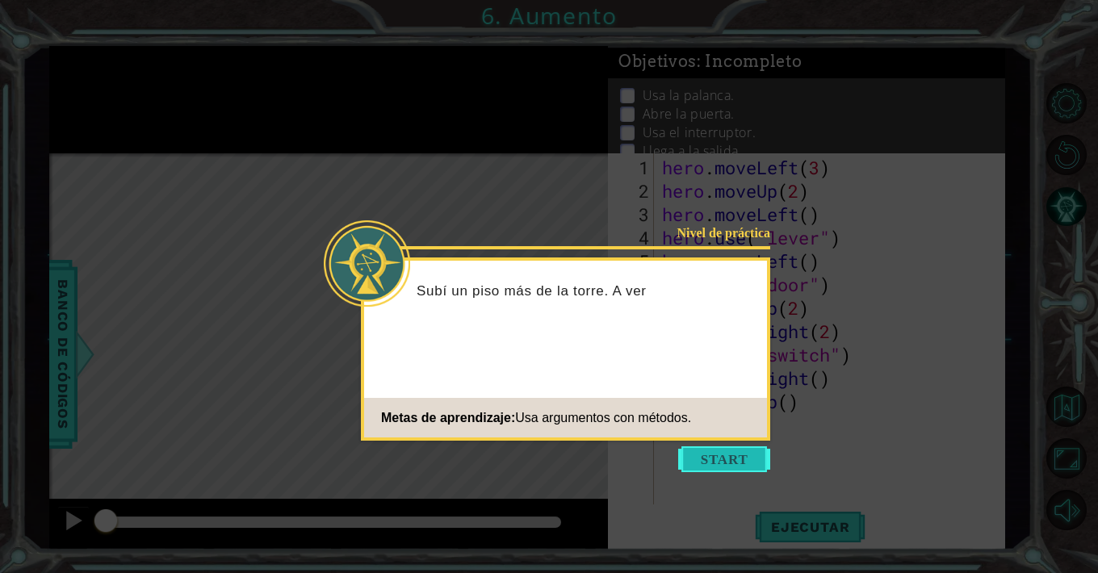
click at [727, 463] on button "Start" at bounding box center [724, 459] width 92 height 26
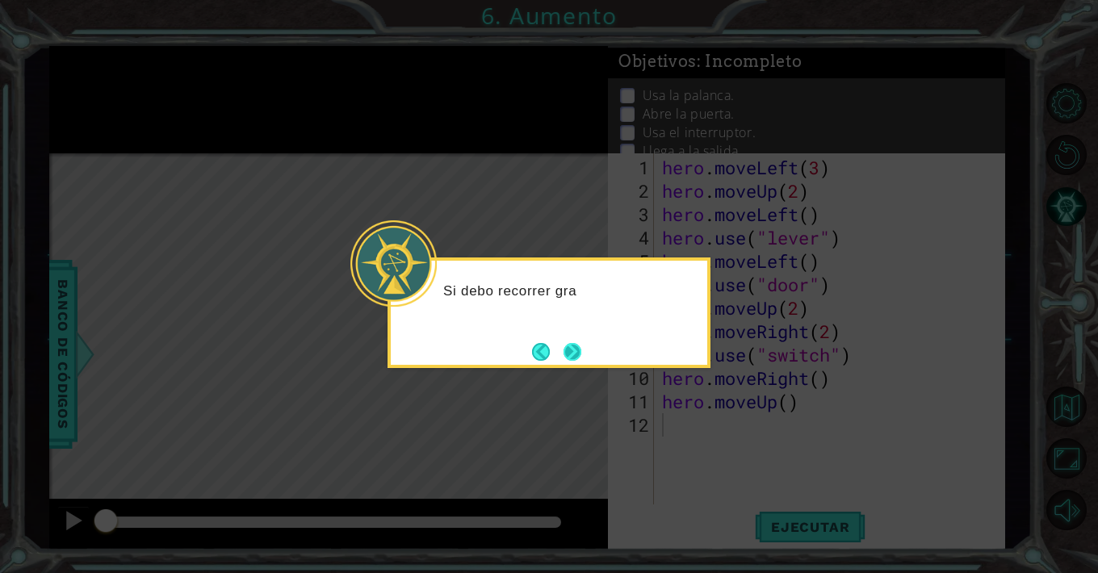
click at [573, 353] on button "Next" at bounding box center [572, 352] width 21 height 21
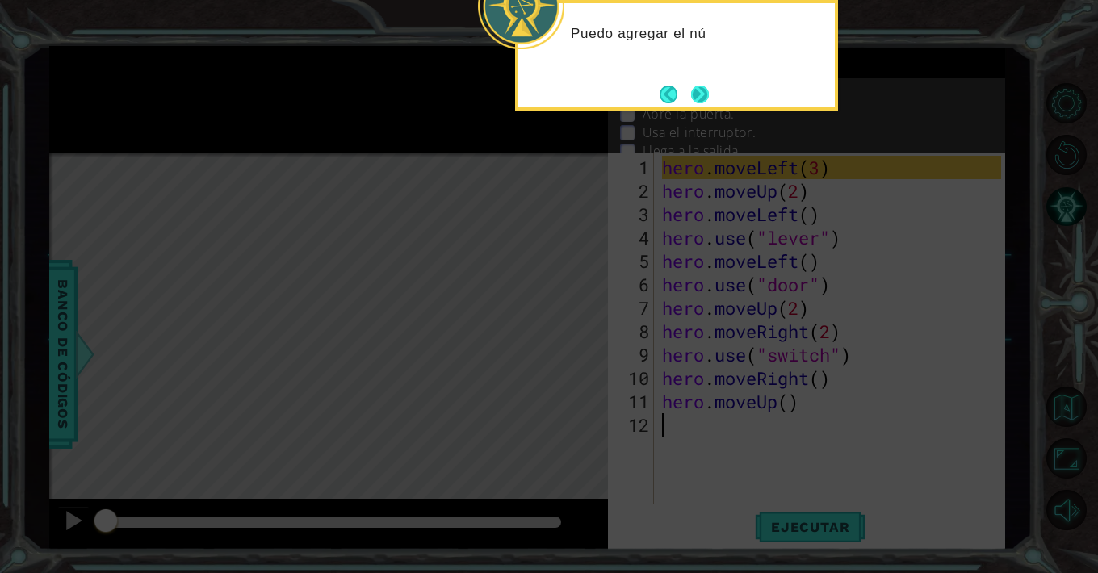
click at [708, 81] on button "Next" at bounding box center [699, 94] width 27 height 27
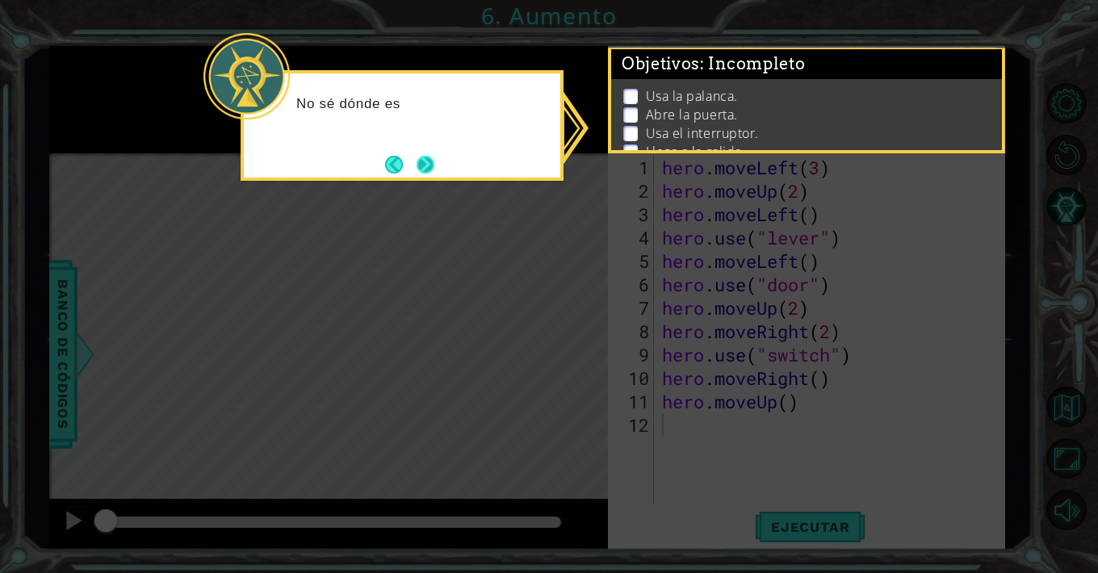
click at [432, 161] on button "Next" at bounding box center [425, 164] width 30 height 30
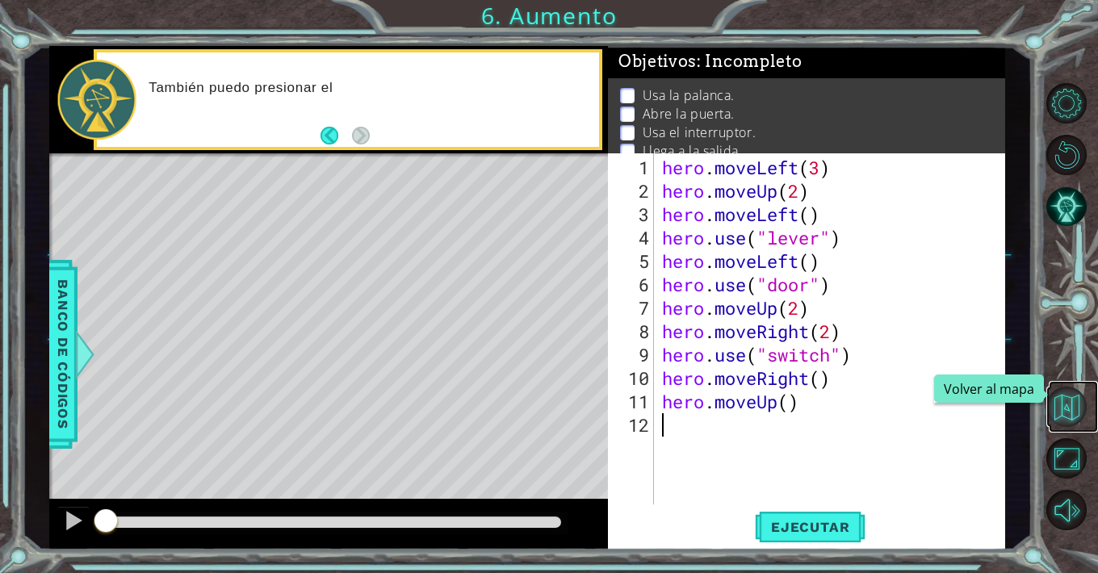
click at [1070, 409] on button "Volver al mapa" at bounding box center [1066, 407] width 40 height 40
